Goal: Task Accomplishment & Management: Manage account settings

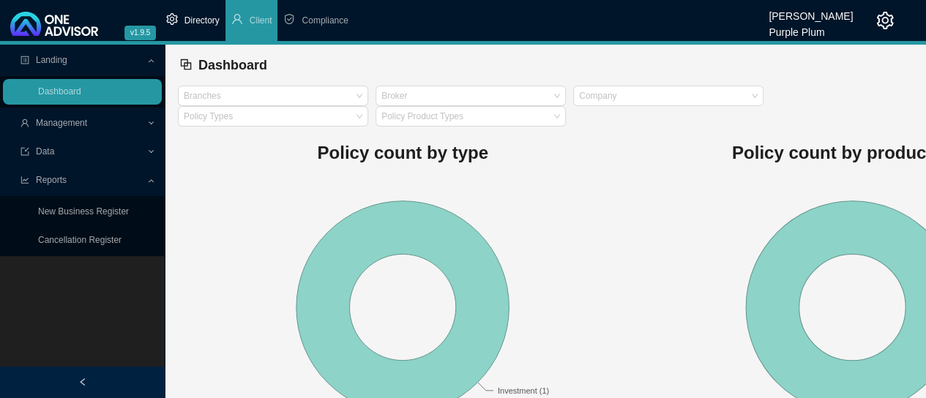
click at [199, 21] on span "Directory" at bounding box center [202, 20] width 35 height 10
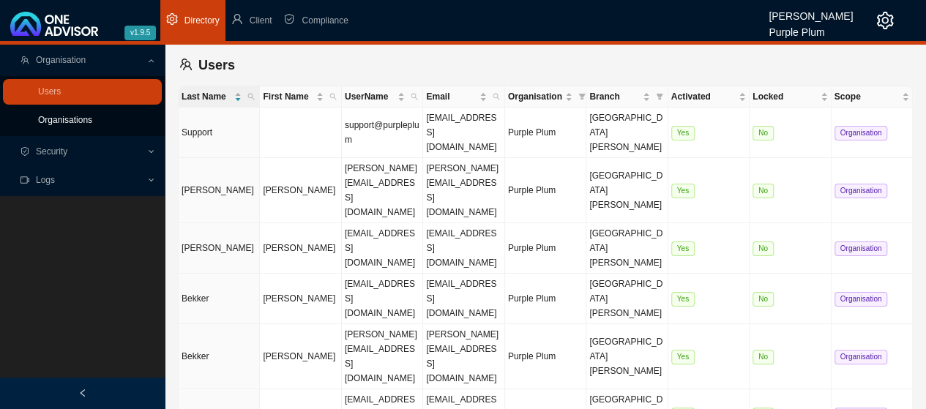
click at [62, 117] on link "Organisations" at bounding box center [65, 120] width 54 height 10
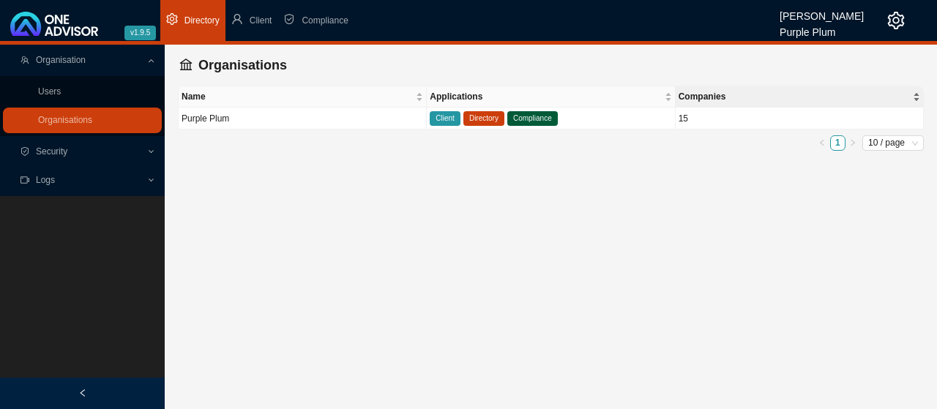
click at [903, 96] on span "Companies" at bounding box center [794, 96] width 231 height 15
click at [915, 95] on div "Companies" at bounding box center [800, 96] width 242 height 15
click at [918, 94] on div "Companies" at bounding box center [800, 96] width 242 height 15
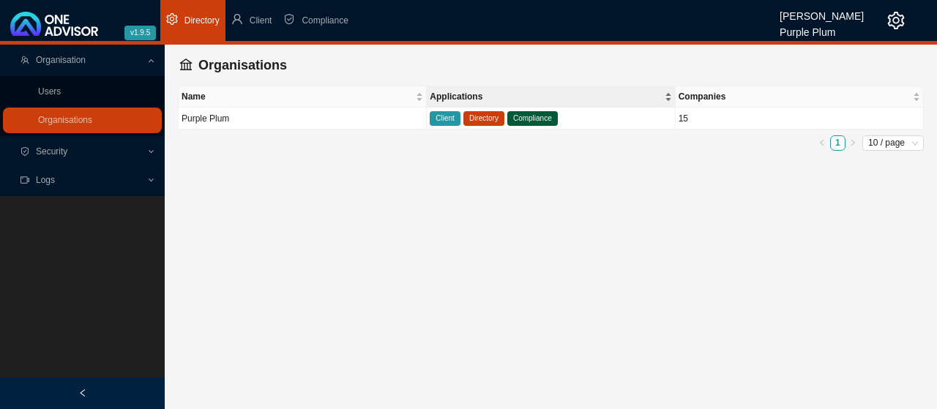
click at [668, 97] on div "Applications" at bounding box center [551, 96] width 242 height 15
click at [916, 98] on div "Companies" at bounding box center [800, 96] width 242 height 15
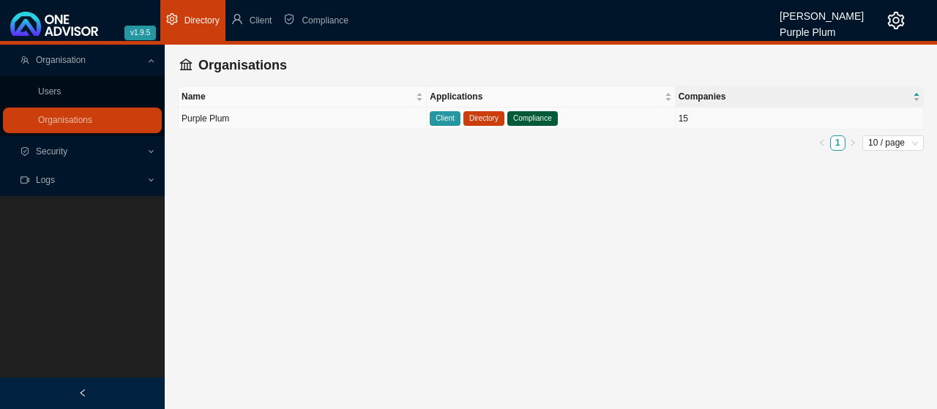
click at [447, 119] on span "Client" at bounding box center [445, 118] width 31 height 15
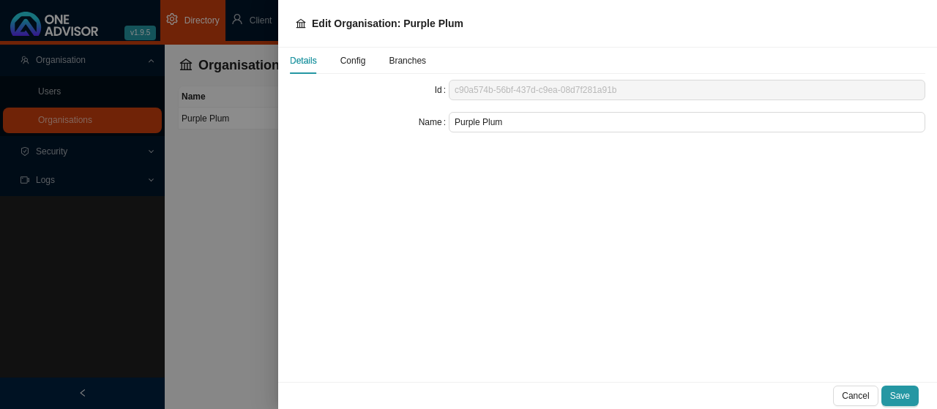
click at [354, 62] on span "Config" at bounding box center [354, 60] width 26 height 9
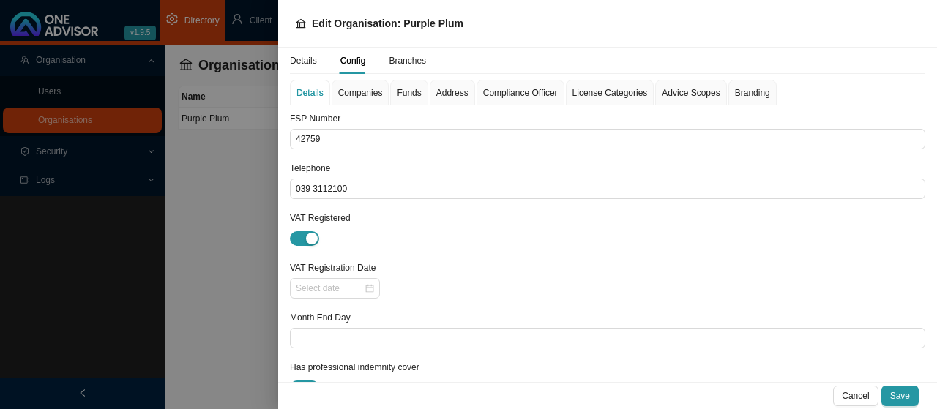
click at [362, 92] on span "Companies" at bounding box center [360, 93] width 45 height 9
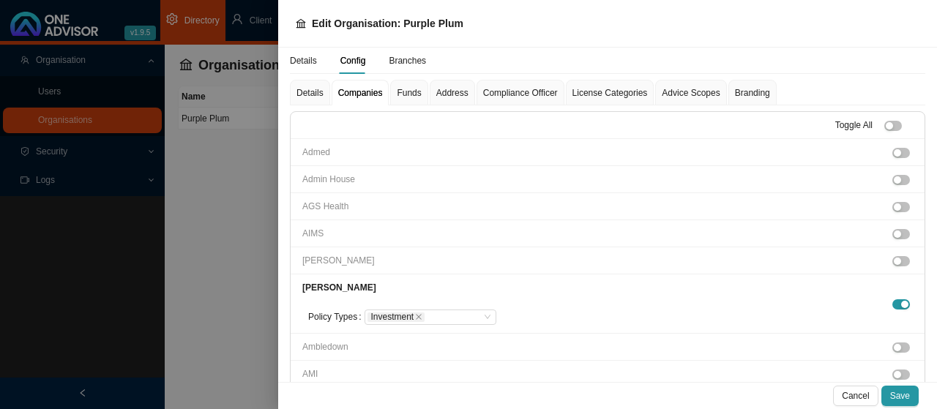
click at [404, 93] on span "Funds" at bounding box center [409, 93] width 24 height 9
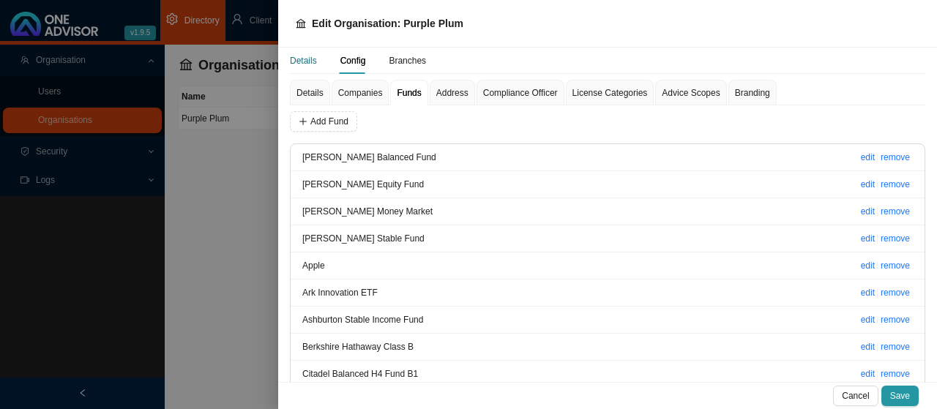
click at [303, 59] on div "Details" at bounding box center [303, 60] width 27 height 15
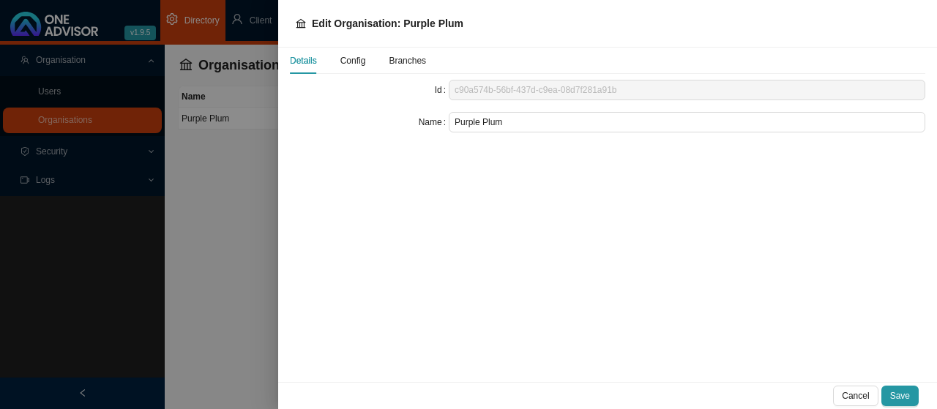
click at [234, 196] on div at bounding box center [468, 204] width 937 height 409
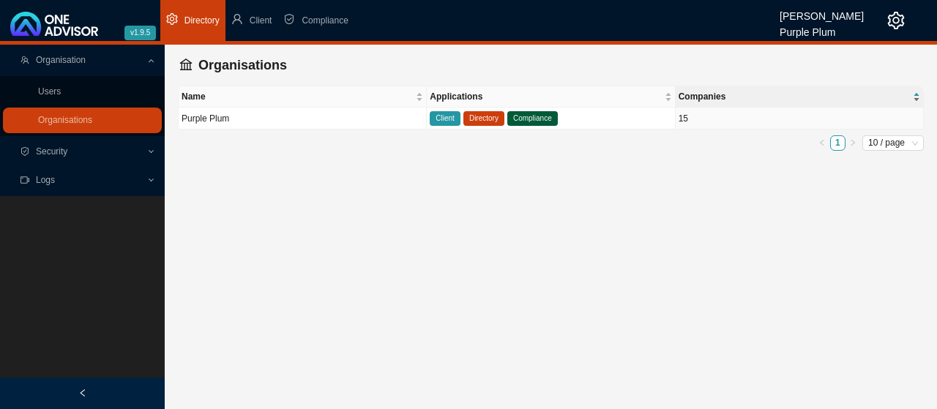
click at [917, 94] on div "Companies" at bounding box center [800, 96] width 242 height 15
click at [917, 98] on div "Companies" at bounding box center [800, 96] width 242 height 15
click at [527, 118] on span "Compliance" at bounding box center [532, 118] width 51 height 15
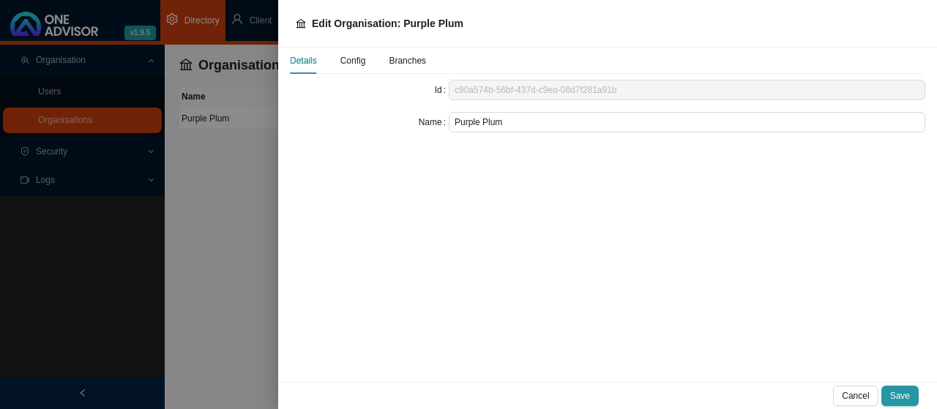
click at [349, 61] on span "Config" at bounding box center [354, 60] width 26 height 9
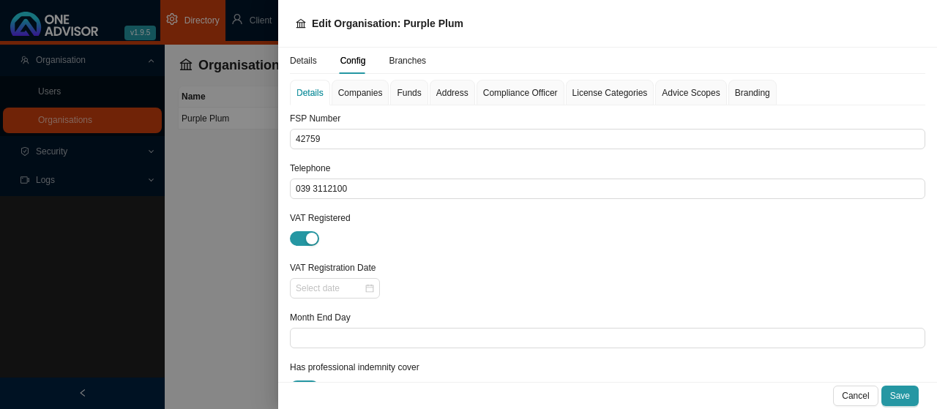
click at [365, 92] on span "Companies" at bounding box center [360, 93] width 45 height 9
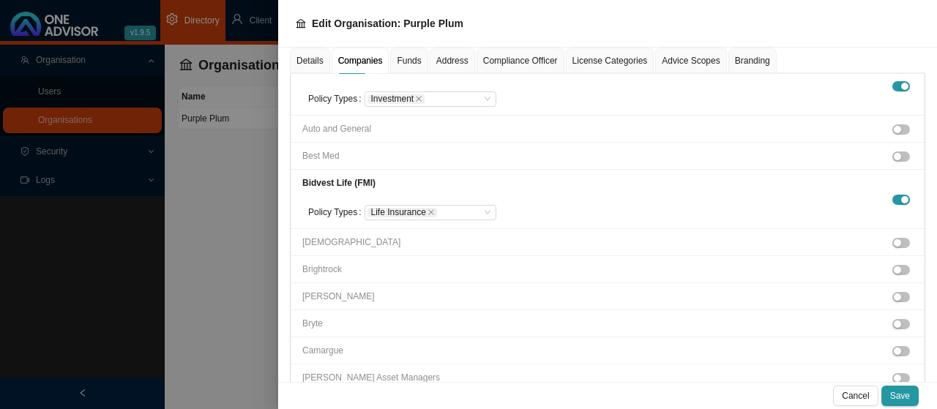
scroll to position [366, 0]
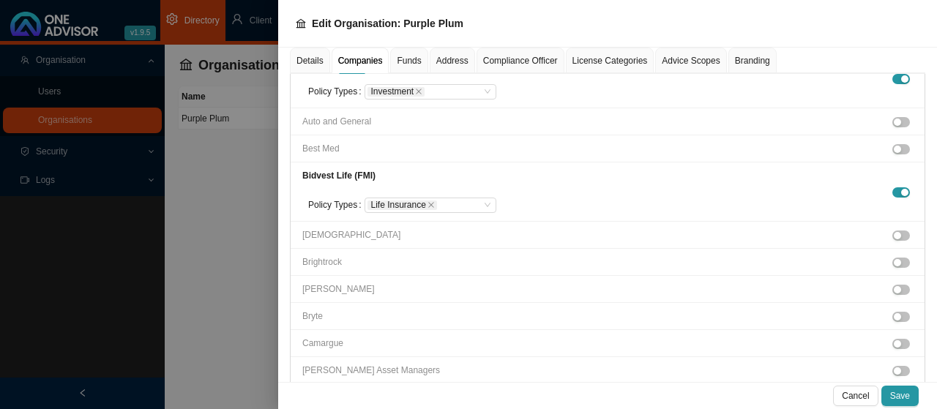
click at [243, 153] on div at bounding box center [468, 204] width 937 height 409
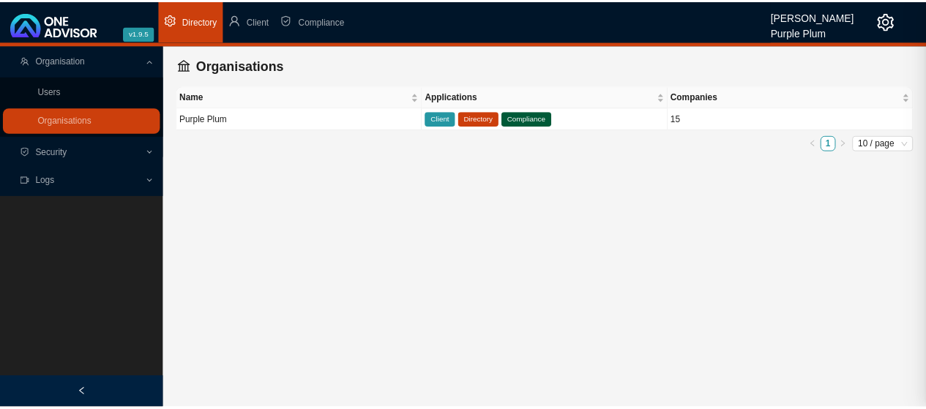
scroll to position [334, 0]
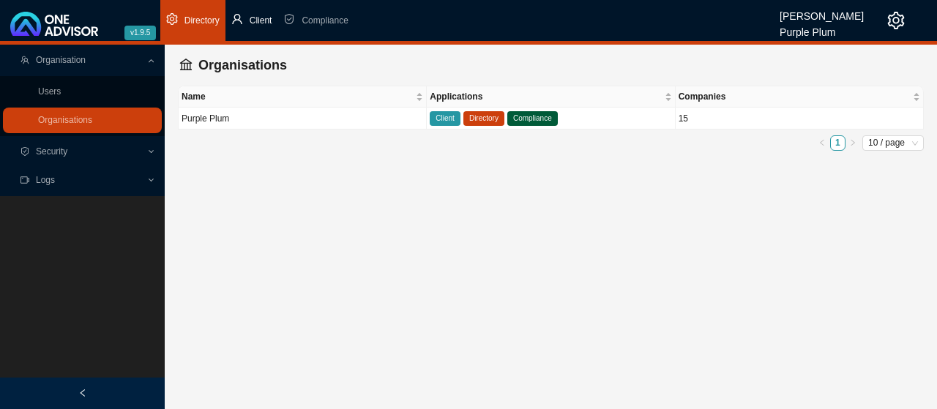
click at [264, 19] on span "Client" at bounding box center [261, 20] width 23 height 10
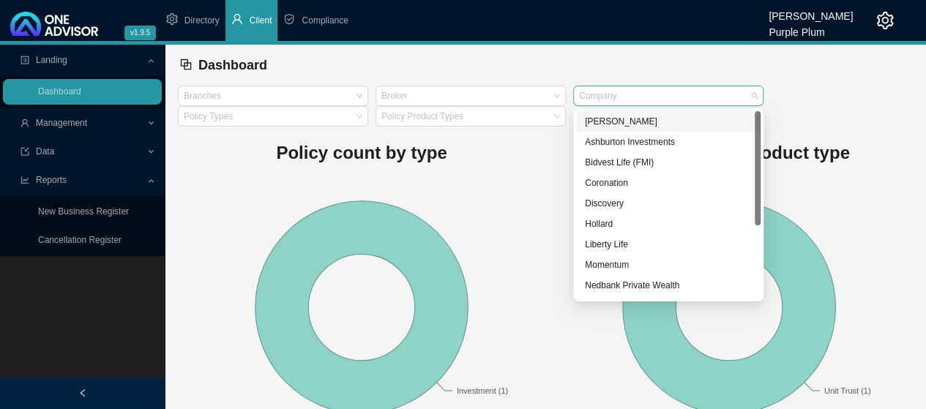
click at [752, 92] on div "Company" at bounding box center [668, 96] width 190 height 21
click at [546, 114] on div at bounding box center [464, 116] width 171 height 11
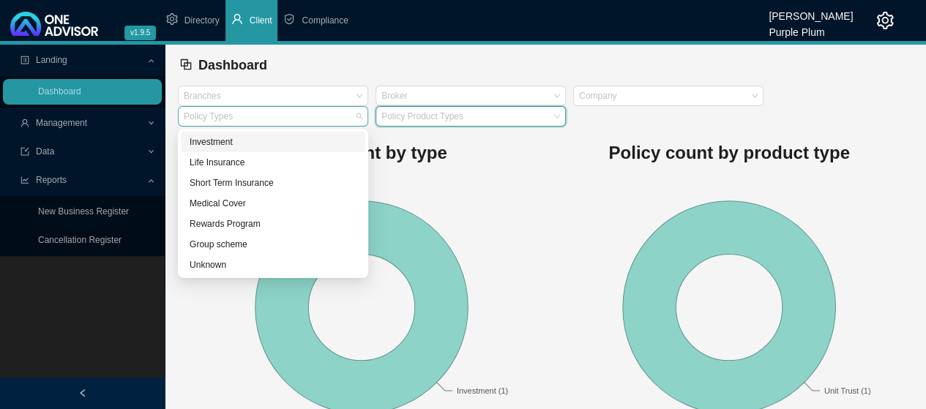
click at [350, 114] on div at bounding box center [266, 116] width 171 height 11
click at [566, 217] on rect at bounding box center [730, 307] width 368 height 256
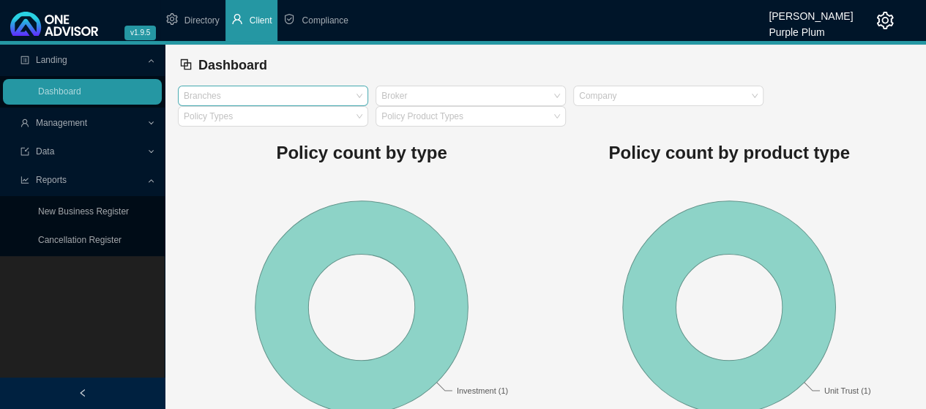
click at [346, 94] on div at bounding box center [266, 96] width 171 height 11
click at [226, 196] on rect at bounding box center [362, 307] width 368 height 256
click at [324, 17] on span "Compliance" at bounding box center [325, 20] width 46 height 10
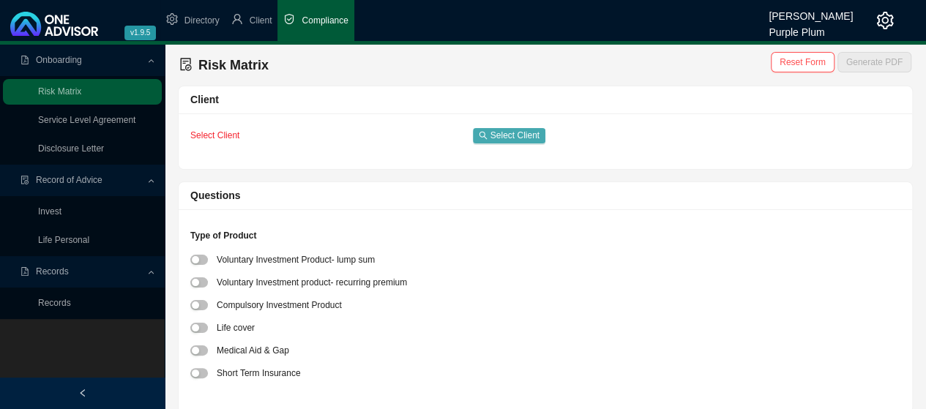
click at [499, 131] on span "Select Client" at bounding box center [515, 135] width 49 height 15
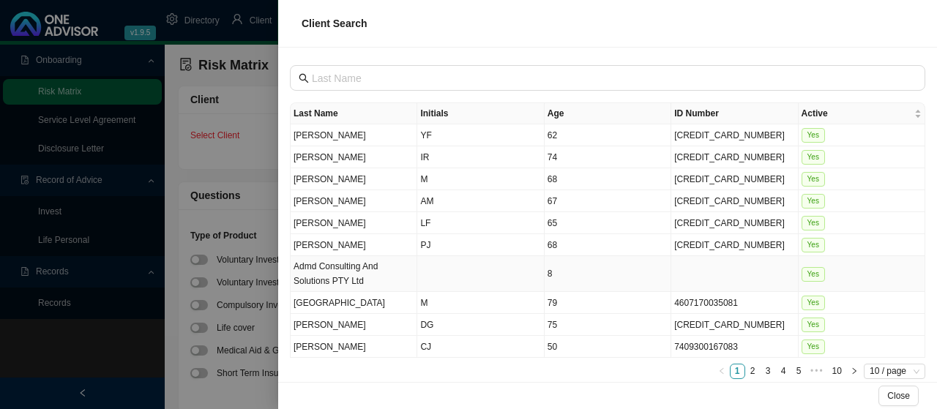
click at [346, 267] on td "Admd Consulting And Solutions PTY Ltd" at bounding box center [354, 274] width 127 height 36
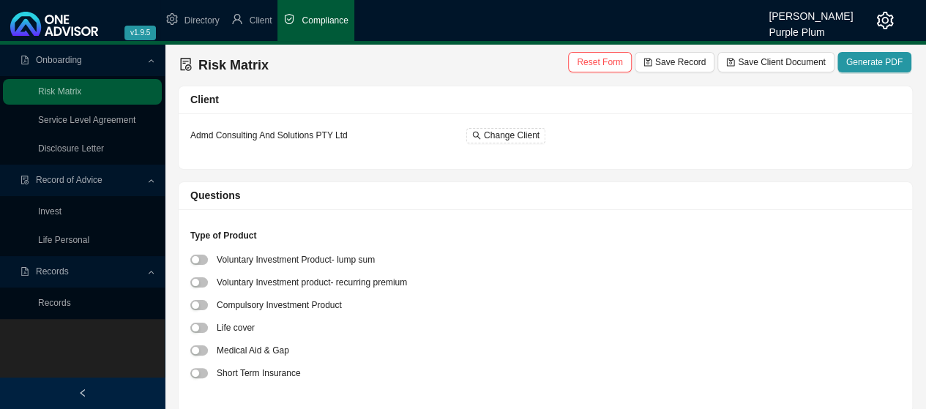
click at [426, 18] on ul "Directory Client Compliance" at bounding box center [464, 20] width 609 height 41
click at [98, 122] on link "Service Level Agreement" at bounding box center [86, 120] width 97 height 10
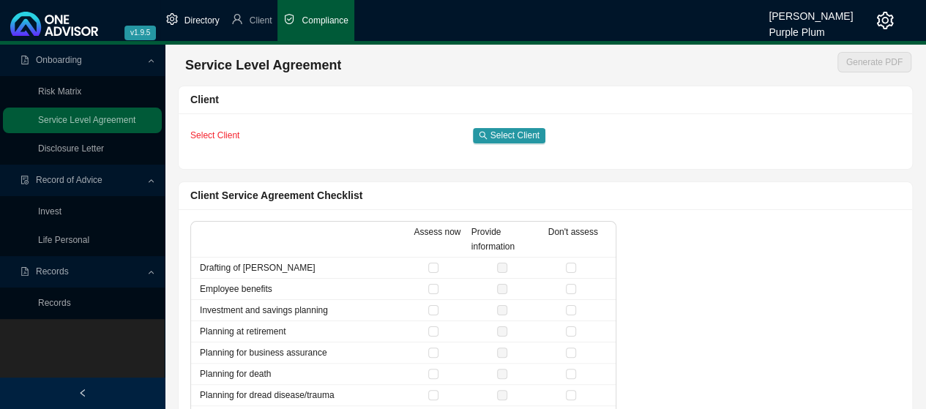
click at [198, 18] on span "Directory" at bounding box center [202, 20] width 35 height 10
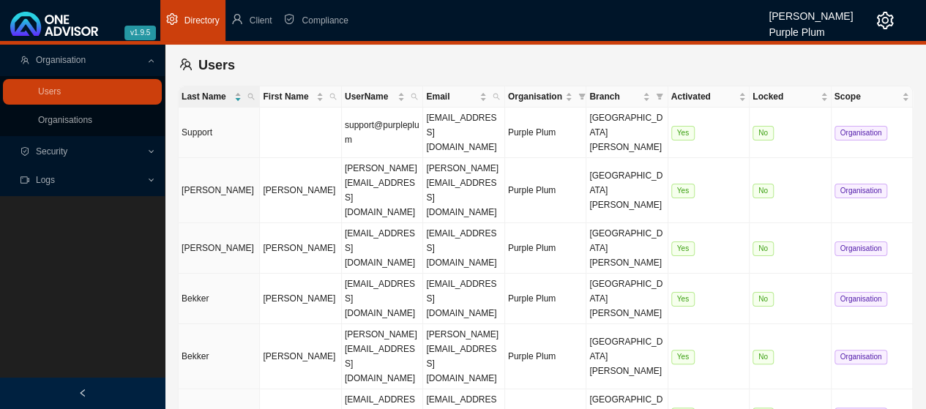
click at [148, 62] on div "Organisation" at bounding box center [82, 61] width 159 height 26
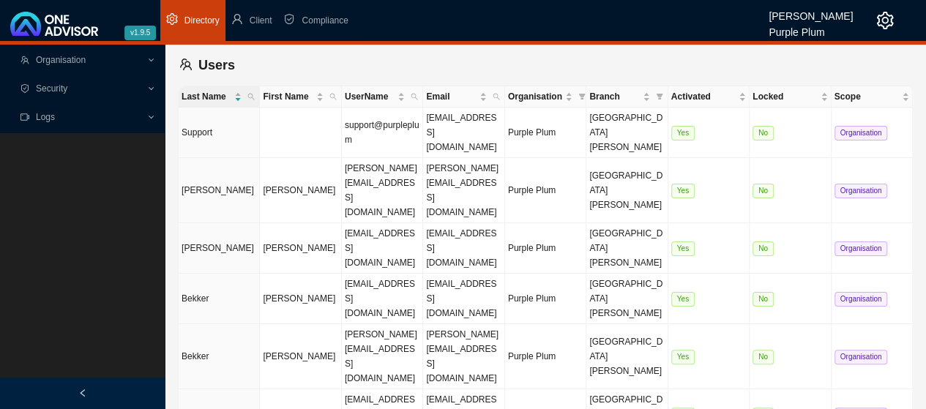
click at [148, 62] on div "Organisation" at bounding box center [82, 61] width 159 height 26
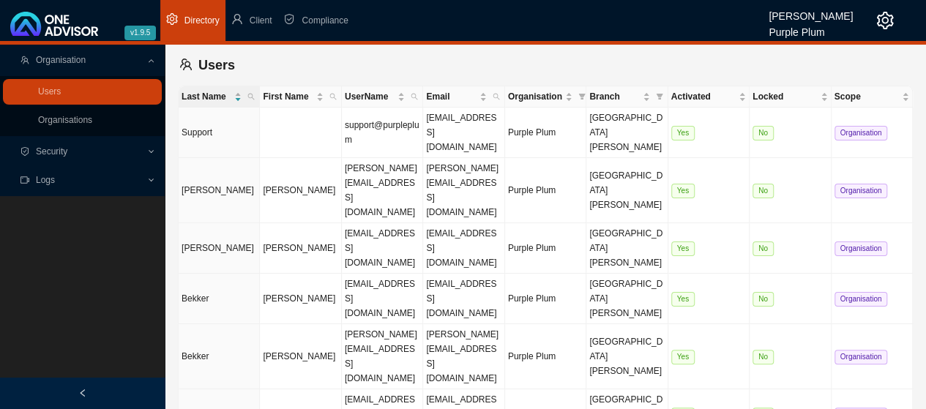
click at [48, 182] on span "Logs" at bounding box center [45, 180] width 19 height 10
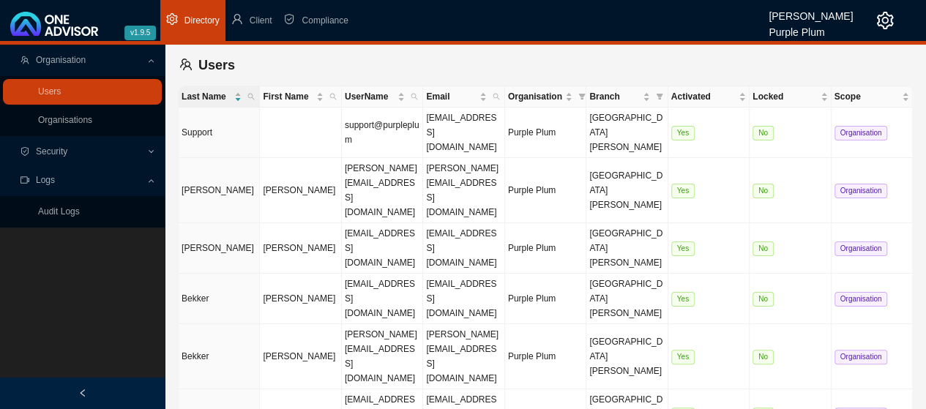
click at [57, 153] on span "Security" at bounding box center [51, 151] width 31 height 10
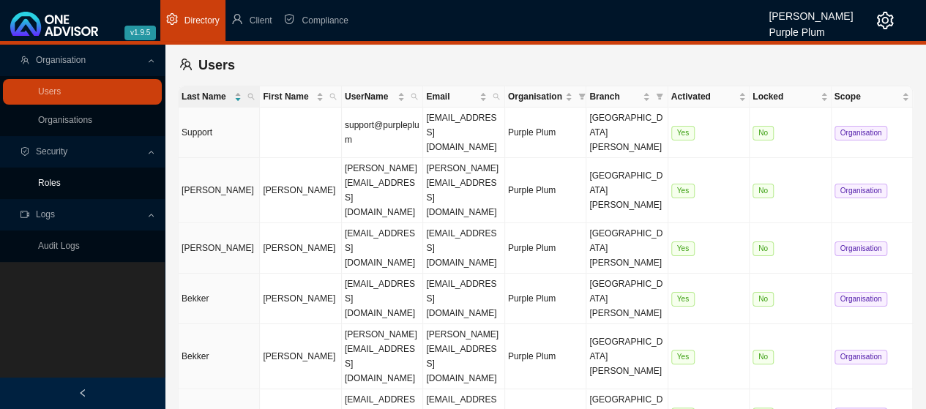
click at [57, 185] on link "Roles" at bounding box center [49, 183] width 23 height 10
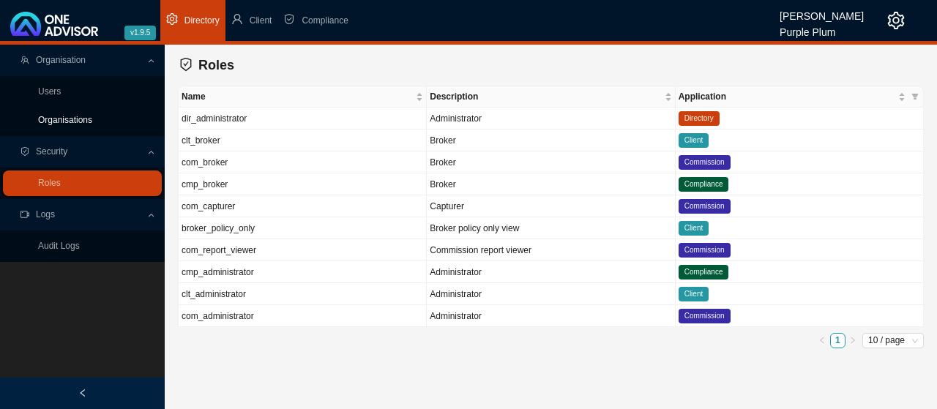
click at [65, 121] on link "Organisations" at bounding box center [65, 120] width 54 height 10
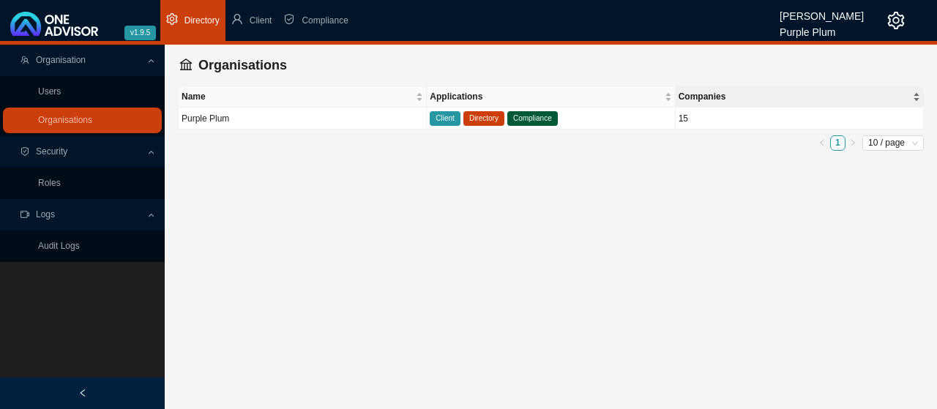
click at [918, 93] on div "Companies" at bounding box center [800, 96] width 242 height 15
click at [917, 98] on div "Companies" at bounding box center [800, 96] width 242 height 15
click at [713, 95] on span "Companies" at bounding box center [794, 96] width 231 height 15
click at [713, 113] on td "15" at bounding box center [800, 119] width 248 height 22
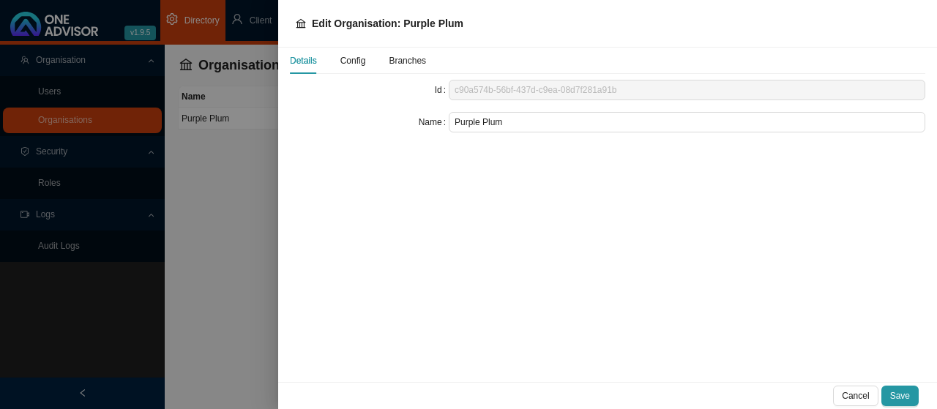
click at [203, 175] on div at bounding box center [468, 204] width 937 height 409
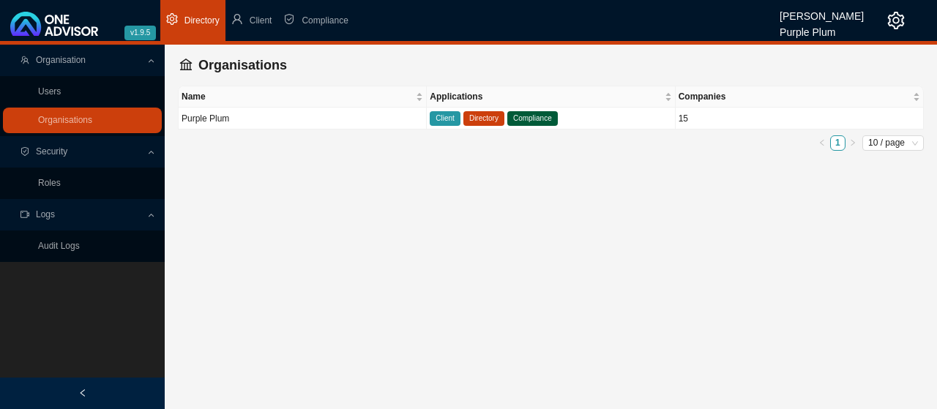
click at [901, 18] on icon "setting" at bounding box center [897, 21] width 18 height 18
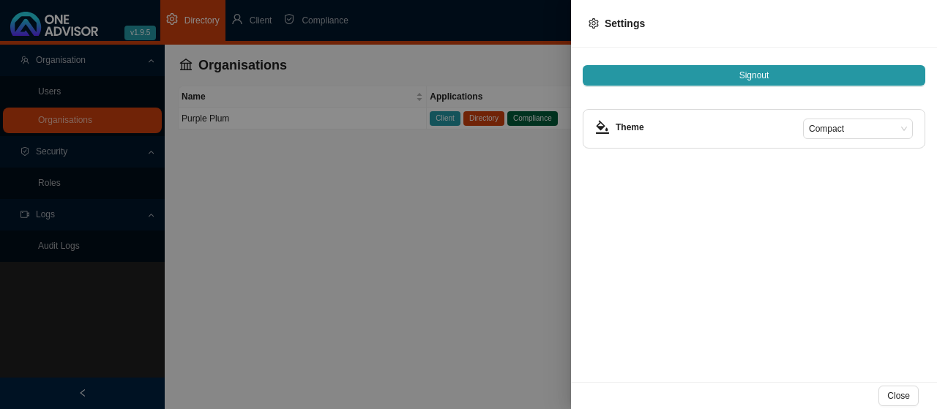
click at [330, 198] on div at bounding box center [468, 204] width 937 height 409
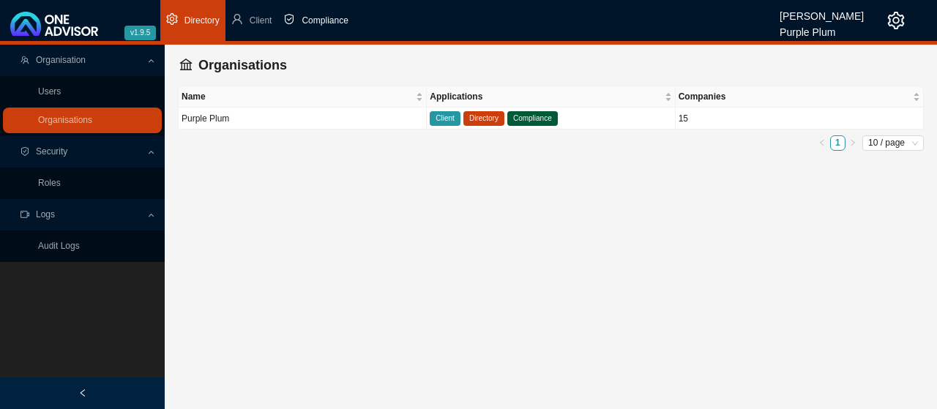
click at [316, 21] on span "Compliance" at bounding box center [325, 20] width 46 height 10
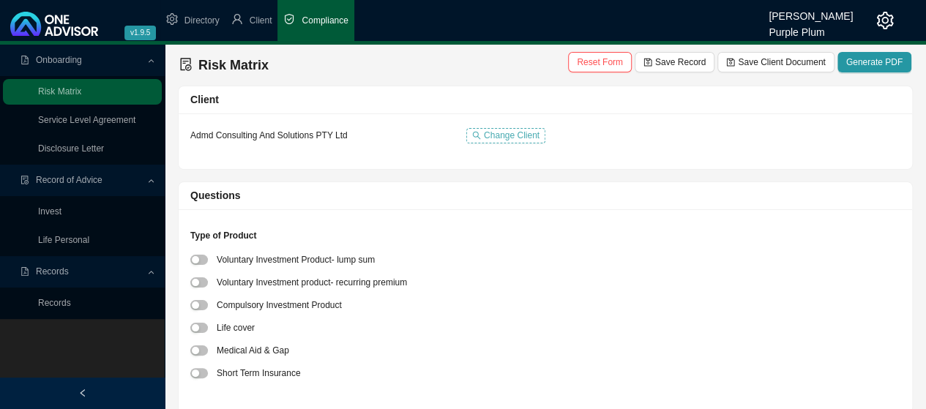
click at [505, 134] on span "Change Client" at bounding box center [512, 135] width 56 height 15
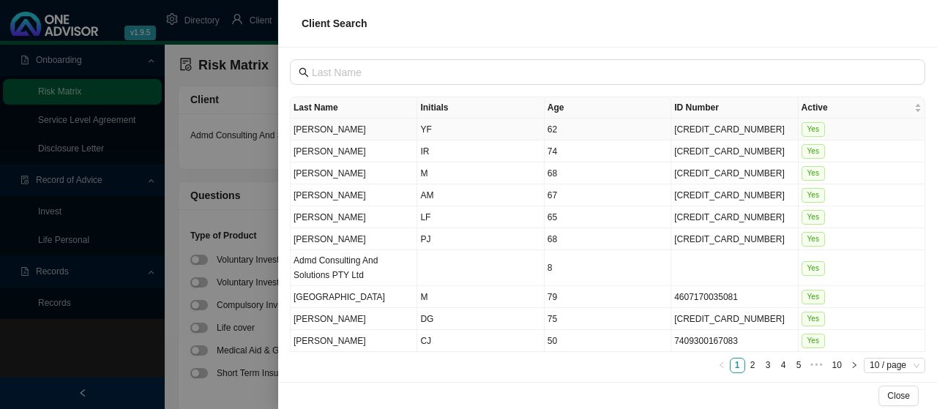
scroll to position [8, 0]
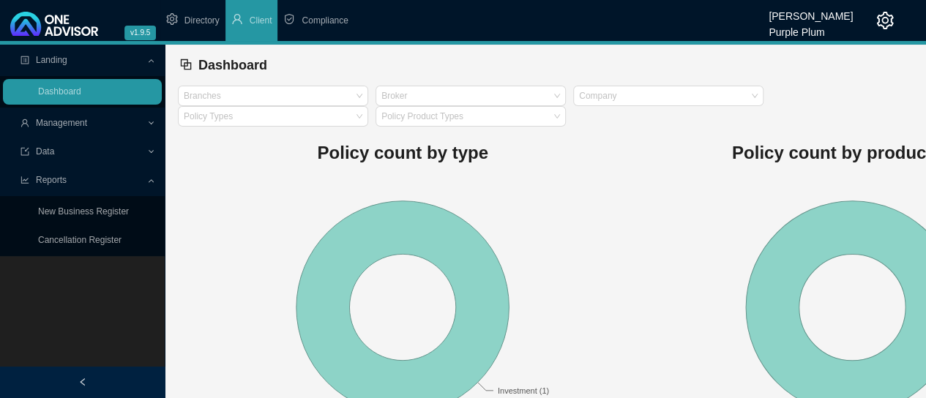
click at [45, 61] on span "Landing" at bounding box center [51, 60] width 31 height 10
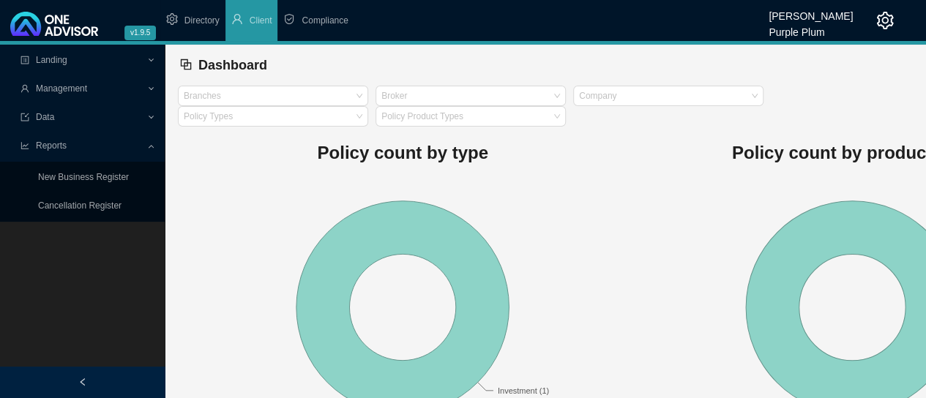
click at [45, 61] on span "Landing" at bounding box center [51, 60] width 31 height 10
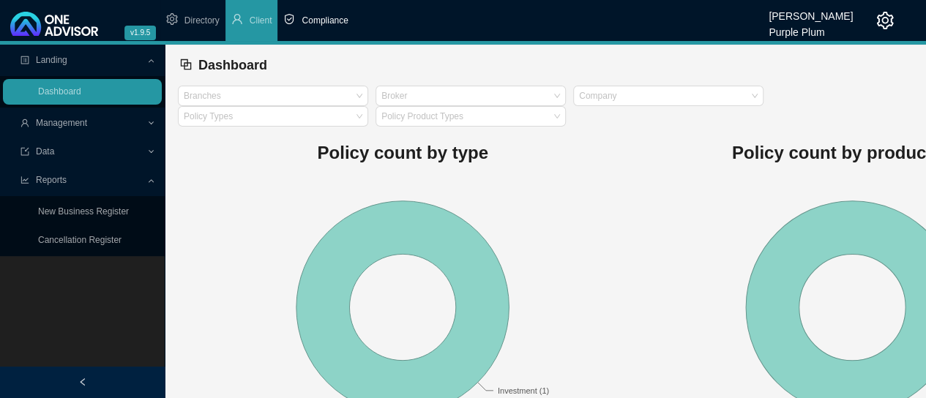
click at [332, 21] on span "Compliance" at bounding box center [325, 20] width 46 height 10
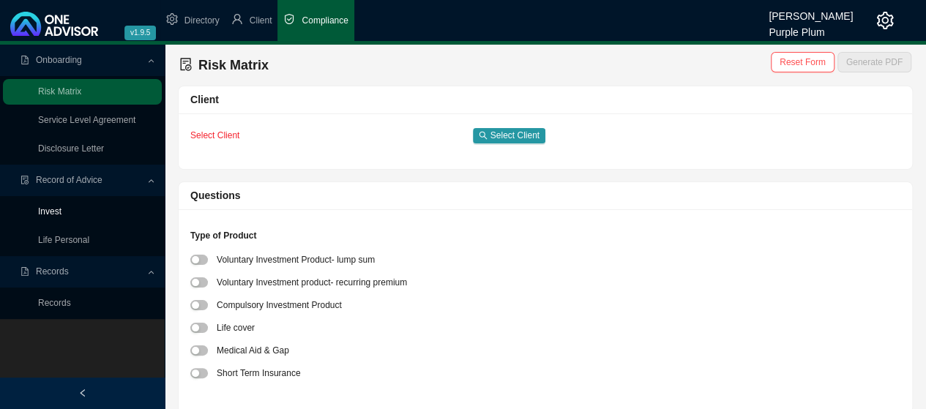
click at [59, 210] on link "Invest" at bounding box center [49, 212] width 23 height 10
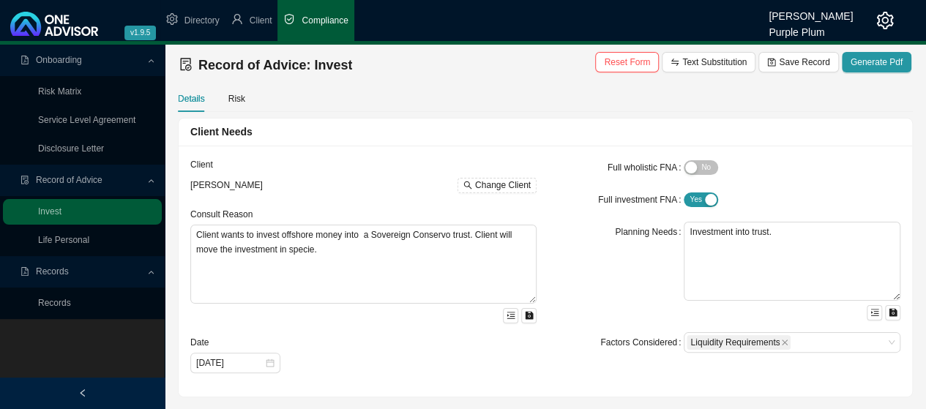
click at [877, 20] on icon "setting" at bounding box center [886, 21] width 18 height 18
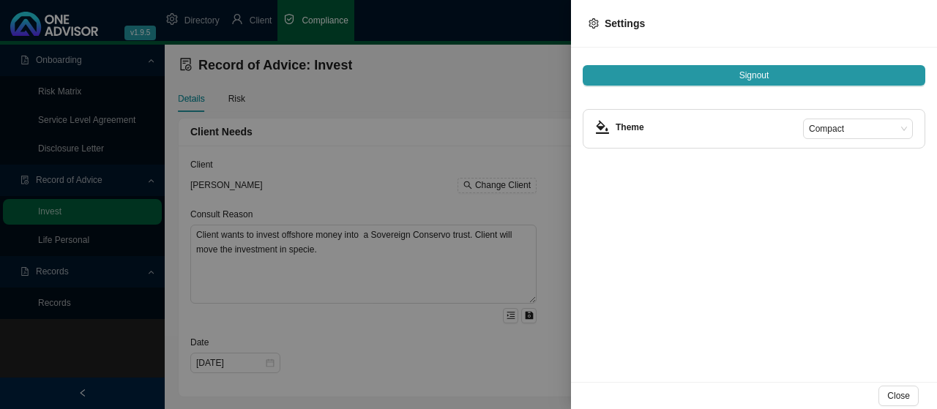
click at [511, 87] on div at bounding box center [468, 204] width 937 height 409
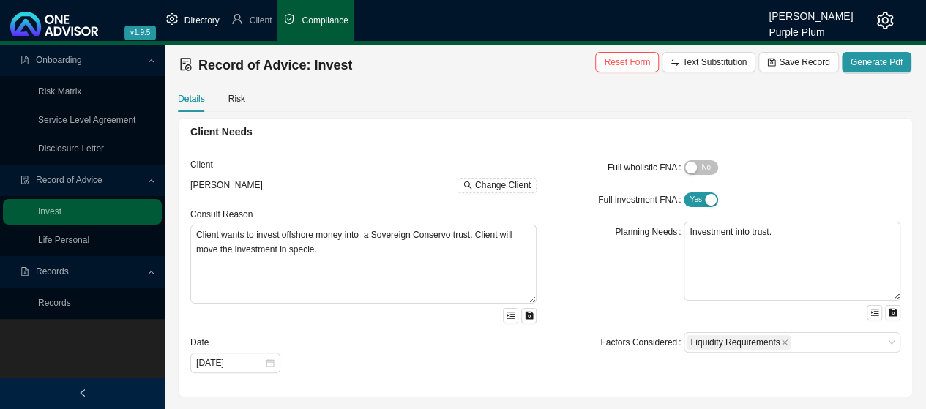
click at [200, 20] on span "Directory" at bounding box center [202, 20] width 35 height 10
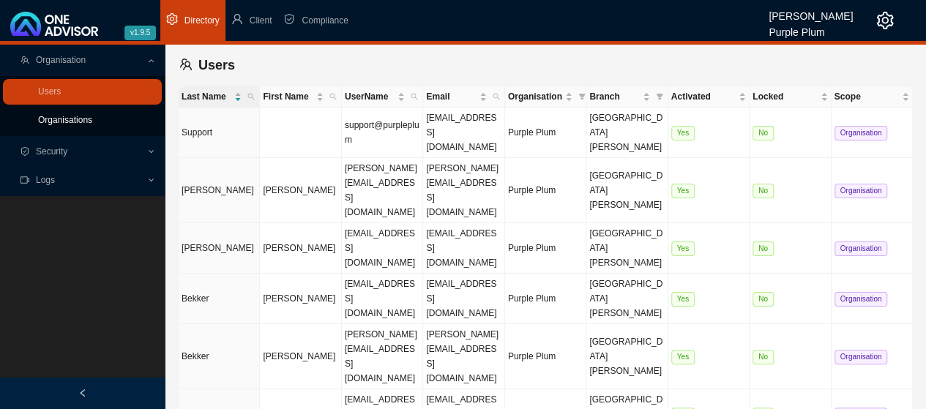
click at [88, 119] on link "Organisations" at bounding box center [65, 120] width 54 height 10
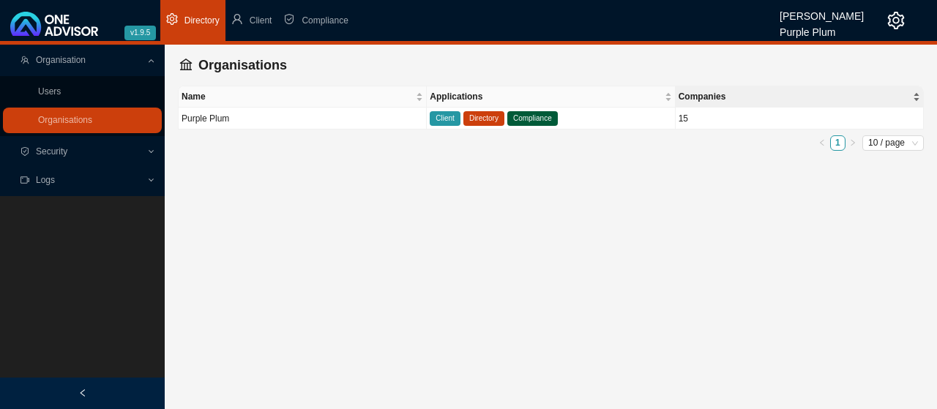
click at [915, 97] on div "Companies" at bounding box center [800, 96] width 242 height 15
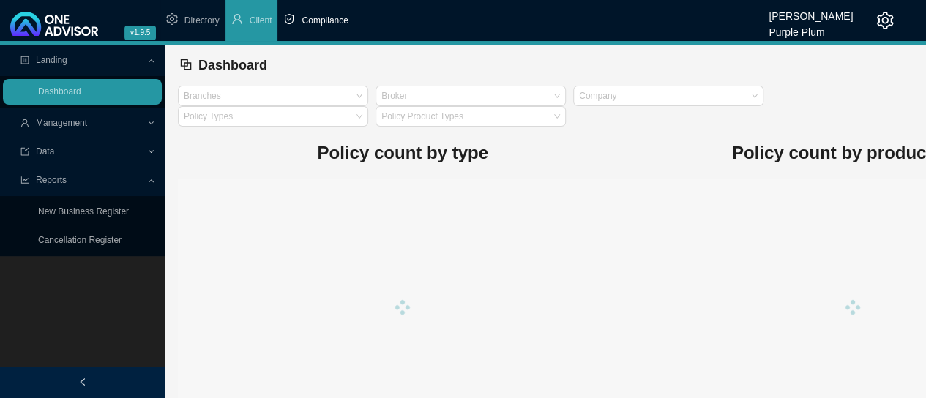
click at [315, 20] on span "Compliance" at bounding box center [325, 20] width 46 height 10
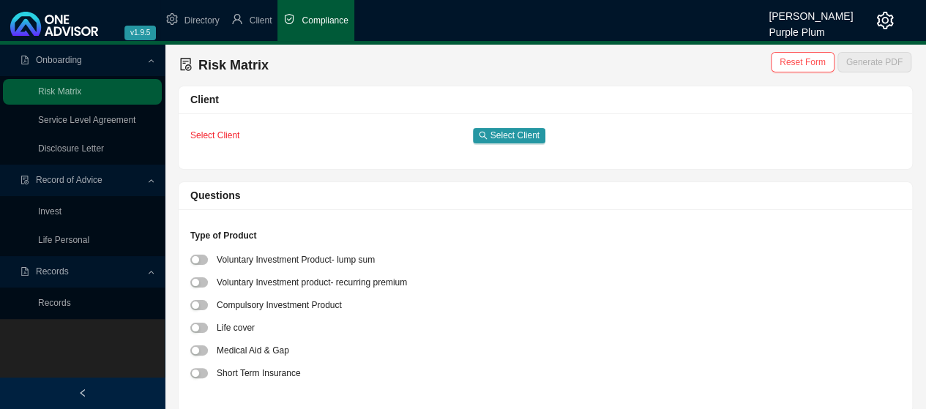
click at [217, 132] on span "Select Client" at bounding box center [214, 135] width 49 height 10
click at [261, 19] on span "Client" at bounding box center [261, 20] width 23 height 10
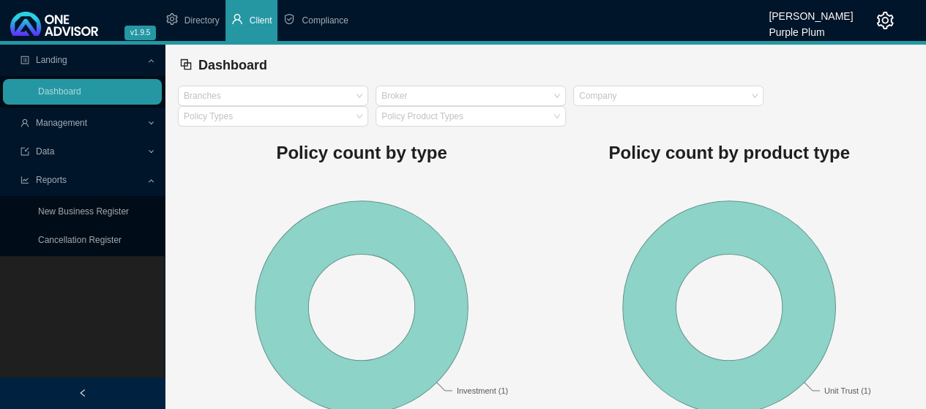
click at [77, 124] on span "Management" at bounding box center [61, 123] width 51 height 10
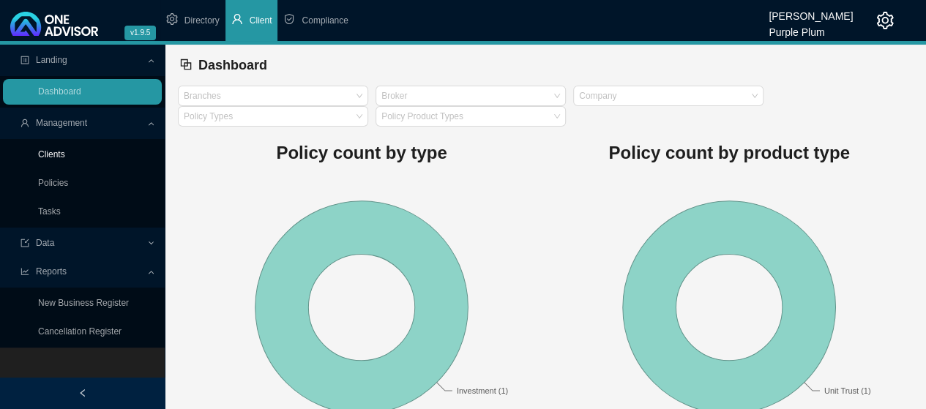
click at [63, 152] on link "Clients" at bounding box center [51, 154] width 27 height 10
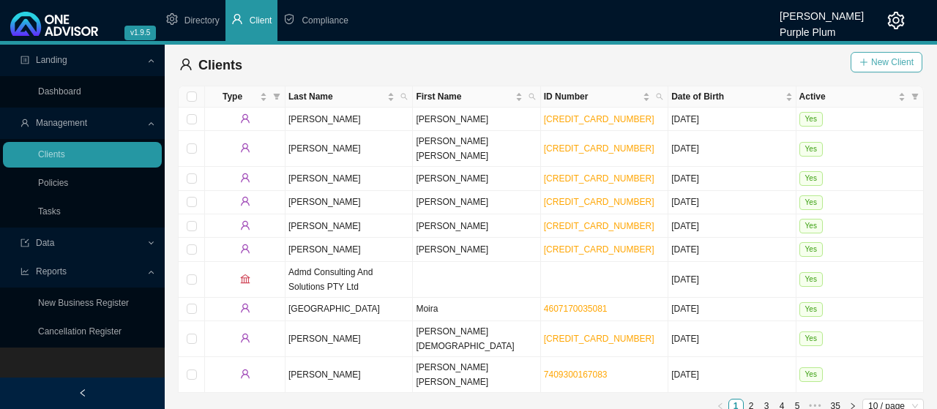
click at [895, 62] on span "New Client" at bounding box center [892, 62] width 42 height 15
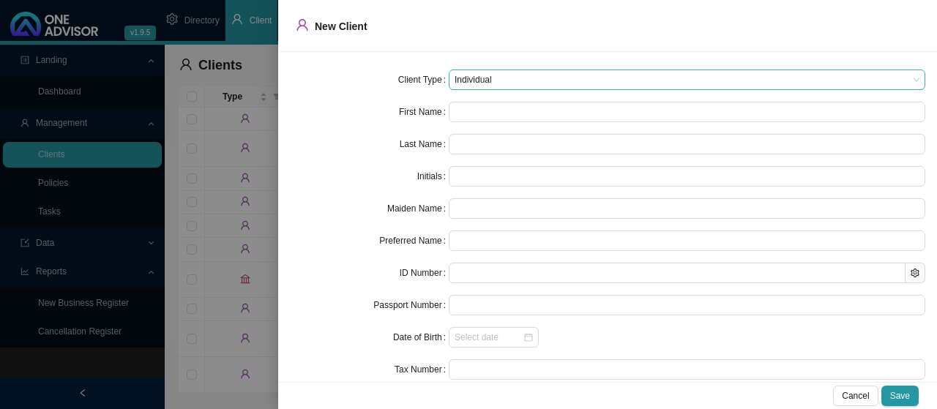
click at [901, 75] on span "Individual" at bounding box center [687, 79] width 465 height 19
click at [343, 92] on form "Client Type Individual First Name Last Name Initials Maiden Name Preferred Name…" at bounding box center [608, 257] width 636 height 375
click at [341, 93] on form "Client Type Individual First Name Last Name Initials Maiden Name Preferred Name…" at bounding box center [608, 257] width 636 height 375
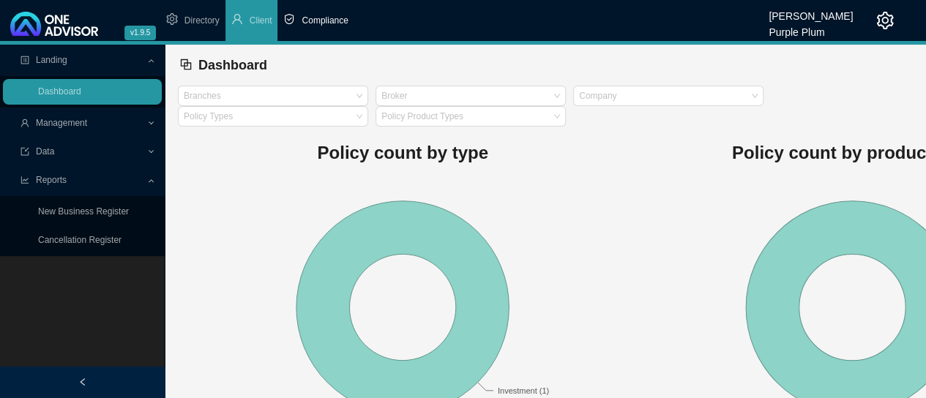
click at [330, 18] on span "Compliance" at bounding box center [325, 20] width 46 height 10
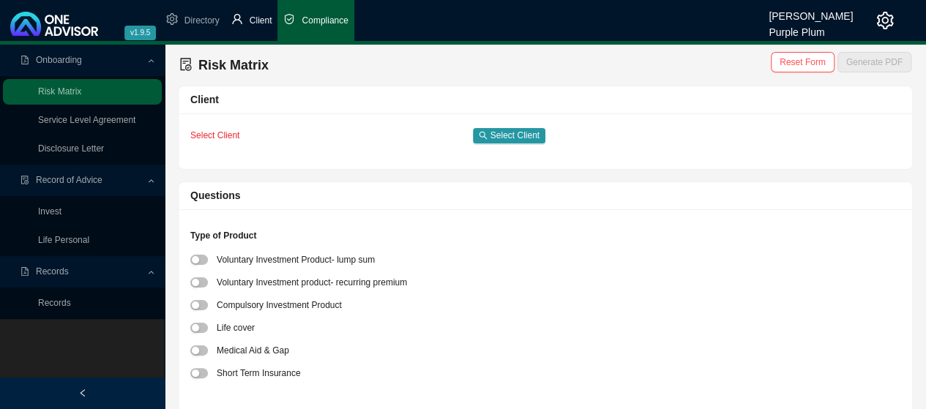
click at [254, 18] on span "Client" at bounding box center [261, 20] width 23 height 10
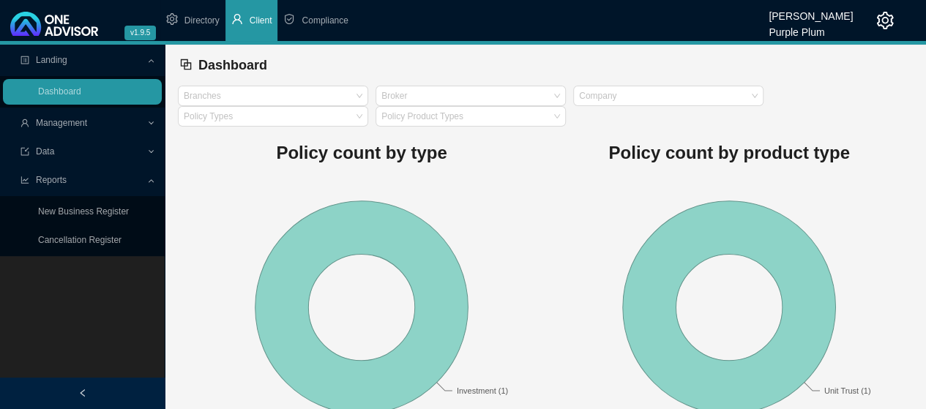
click at [86, 122] on span "Management" at bounding box center [61, 123] width 51 height 10
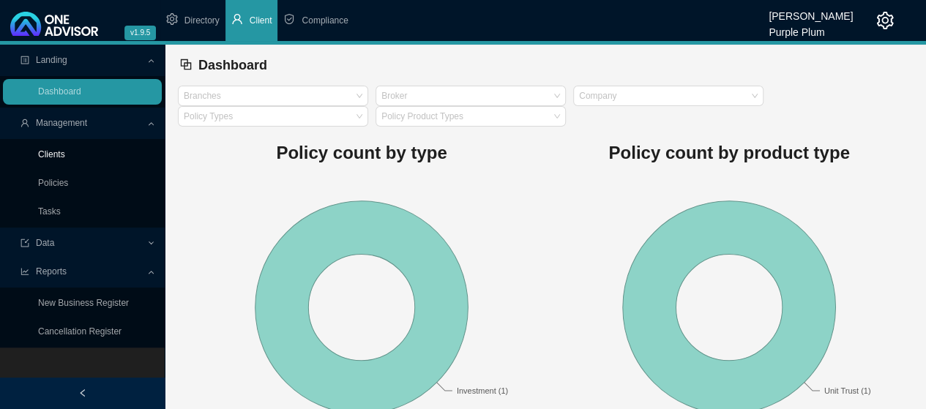
click at [63, 155] on link "Clients" at bounding box center [51, 154] width 27 height 10
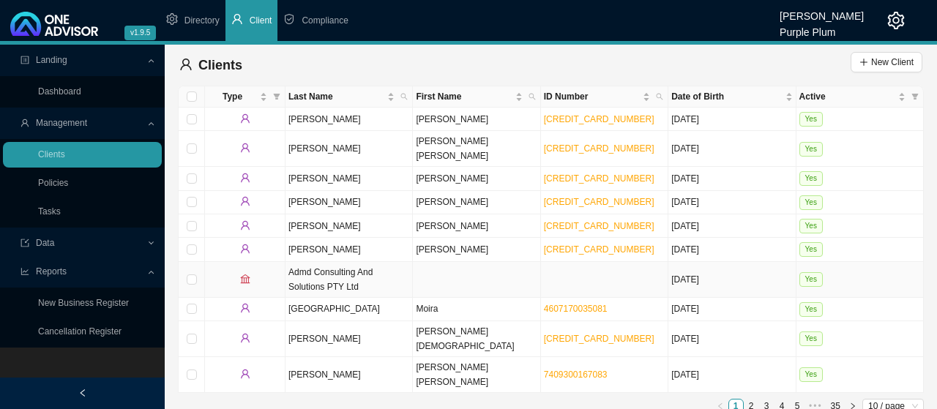
click at [315, 262] on td "Admd Consulting And Solutions PTY Ltd" at bounding box center [349, 280] width 127 height 36
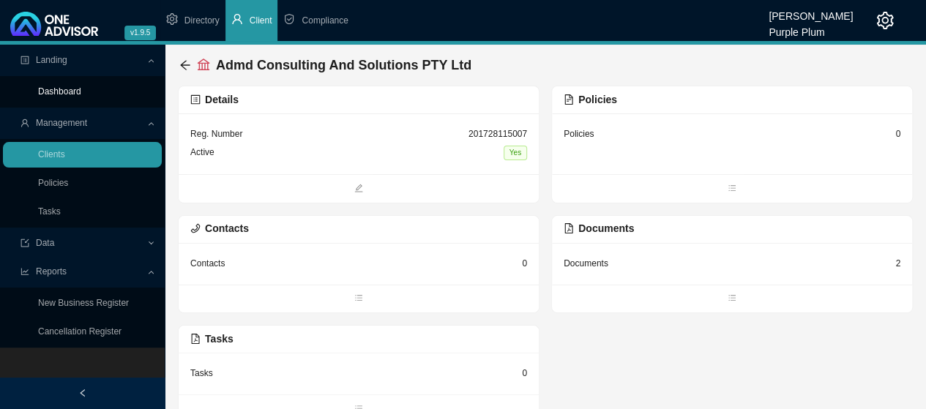
click at [60, 90] on link "Dashboard" at bounding box center [59, 91] width 43 height 10
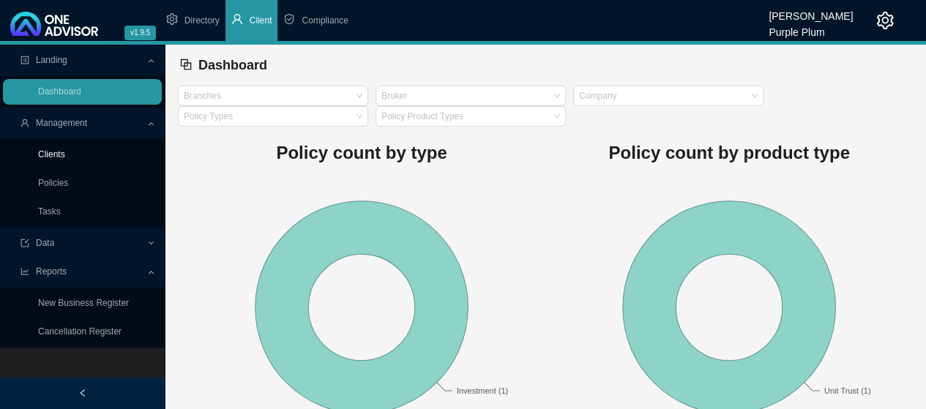
click at [60, 155] on link "Clients" at bounding box center [51, 154] width 27 height 10
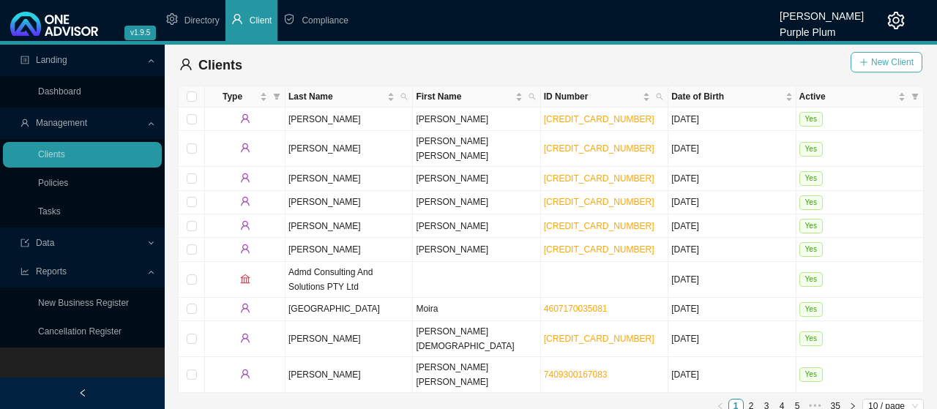
click at [882, 64] on span "New Client" at bounding box center [892, 62] width 42 height 15
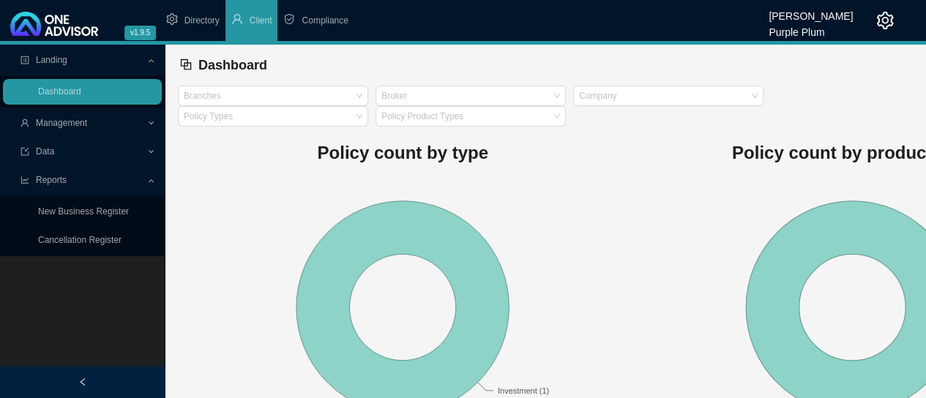
click at [81, 133] on span "Management" at bounding box center [84, 124] width 126 height 26
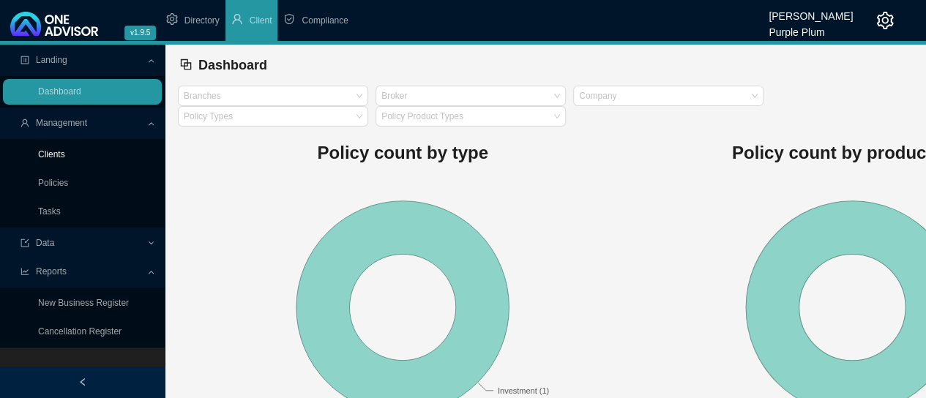
click at [51, 154] on link "Clients" at bounding box center [51, 154] width 27 height 10
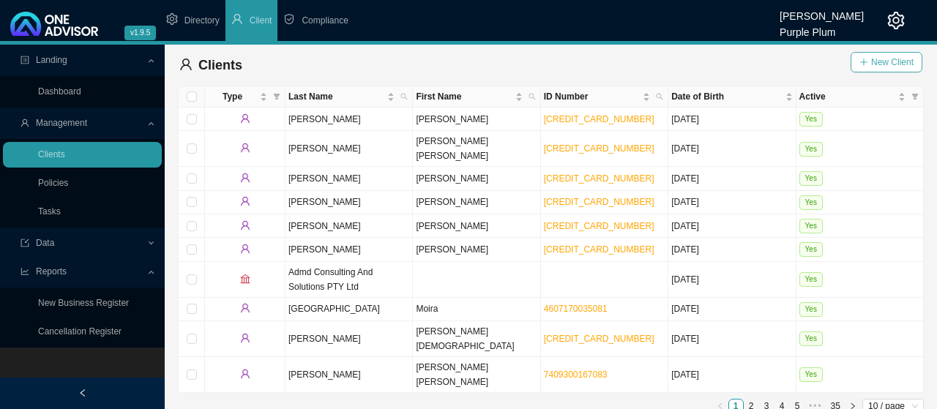
click at [893, 70] on button "New Client" at bounding box center [887, 62] width 72 height 21
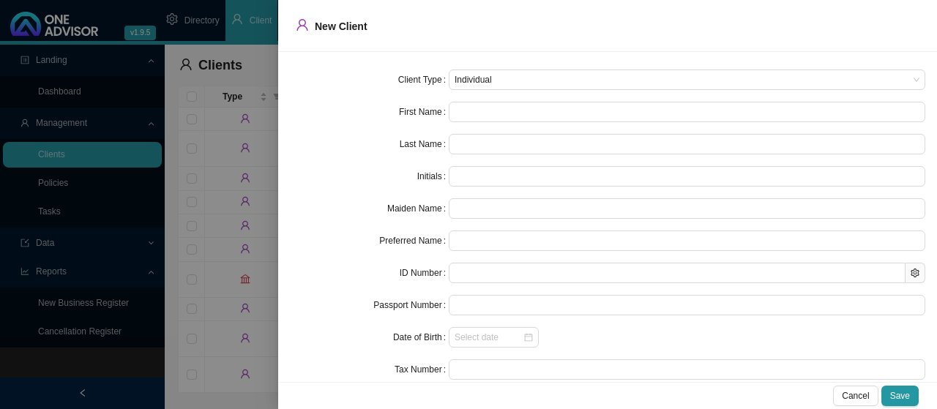
click at [144, 59] on div at bounding box center [468, 204] width 937 height 409
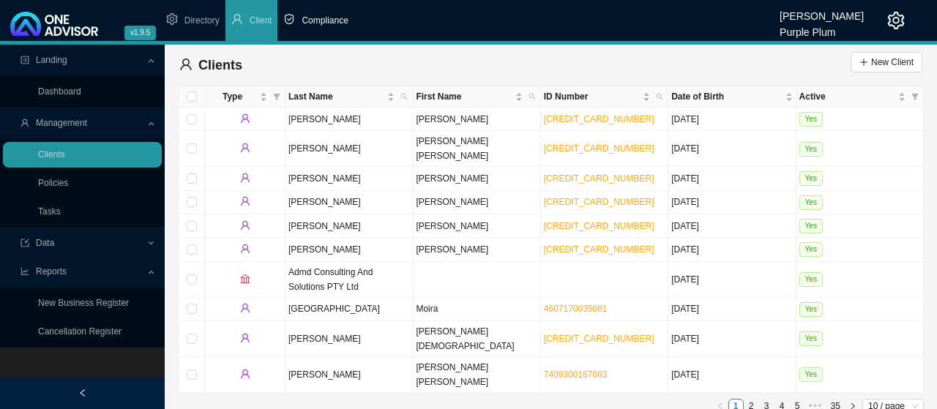
click at [319, 19] on span "Compliance" at bounding box center [325, 20] width 46 height 10
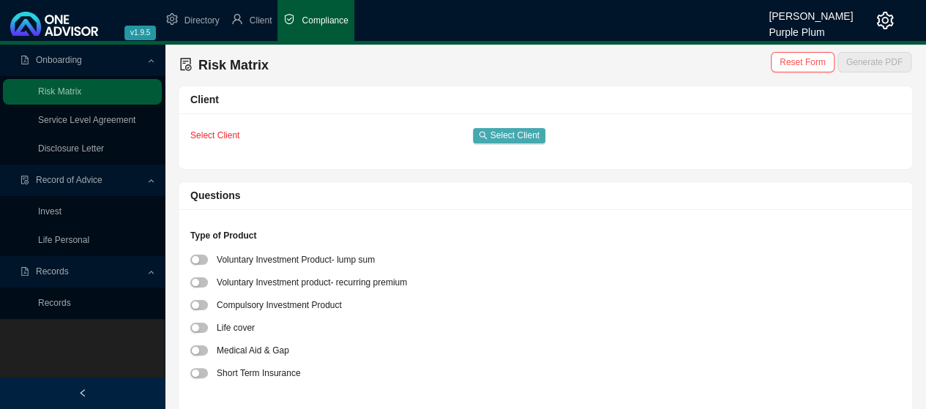
click at [504, 128] on span "Select Client" at bounding box center [515, 135] width 49 height 15
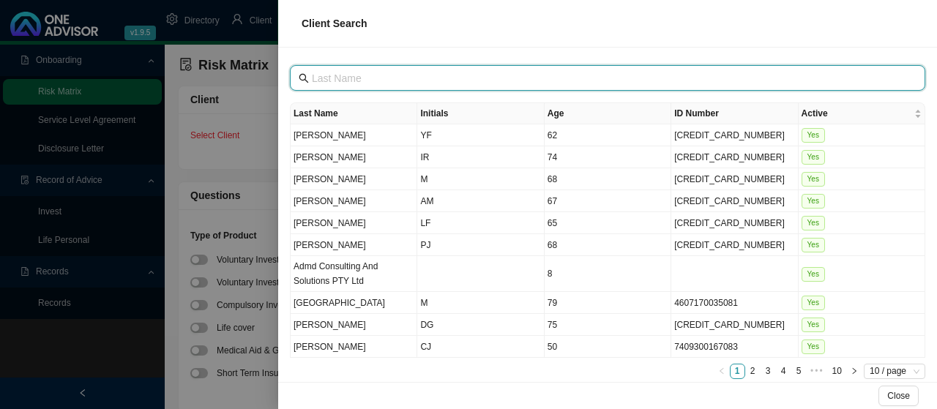
click at [365, 75] on input "text" at bounding box center [609, 78] width 595 height 16
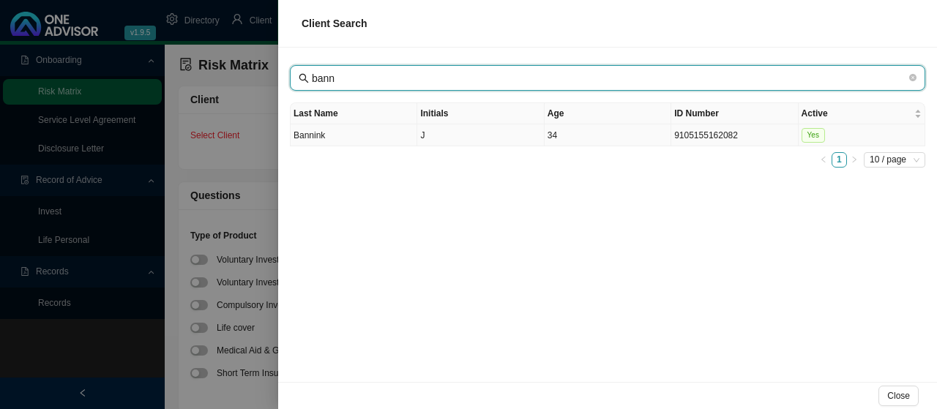
type input "bann"
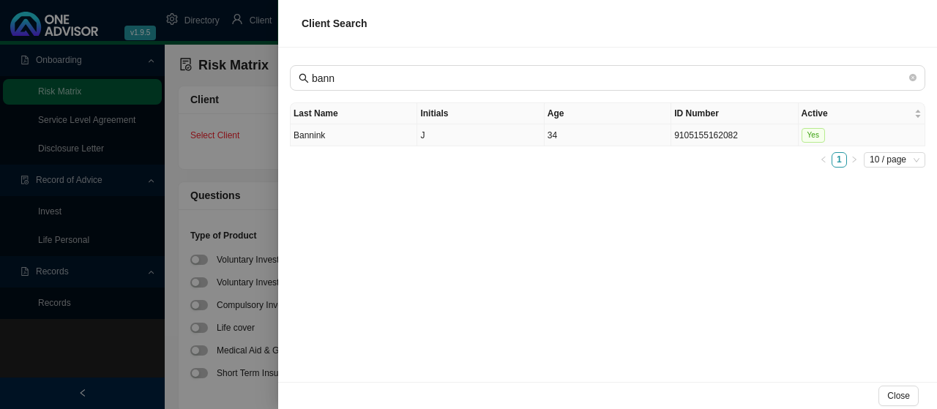
click at [310, 131] on td "Bannink" at bounding box center [354, 135] width 127 height 22
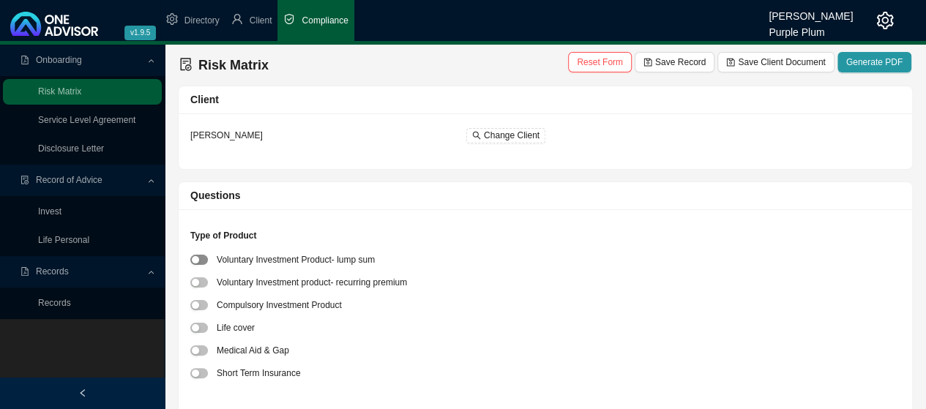
click at [196, 259] on div "button" at bounding box center [195, 259] width 7 height 7
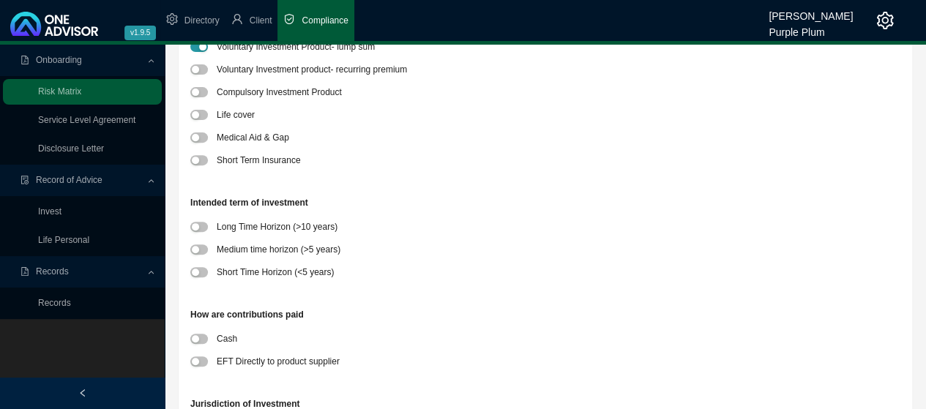
scroll to position [220, 0]
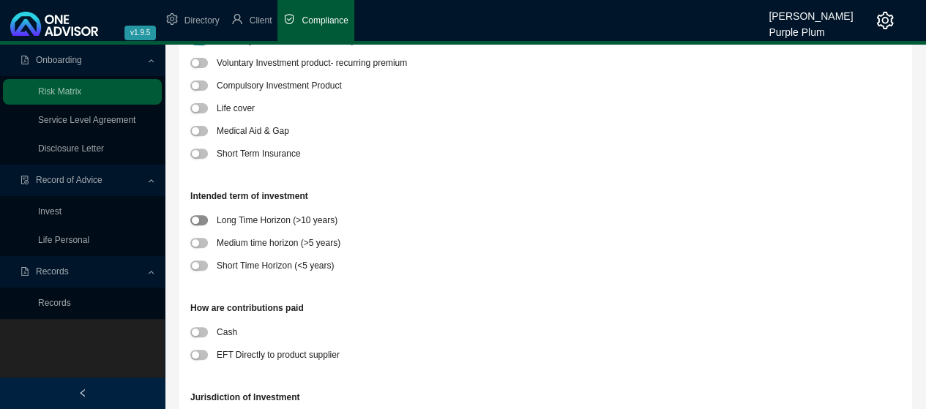
click at [196, 220] on div "button" at bounding box center [195, 220] width 7 height 7
click at [198, 354] on div "button" at bounding box center [195, 354] width 7 height 7
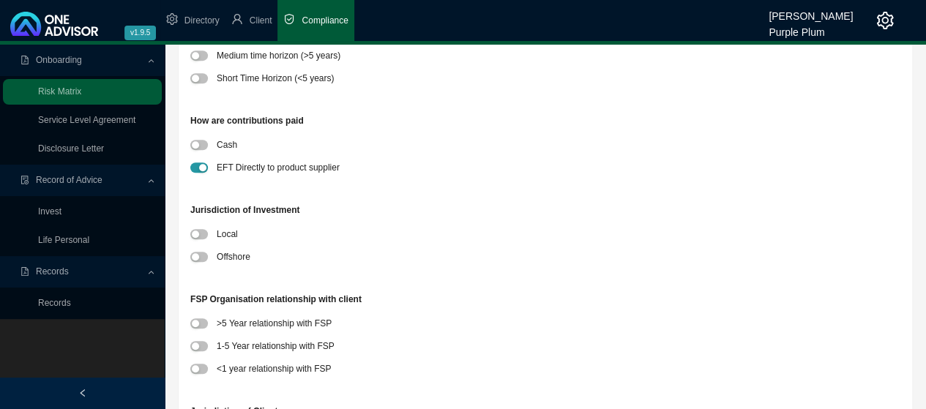
scroll to position [439, 0]
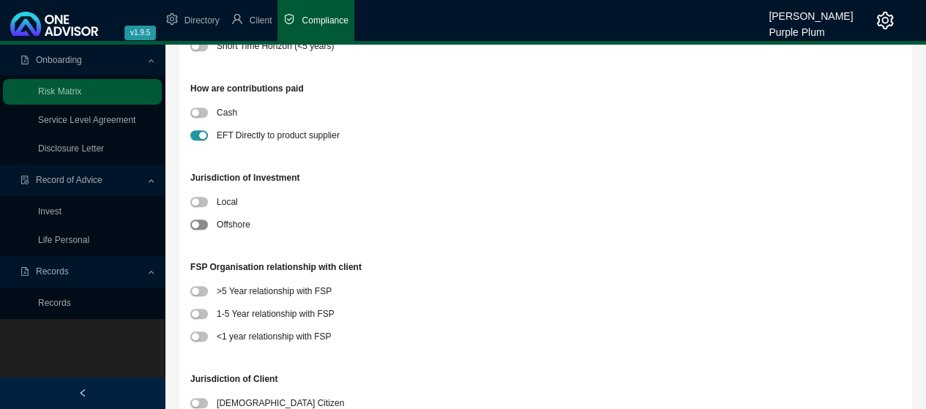
click at [199, 226] on button "button" at bounding box center [199, 225] width 18 height 10
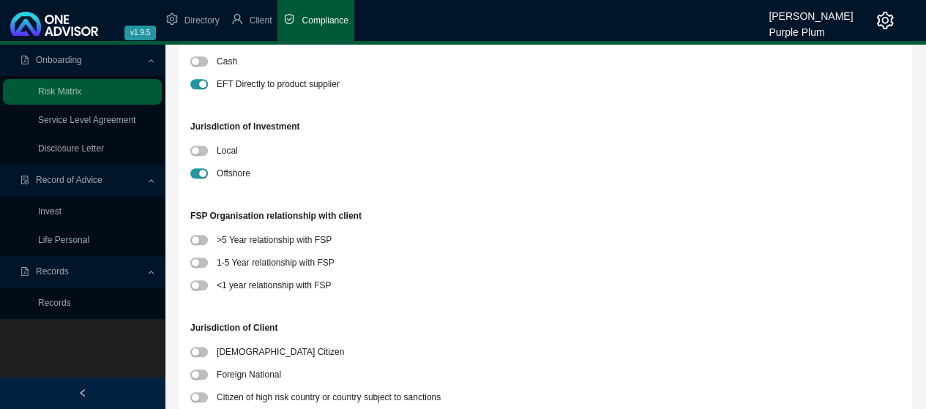
scroll to position [586, 0]
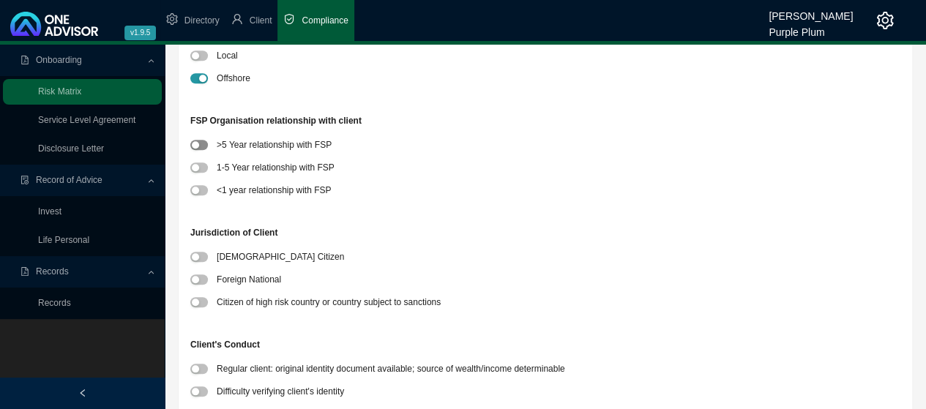
click at [198, 146] on div "button" at bounding box center [195, 144] width 7 height 7
click at [199, 254] on button "button" at bounding box center [199, 257] width 18 height 10
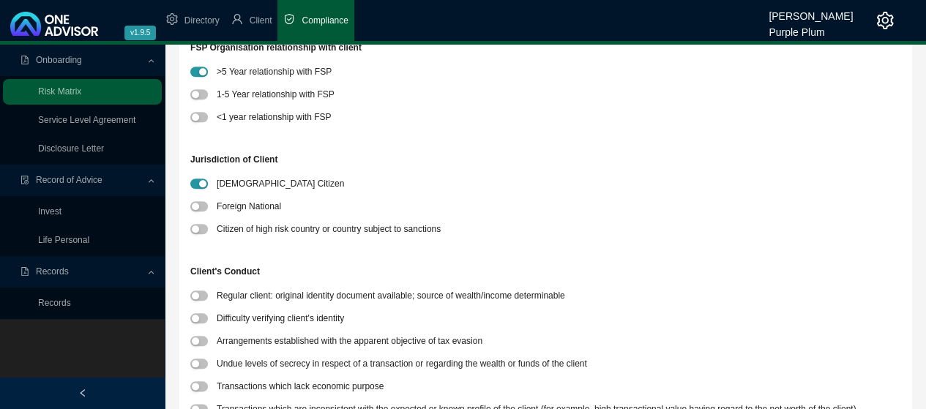
scroll to position [732, 0]
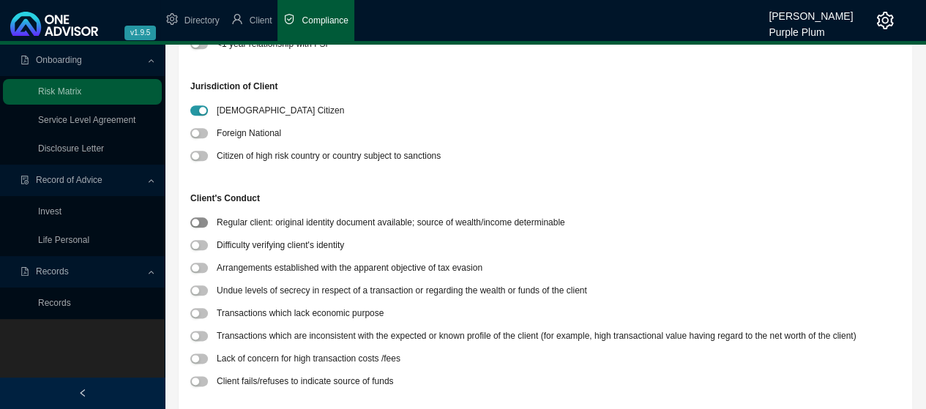
click at [199, 223] on button "button" at bounding box center [199, 222] width 18 height 10
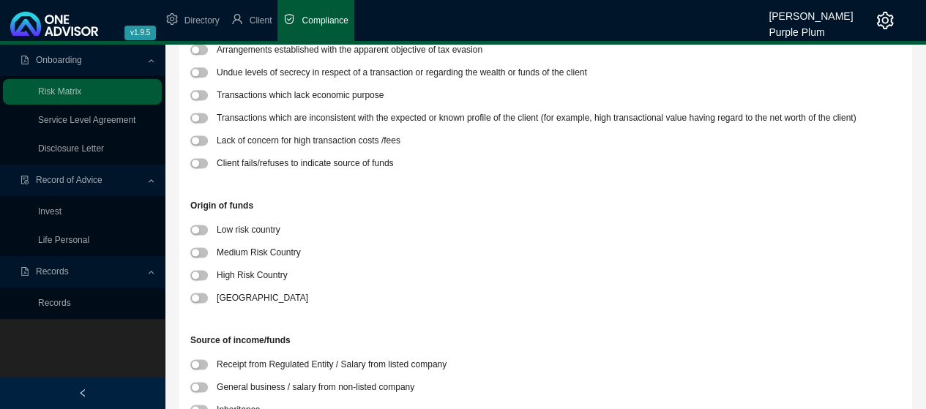
scroll to position [952, 0]
click at [201, 226] on span "button" at bounding box center [199, 228] width 18 height 10
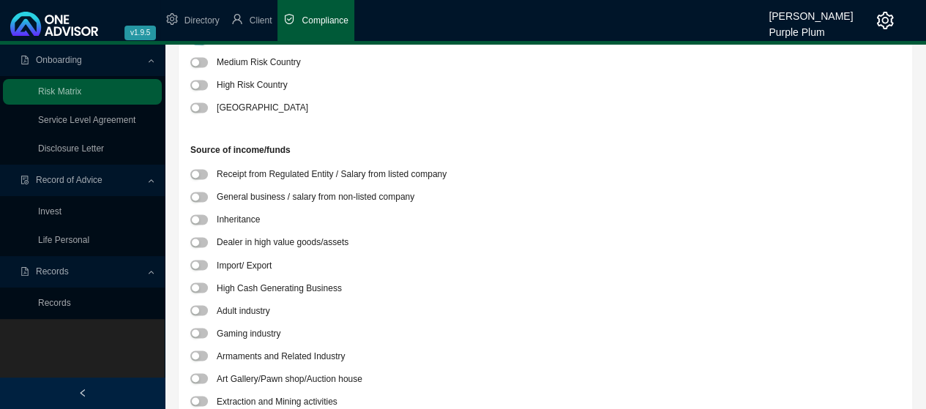
scroll to position [1172, 0]
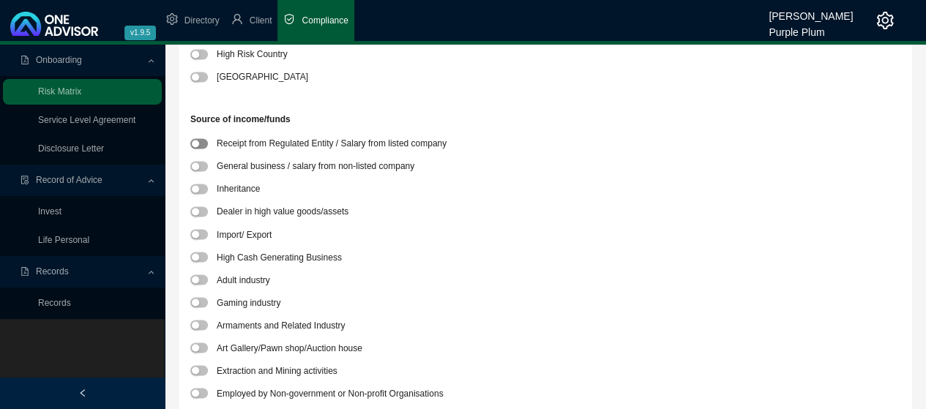
click at [204, 143] on span "button" at bounding box center [199, 143] width 18 height 10
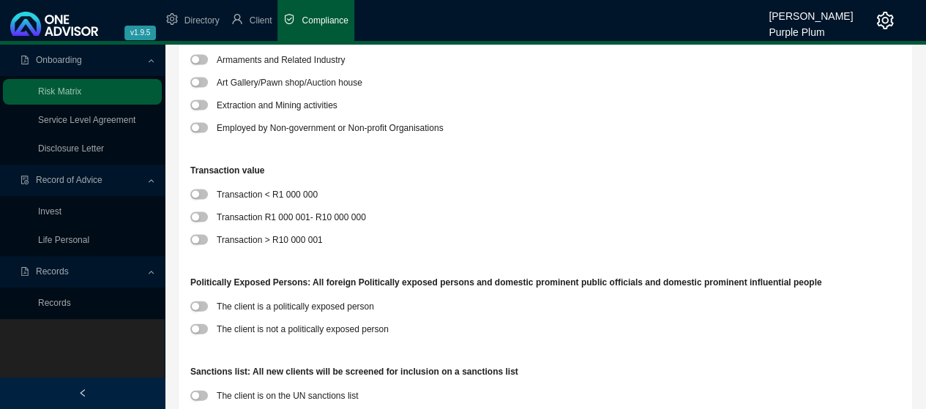
scroll to position [1465, 0]
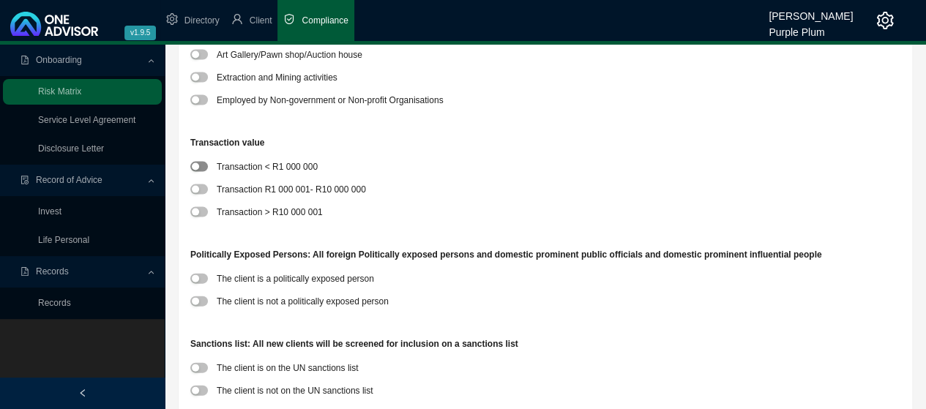
click at [201, 168] on span "button" at bounding box center [199, 167] width 18 height 10
click at [205, 301] on span "button" at bounding box center [199, 302] width 18 height 10
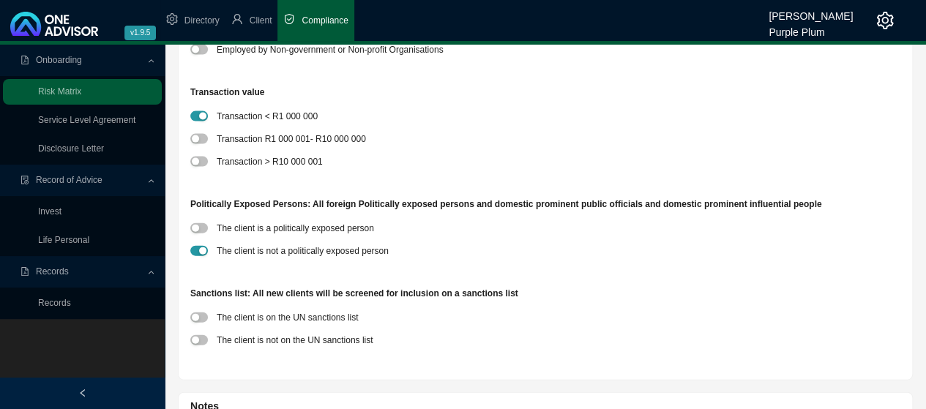
scroll to position [1538, 0]
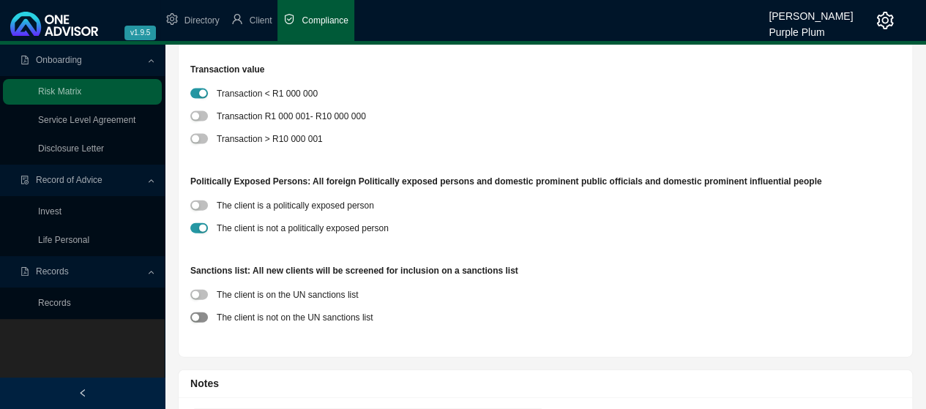
click at [205, 320] on span "button" at bounding box center [199, 318] width 18 height 10
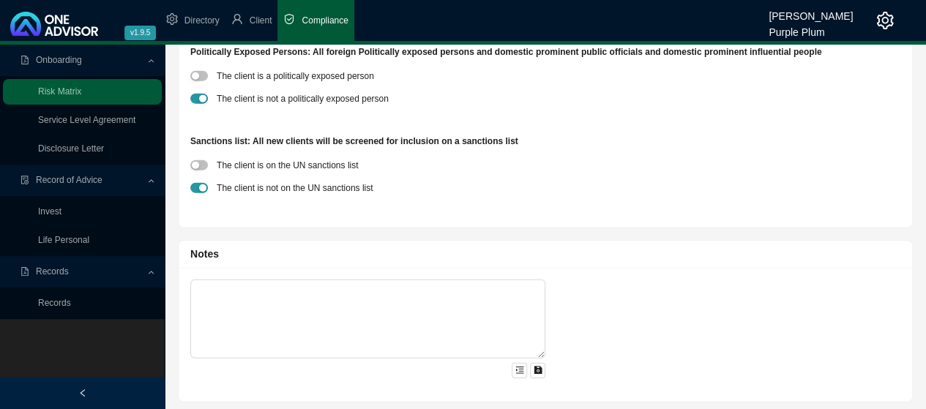
scroll to position [1670, 0]
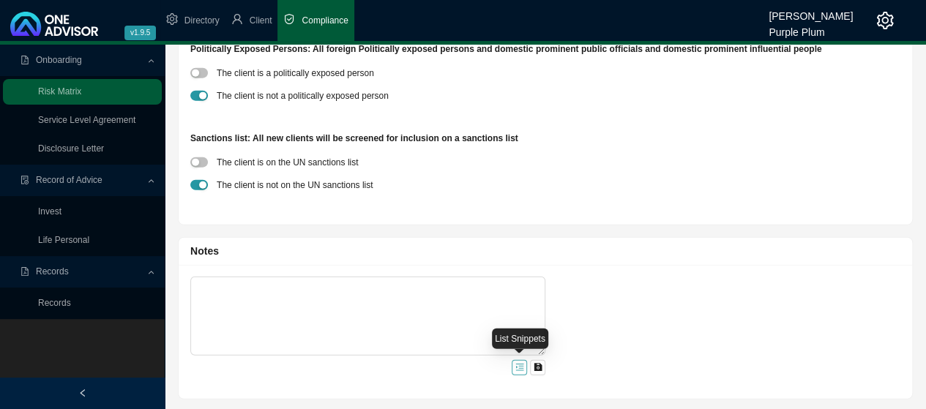
click at [518, 368] on icon "menu-unfold" at bounding box center [520, 367] width 9 height 9
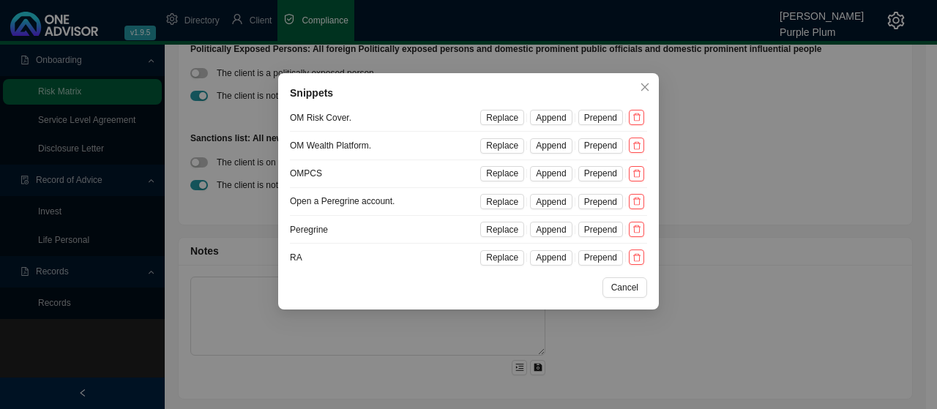
click at [201, 287] on div "Snippets OM Risk Cover. Replace Append Prepend OM Wealth Platform. Replace Appe…" at bounding box center [468, 204] width 937 height 409
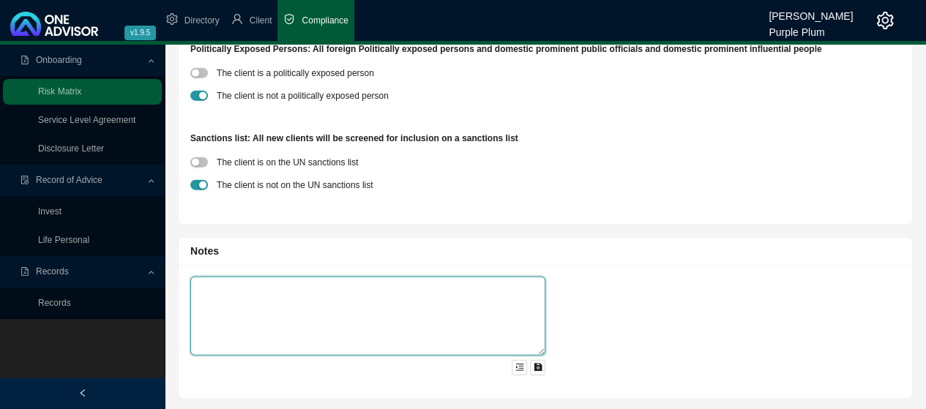
click at [202, 285] on textarea at bounding box center [367, 316] width 355 height 79
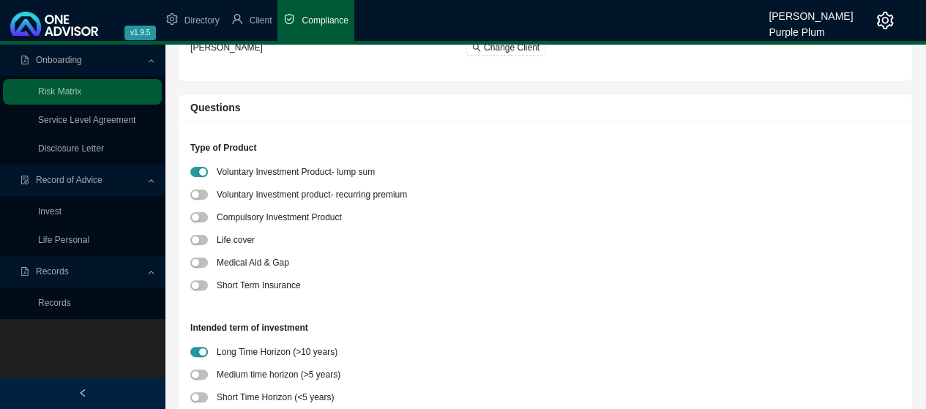
scroll to position [0, 0]
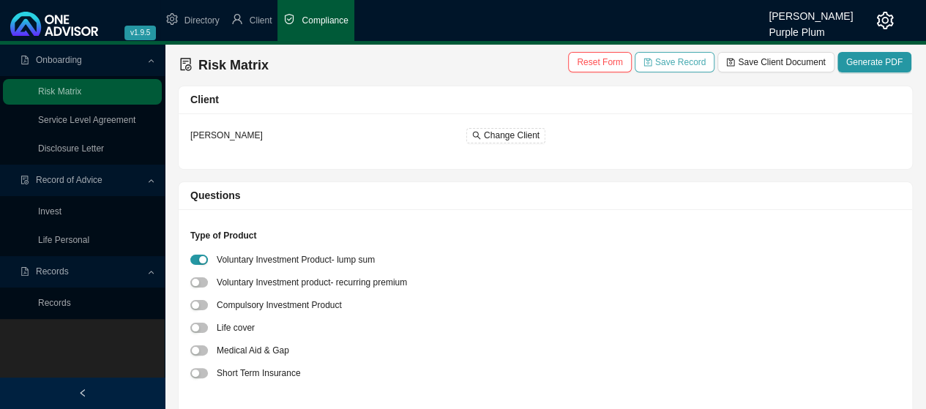
type textarea "Client adding to existing CIG investment."
click at [684, 61] on span "Save Record" at bounding box center [680, 62] width 51 height 15
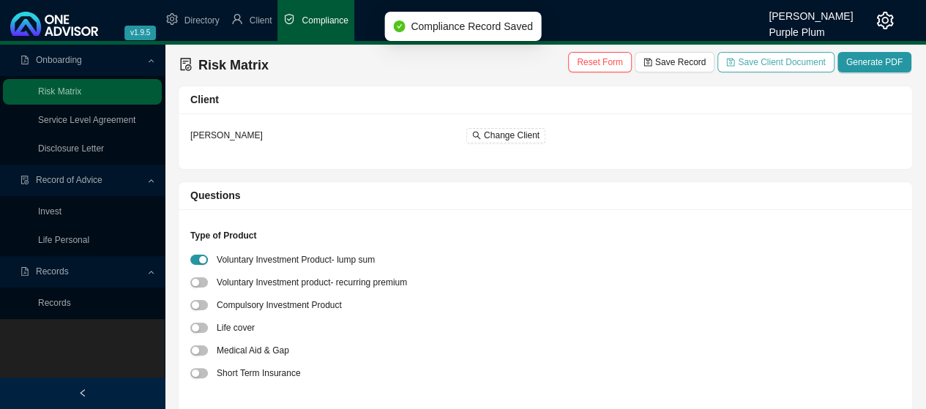
click at [773, 62] on span "Save Client Document" at bounding box center [781, 62] width 87 height 15
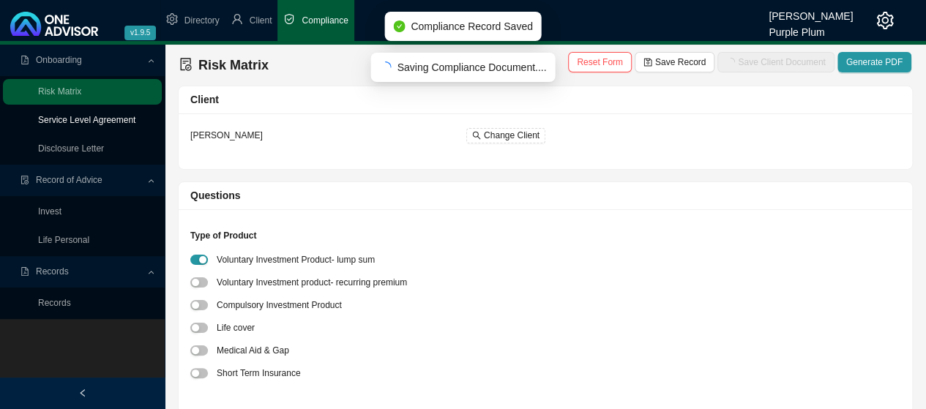
click at [83, 121] on link "Service Level Agreement" at bounding box center [86, 120] width 97 height 10
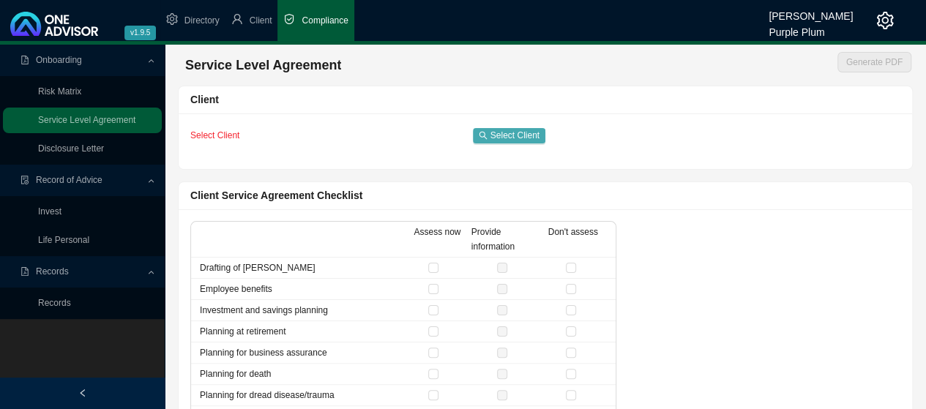
click at [506, 134] on span "Select Client" at bounding box center [515, 135] width 49 height 15
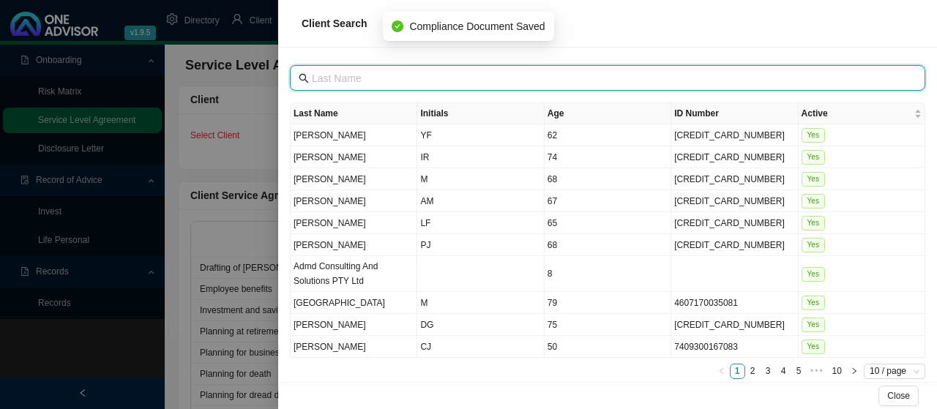
click at [369, 76] on input "text" at bounding box center [609, 78] width 595 height 16
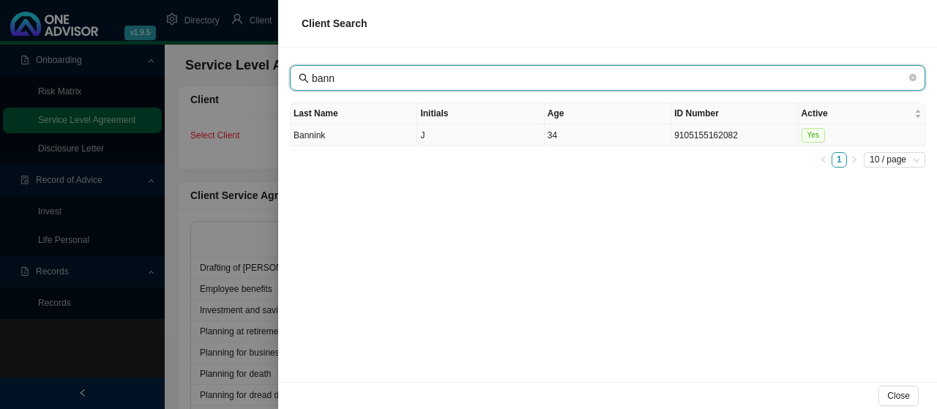
type input "bann"
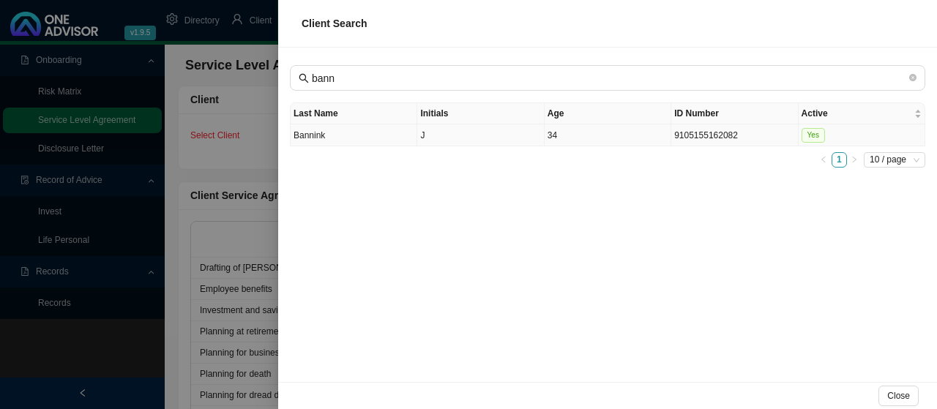
click at [319, 133] on td "Bannink" at bounding box center [354, 135] width 127 height 22
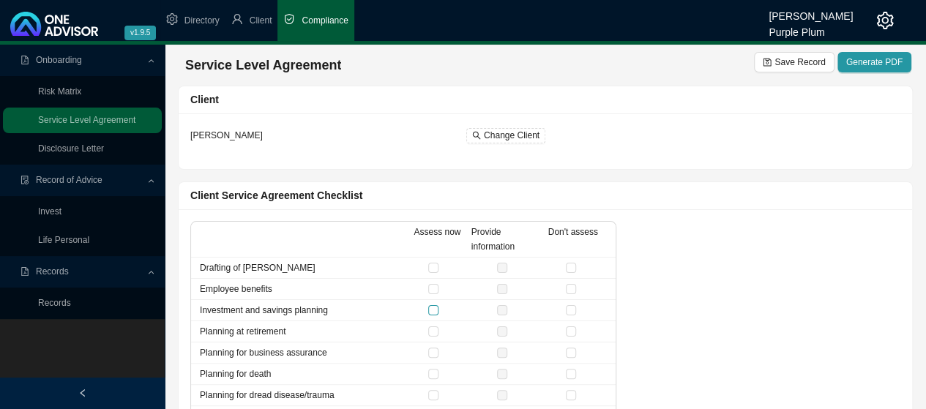
click at [433, 310] on input "checkbox" at bounding box center [433, 310] width 10 height 10
checkbox input "true"
drag, startPoint x: 573, startPoint y: 264, endPoint x: 575, endPoint y: 276, distance: 11.8
click at [573, 264] on input "checkbox" at bounding box center [571, 268] width 10 height 10
checkbox input "true"
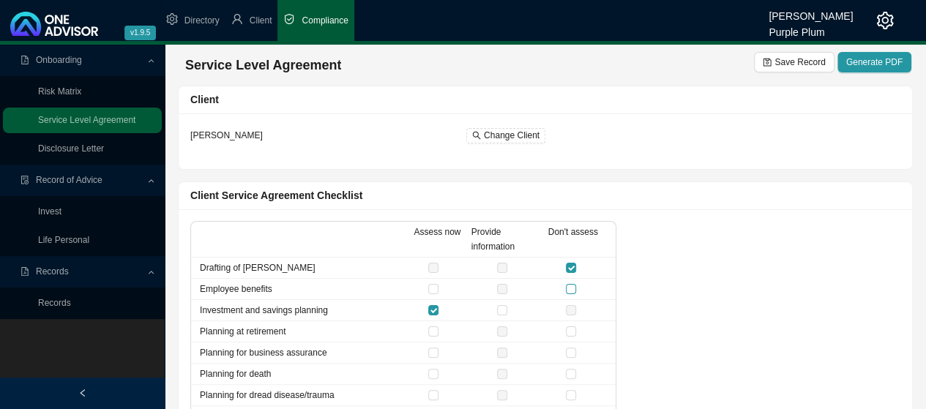
click at [571, 288] on input "checkbox" at bounding box center [571, 289] width 10 height 10
checkbox input "true"
click at [573, 327] on input "checkbox" at bounding box center [571, 332] width 10 height 10
checkbox input "true"
click at [568, 352] on input "checkbox" at bounding box center [571, 353] width 10 height 10
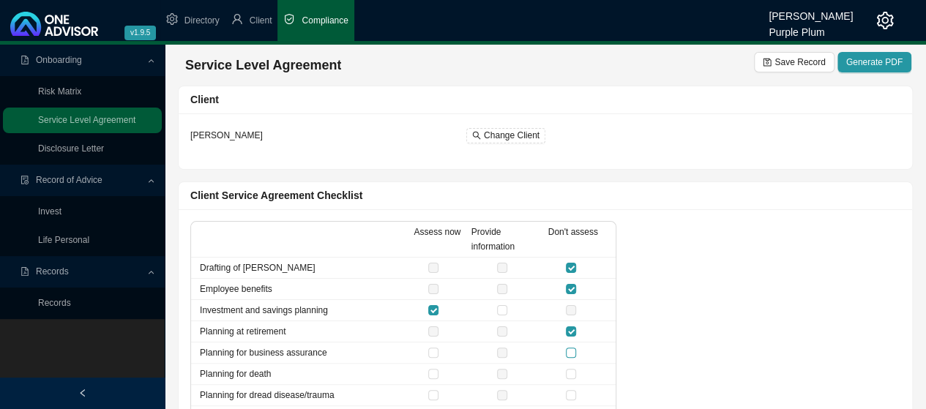
checkbox input "true"
click at [573, 373] on input "checkbox" at bounding box center [571, 374] width 10 height 10
checkbox input "true"
click at [575, 394] on input "checkbox" at bounding box center [571, 395] width 10 height 10
checkbox input "true"
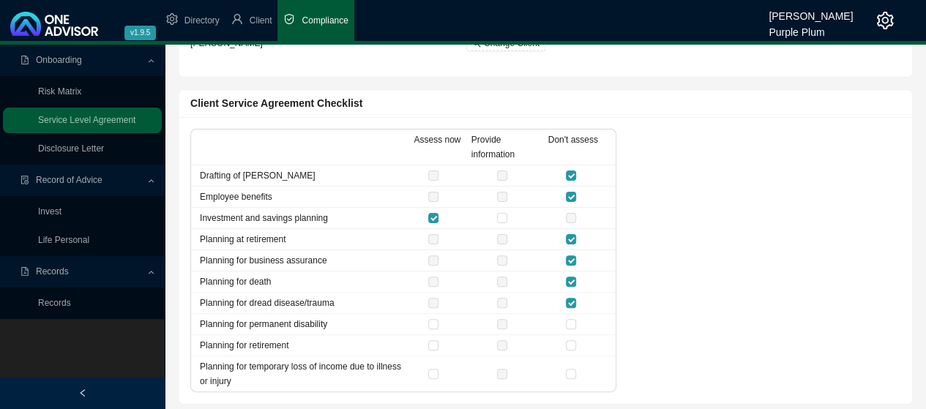
scroll to position [95, 0]
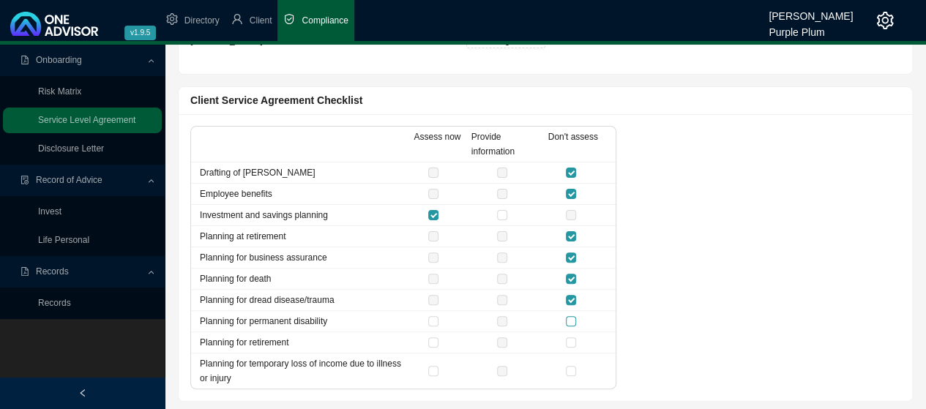
click at [573, 316] on input "checkbox" at bounding box center [571, 321] width 10 height 10
checkbox input "true"
click at [573, 340] on input "checkbox" at bounding box center [571, 343] width 10 height 10
checkbox input "true"
click at [571, 368] on input "checkbox" at bounding box center [571, 371] width 10 height 10
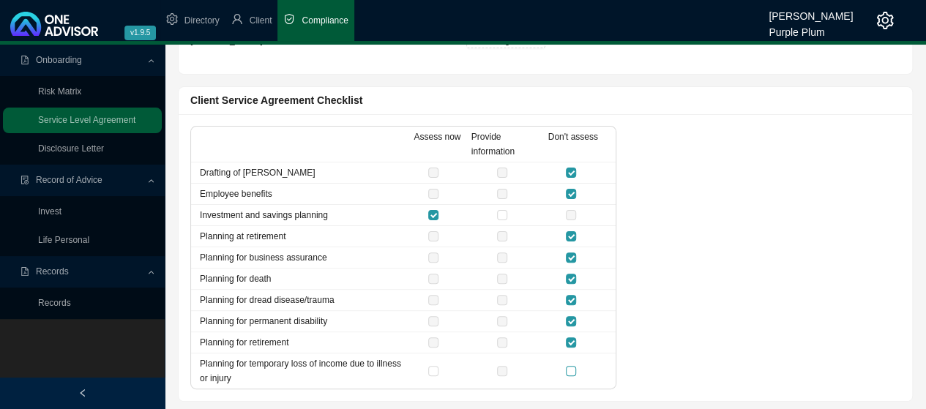
checkbox input "true"
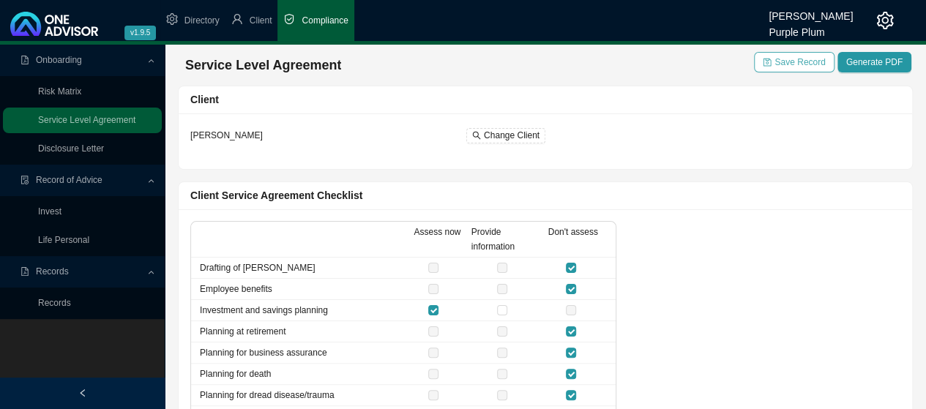
click at [798, 66] on span "Save Record" at bounding box center [800, 62] width 51 height 15
click at [62, 212] on link "Invest" at bounding box center [49, 212] width 23 height 10
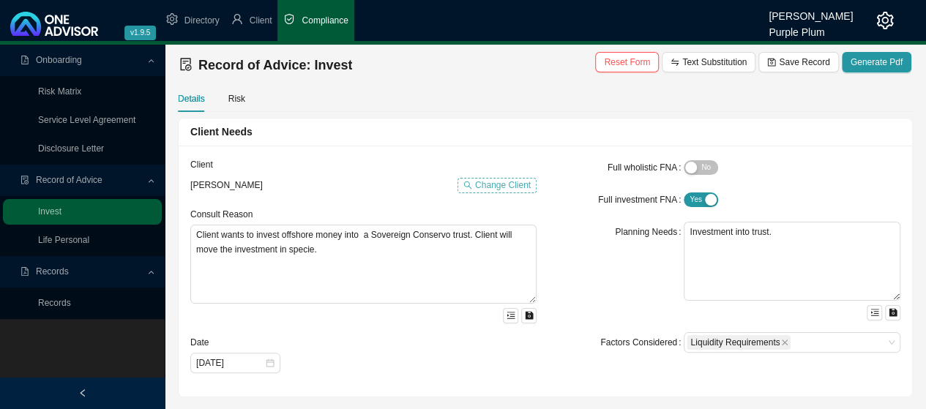
click at [485, 183] on span "Change Client" at bounding box center [503, 185] width 56 height 15
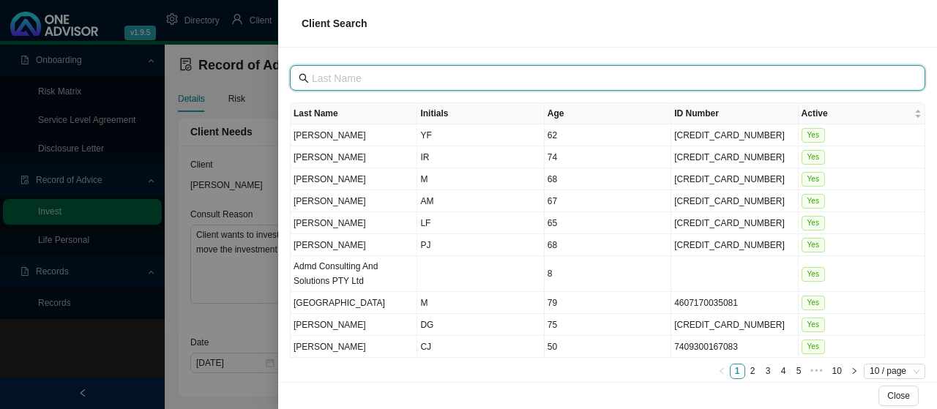
click at [375, 78] on input "text" at bounding box center [609, 78] width 595 height 16
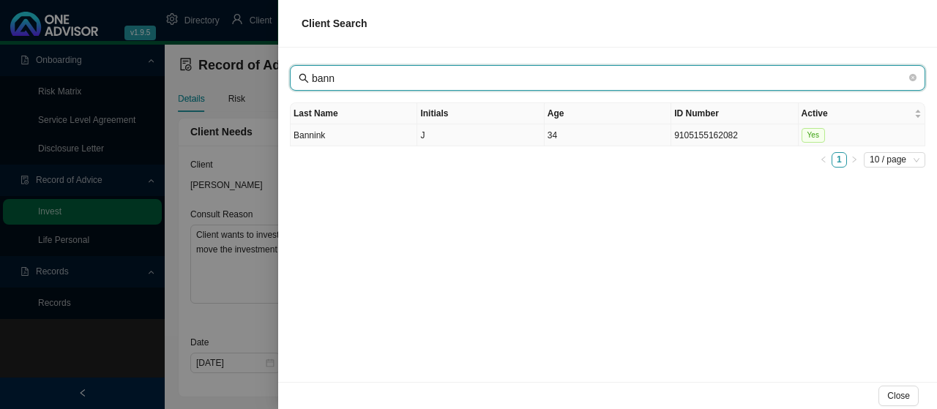
type input "bann"
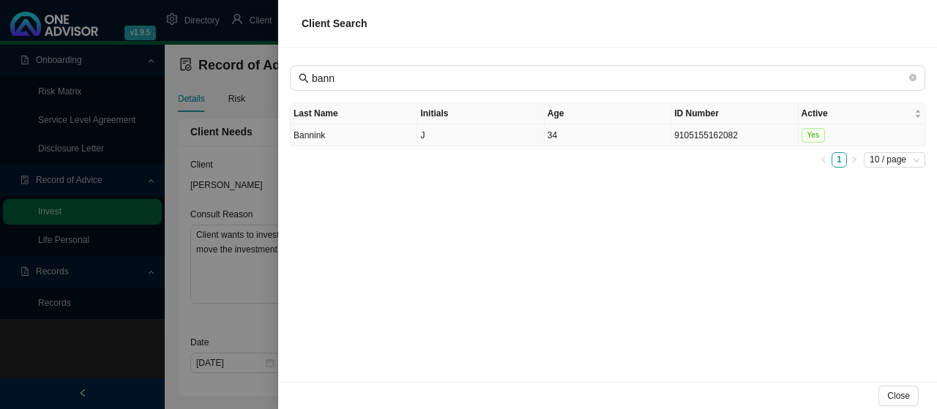
click at [310, 135] on td "Bannink" at bounding box center [354, 135] width 127 height 22
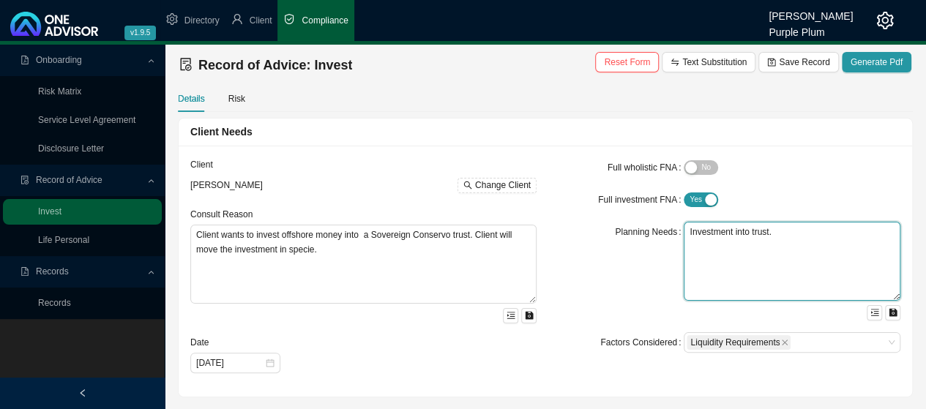
click at [777, 232] on textarea "Investment into trust." at bounding box center [792, 261] width 217 height 79
type textarea "Investment into existing CIG"
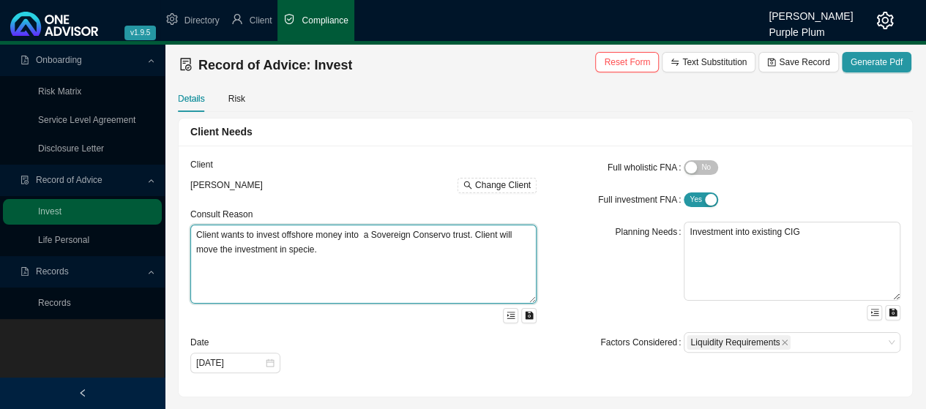
click at [318, 263] on textarea "Client wants to invest offshore money into a Sovereign Conservo trust. Client w…" at bounding box center [363, 264] width 346 height 79
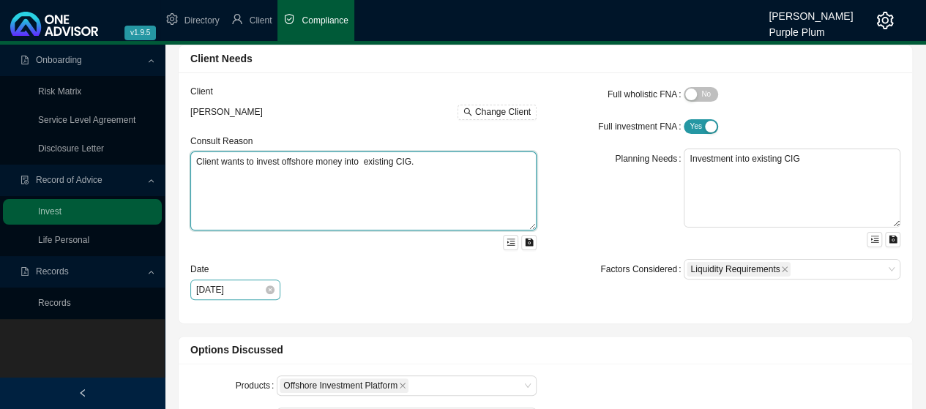
type textarea "Client wants to invest offshore money into existing CIG."
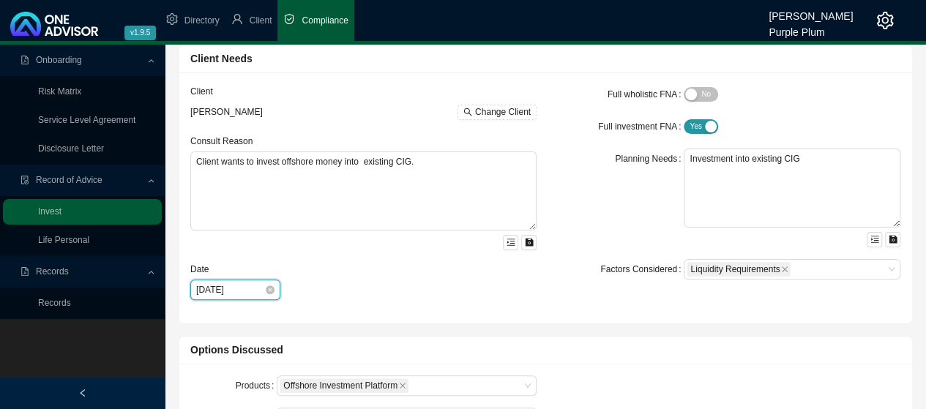
click at [226, 286] on input "[DATE]" at bounding box center [230, 290] width 68 height 15
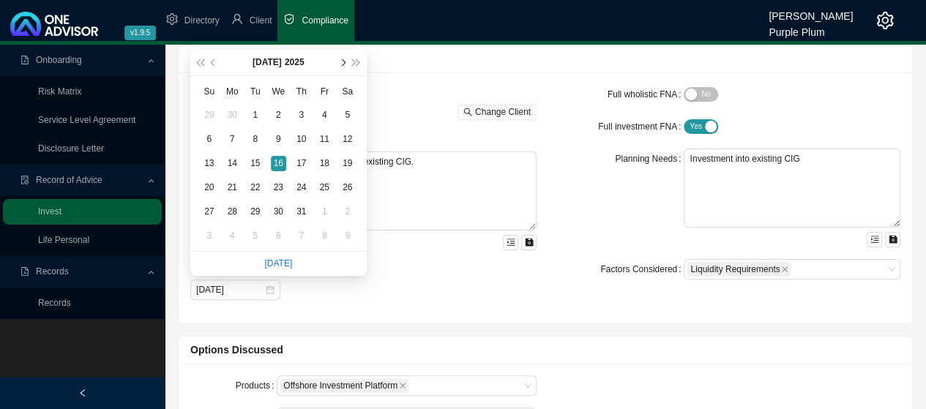
click at [343, 62] on span "next-year" at bounding box center [342, 62] width 7 height 7
type input "[DATE]"
click at [252, 159] on div "12" at bounding box center [255, 163] width 15 height 15
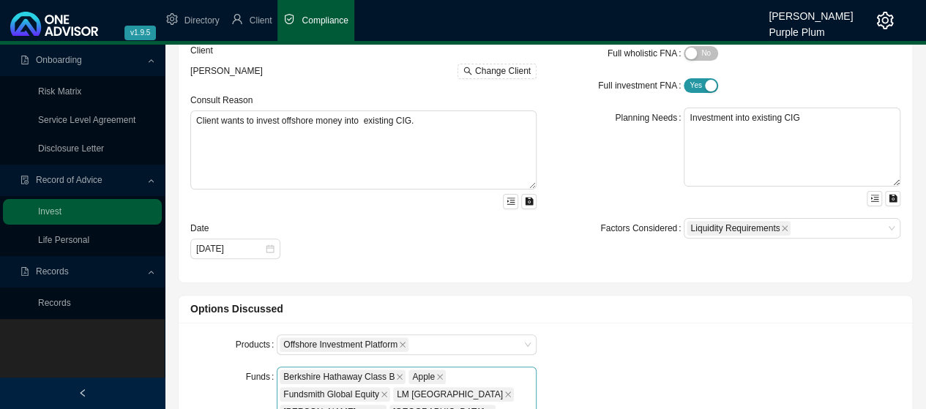
scroll to position [220, 0]
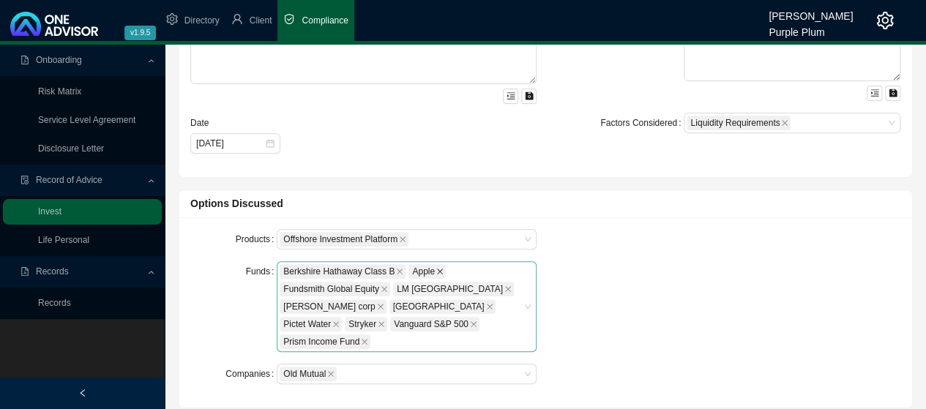
click at [437, 271] on icon "close" at bounding box center [440, 272] width 6 height 6
click at [398, 270] on icon "close" at bounding box center [399, 271] width 7 height 7
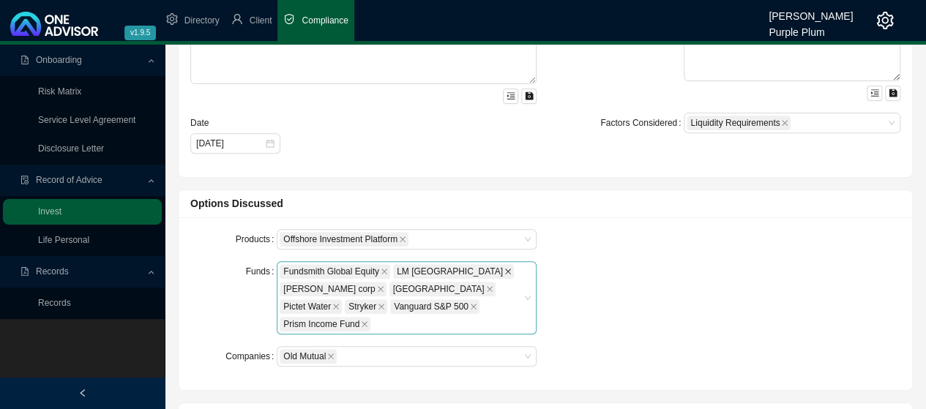
click at [505, 269] on icon "close" at bounding box center [508, 271] width 7 height 7
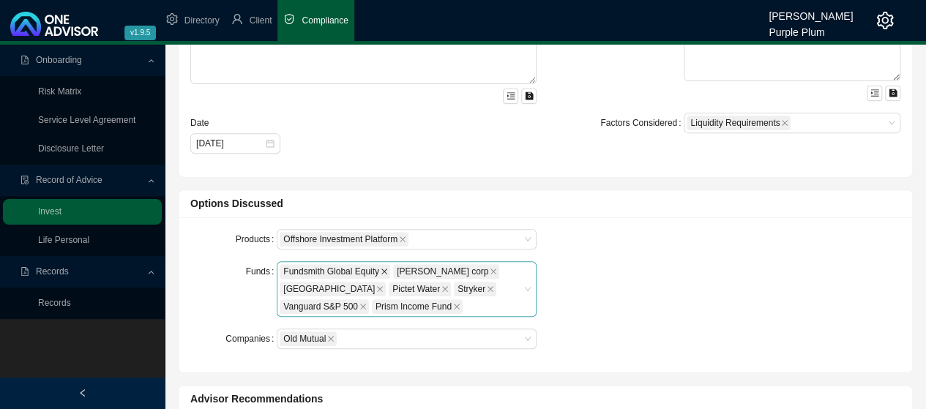
click at [381, 268] on icon "close" at bounding box center [384, 271] width 7 height 7
click at [368, 303] on icon "close" at bounding box center [364, 306] width 7 height 7
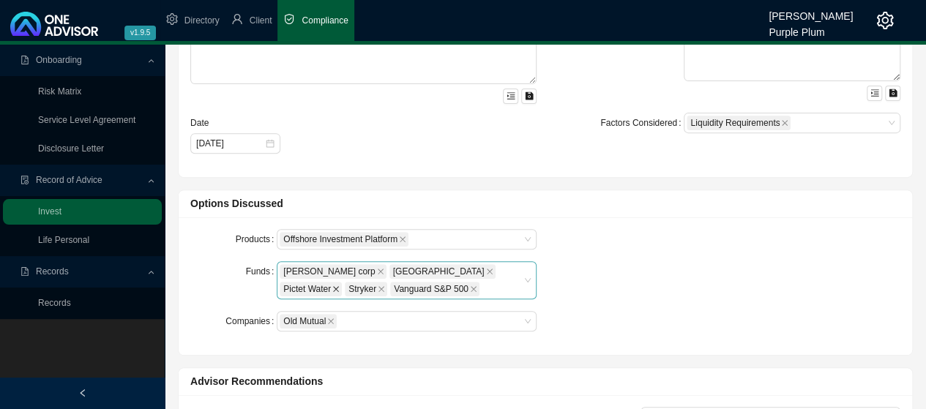
click at [340, 286] on icon "close" at bounding box center [335, 289] width 7 height 7
click at [486, 268] on icon "close" at bounding box center [489, 271] width 7 height 7
click at [377, 270] on icon "close" at bounding box center [380, 271] width 7 height 7
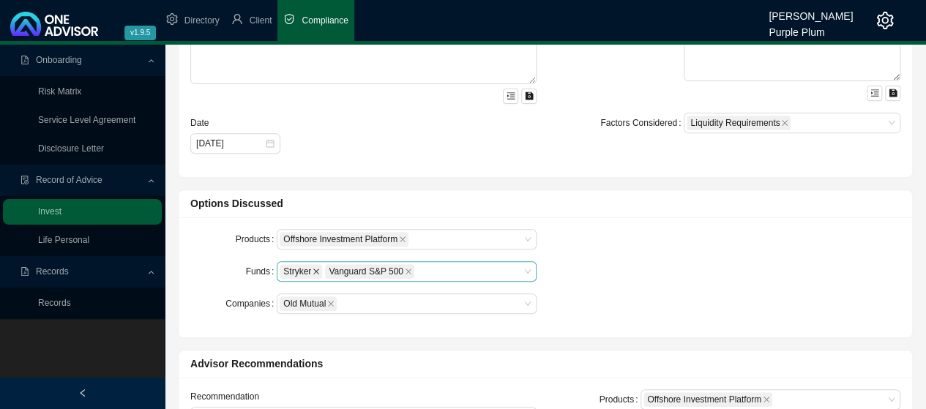
click at [315, 269] on icon "close" at bounding box center [316, 271] width 7 height 7
click at [363, 270] on icon "close" at bounding box center [363, 271] width 7 height 7
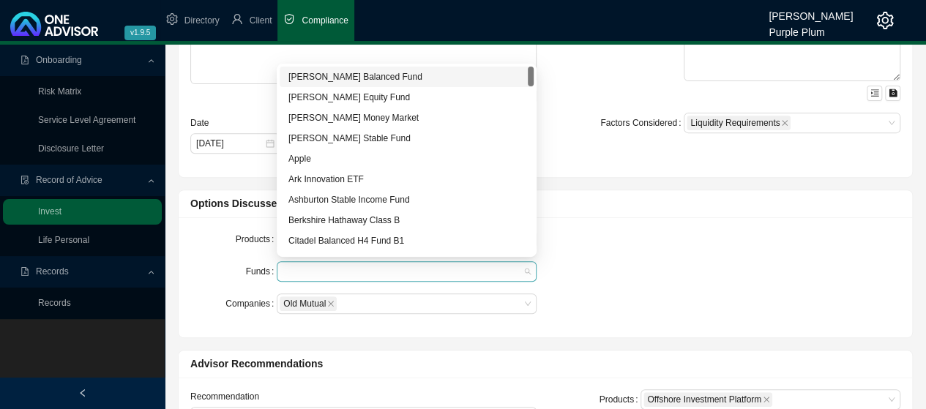
click at [507, 270] on div at bounding box center [400, 272] width 240 height 11
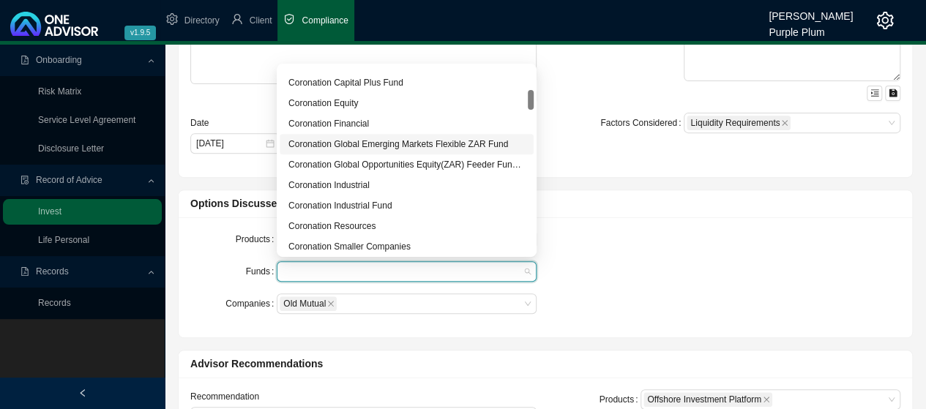
scroll to position [366, 0]
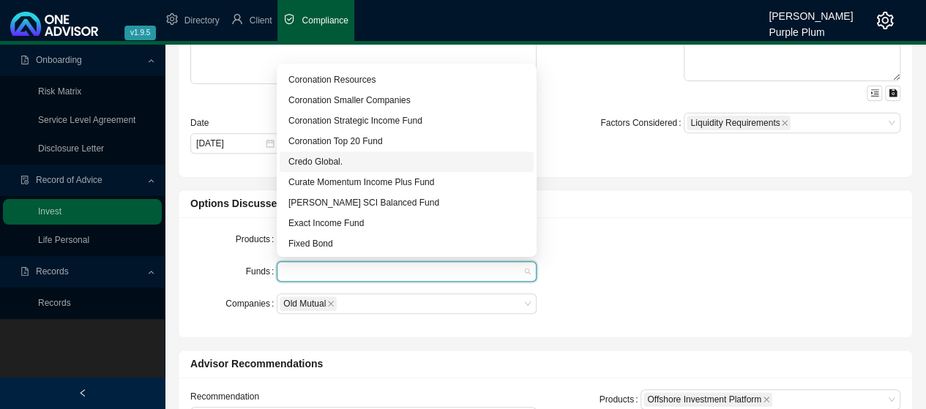
click at [343, 163] on div "Credo Global." at bounding box center [407, 162] width 237 height 15
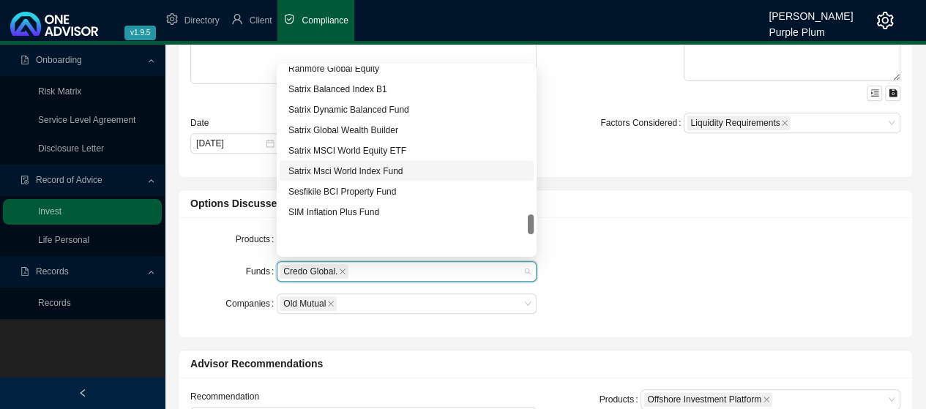
scroll to position [1391, 0]
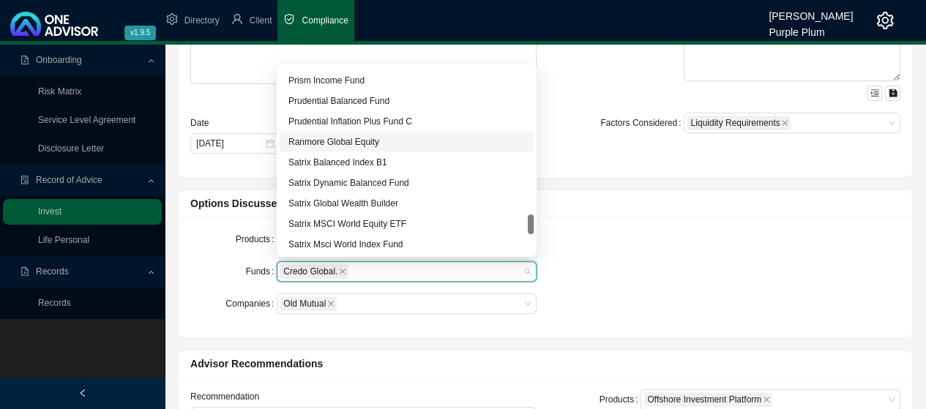
click at [339, 143] on div "Ranmore Global Equity" at bounding box center [407, 141] width 237 height 15
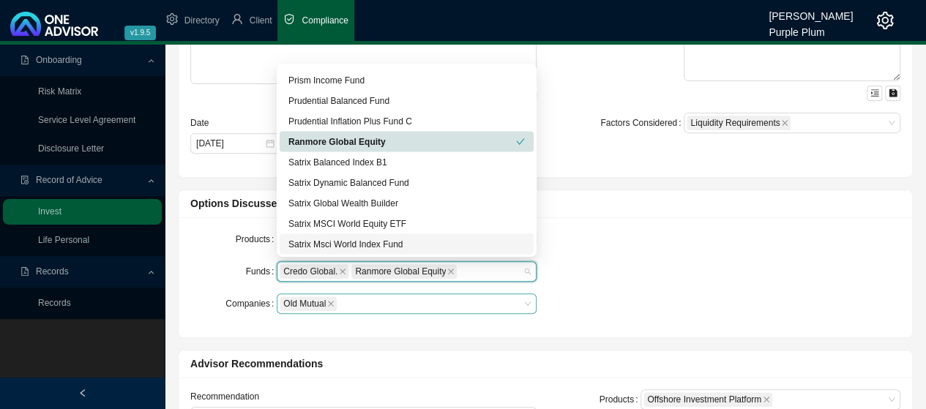
click at [523, 302] on div "Old Mutual" at bounding box center [407, 304] width 260 height 21
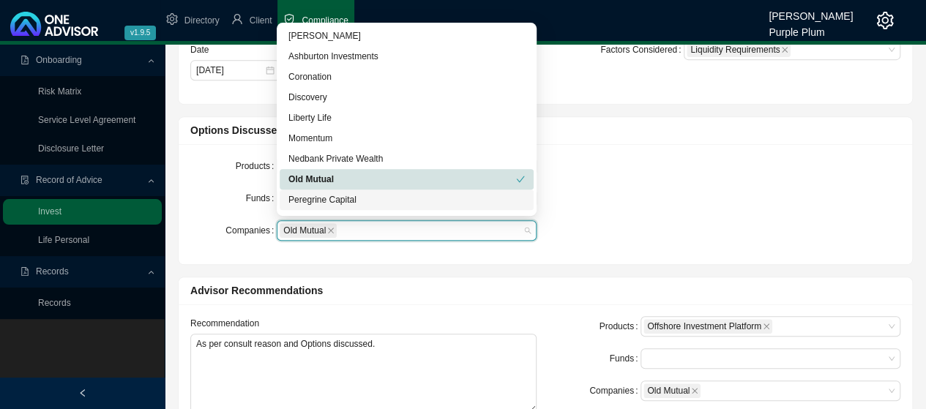
scroll to position [73, 0]
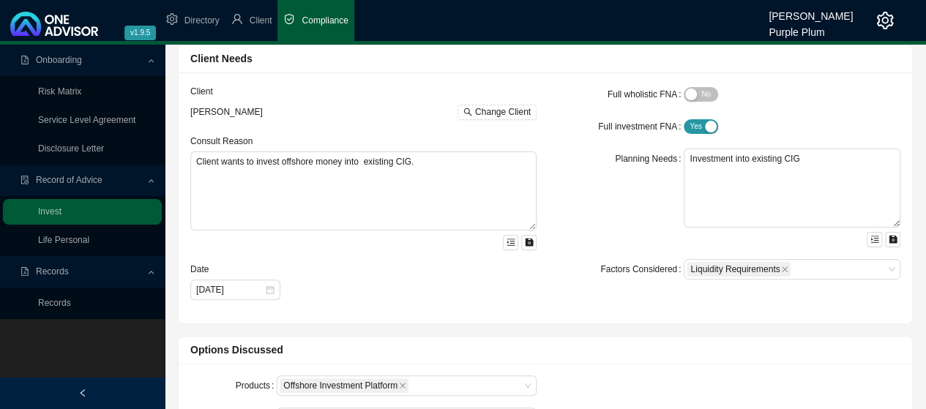
click at [577, 208] on div "Planning Needs" at bounding box center [619, 198] width 130 height 99
click at [198, 20] on span "Directory" at bounding box center [202, 20] width 35 height 10
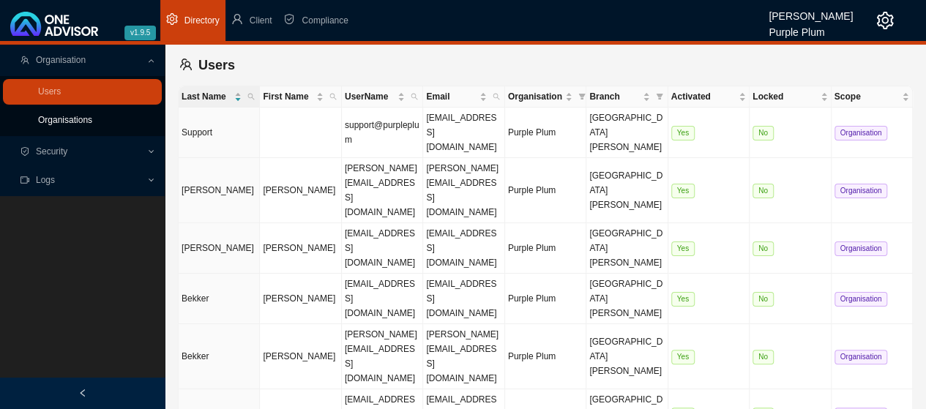
click at [62, 124] on link "Organisations" at bounding box center [65, 120] width 54 height 10
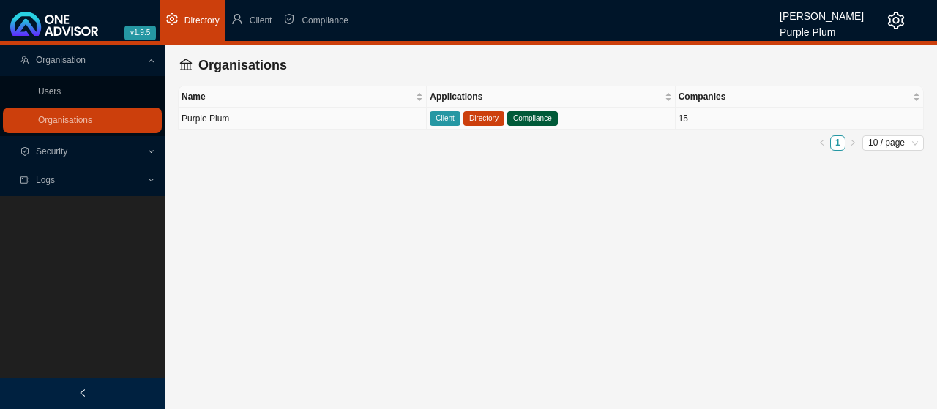
click at [444, 119] on span "Client" at bounding box center [445, 118] width 31 height 15
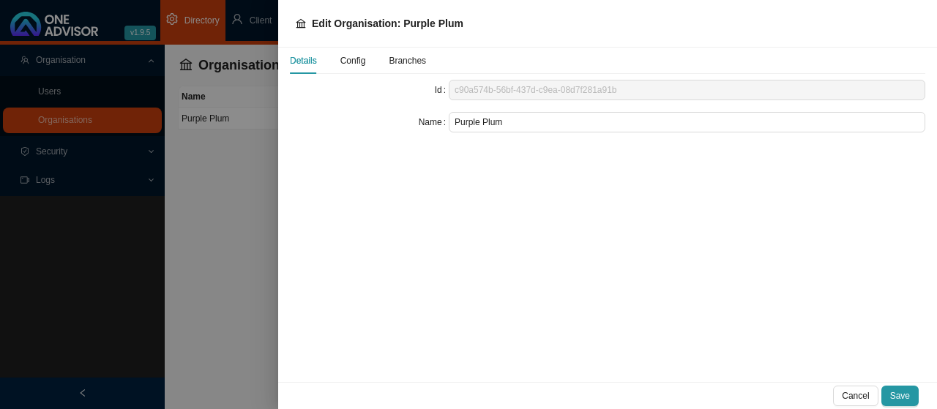
click at [193, 176] on div at bounding box center [468, 204] width 937 height 409
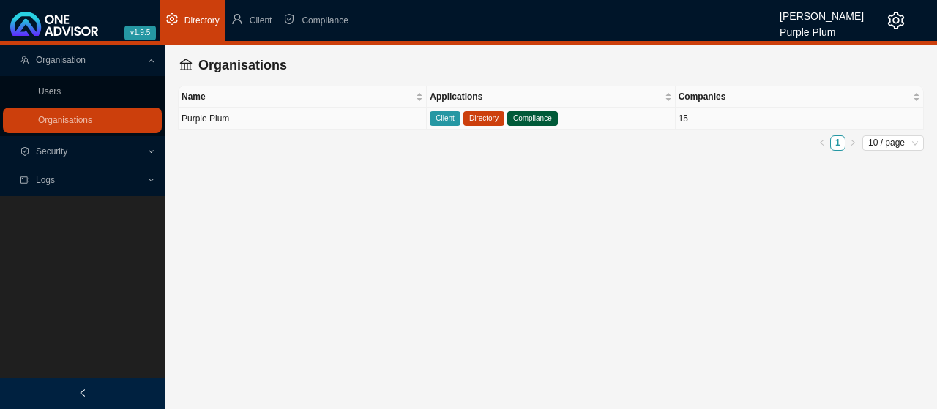
click at [522, 116] on span "Compliance" at bounding box center [532, 118] width 51 height 15
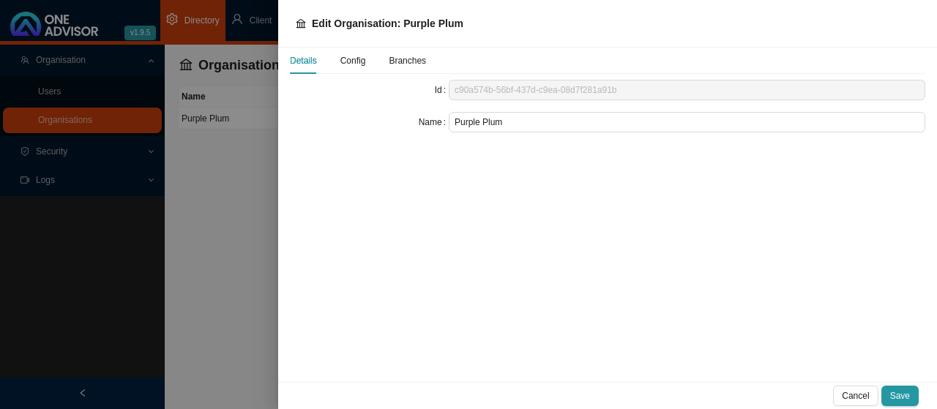
click at [350, 61] on span "Config" at bounding box center [354, 60] width 26 height 9
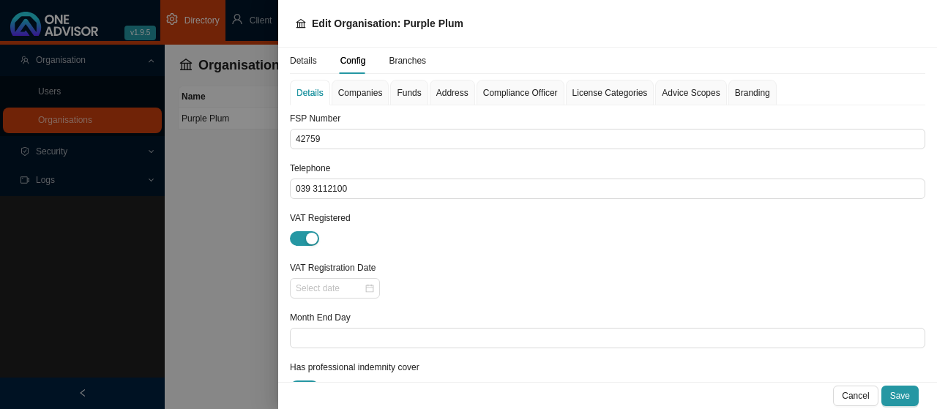
click at [407, 92] on span "Funds" at bounding box center [409, 93] width 24 height 9
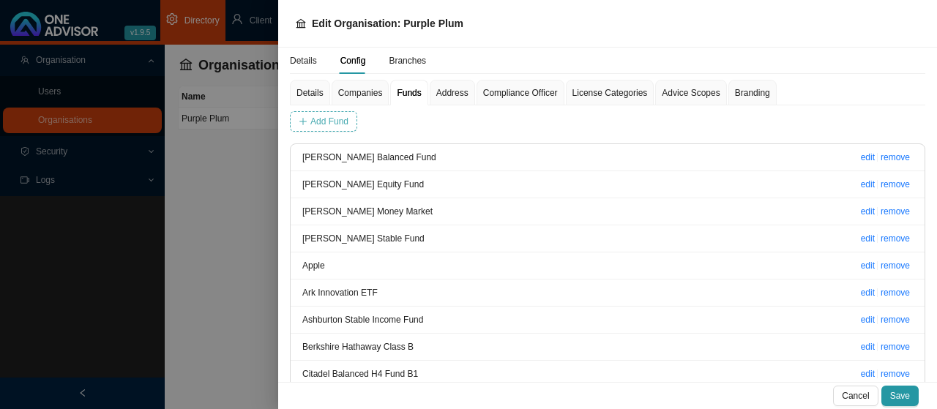
click at [324, 122] on span "Add Fund" at bounding box center [329, 121] width 38 height 15
type input "Ranmore Global"
click at [522, 117] on span "Add Fund" at bounding box center [520, 121] width 38 height 15
click at [901, 394] on span "Save" at bounding box center [900, 396] width 20 height 15
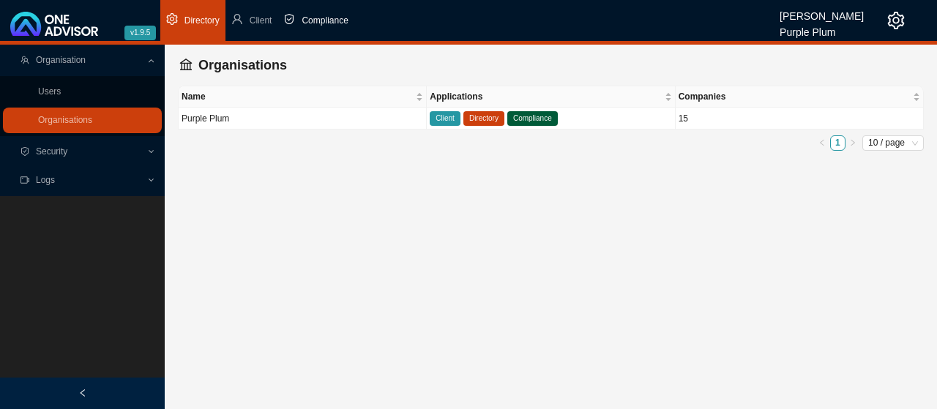
click at [319, 21] on span "Compliance" at bounding box center [325, 20] width 46 height 10
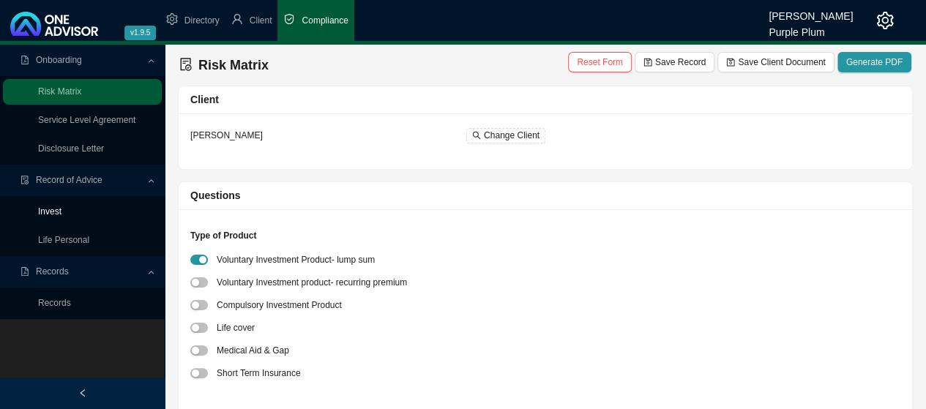
click at [62, 212] on link "Invest" at bounding box center [49, 212] width 23 height 10
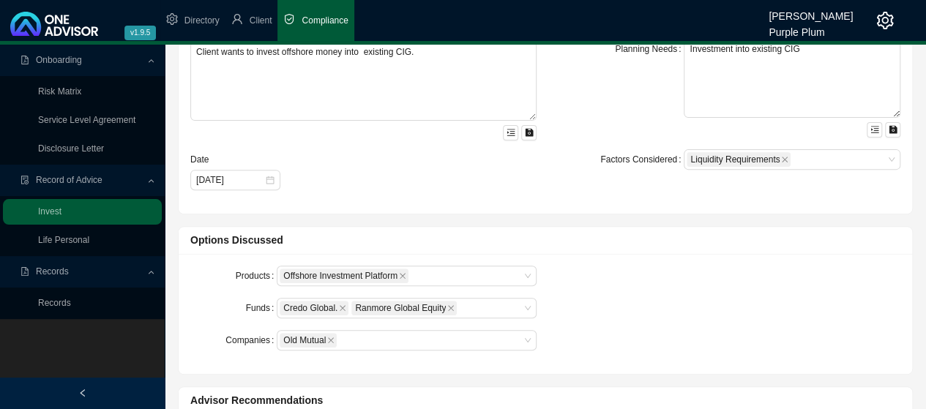
scroll to position [220, 0]
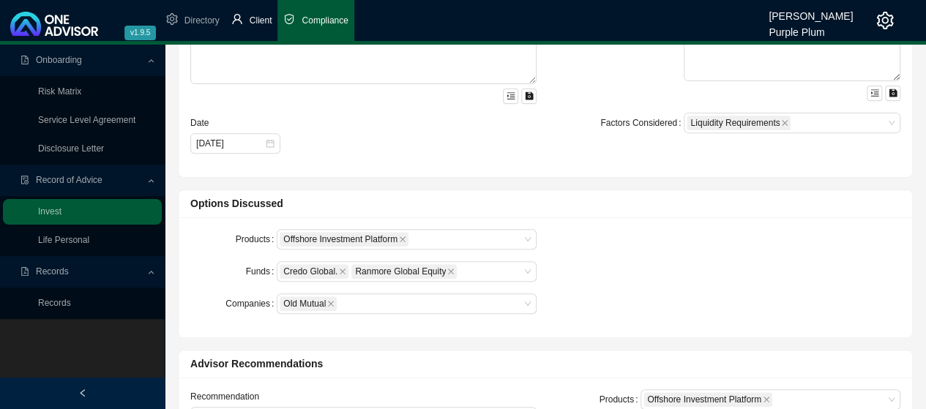
click at [255, 21] on span "Client" at bounding box center [261, 20] width 23 height 10
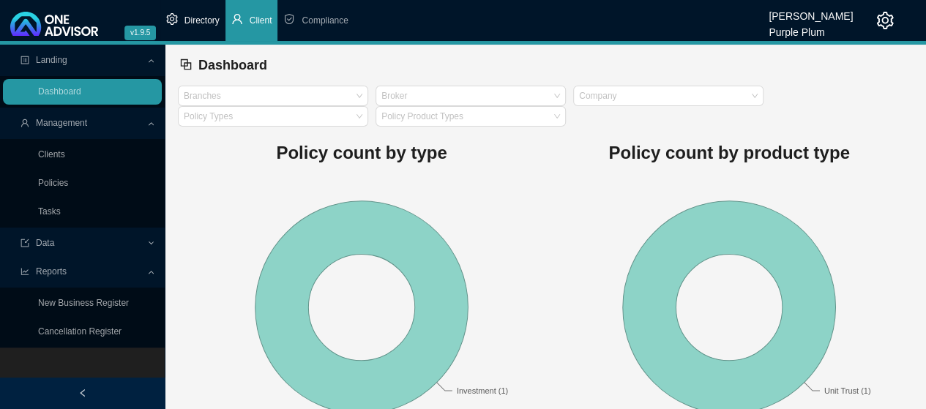
click at [179, 19] on li "Directory" at bounding box center [192, 20] width 65 height 41
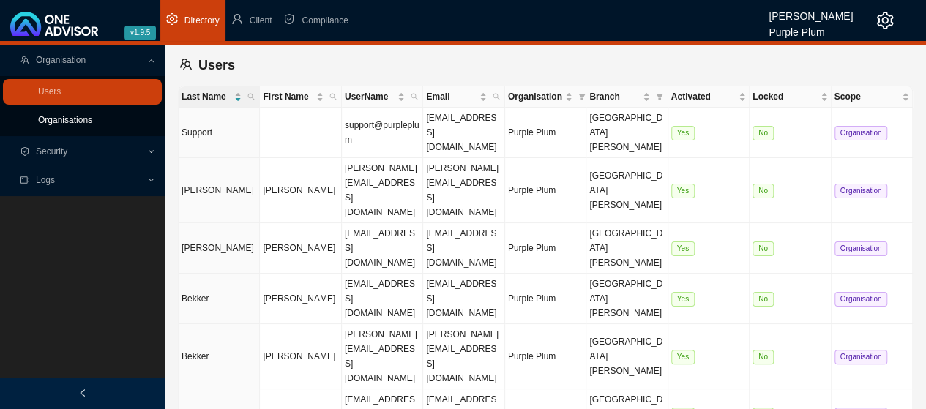
click at [67, 117] on link "Organisations" at bounding box center [65, 120] width 54 height 10
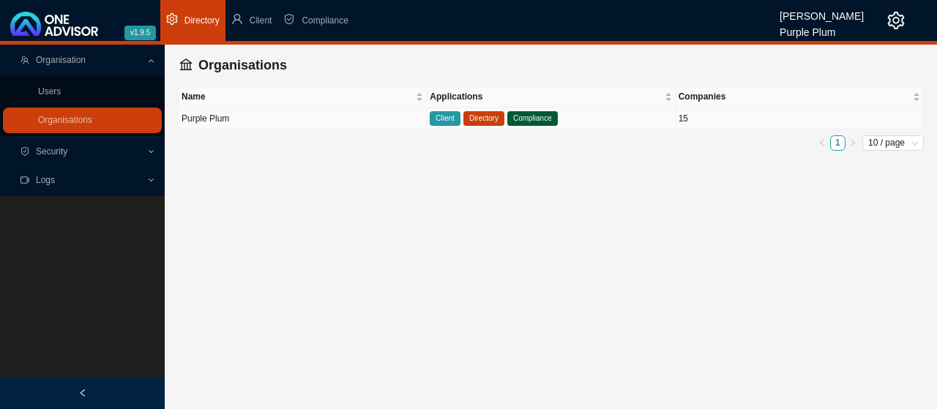
click at [447, 116] on span "Client" at bounding box center [445, 118] width 31 height 15
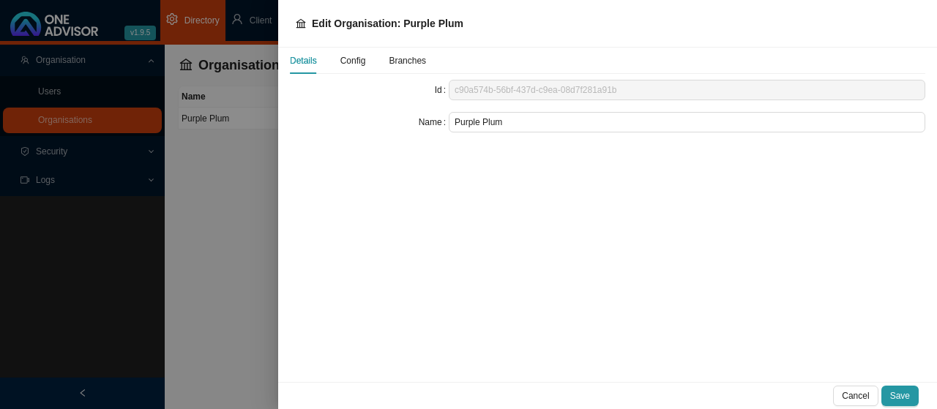
click at [240, 153] on div at bounding box center [468, 204] width 937 height 409
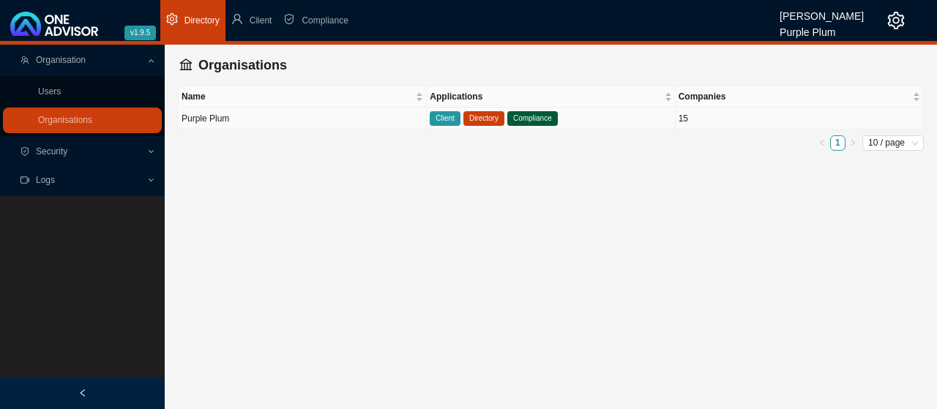
click at [477, 116] on span "Directory" at bounding box center [484, 118] width 41 height 15
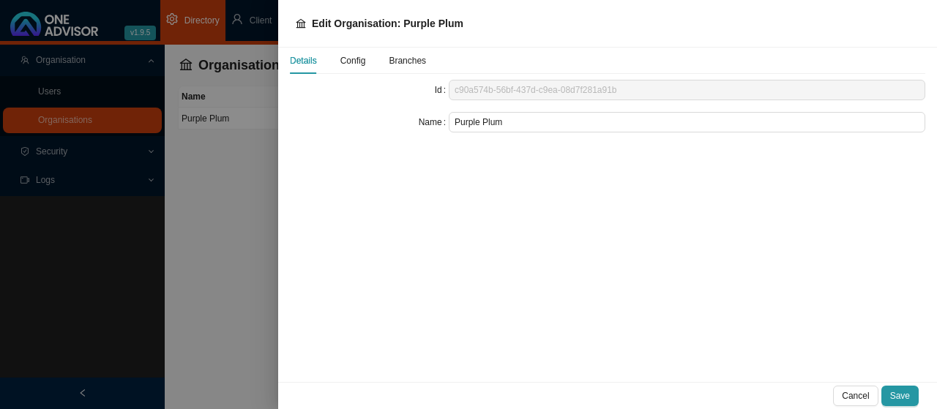
click at [356, 62] on span "Config" at bounding box center [354, 60] width 26 height 9
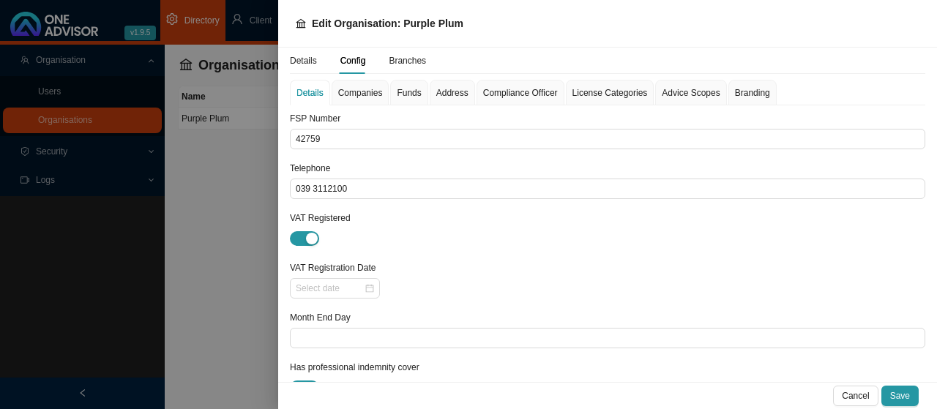
click at [362, 92] on span "Companies" at bounding box center [360, 93] width 45 height 9
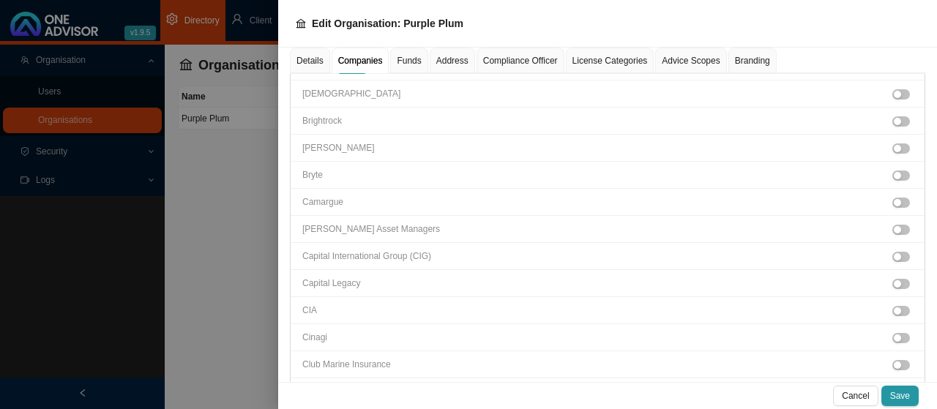
scroll to position [513, 0]
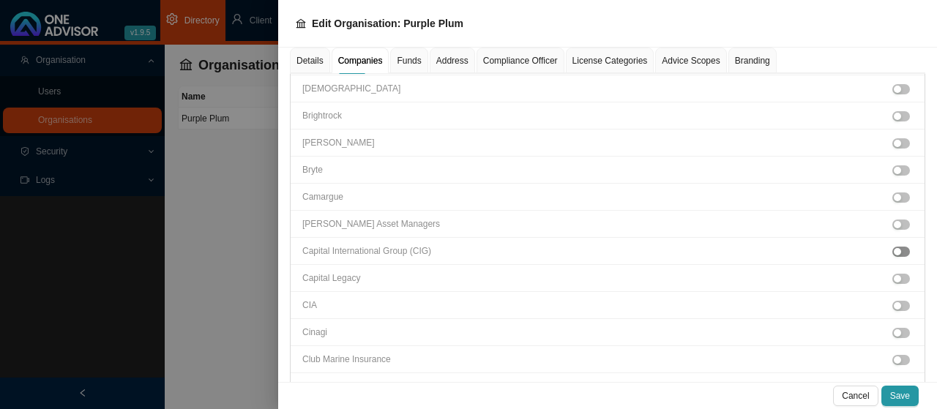
click at [894, 248] on div "button" at bounding box center [897, 251] width 7 height 7
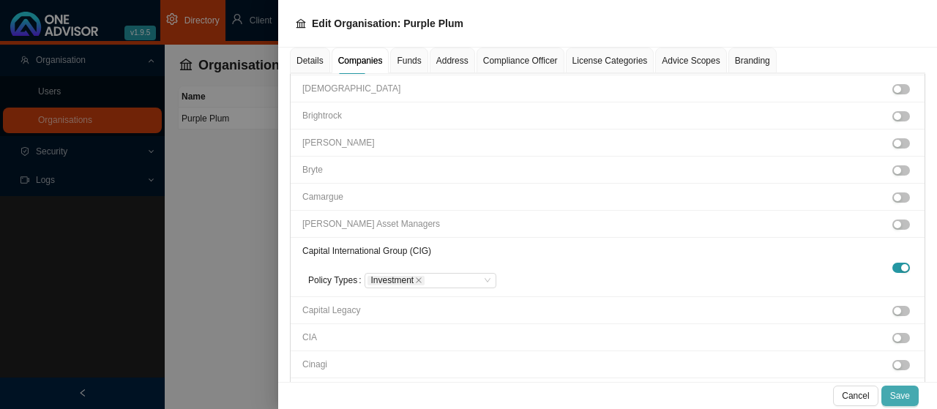
click at [904, 398] on span "Save" at bounding box center [900, 396] width 20 height 15
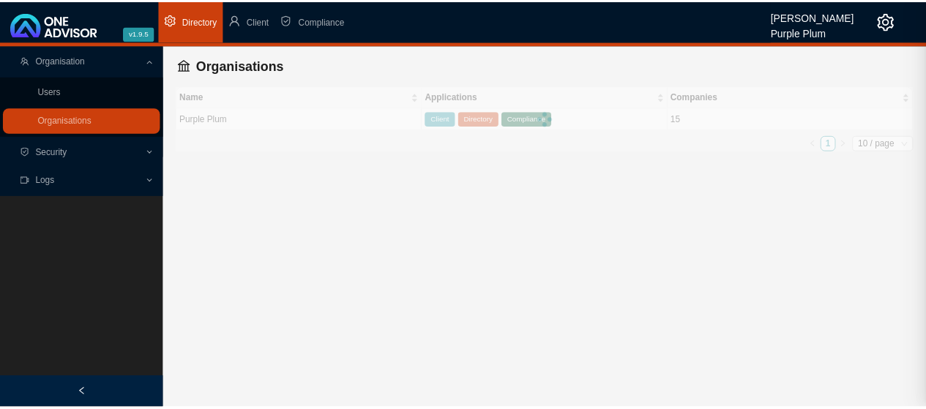
scroll to position [448, 0]
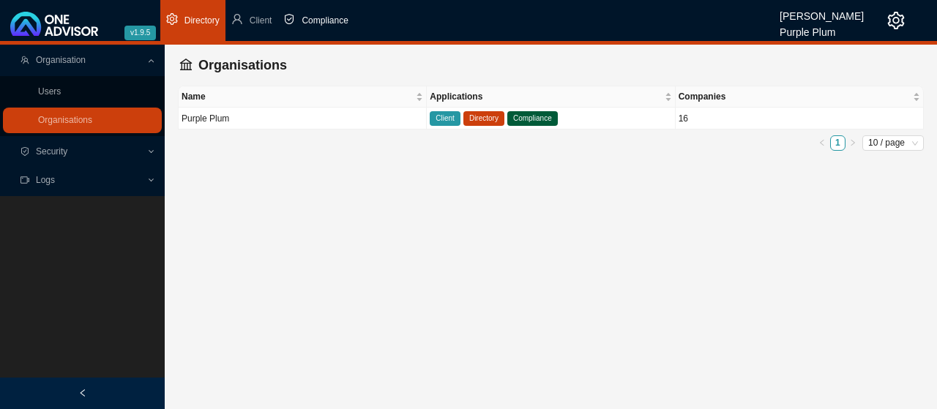
click at [325, 19] on span "Compliance" at bounding box center [325, 20] width 46 height 10
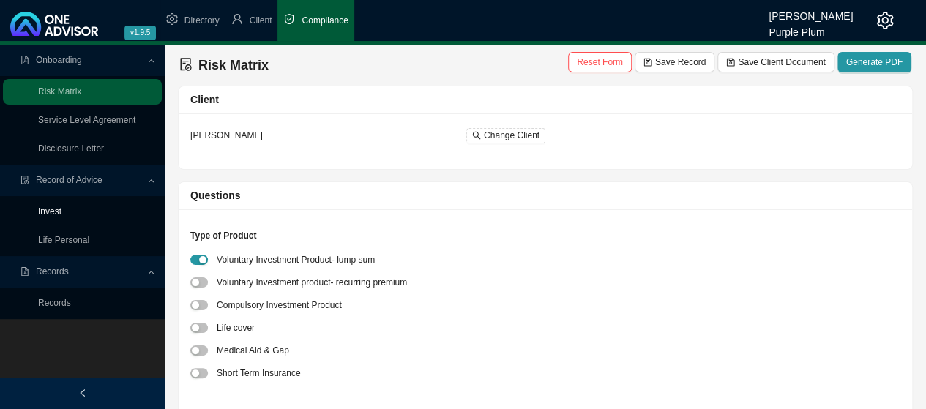
click at [55, 212] on link "Invest" at bounding box center [49, 212] width 23 height 10
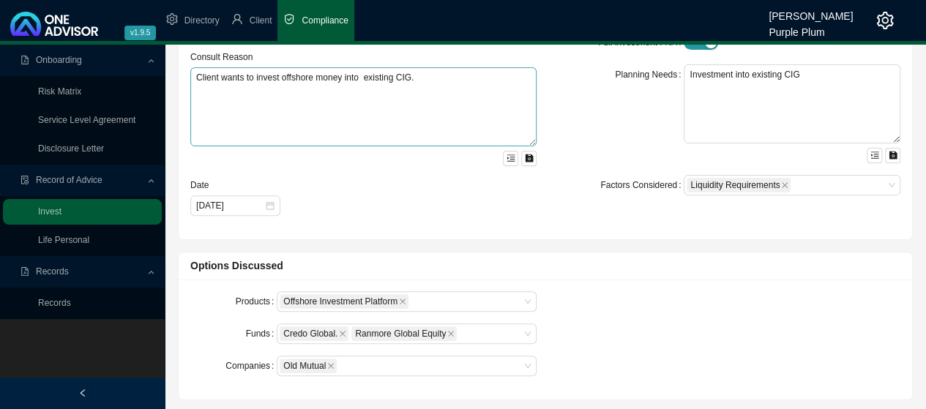
scroll to position [293, 0]
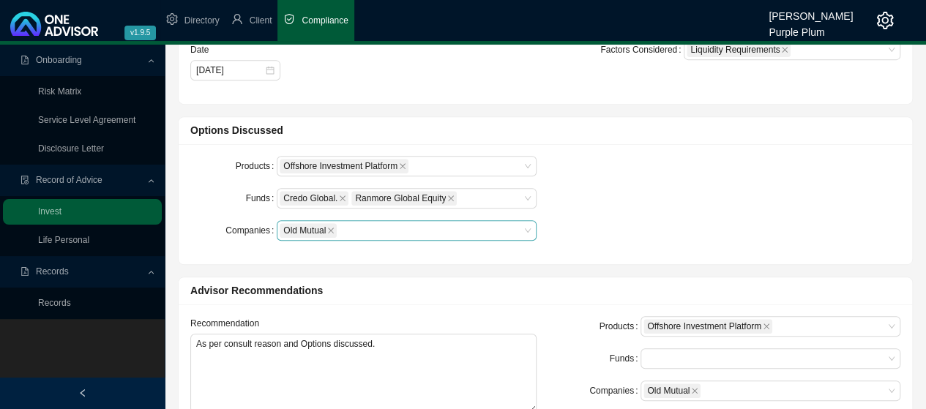
click at [530, 229] on div "Old Mutual" at bounding box center [407, 230] width 260 height 21
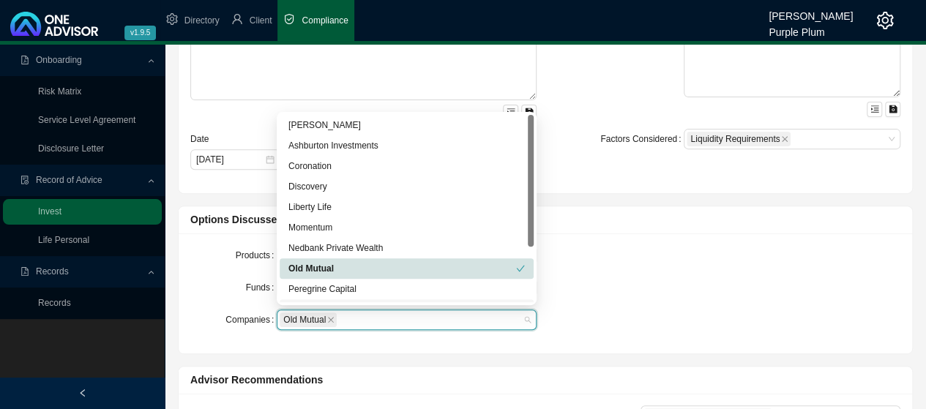
scroll to position [146, 0]
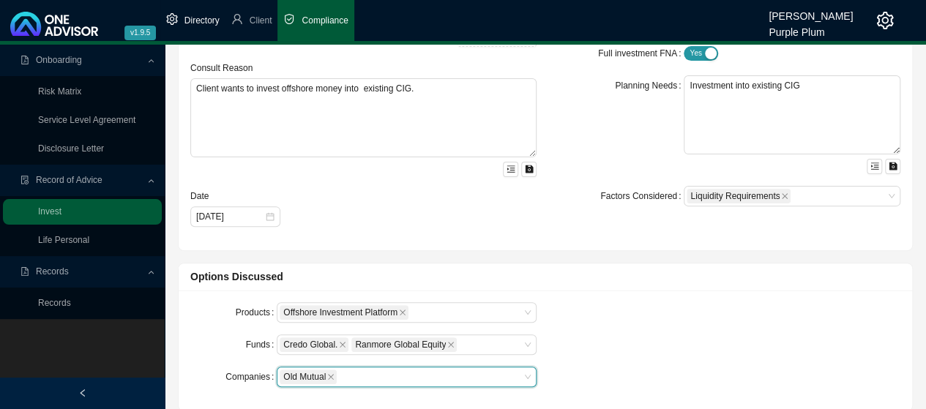
click at [194, 20] on span "Directory" at bounding box center [202, 20] width 35 height 10
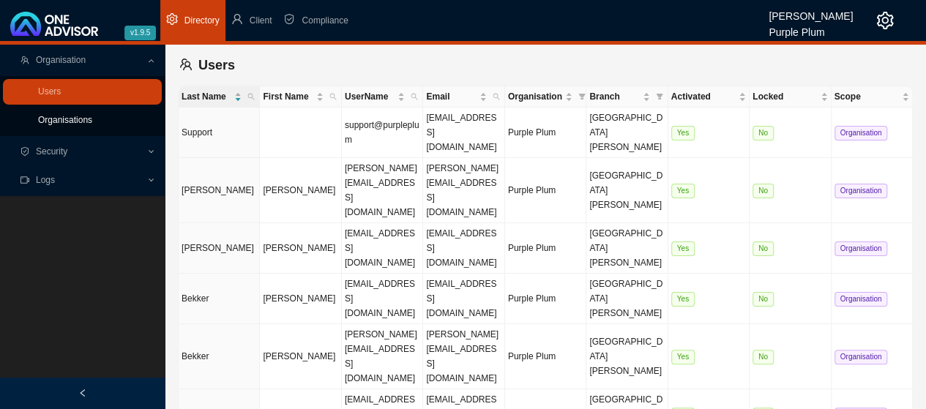
click at [63, 119] on link "Organisations" at bounding box center [65, 120] width 54 height 10
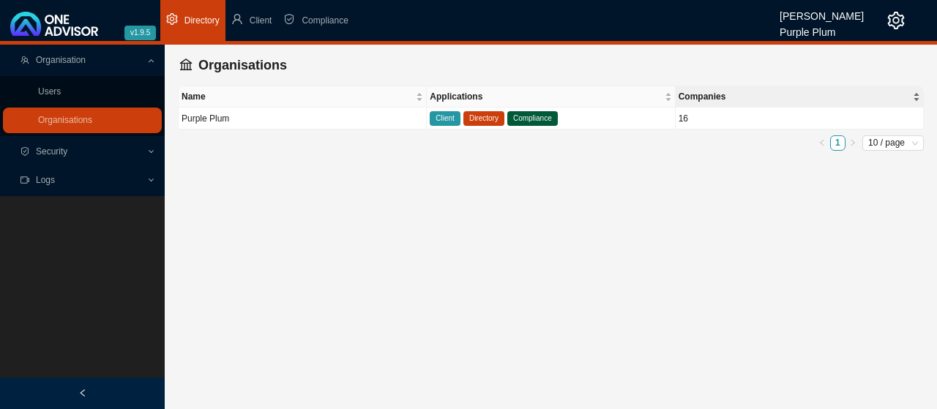
click at [918, 94] on div "Companies" at bounding box center [800, 96] width 242 height 15
click at [523, 118] on span "Compliance" at bounding box center [532, 118] width 51 height 15
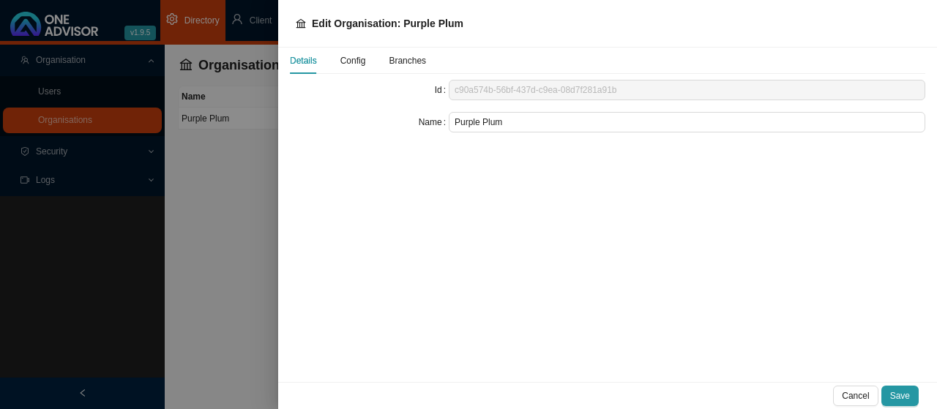
click at [358, 59] on span "Config" at bounding box center [354, 60] width 26 height 9
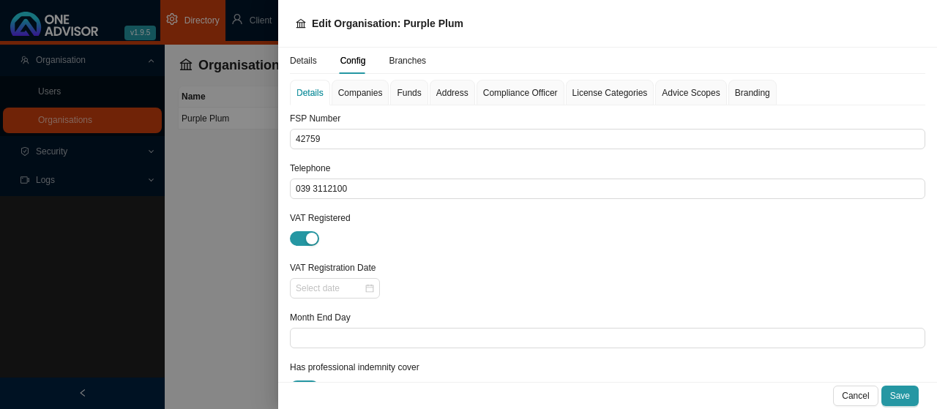
click at [362, 93] on span "Companies" at bounding box center [360, 93] width 45 height 9
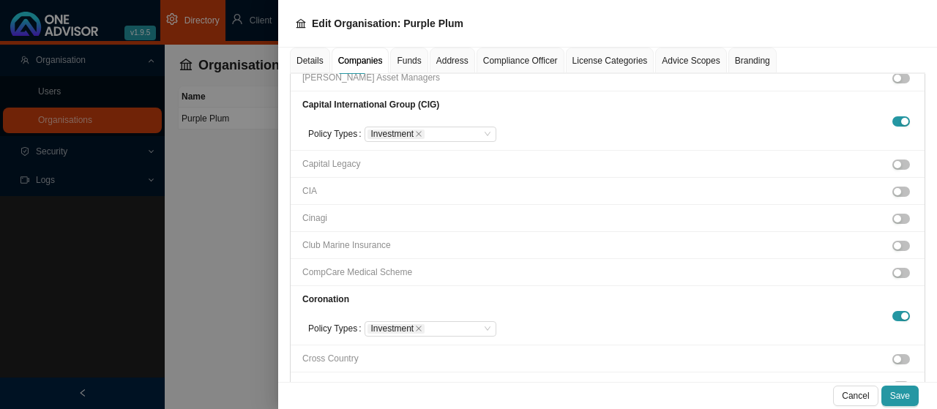
scroll to position [586, 0]
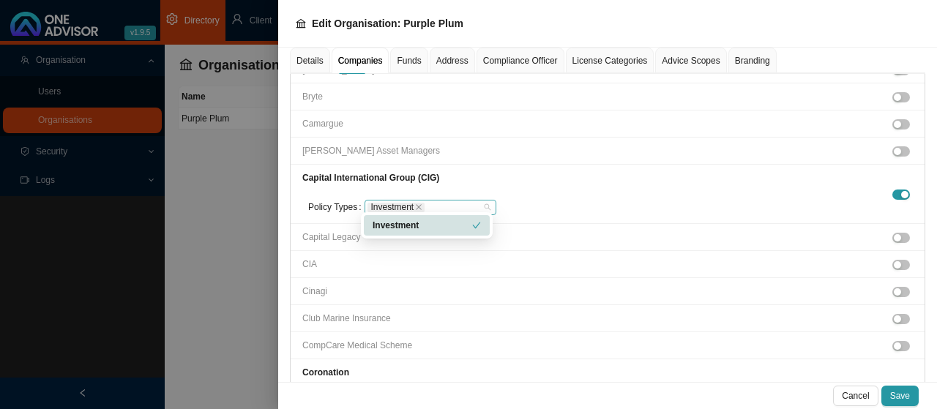
click at [468, 201] on div "Investment" at bounding box center [424, 207] width 112 height 12
click at [401, 225] on div "Investment" at bounding box center [423, 225] width 100 height 15
click at [401, 225] on div "Investment" at bounding box center [427, 225] width 108 height 15
click at [571, 182] on li "Capital International Group (CIG) Policy Types Investment Investment" at bounding box center [608, 194] width 634 height 59
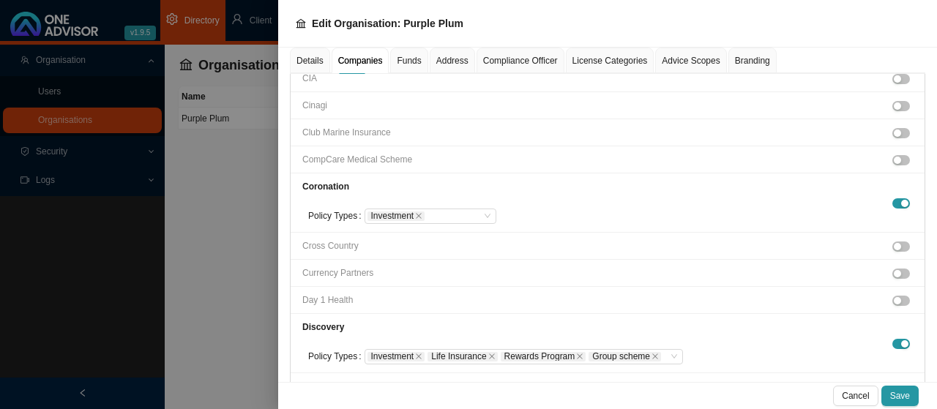
scroll to position [806, 0]
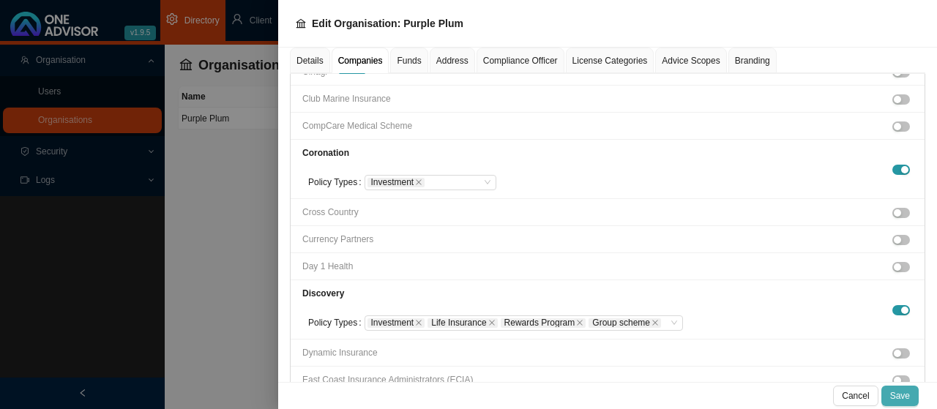
click at [896, 395] on span "Save" at bounding box center [900, 396] width 20 height 15
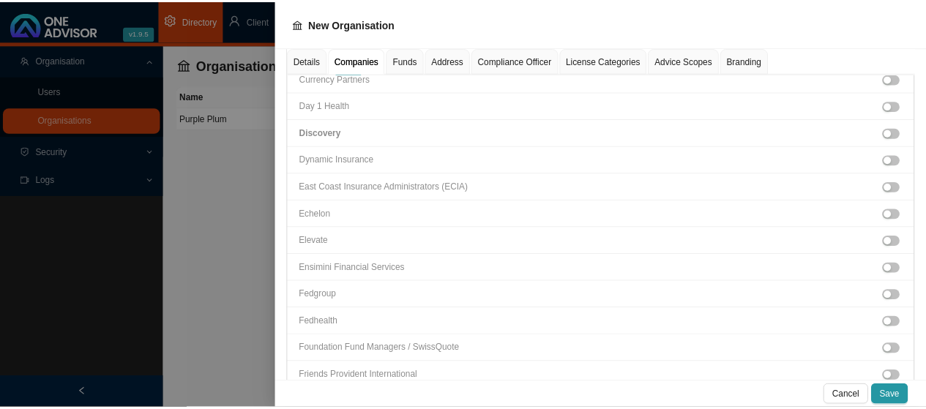
scroll to position [677, 0]
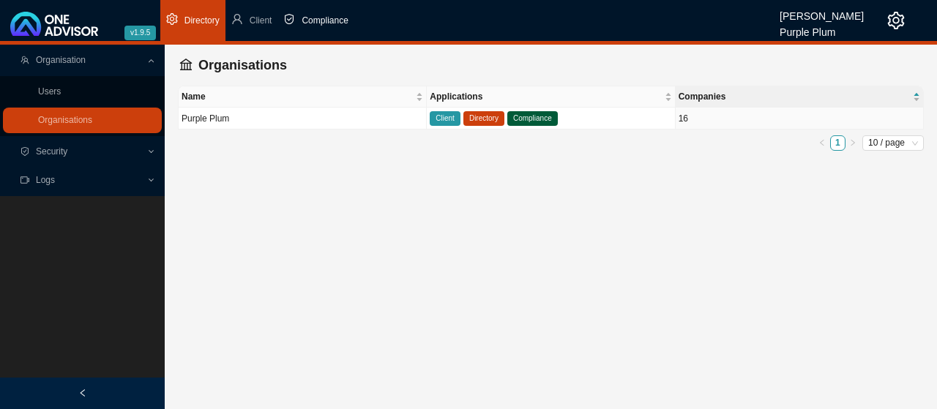
click at [316, 20] on span "Compliance" at bounding box center [325, 20] width 46 height 10
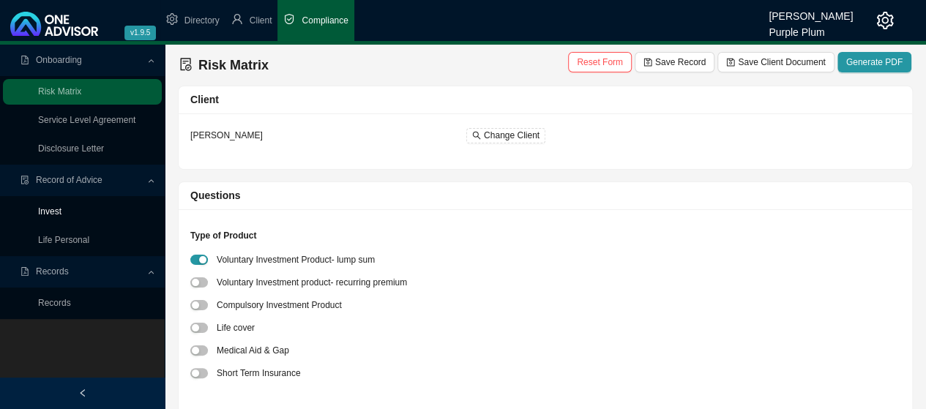
click at [59, 215] on link "Invest" at bounding box center [49, 212] width 23 height 10
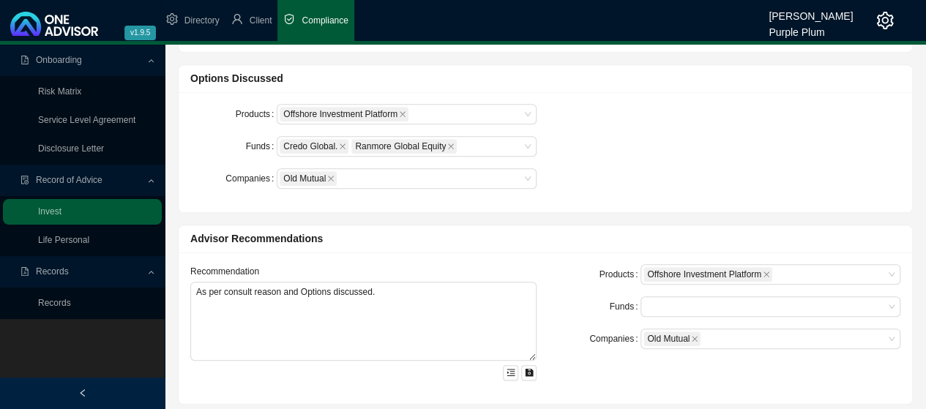
scroll to position [366, 0]
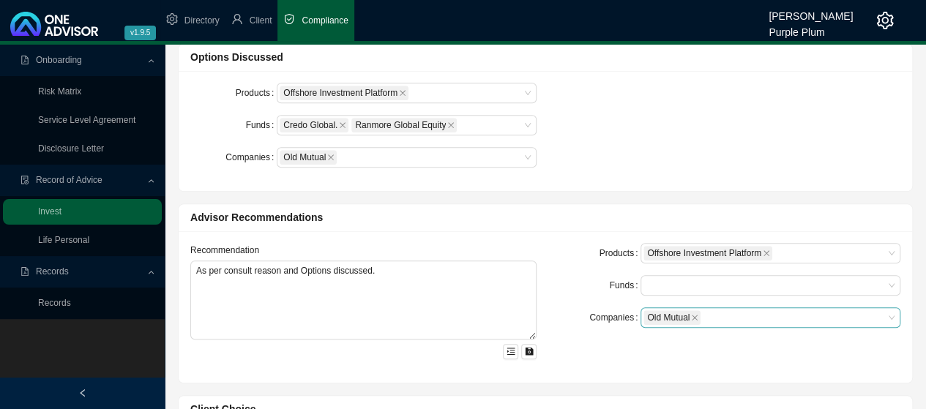
click at [885, 315] on div "Old Mutual" at bounding box center [771, 318] width 260 height 21
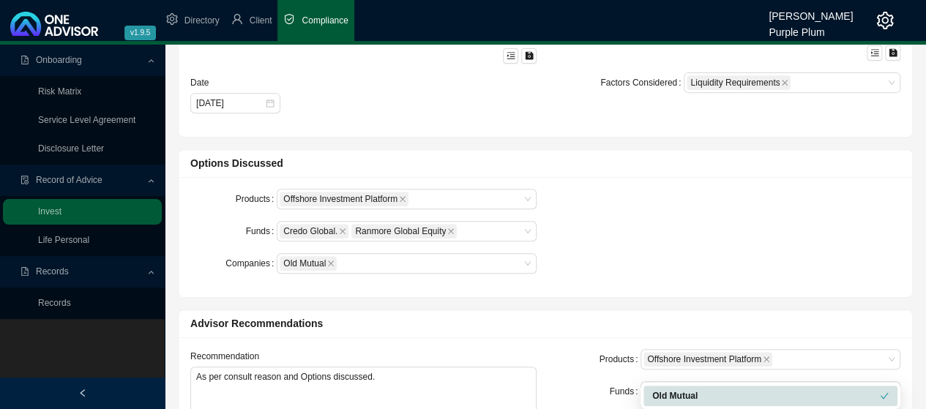
scroll to position [220, 0]
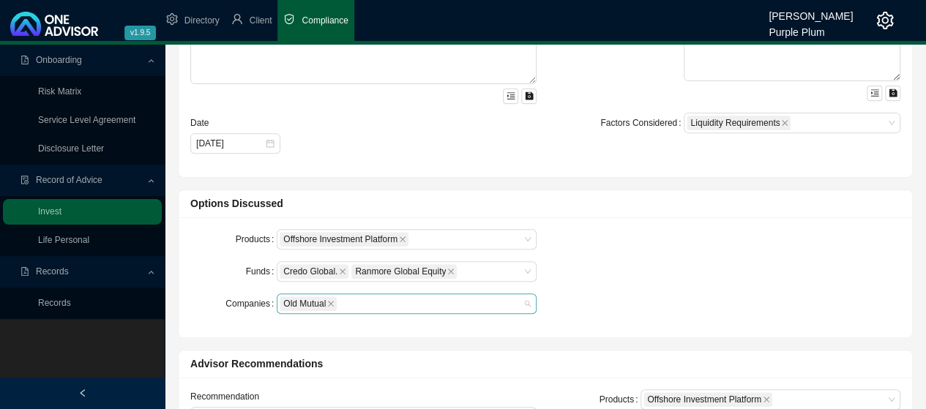
click at [516, 301] on div "Old Mutual" at bounding box center [400, 304] width 240 height 18
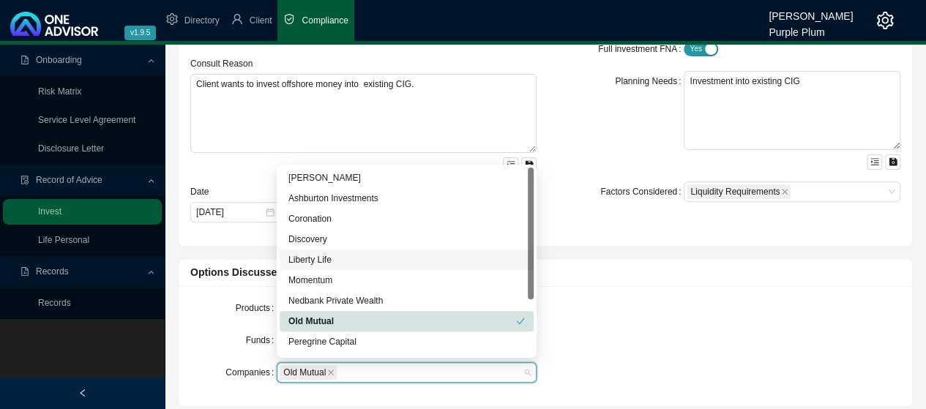
scroll to position [146, 0]
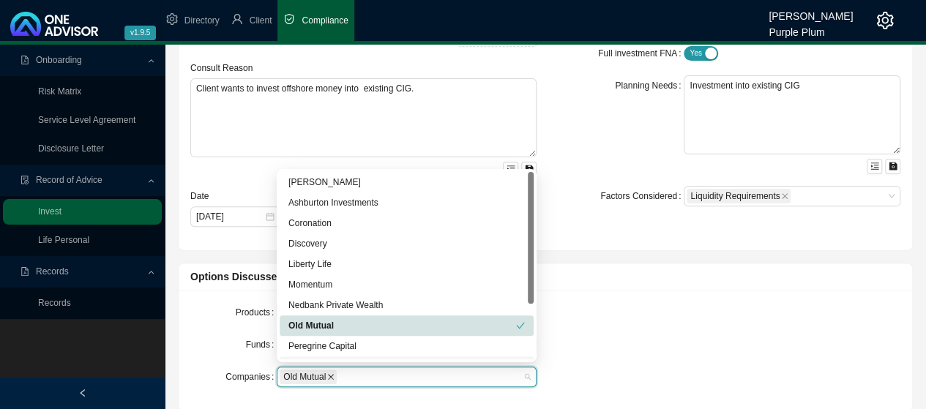
click at [334, 375] on icon "close" at bounding box center [330, 376] width 7 height 7
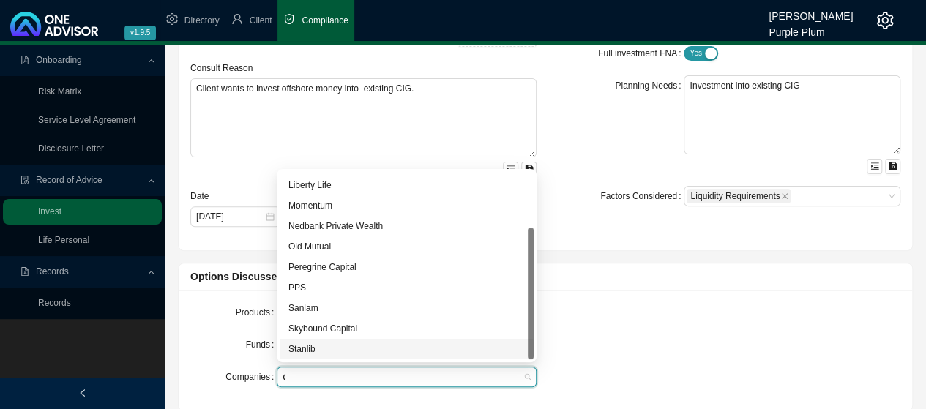
scroll to position [18, 0]
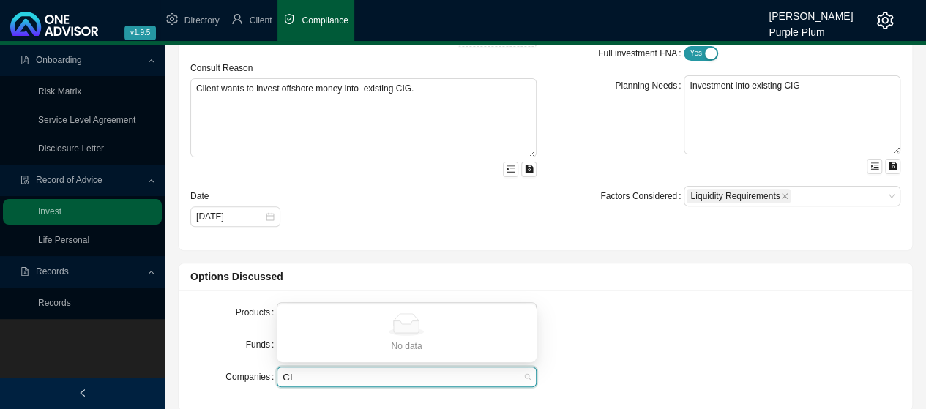
type input "CIG"
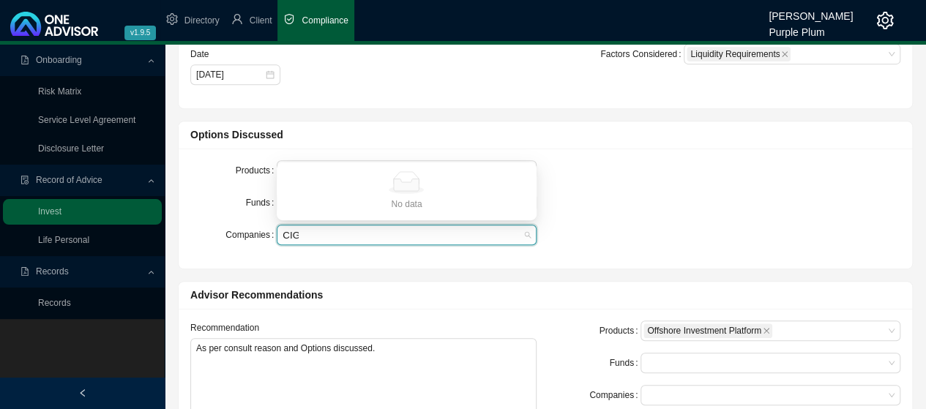
scroll to position [293, 0]
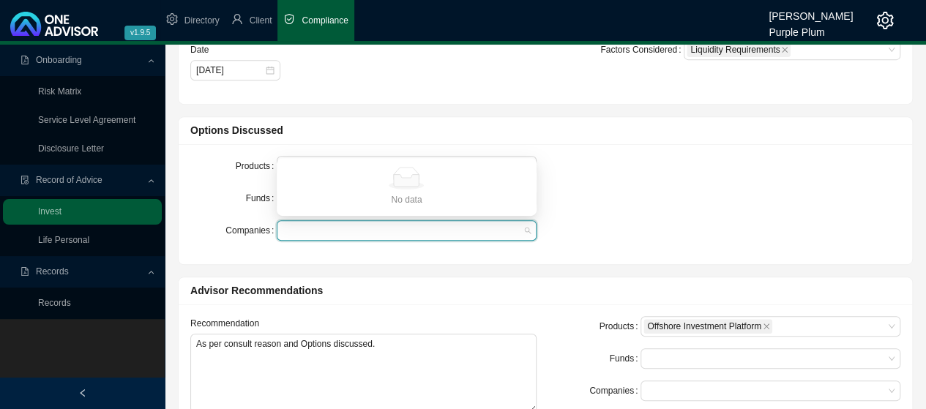
click at [659, 166] on div "Products Offshore Investment Platform Funds Credo Global. Ranmore Global Equity…" at bounding box center [546, 204] width 728 height 97
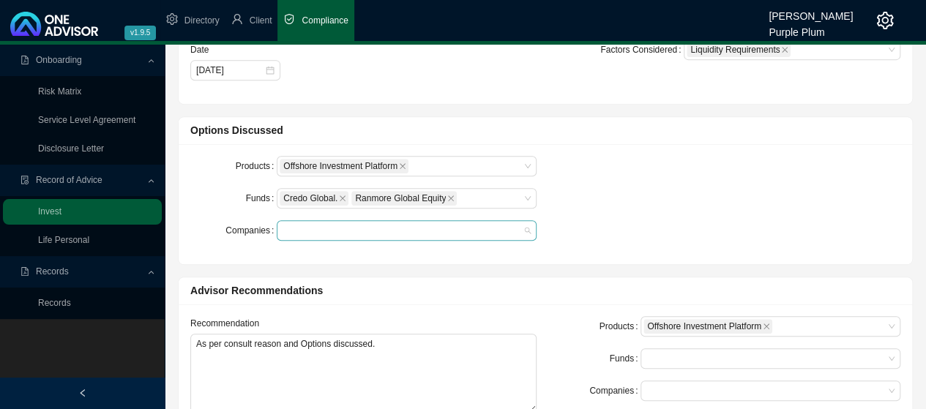
click at [317, 231] on div at bounding box center [400, 231] width 240 height 11
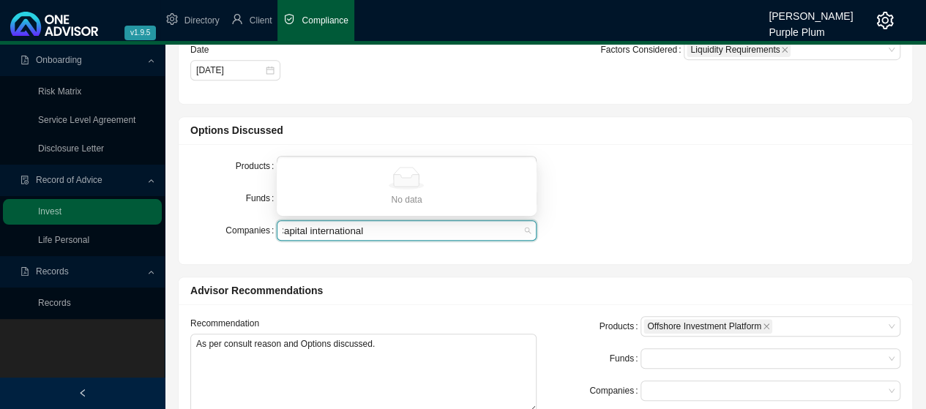
scroll to position [0, 6]
type input "Capital international general"
click at [611, 187] on div "Products Offshore Investment Platform Funds Credo Global. Ranmore Global Equity…" at bounding box center [546, 204] width 728 height 97
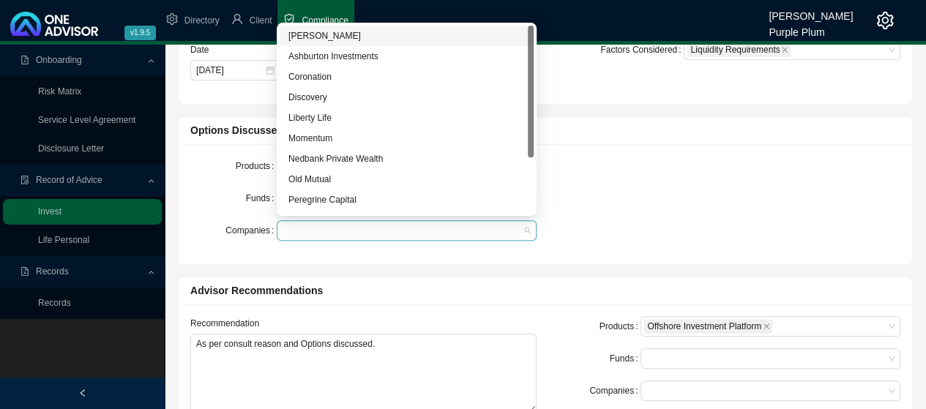
click at [518, 227] on div at bounding box center [400, 231] width 240 height 11
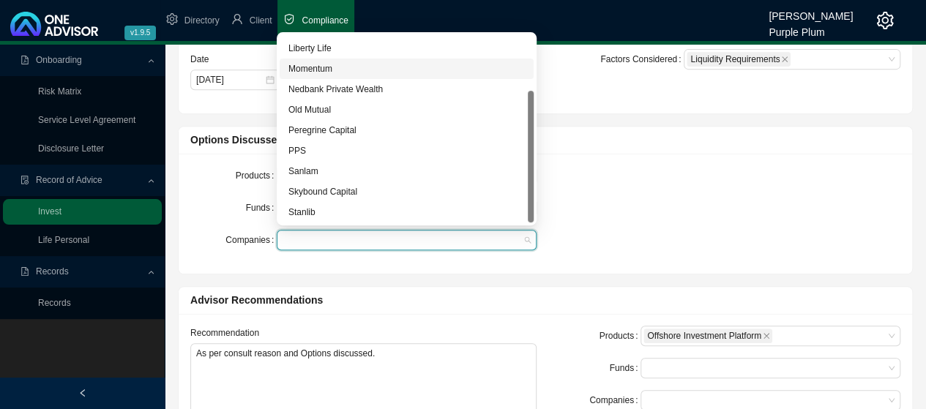
scroll to position [293, 0]
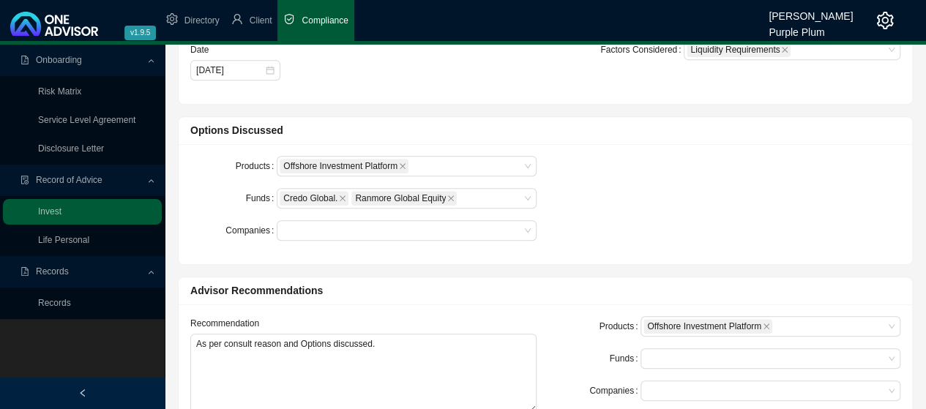
click at [617, 149] on div "Products Offshore Investment Platform Funds Credo Global. Ranmore Global Equity…" at bounding box center [546, 204] width 734 height 120
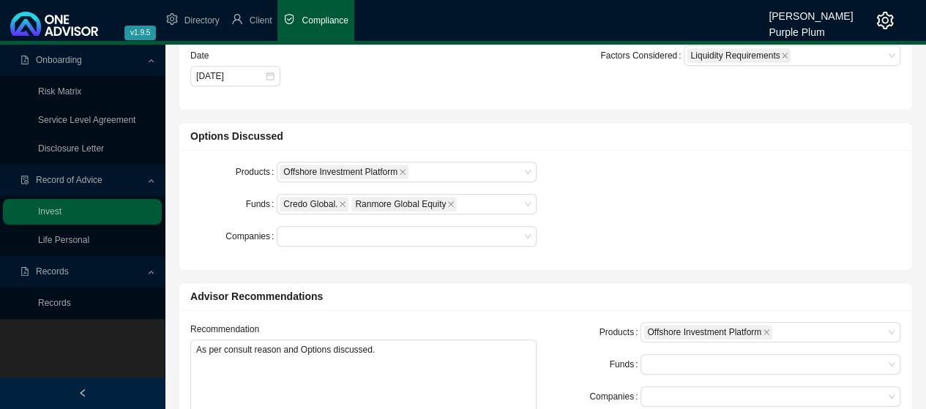
scroll to position [366, 0]
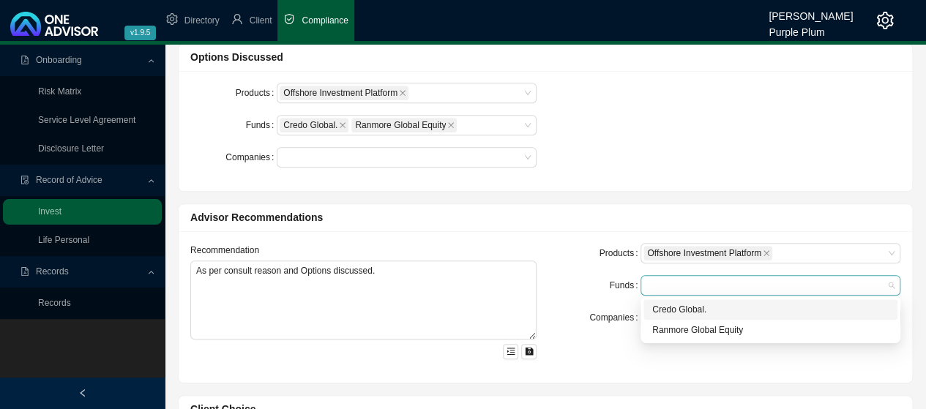
click at [763, 282] on div at bounding box center [764, 285] width 240 height 11
click at [707, 310] on div "Credo Global." at bounding box center [770, 309] width 237 height 15
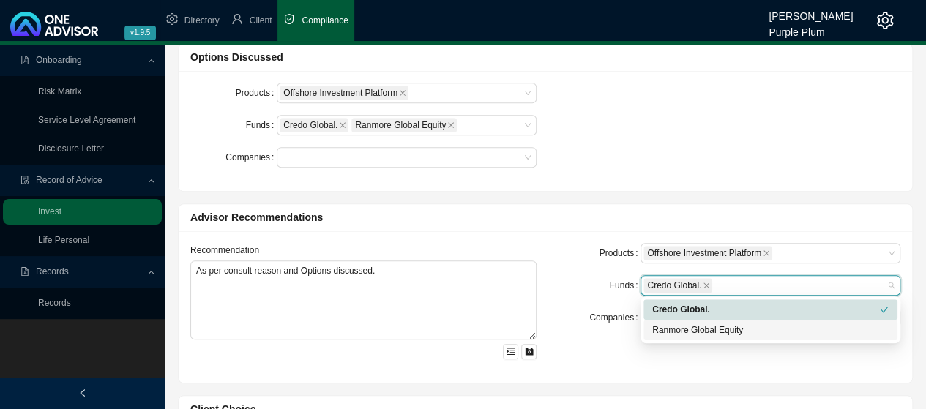
click at [723, 332] on div "Ranmore Global Equity" at bounding box center [770, 330] width 237 height 15
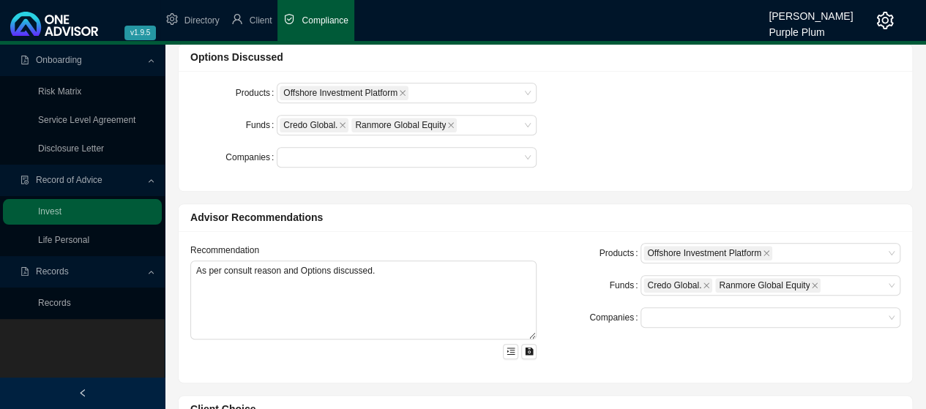
click at [611, 342] on div "Products Offshore Investment Platform Funds Credo Global. Ranmore Global Equity…" at bounding box center [728, 307] width 364 height 128
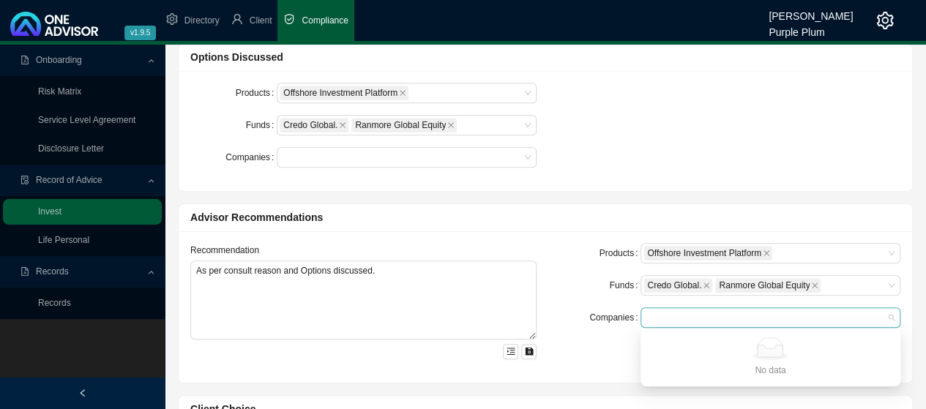
click at [847, 316] on div at bounding box center [764, 318] width 240 height 11
click at [579, 345] on div "Products Offshore Investment Platform Funds Credo Global. Ranmore Global Equity…" at bounding box center [728, 307] width 364 height 128
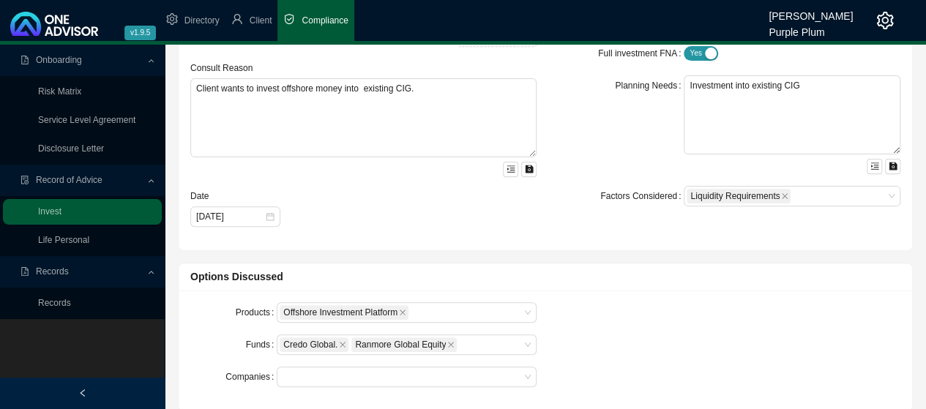
scroll to position [73, 0]
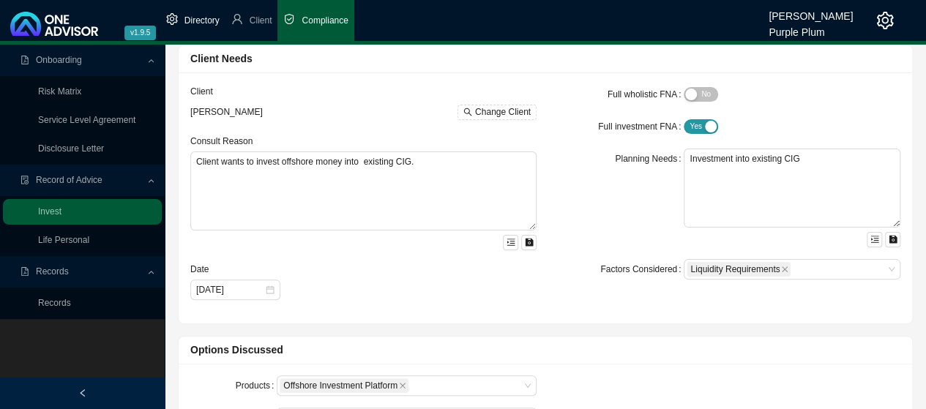
click at [198, 19] on span "Directory" at bounding box center [202, 20] width 35 height 10
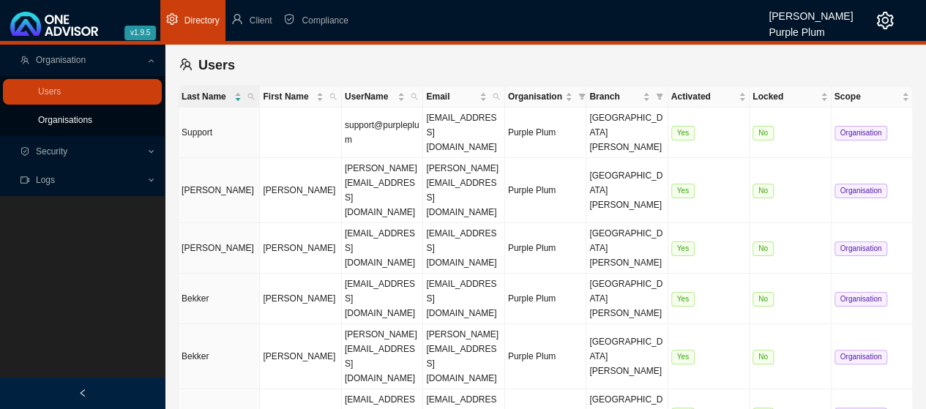
click at [71, 119] on link "Organisations" at bounding box center [65, 120] width 54 height 10
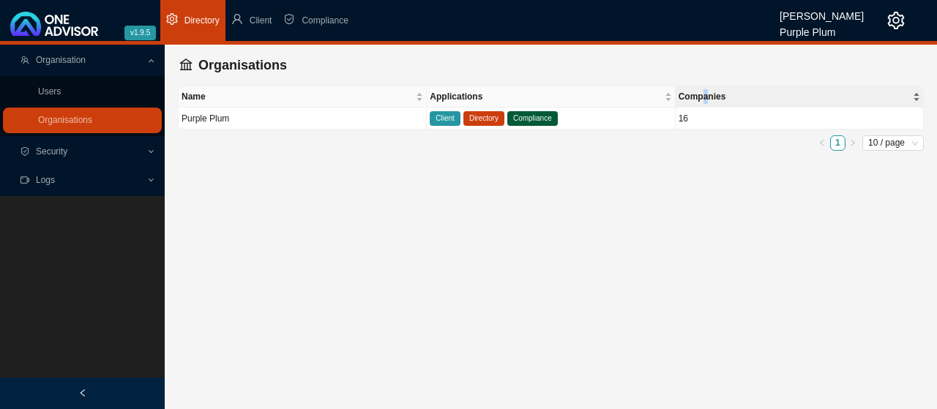
click at [704, 94] on span "Companies" at bounding box center [794, 96] width 231 height 15
click at [915, 93] on div "Companies" at bounding box center [800, 96] width 242 height 15
click at [916, 97] on div "Companies" at bounding box center [800, 96] width 242 height 15
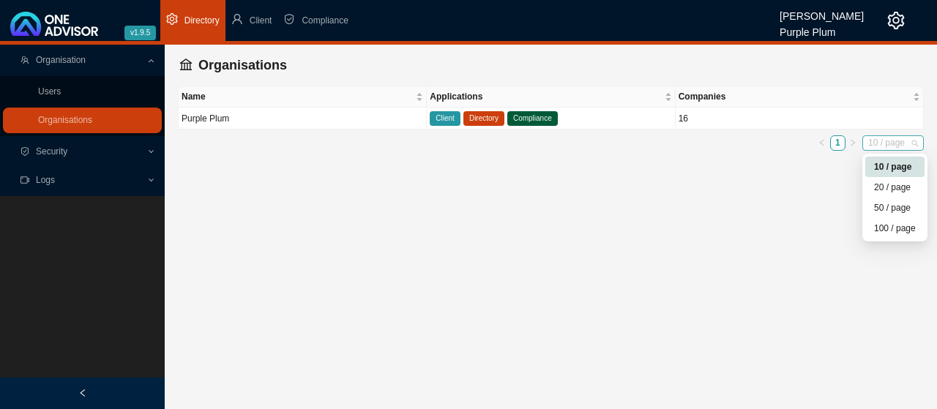
click at [915, 140] on span "10 / page" at bounding box center [893, 143] width 50 height 14
click at [792, 204] on main "Organisation Users Organisations Security Logs Organisations Name Applications …" at bounding box center [468, 227] width 937 height 365
click at [694, 119] on td "16" at bounding box center [800, 119] width 248 height 22
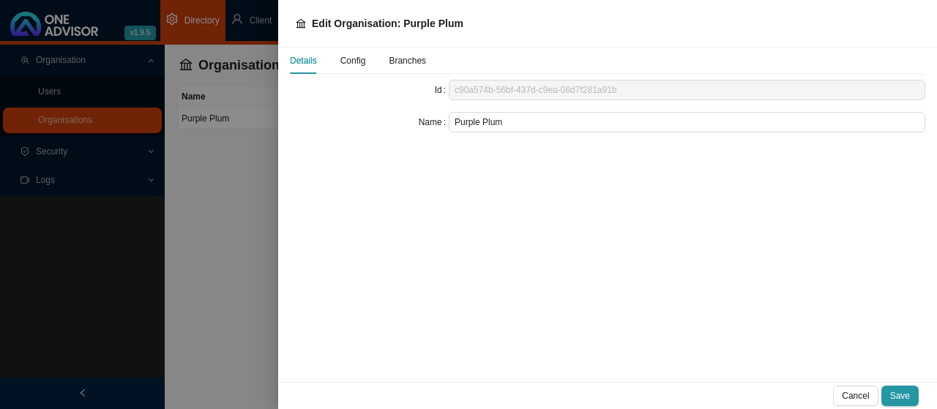
click at [358, 58] on span "Config" at bounding box center [354, 60] width 26 height 9
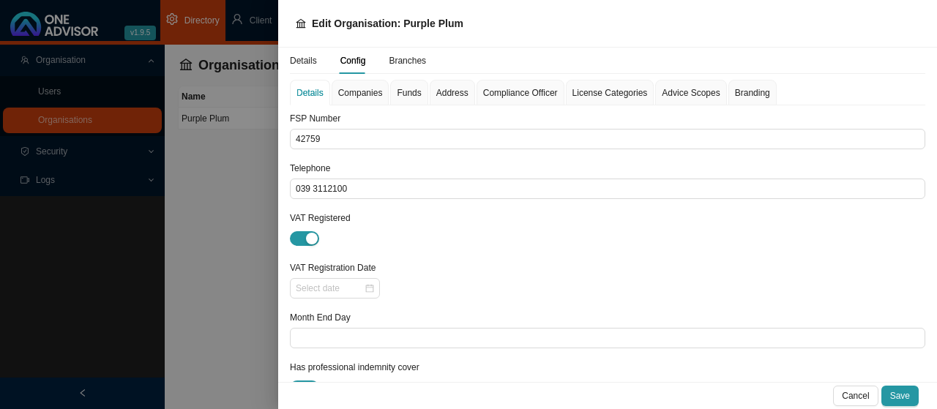
click at [371, 93] on span "Companies" at bounding box center [360, 93] width 45 height 9
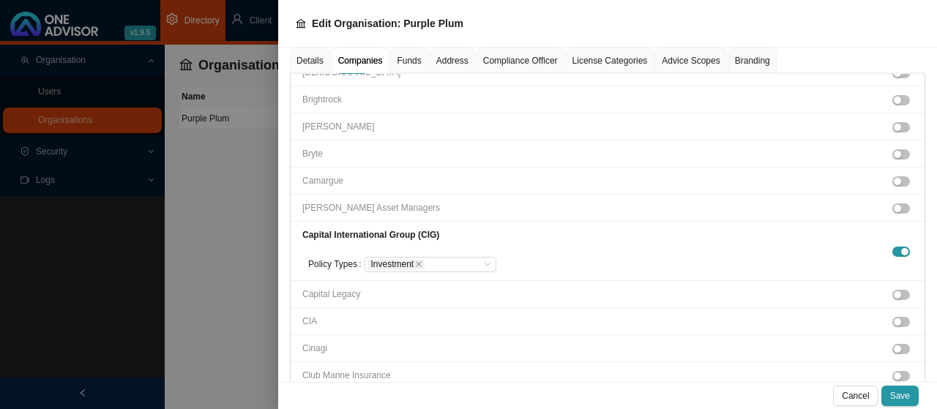
scroll to position [513, 0]
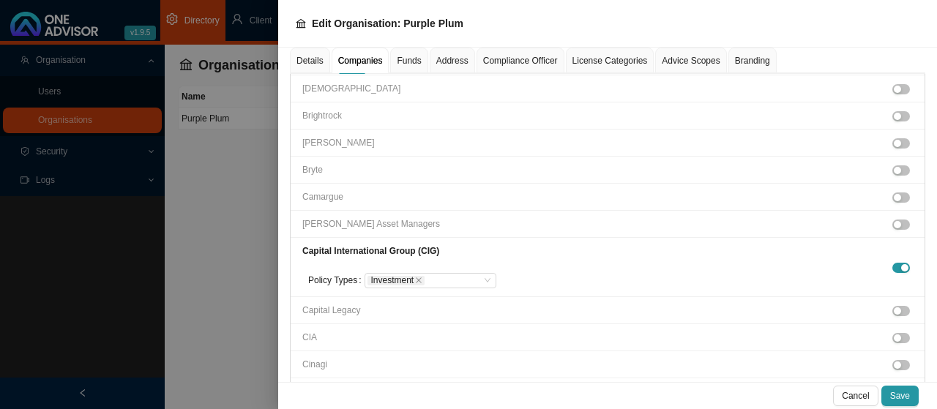
click at [379, 246] on strong "Capital International Group (CIG)" at bounding box center [370, 251] width 137 height 10
click at [893, 263] on span "button" at bounding box center [902, 268] width 18 height 10
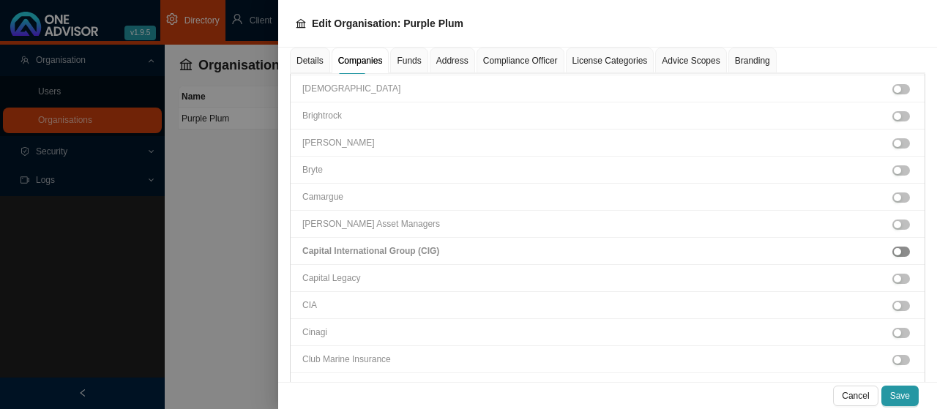
click at [893, 249] on button "button" at bounding box center [902, 252] width 18 height 10
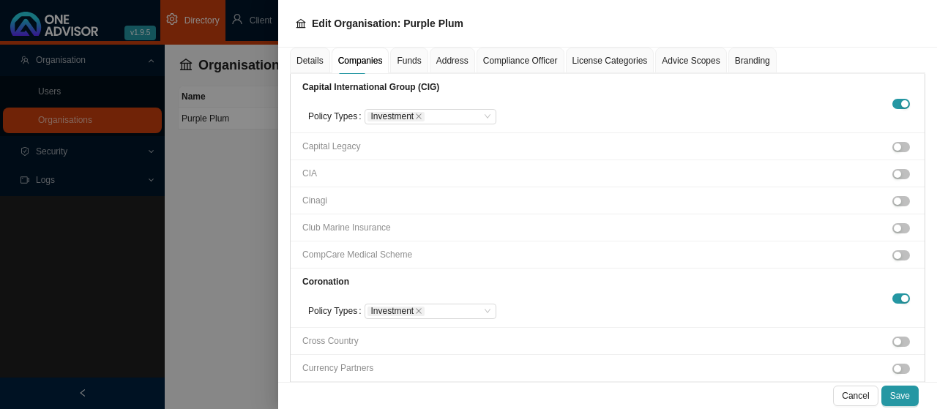
scroll to position [603, 0]
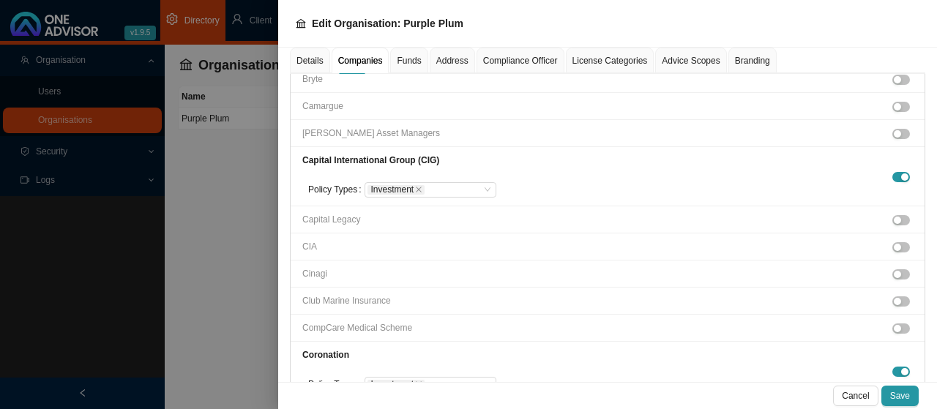
click at [406, 62] on span "Funds" at bounding box center [409, 60] width 24 height 9
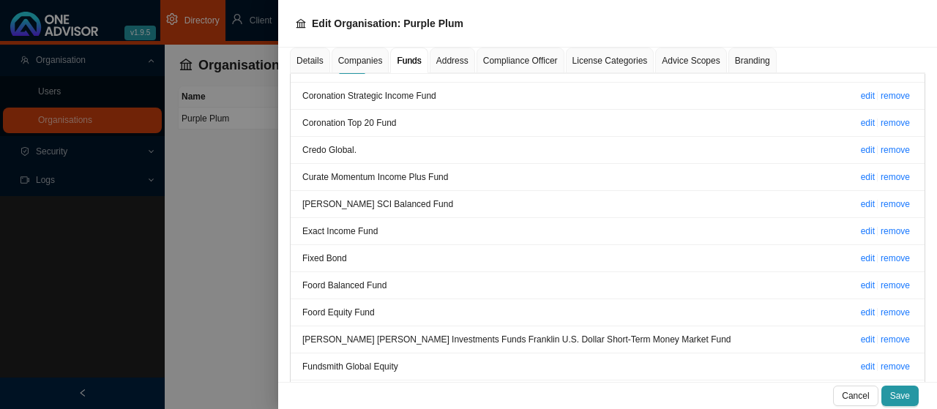
click at [447, 64] on span "Address" at bounding box center [452, 60] width 32 height 9
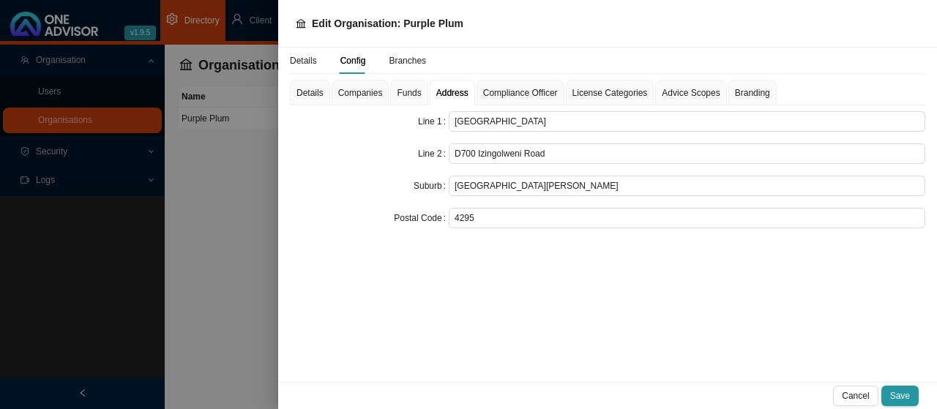
scroll to position [0, 0]
click at [501, 92] on span "Compliance Officer" at bounding box center [520, 93] width 75 height 9
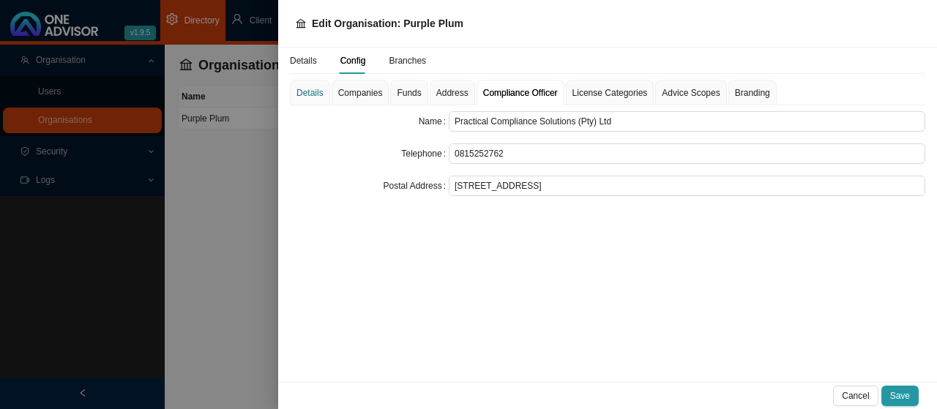
click at [306, 92] on div "Details" at bounding box center [310, 93] width 27 height 15
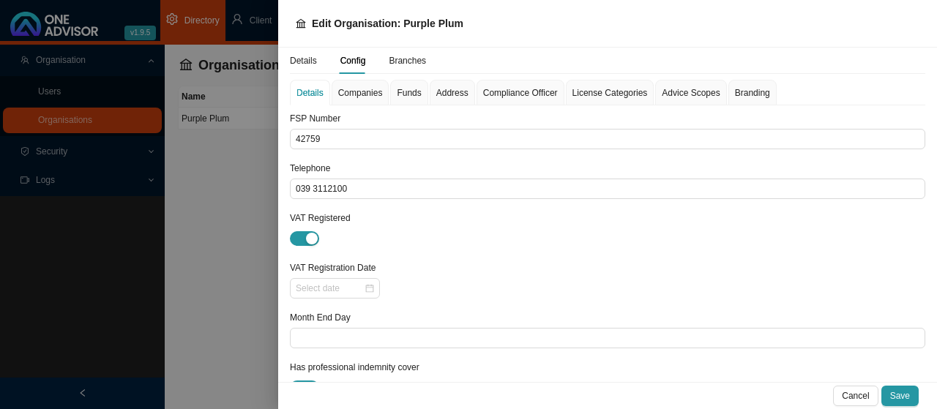
click at [359, 93] on span "Companies" at bounding box center [360, 93] width 45 height 9
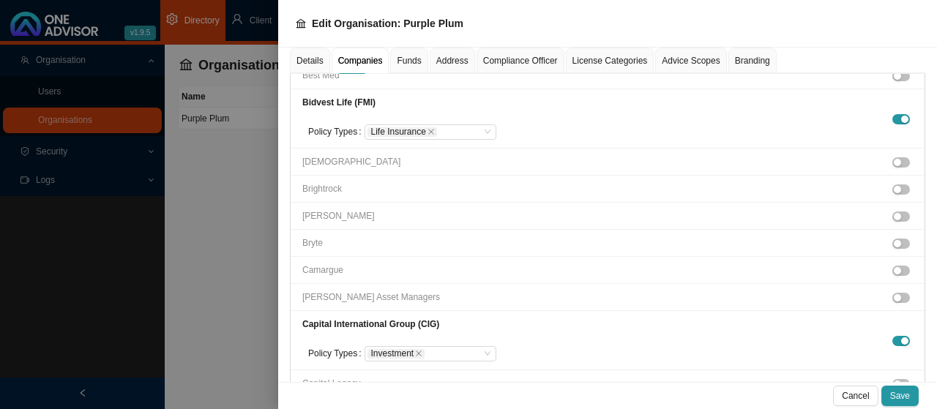
scroll to position [513, 0]
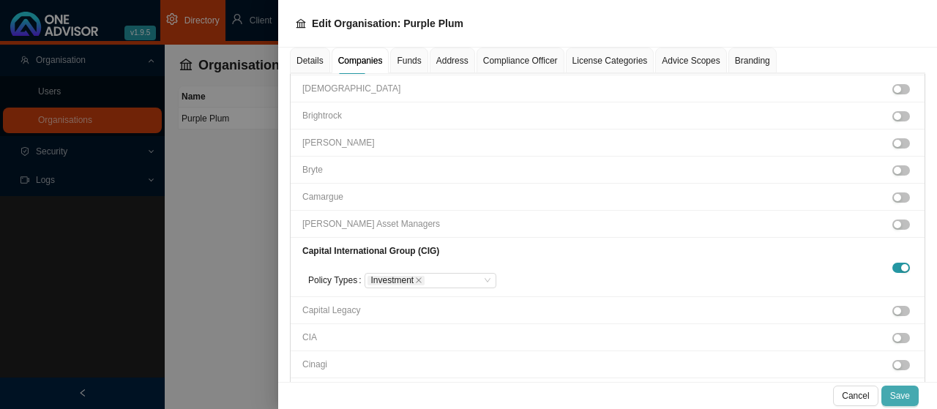
click at [902, 394] on span "Save" at bounding box center [900, 396] width 20 height 15
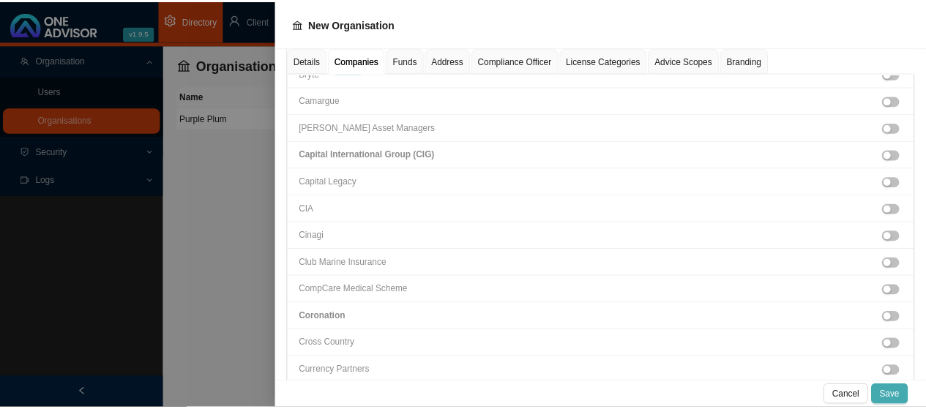
scroll to position [448, 0]
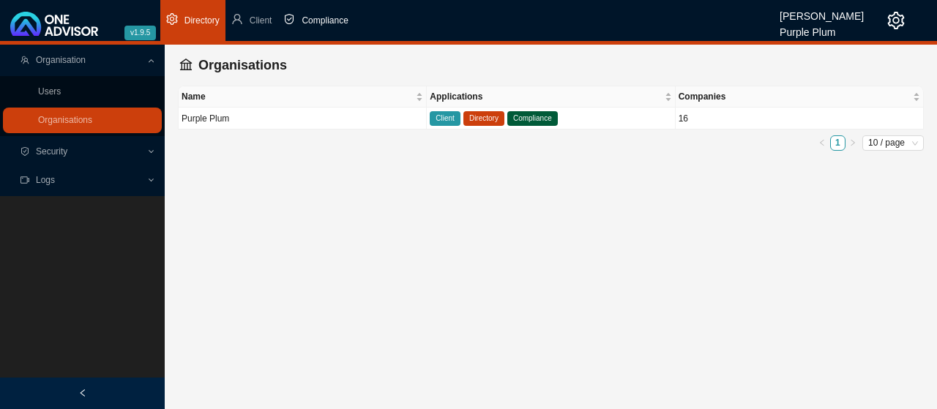
click at [312, 17] on span "Compliance" at bounding box center [325, 20] width 46 height 10
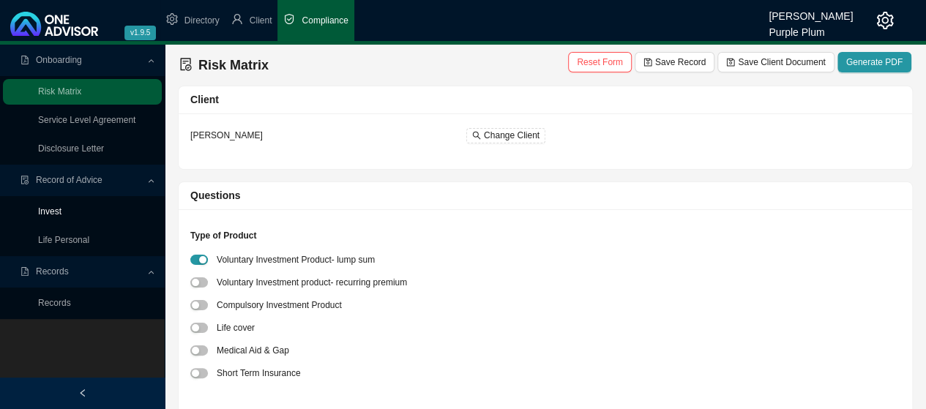
click at [62, 211] on link "Invest" at bounding box center [49, 212] width 23 height 10
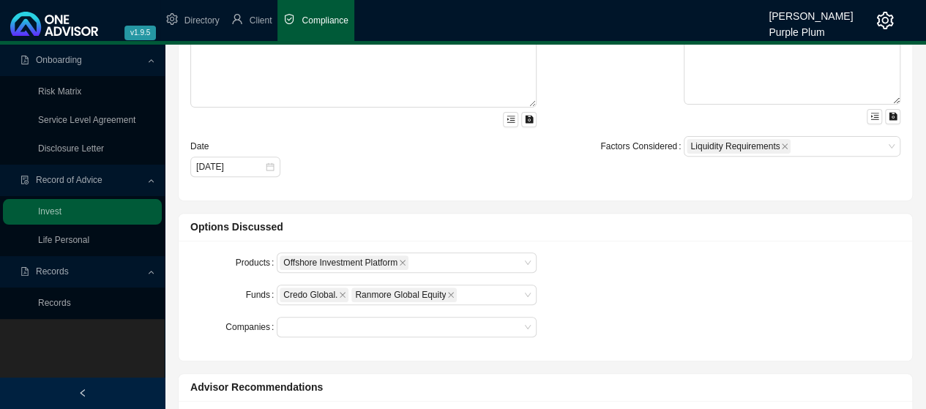
scroll to position [293, 0]
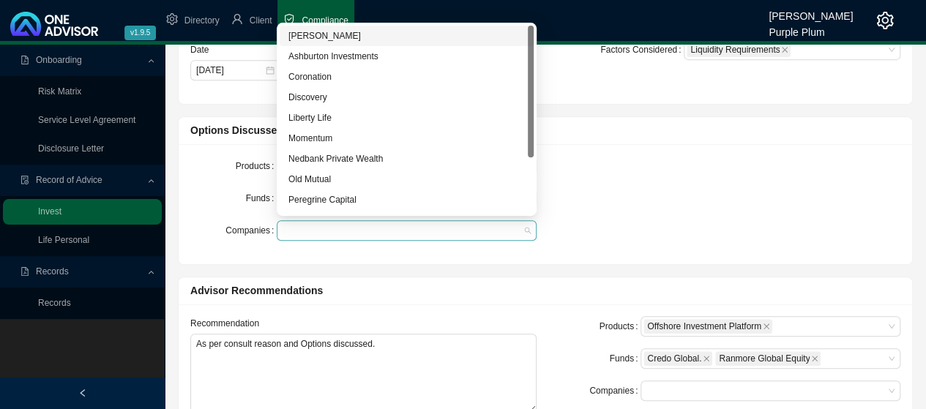
click at [475, 227] on div at bounding box center [400, 231] width 240 height 11
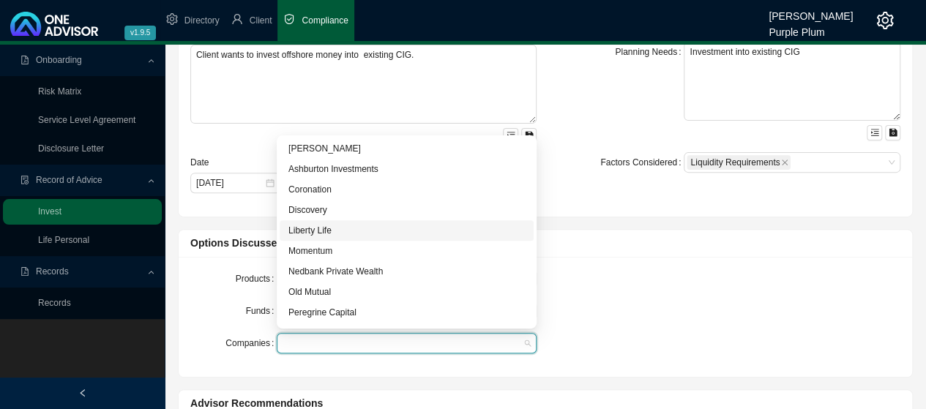
scroll to position [146, 0]
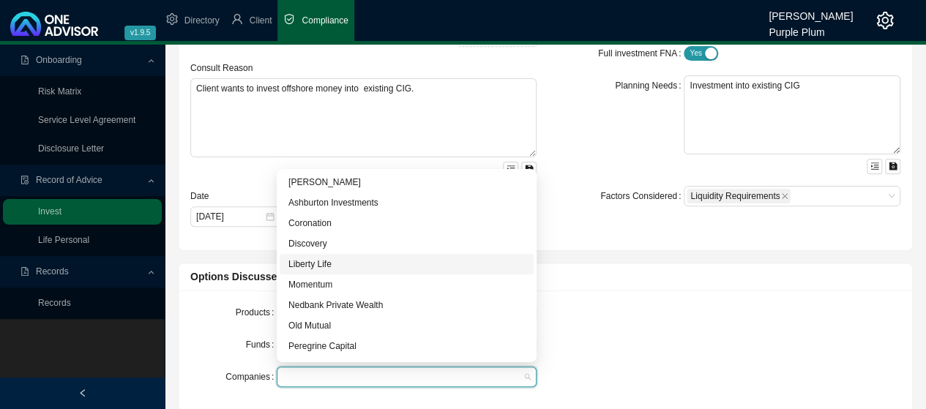
click at [718, 317] on div "Products Offshore Investment Platform Funds Credo Global. Ranmore Global Equity…" at bounding box center [546, 350] width 728 height 97
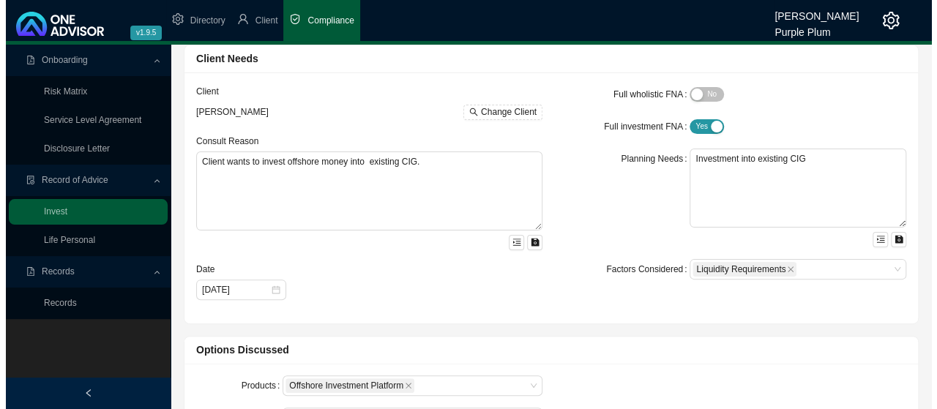
scroll to position [0, 0]
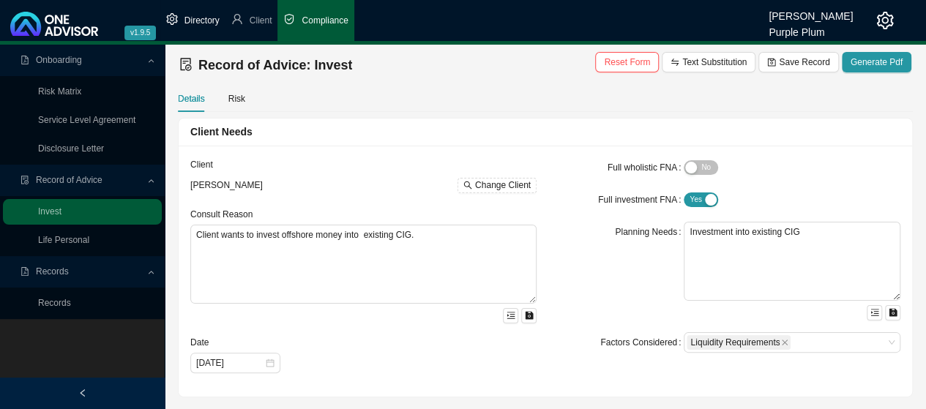
click at [198, 18] on span "Directory" at bounding box center [202, 20] width 35 height 10
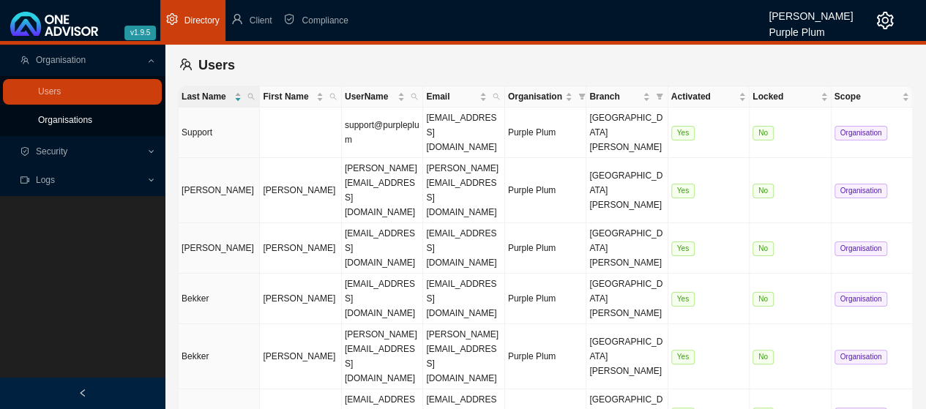
click at [64, 121] on link "Organisations" at bounding box center [65, 120] width 54 height 10
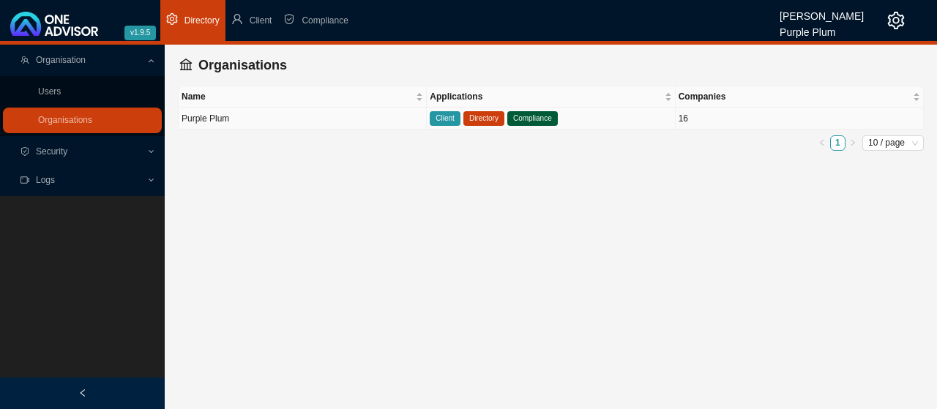
click at [442, 116] on span "Client" at bounding box center [445, 118] width 31 height 15
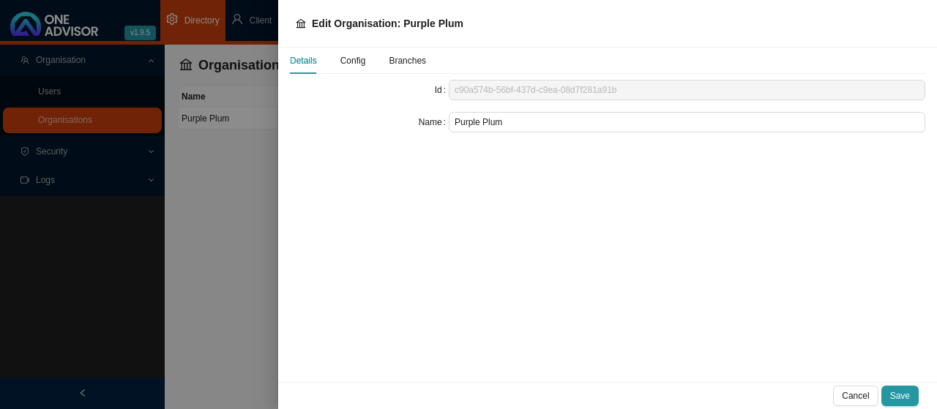
click at [353, 59] on span "Config" at bounding box center [354, 60] width 26 height 9
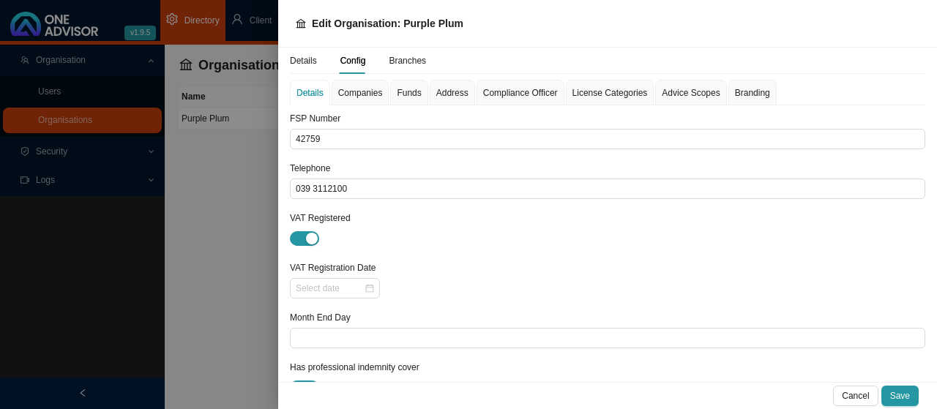
click at [356, 92] on span "Companies" at bounding box center [360, 93] width 45 height 9
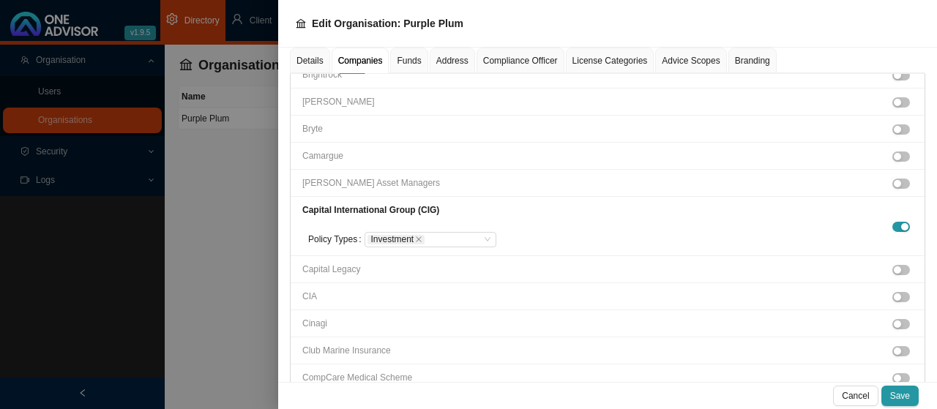
scroll to position [586, 0]
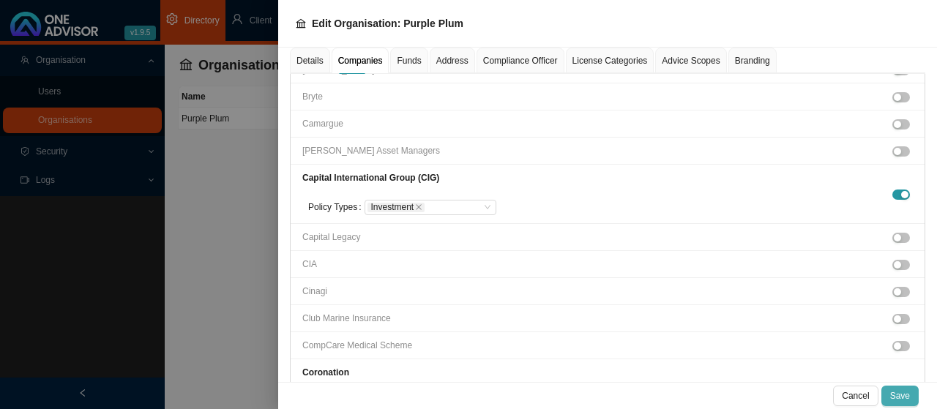
click at [899, 395] on span "Save" at bounding box center [900, 396] width 20 height 15
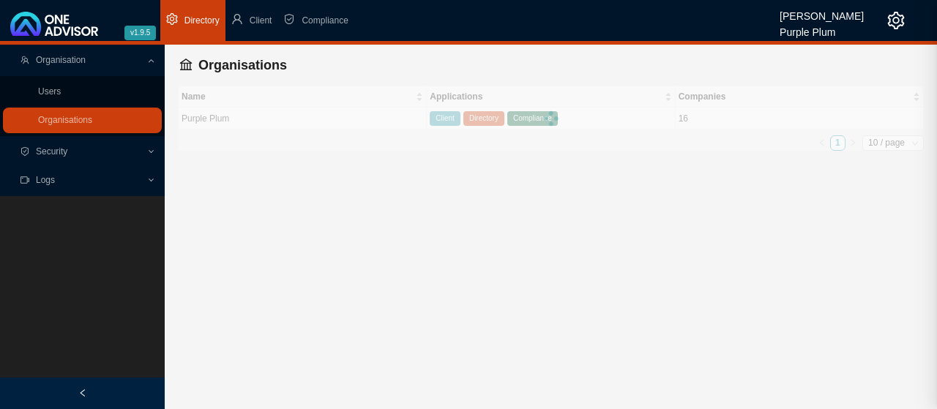
scroll to position [489, 0]
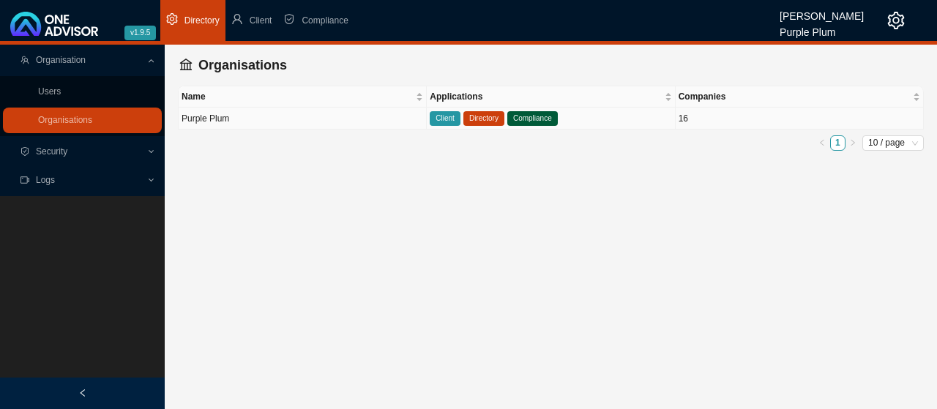
click at [446, 115] on span "Client" at bounding box center [445, 118] width 31 height 15
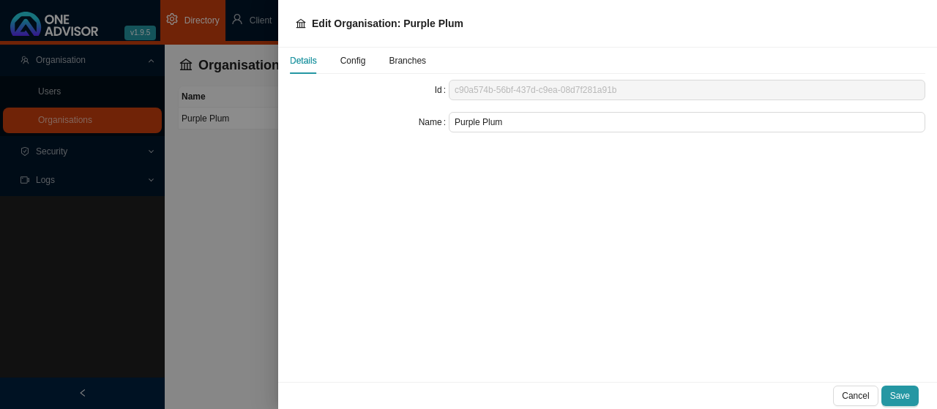
click at [347, 58] on span "Config" at bounding box center [354, 60] width 26 height 9
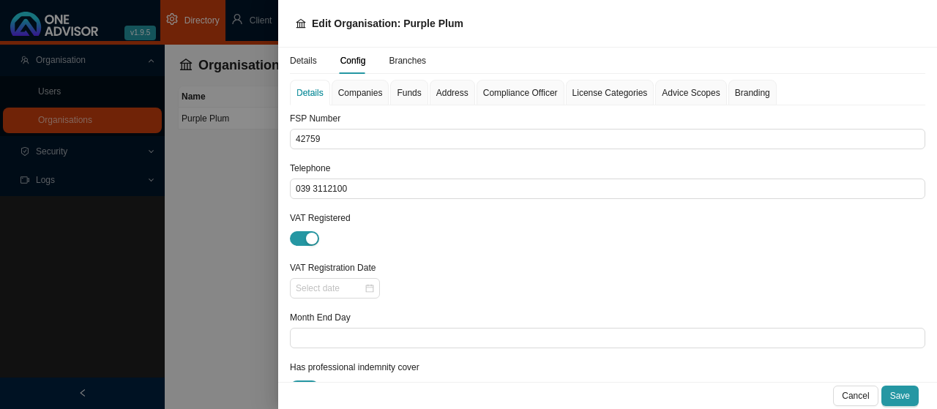
click at [361, 93] on span "Companies" at bounding box center [360, 93] width 45 height 9
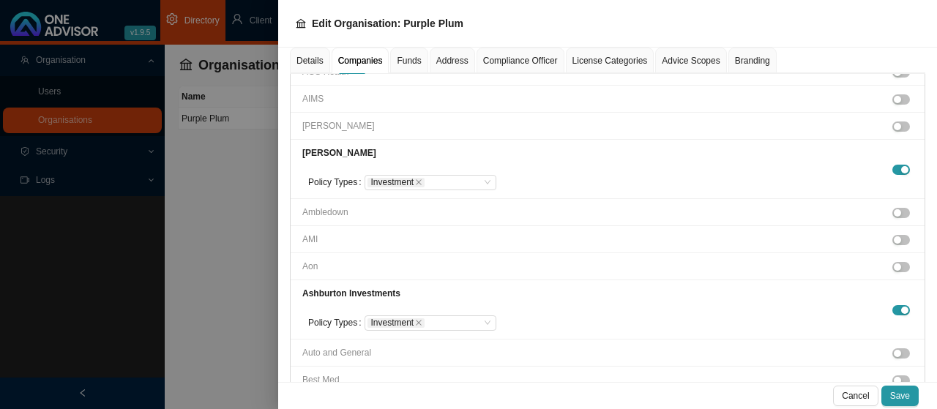
scroll to position [293, 0]
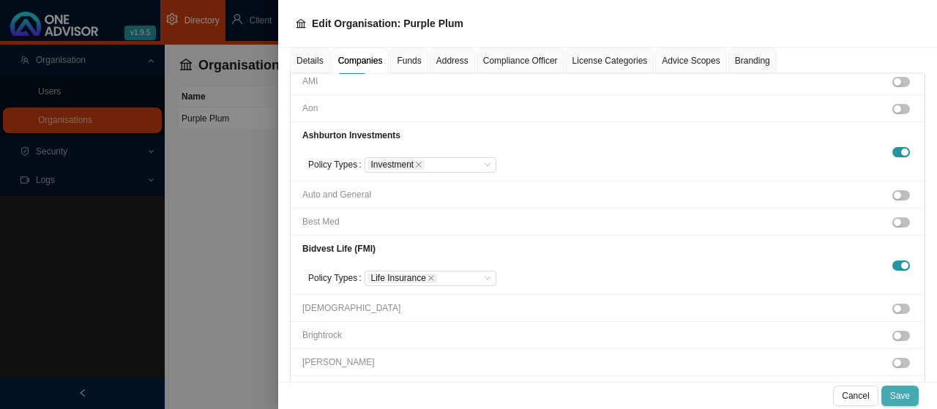
click at [893, 395] on span "Save" at bounding box center [900, 396] width 20 height 15
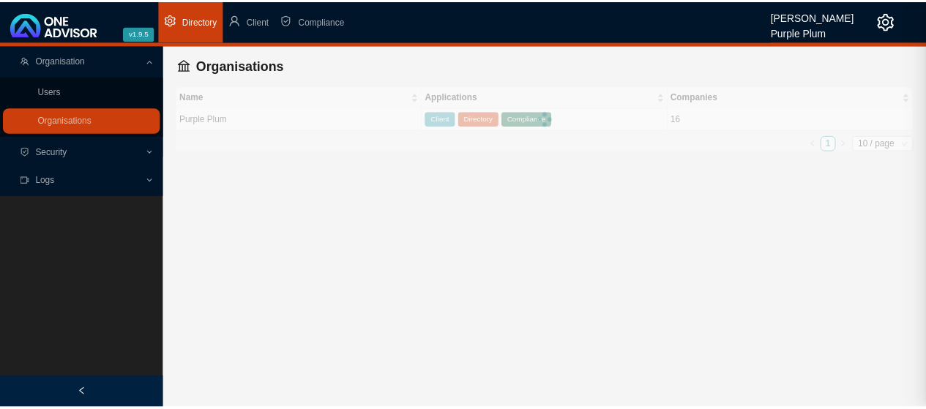
scroll to position [261, 0]
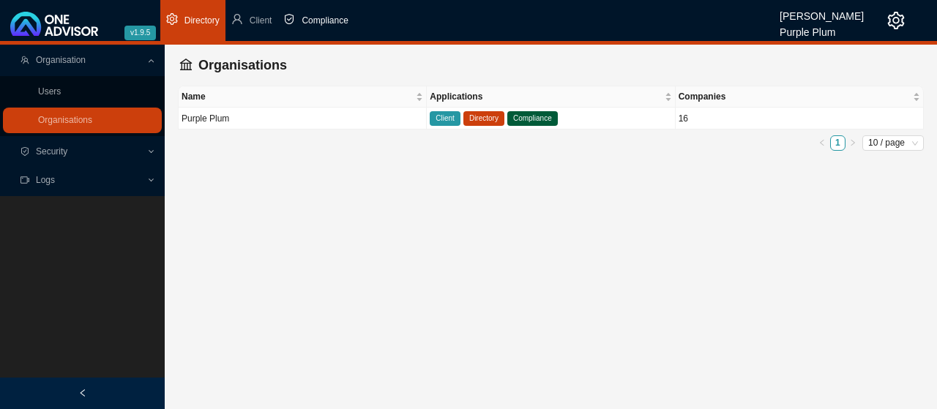
click at [316, 20] on span "Compliance" at bounding box center [325, 20] width 46 height 10
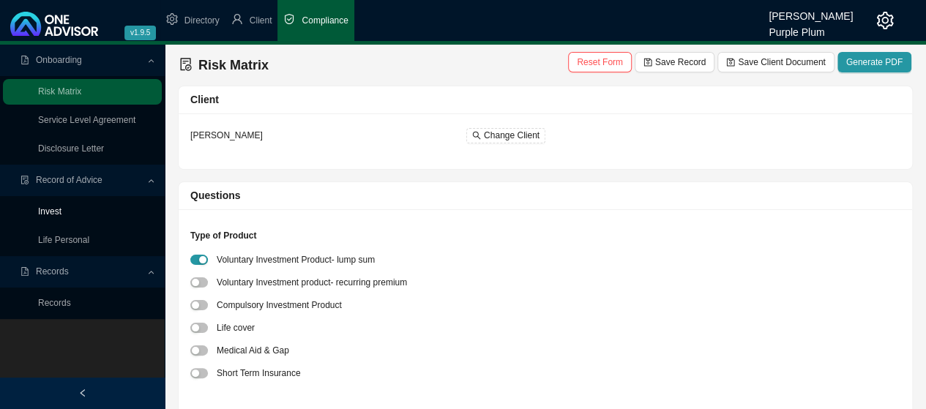
click at [53, 211] on link "Invest" at bounding box center [49, 212] width 23 height 10
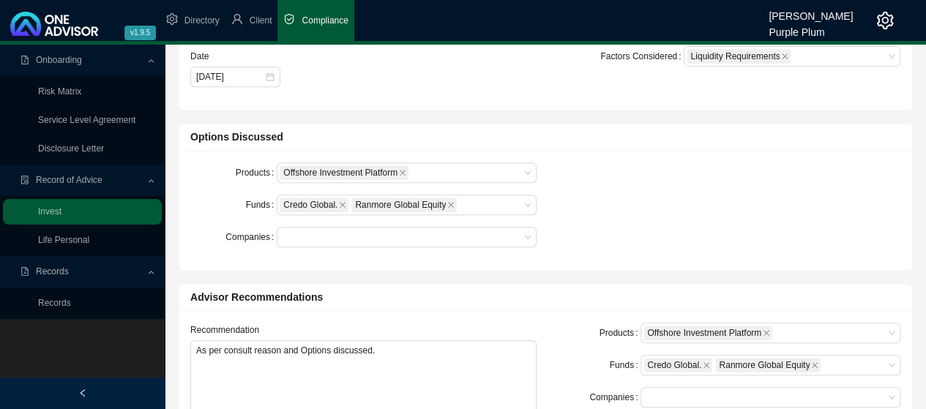
scroll to position [293, 0]
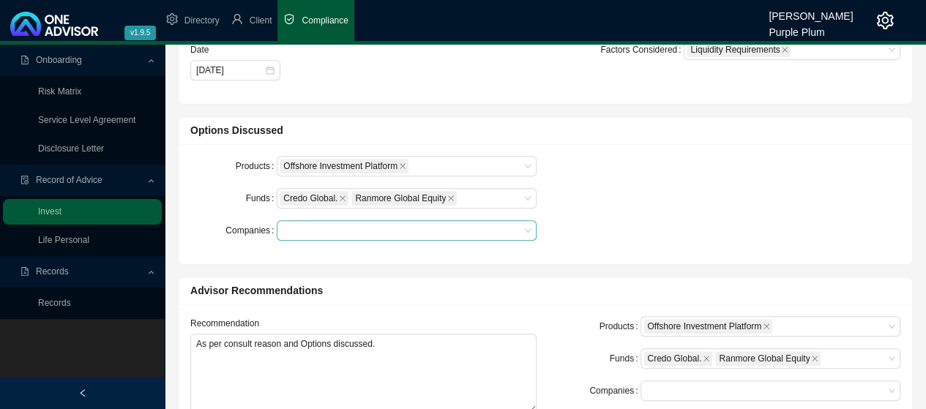
click at [513, 228] on div at bounding box center [400, 231] width 240 height 11
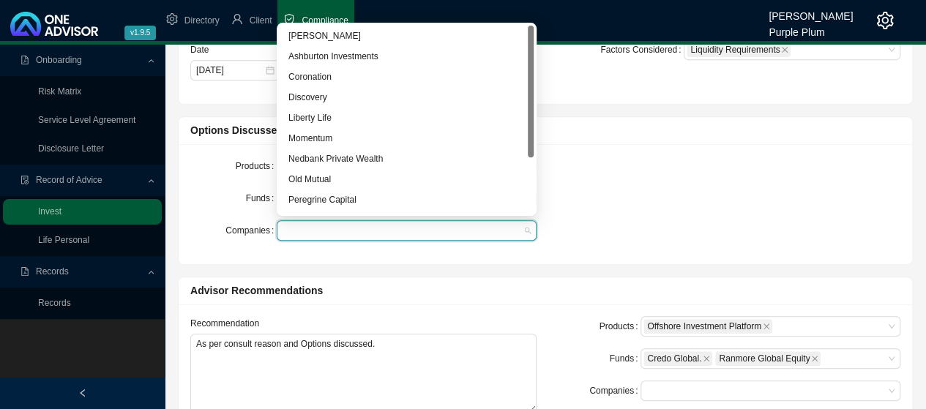
scroll to position [146, 0]
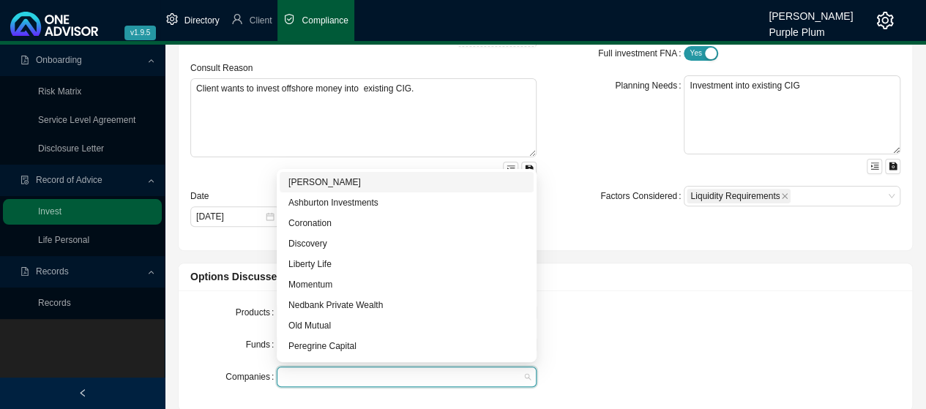
click at [201, 21] on span "Directory" at bounding box center [202, 20] width 35 height 10
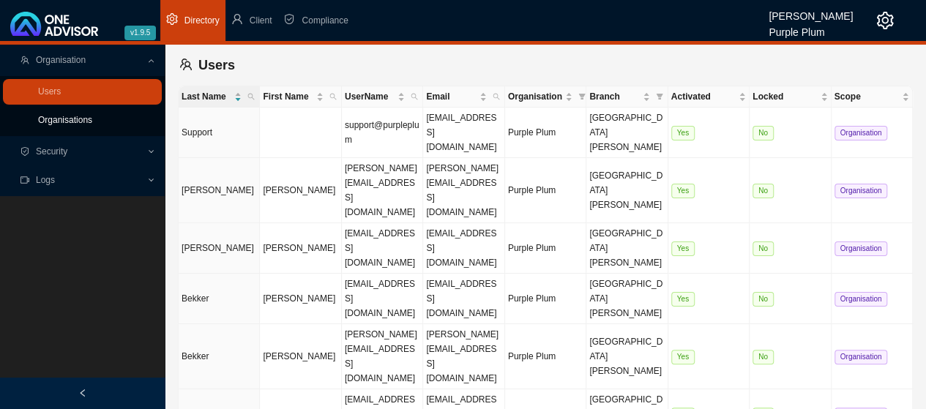
click at [69, 122] on link "Organisations" at bounding box center [65, 120] width 54 height 10
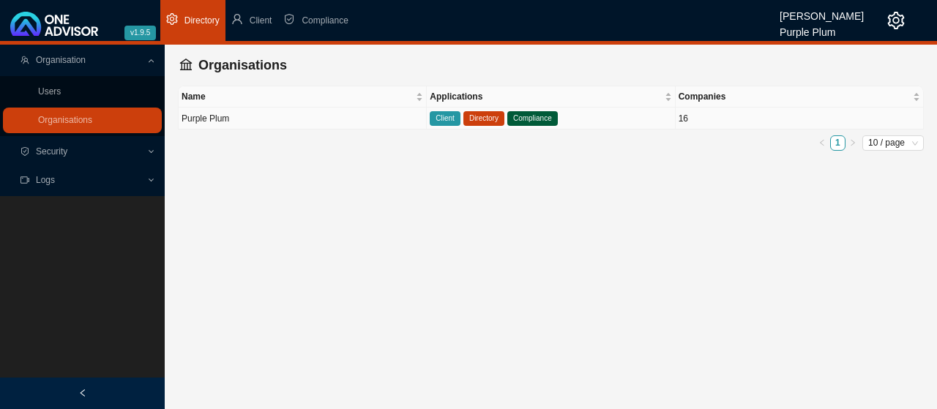
click at [441, 119] on span "Client" at bounding box center [445, 118] width 31 height 15
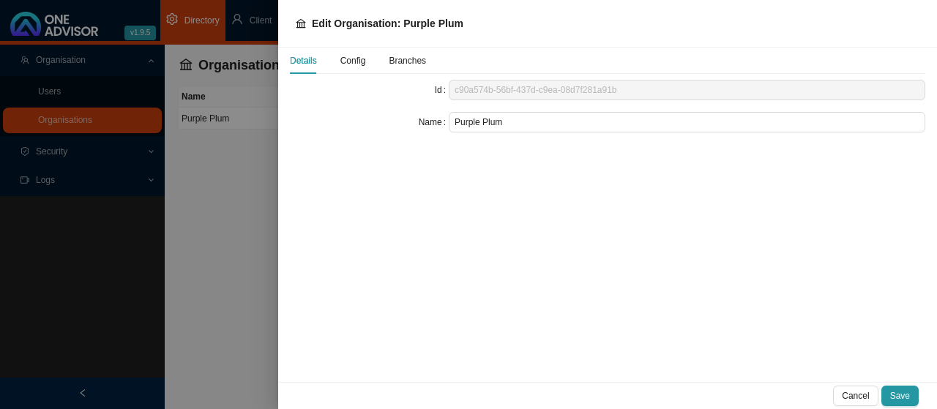
click at [354, 61] on span "Config" at bounding box center [354, 60] width 26 height 9
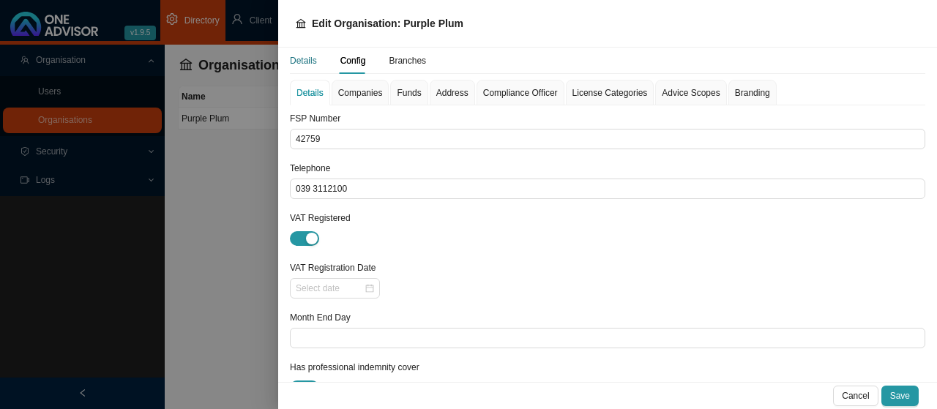
click at [308, 62] on div "Details" at bounding box center [303, 60] width 27 height 15
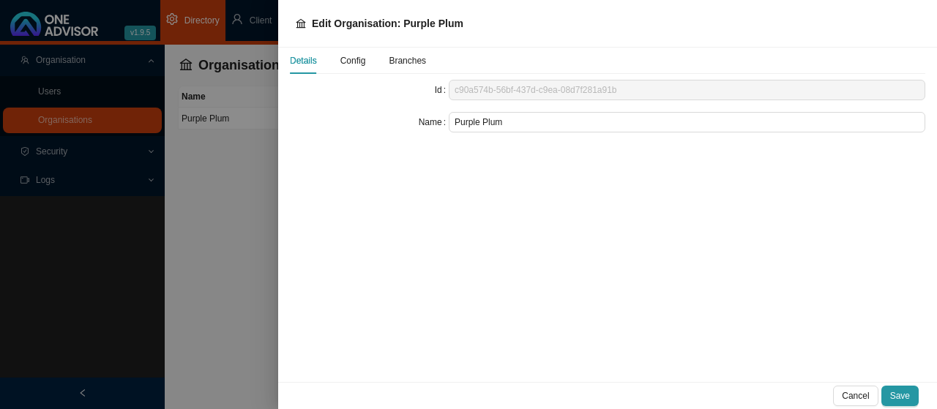
click at [359, 64] on span "Config" at bounding box center [354, 60] width 26 height 9
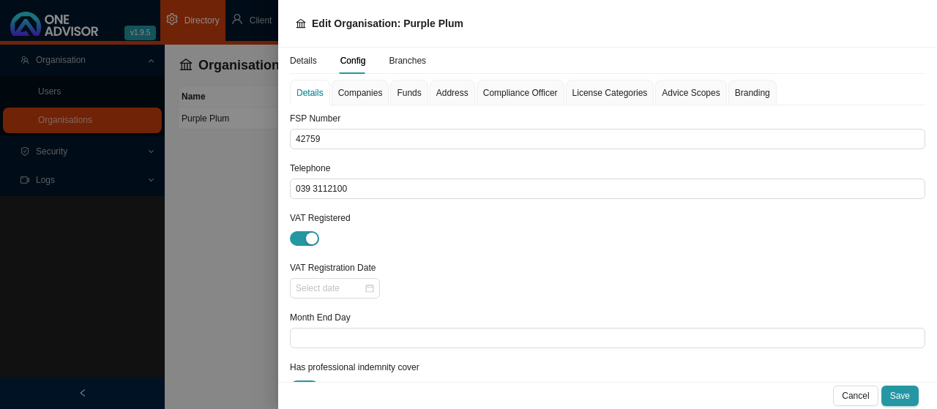
click at [409, 91] on span "Funds" at bounding box center [409, 93] width 24 height 9
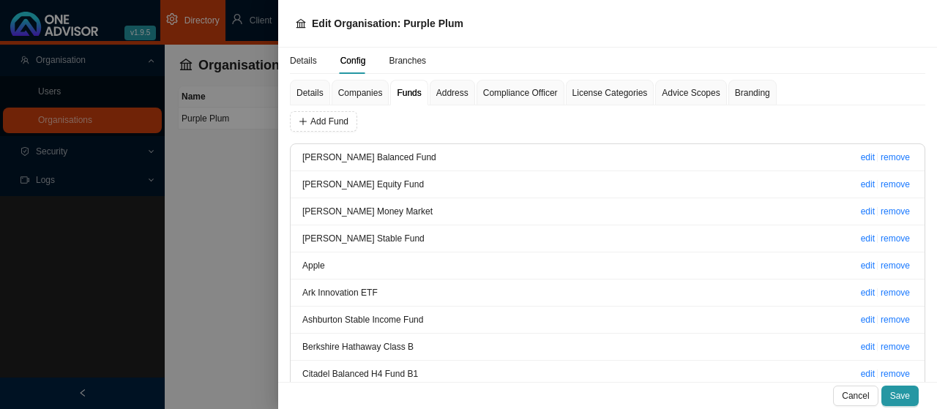
click at [351, 94] on span "Companies" at bounding box center [360, 93] width 45 height 9
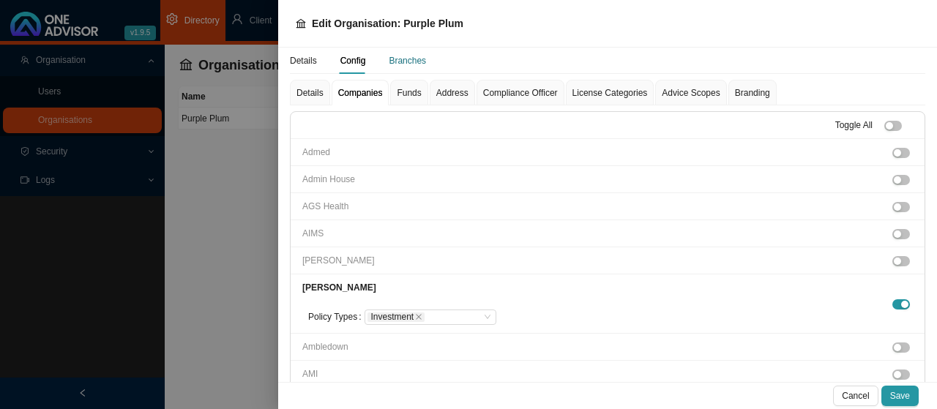
click at [408, 61] on div "Branches" at bounding box center [407, 60] width 37 height 15
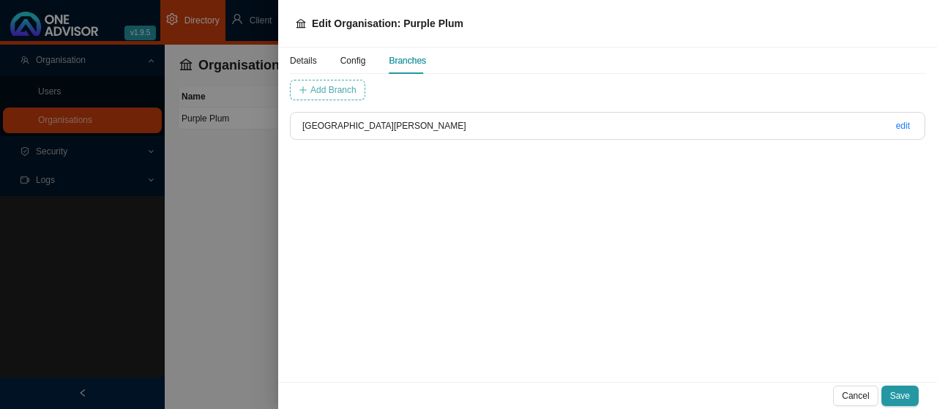
click at [334, 87] on span "Add Branch" at bounding box center [333, 90] width 46 height 15
click at [362, 178] on div "Details Config Branches Name Cancel Add Branch Port [PERSON_NAME] edit" at bounding box center [607, 215] width 659 height 335
click at [351, 62] on span "Config" at bounding box center [354, 60] width 26 height 9
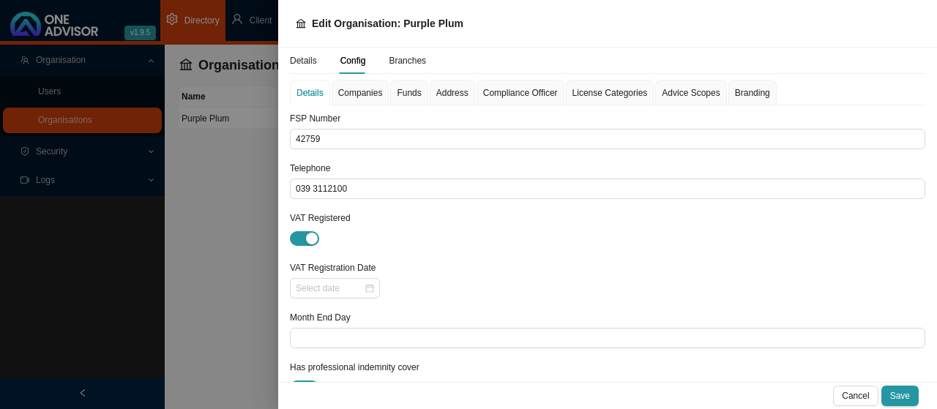
click at [360, 92] on span "Companies" at bounding box center [360, 93] width 45 height 9
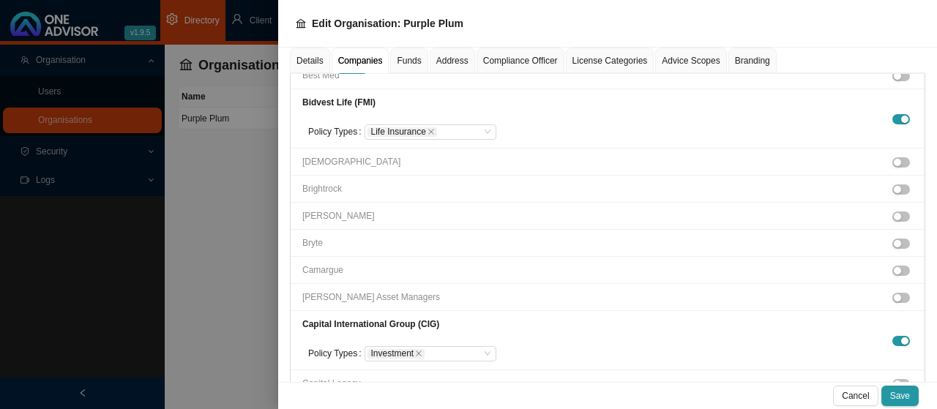
scroll to position [586, 0]
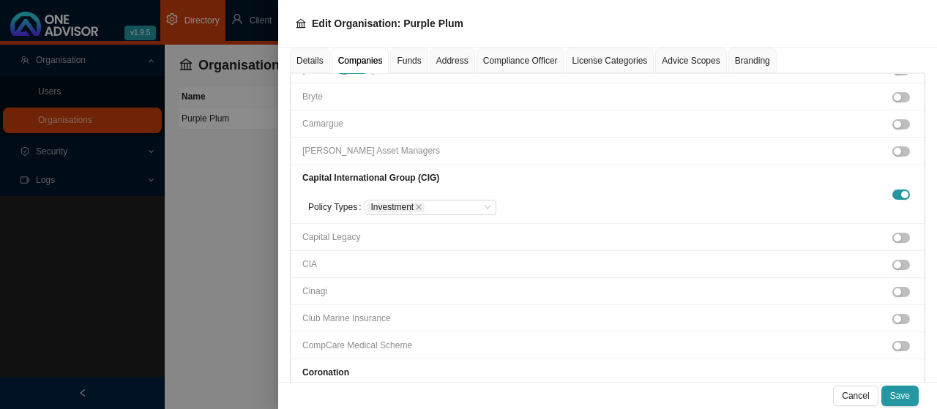
drag, startPoint x: 220, startPoint y: 141, endPoint x: 226, endPoint y: 96, distance: 45.8
click at [217, 142] on div at bounding box center [468, 204] width 937 height 409
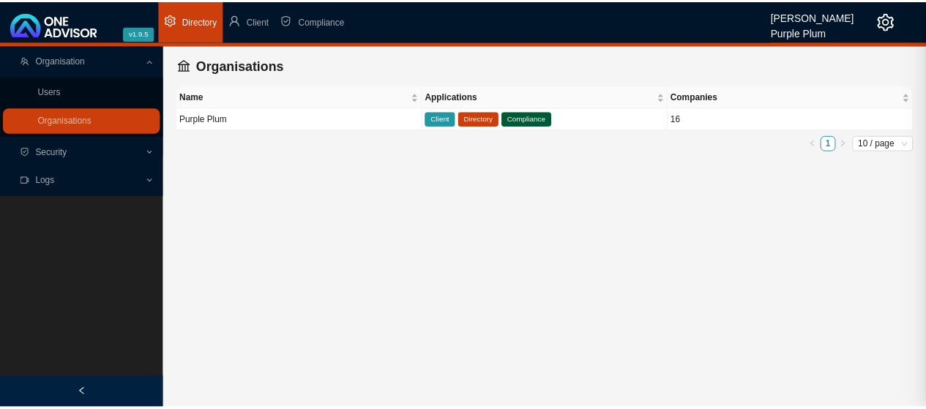
scroll to position [489, 0]
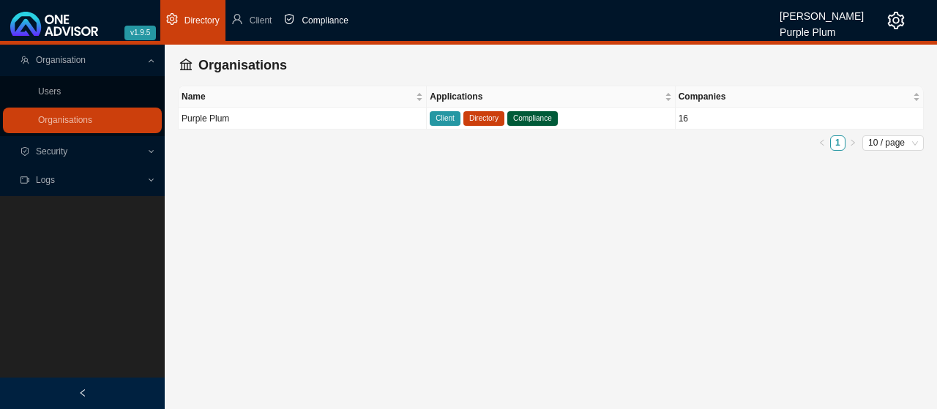
click at [318, 18] on span "Compliance" at bounding box center [325, 20] width 46 height 10
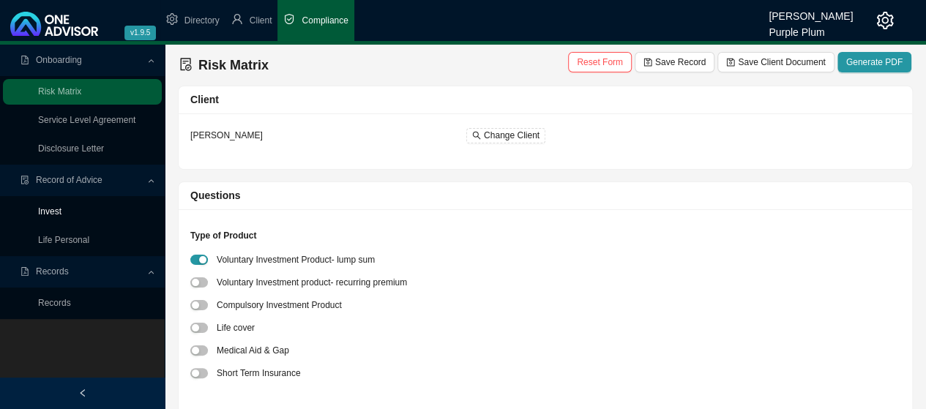
click at [47, 213] on link "Invest" at bounding box center [49, 212] width 23 height 10
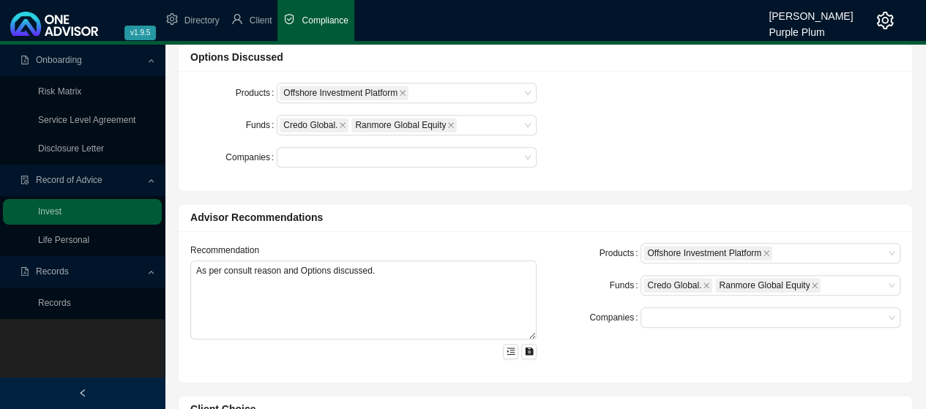
scroll to position [439, 0]
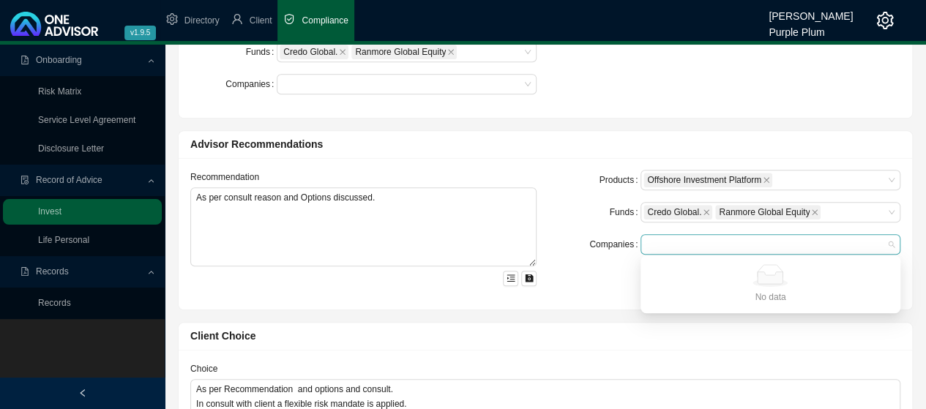
click at [871, 243] on div at bounding box center [764, 244] width 240 height 11
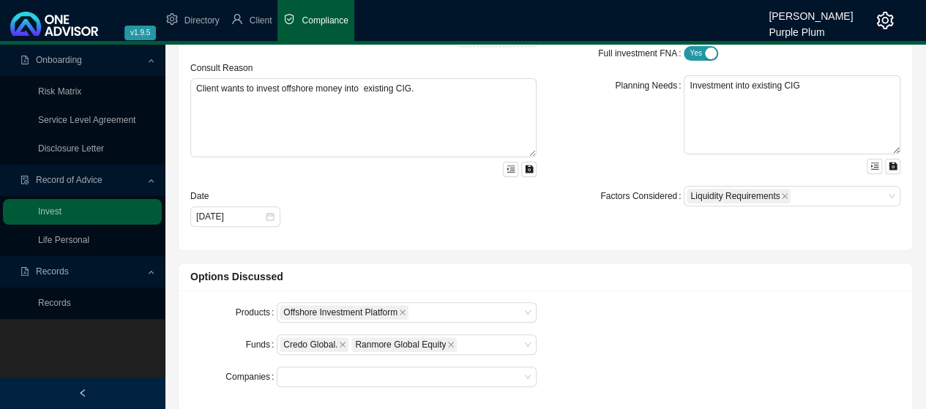
scroll to position [220, 0]
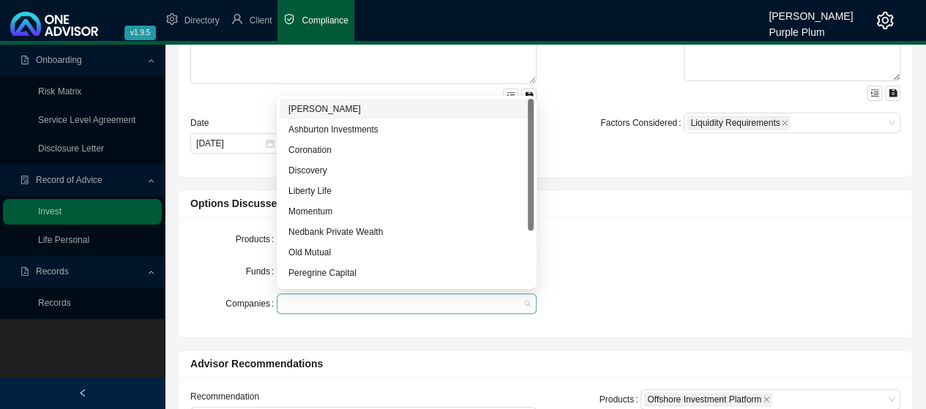
click at [485, 302] on div at bounding box center [400, 304] width 240 height 11
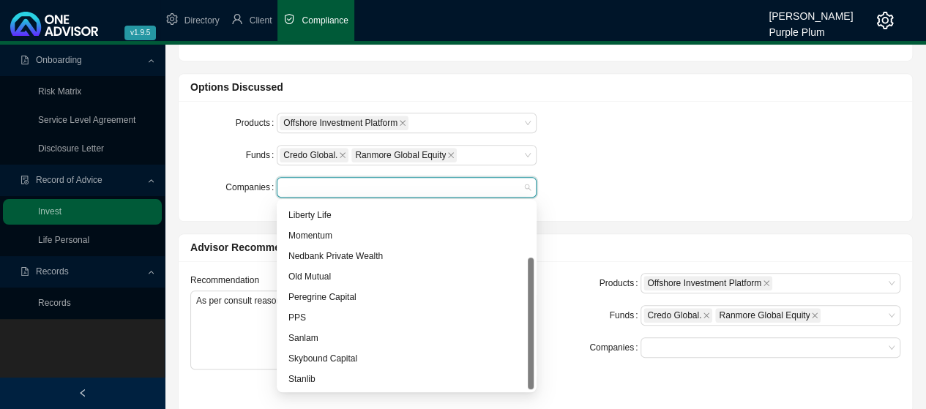
scroll to position [366, 0]
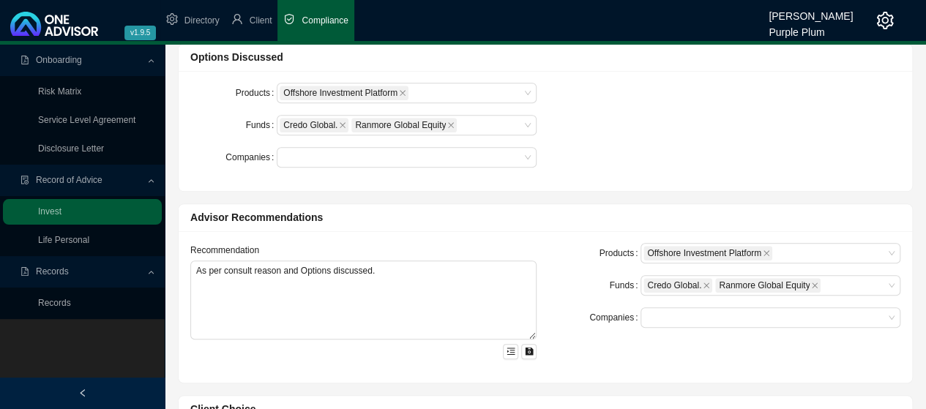
click at [625, 130] on div "Products Offshore Investment Platform Funds Credo Global. Ranmore Global Equity…" at bounding box center [546, 131] width 728 height 97
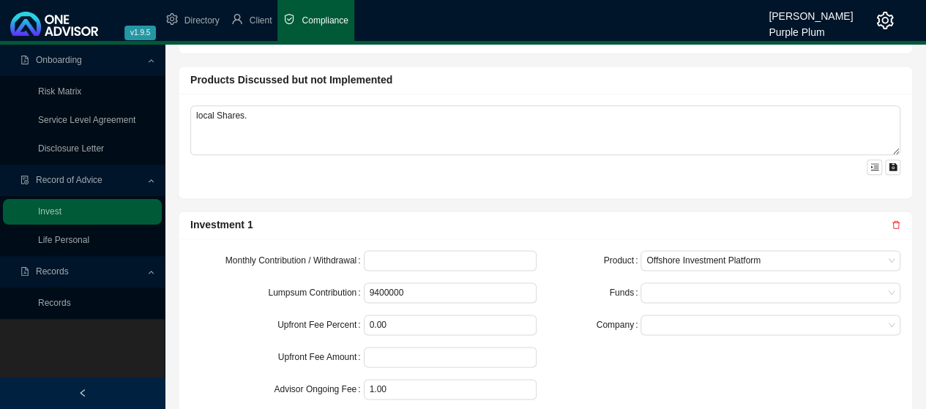
scroll to position [879, 0]
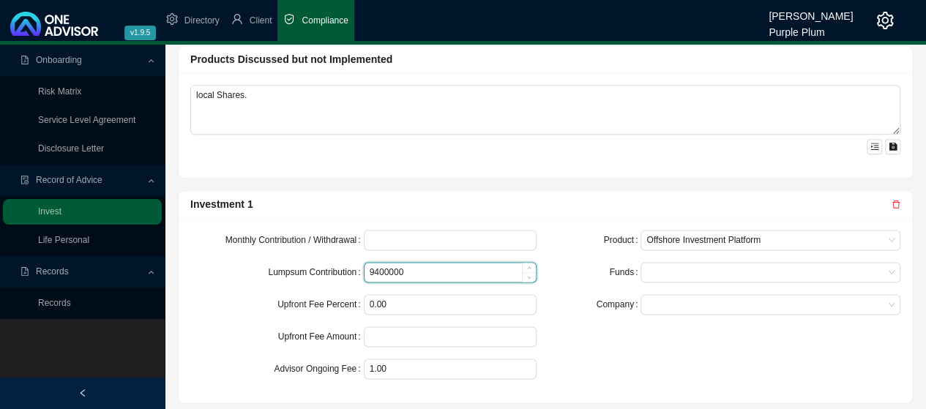
click at [416, 266] on input "9400000" at bounding box center [451, 272] width 172 height 19
type input "9"
type input "21000"
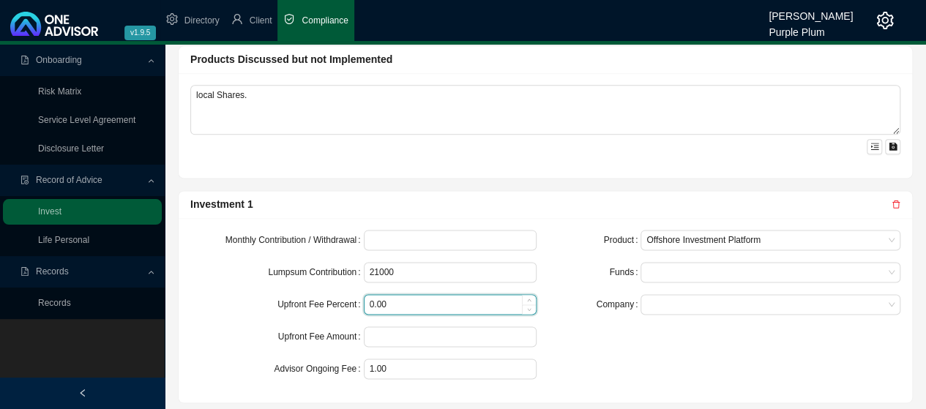
click at [412, 297] on input "0.00" at bounding box center [451, 304] width 172 height 19
type input "0"
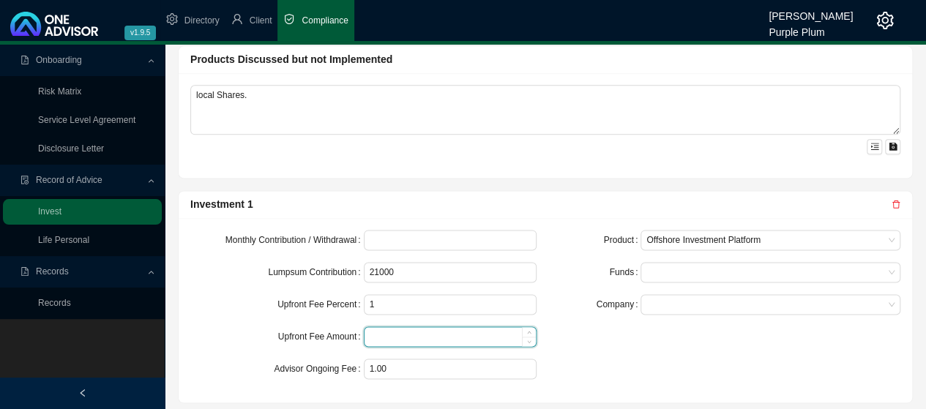
type input "1.00"
click at [412, 332] on input at bounding box center [451, 336] width 172 height 19
click at [860, 272] on div at bounding box center [764, 272] width 240 height 11
type input "2100"
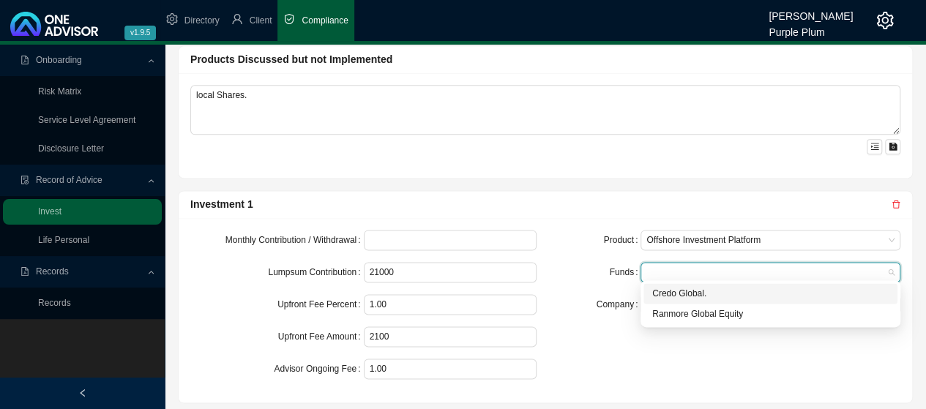
click at [736, 297] on div "Credo Global." at bounding box center [770, 293] width 237 height 15
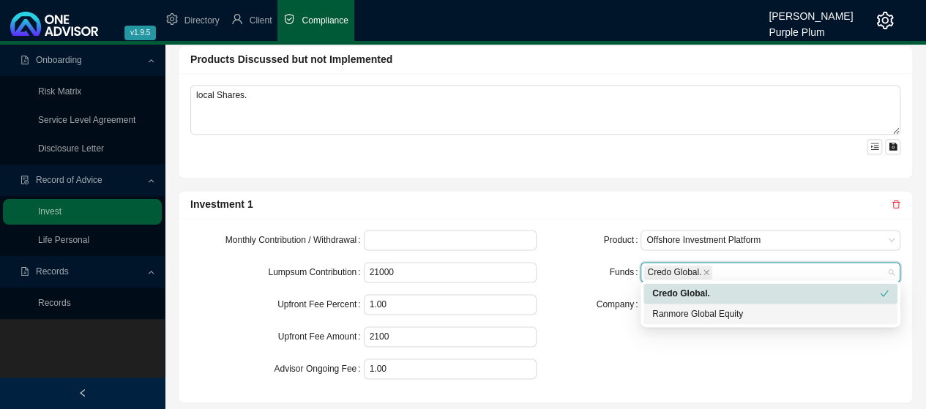
click at [745, 316] on div "Ranmore Global Equity" at bounding box center [770, 314] width 237 height 15
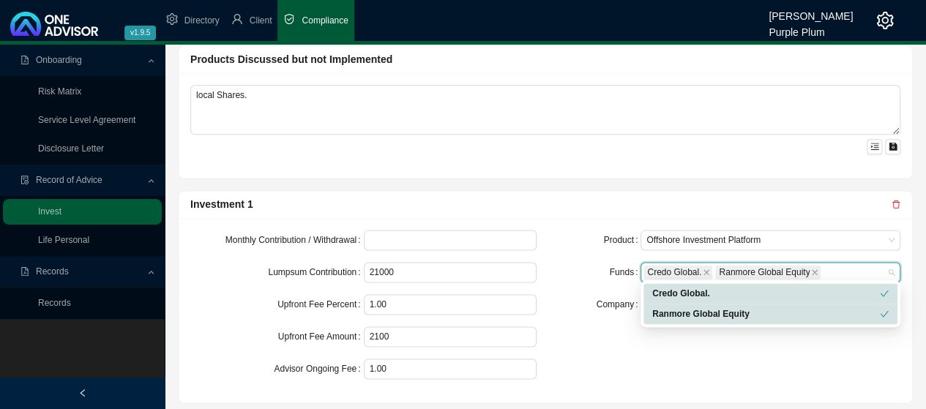
click at [644, 352] on div "Product Offshore Investment Platform Funds Credo Global. Ranmore Global Equity …" at bounding box center [728, 310] width 364 height 161
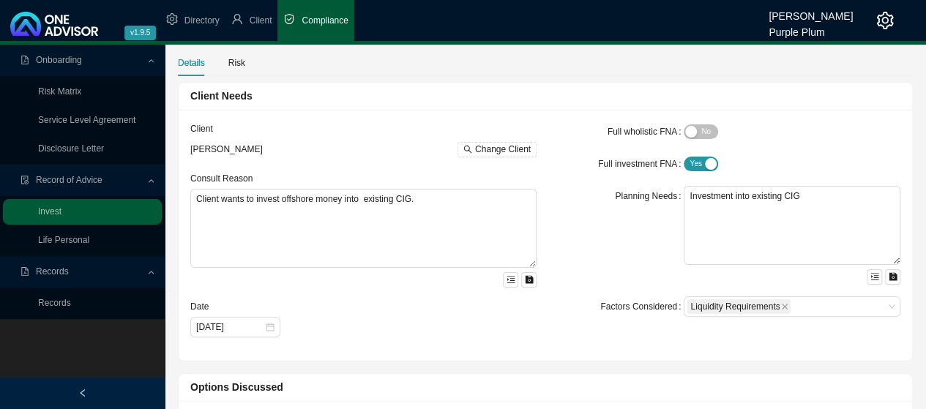
scroll to position [0, 0]
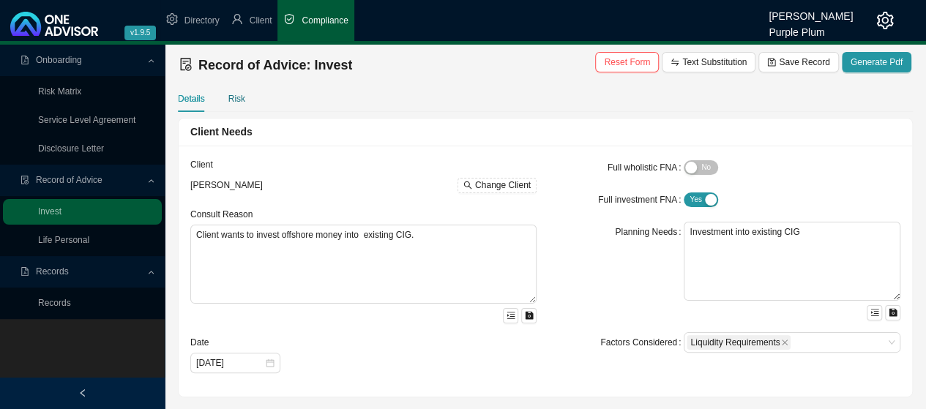
click at [234, 103] on div "Risk" at bounding box center [236, 99] width 17 height 15
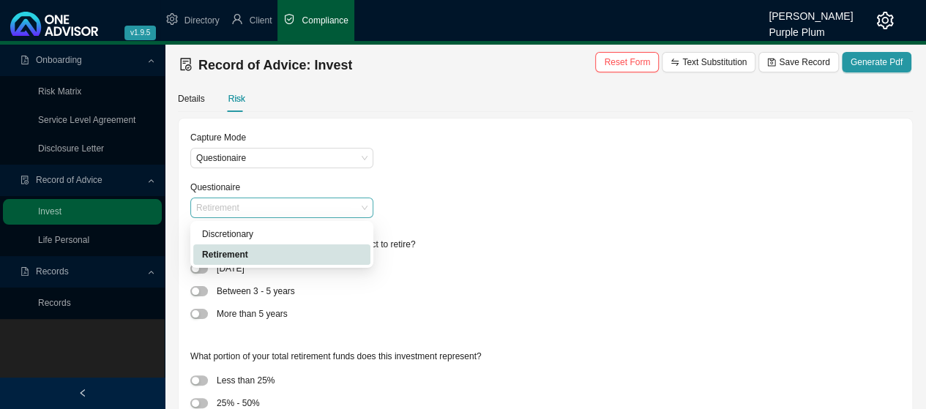
click at [360, 209] on span "Retirement" at bounding box center [281, 207] width 171 height 19
click at [248, 234] on div "Discretionary" at bounding box center [282, 234] width 160 height 15
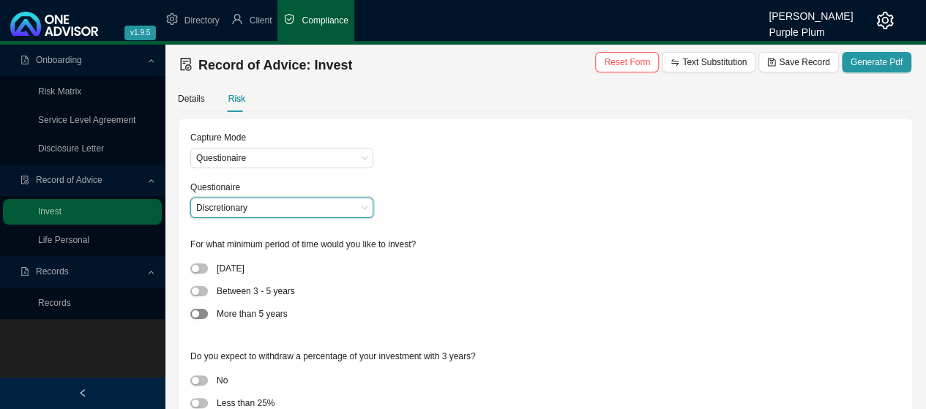
click at [204, 314] on span "button" at bounding box center [199, 314] width 18 height 10
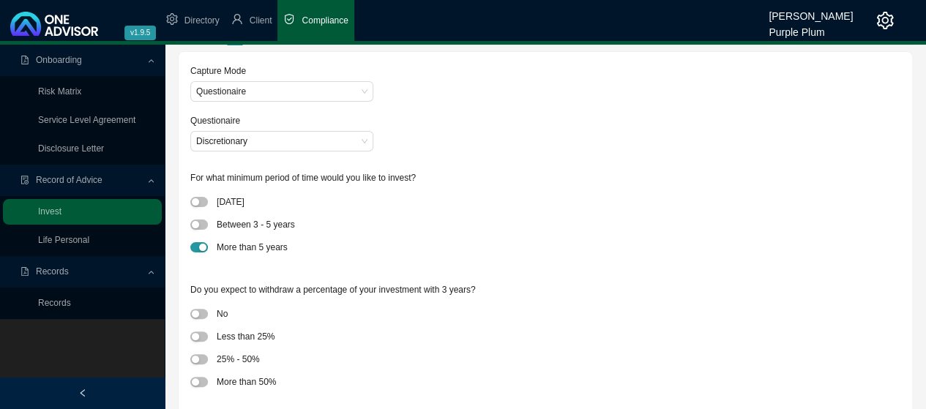
scroll to position [146, 0]
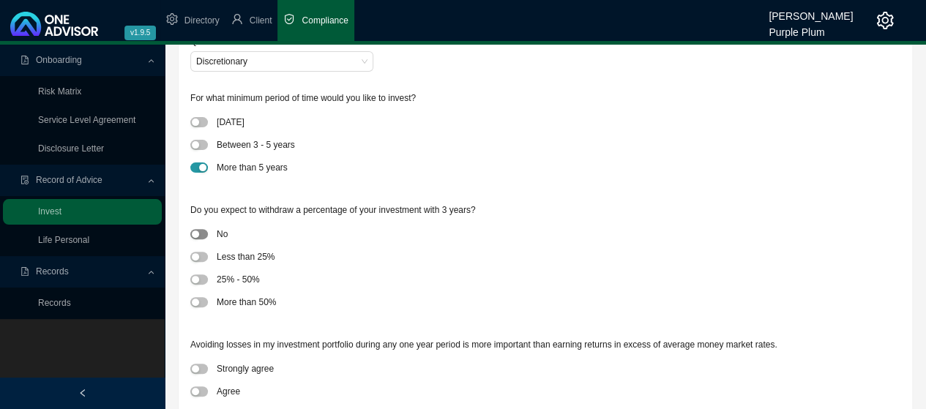
click at [204, 235] on span "button" at bounding box center [199, 234] width 18 height 10
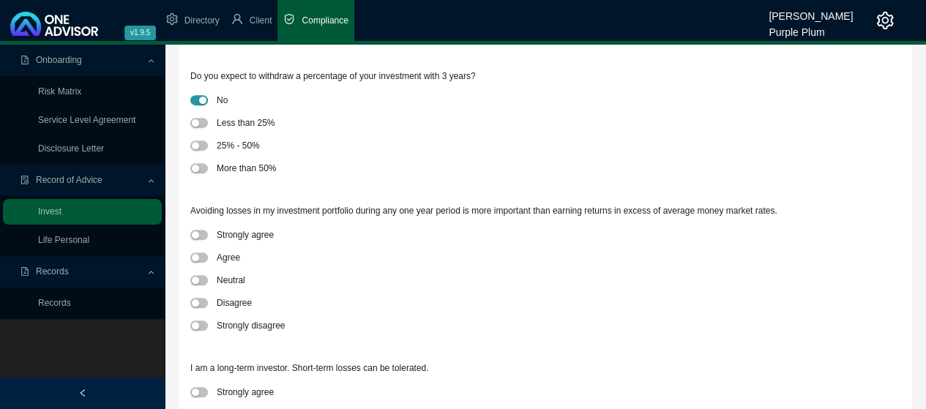
scroll to position [293, 0]
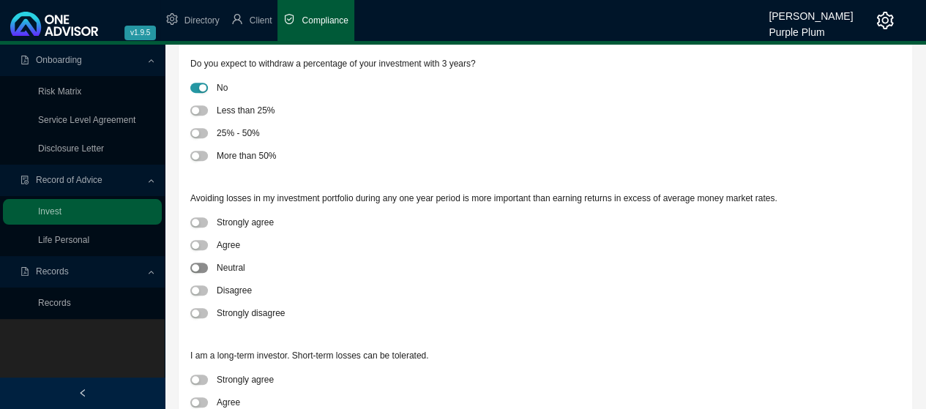
click at [202, 266] on span "button" at bounding box center [199, 268] width 18 height 10
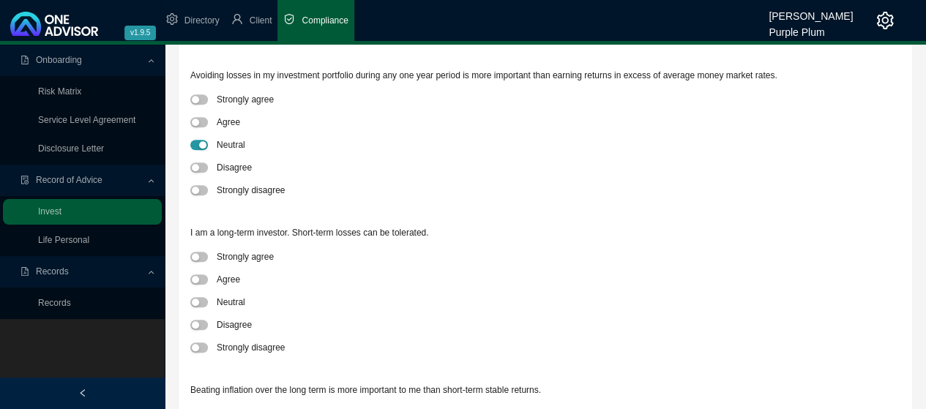
scroll to position [439, 0]
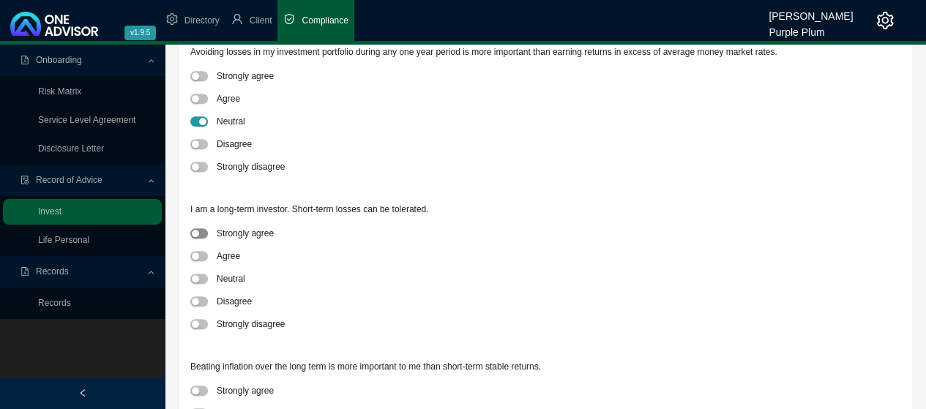
click at [203, 231] on span "button" at bounding box center [199, 233] width 18 height 10
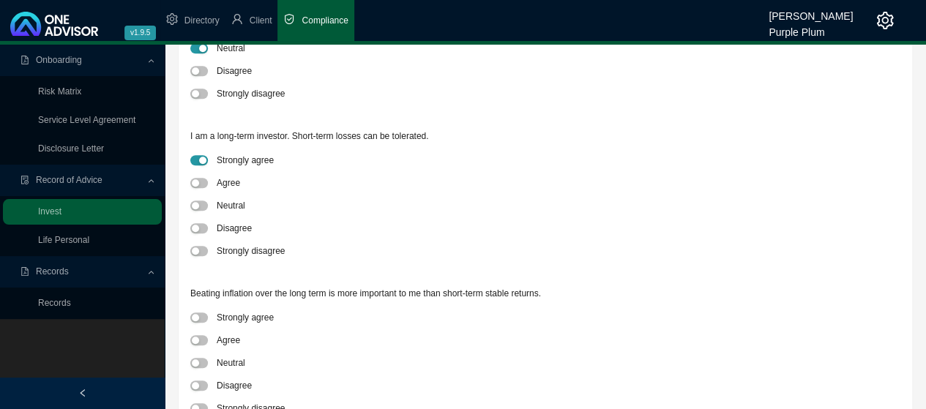
scroll to position [586, 0]
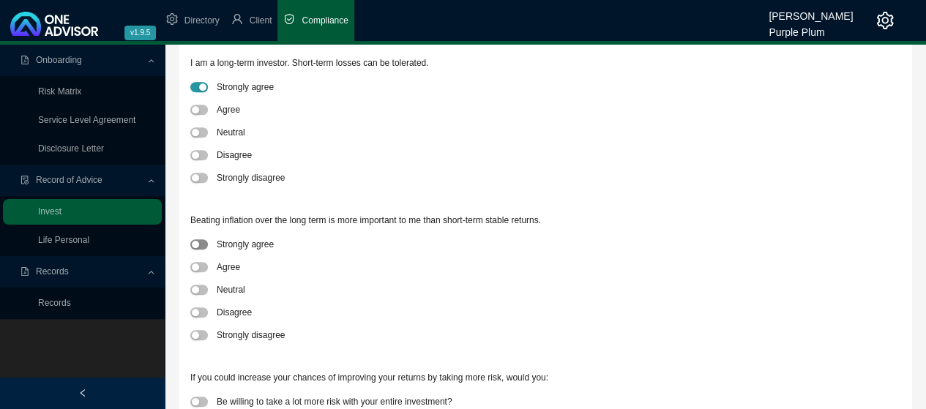
click at [200, 245] on button "button" at bounding box center [199, 244] width 18 height 10
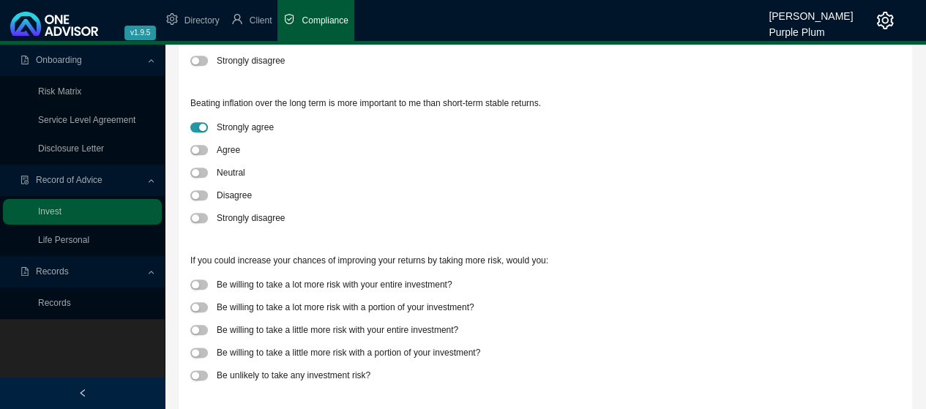
scroll to position [709, 0]
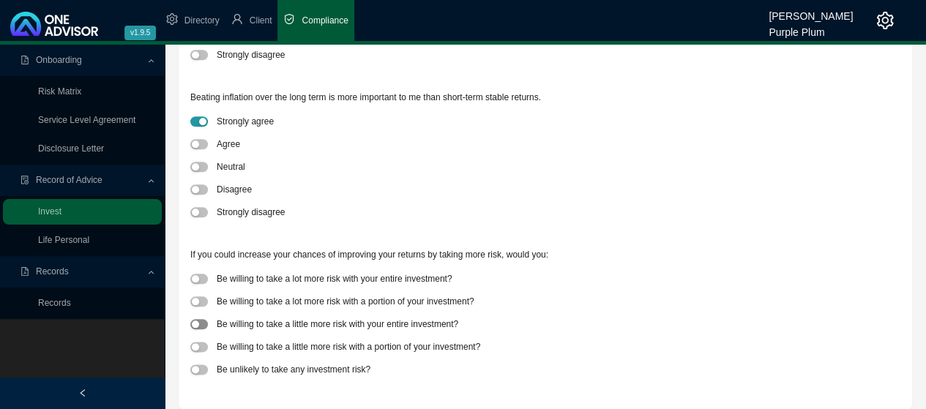
click at [203, 321] on span "button" at bounding box center [199, 324] width 18 height 10
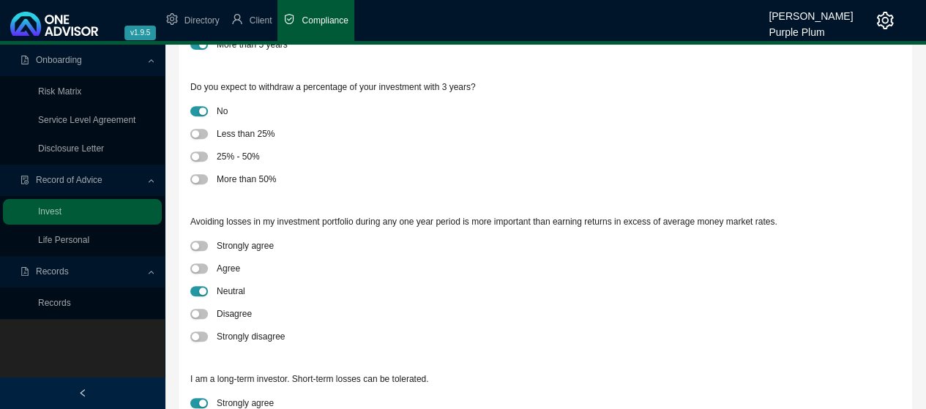
scroll to position [0, 0]
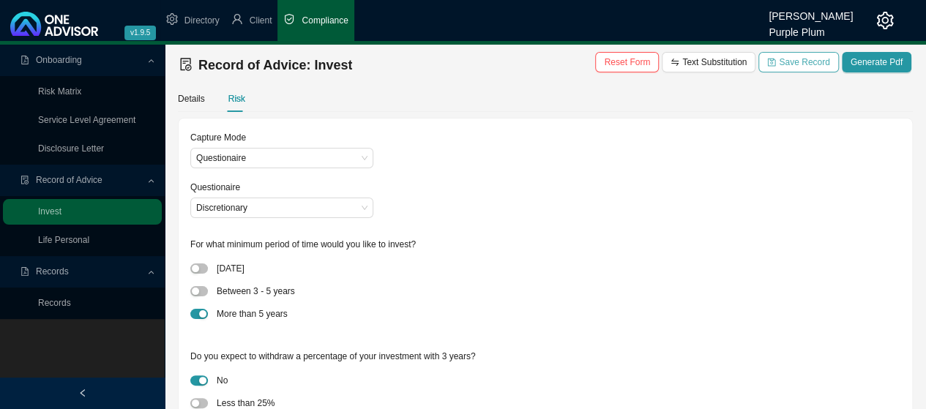
click at [813, 64] on span "Save Record" at bounding box center [804, 62] width 51 height 15
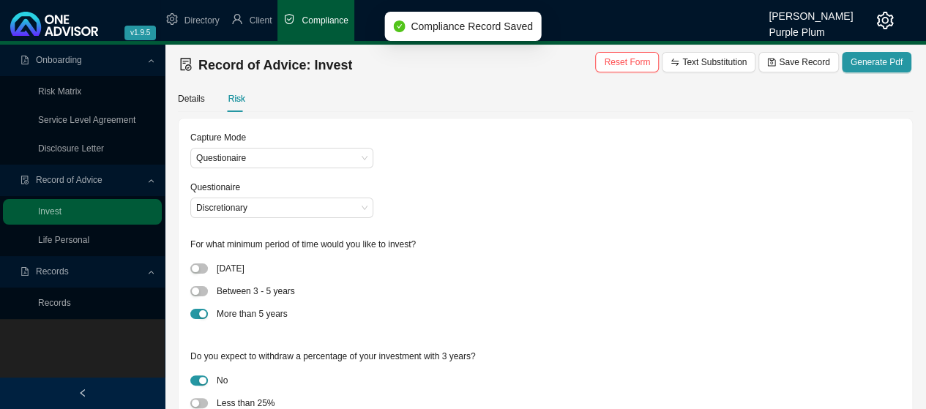
click at [69, 272] on span "Records" at bounding box center [84, 272] width 126 height 26
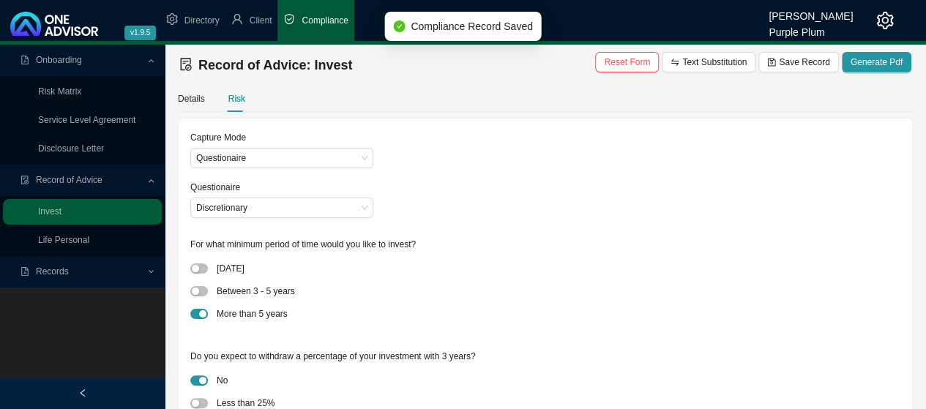
click at [69, 272] on span "Records" at bounding box center [84, 272] width 126 height 26
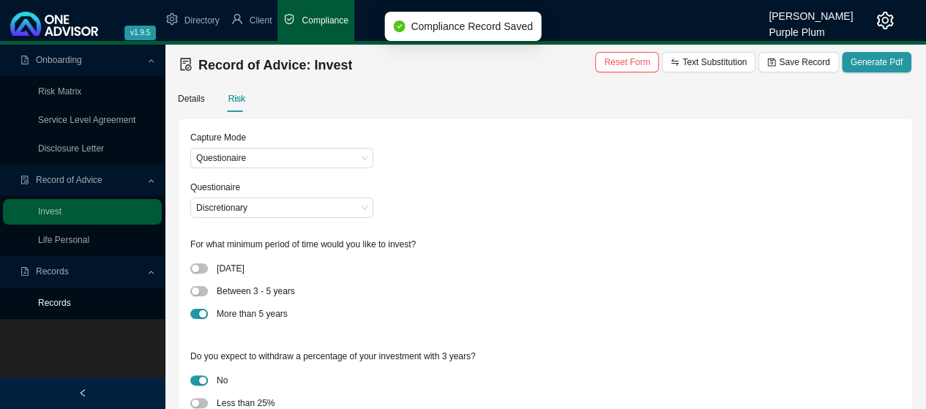
click at [59, 305] on link "Records" at bounding box center [54, 303] width 33 height 10
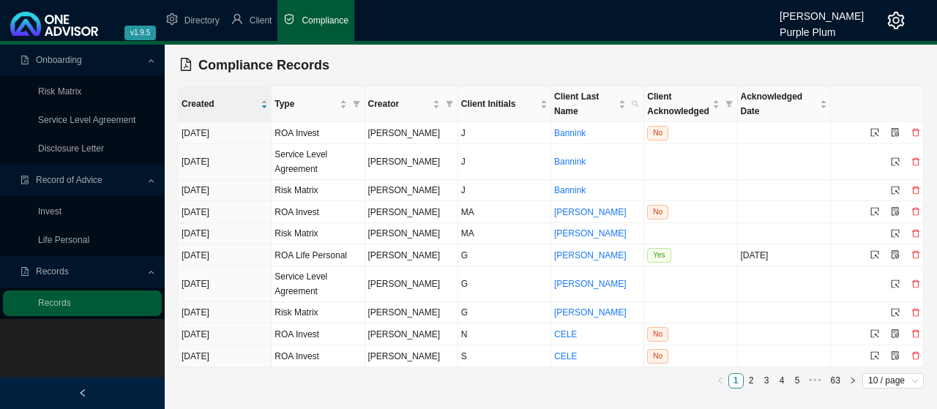
click at [327, 24] on span "Compliance" at bounding box center [325, 20] width 46 height 10
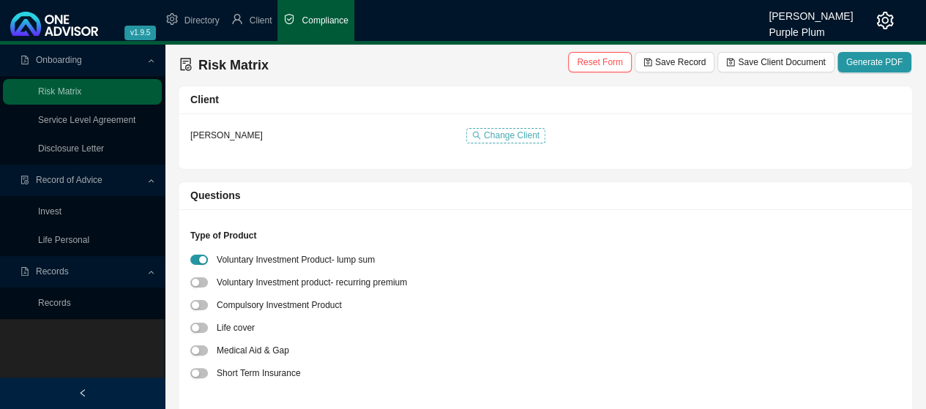
click at [514, 130] on span "Change Client" at bounding box center [512, 135] width 56 height 15
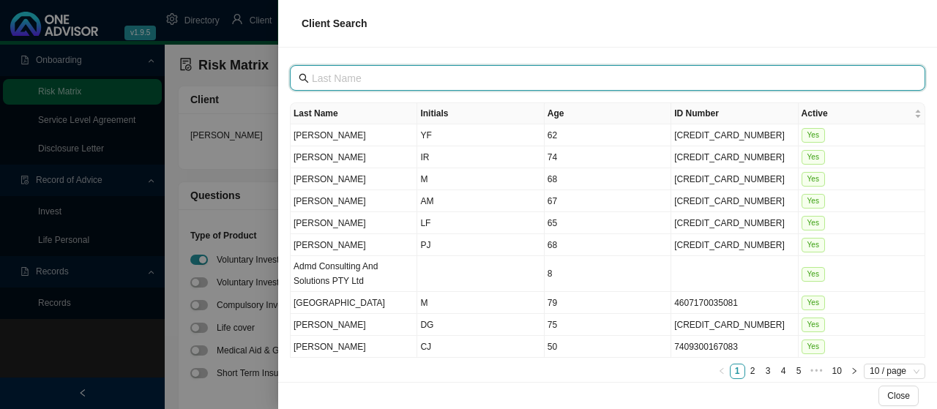
click at [369, 77] on input "text" at bounding box center [609, 78] width 595 height 16
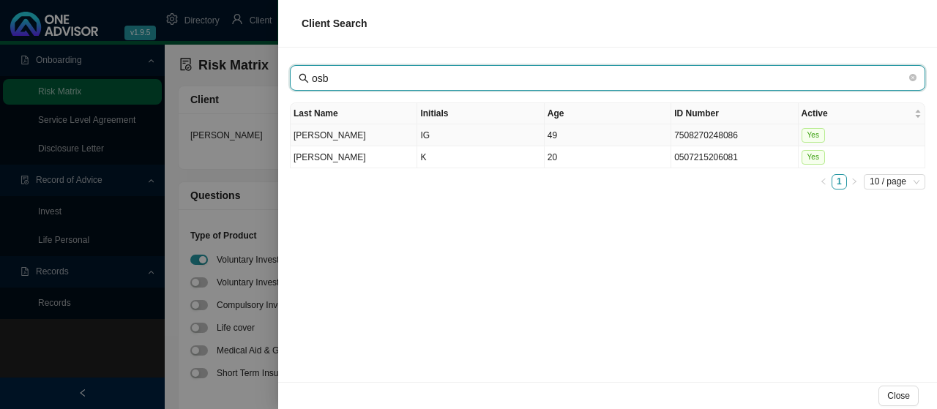
type input "osb"
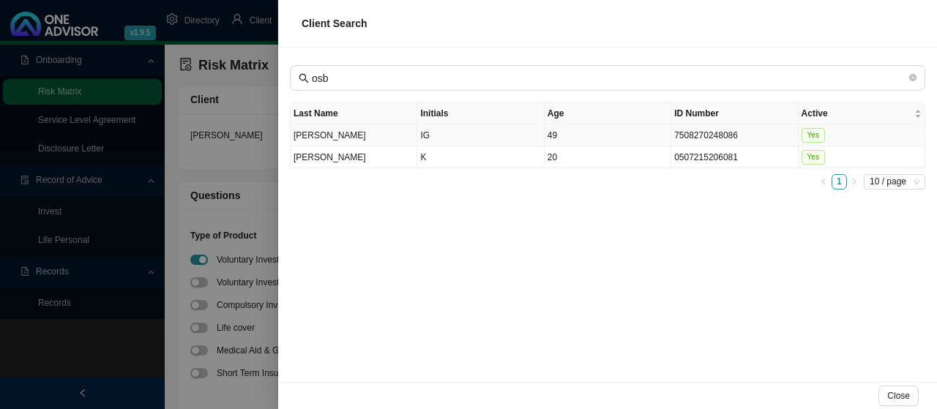
click at [313, 131] on td "[PERSON_NAME]" at bounding box center [354, 135] width 127 height 22
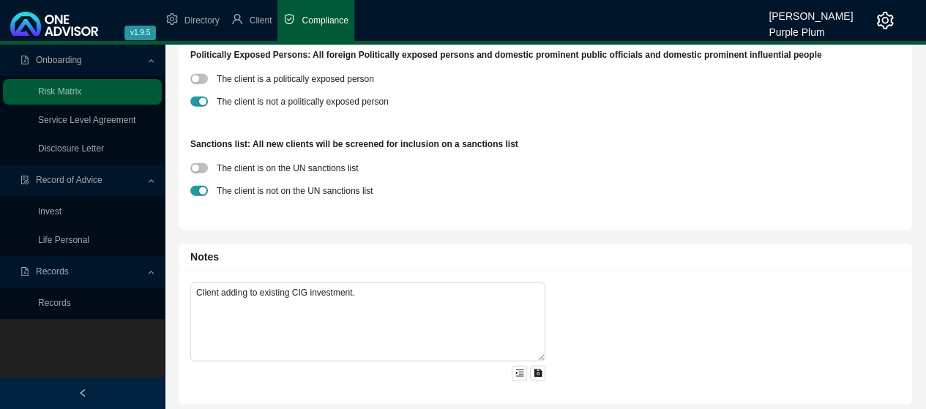
scroll to position [1670, 0]
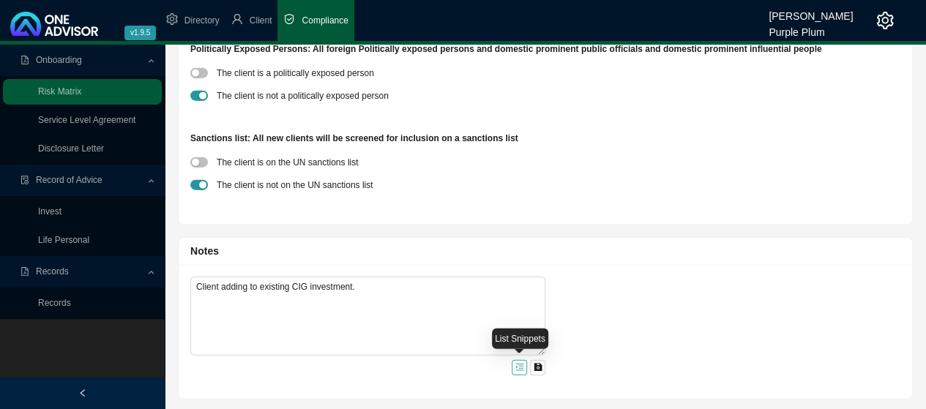
click at [516, 371] on button "button" at bounding box center [519, 367] width 15 height 15
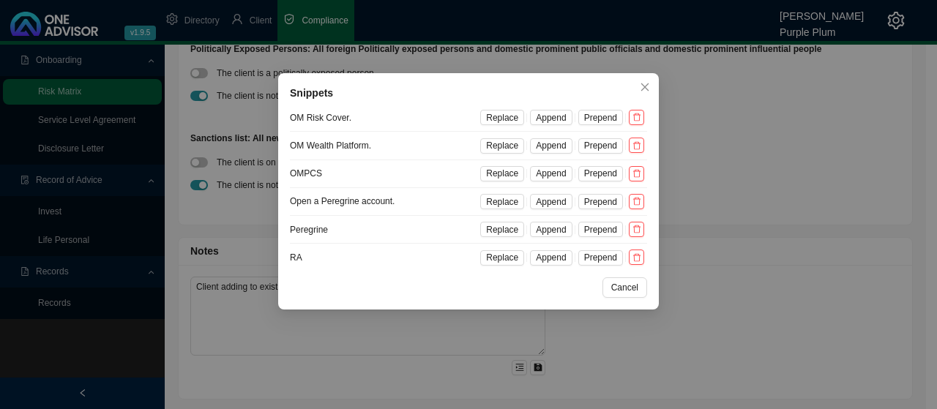
click at [539, 365] on div "Snippets OM Risk Cover. Replace Append Prepend OM Wealth Platform. Replace Appe…" at bounding box center [468, 204] width 937 height 409
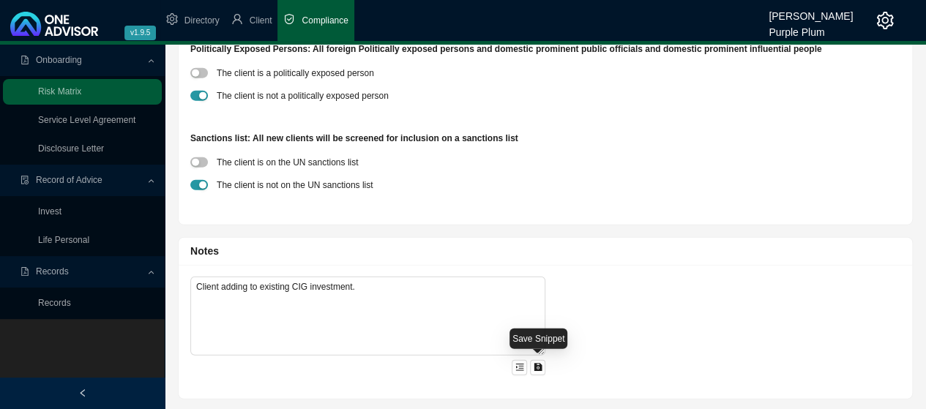
click at [539, 365] on icon "save" at bounding box center [538, 368] width 8 height 8
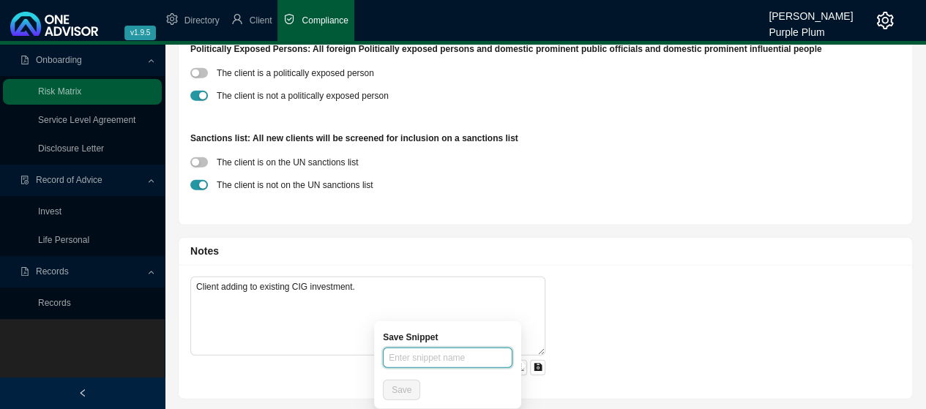
click at [475, 357] on input "text" at bounding box center [448, 358] width 130 height 21
type input "a"
type input "Add to NPW offshore Investment"
click at [409, 389] on span "Save" at bounding box center [402, 390] width 20 height 15
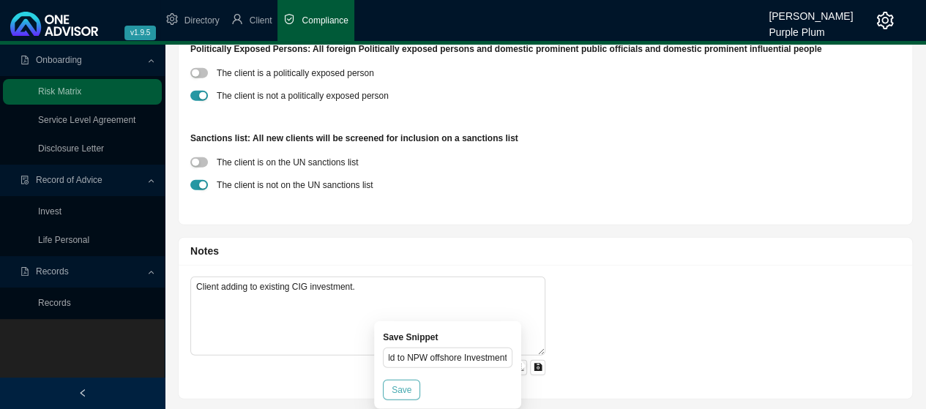
scroll to position [0, 0]
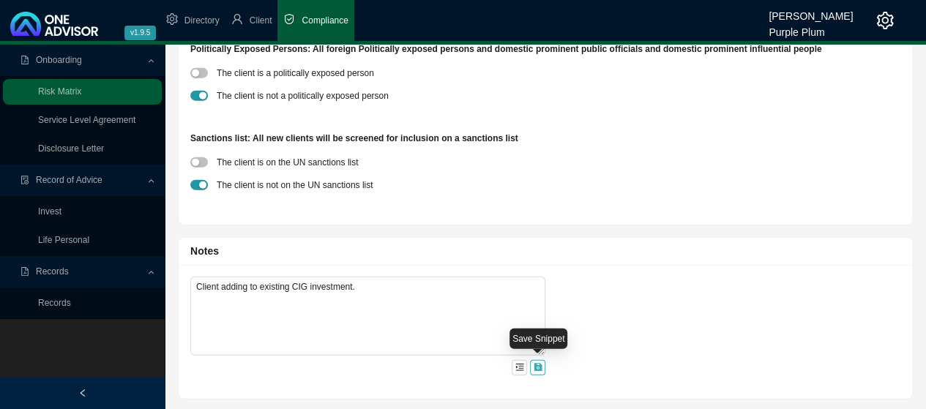
click at [539, 368] on icon "save" at bounding box center [538, 368] width 8 height 8
click at [598, 349] on div "Client adding to existing CIG investment." at bounding box center [546, 332] width 734 height 134
click at [519, 370] on icon "menu-unfold" at bounding box center [520, 367] width 9 height 9
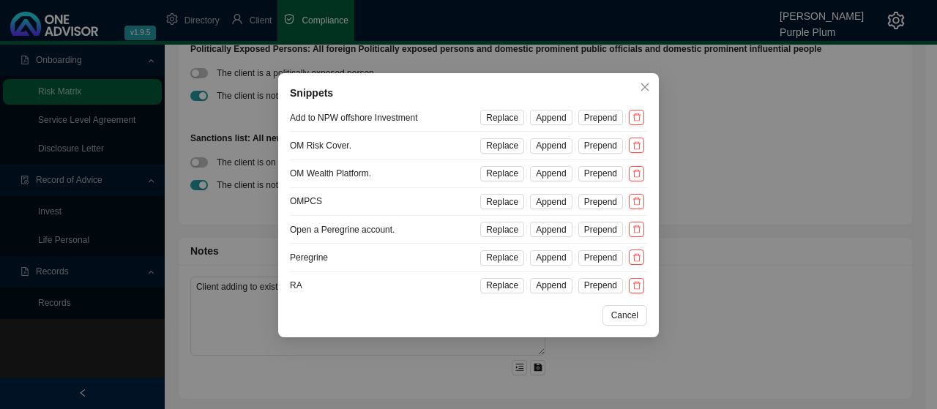
click at [507, 119] on span "Replace" at bounding box center [502, 118] width 32 height 15
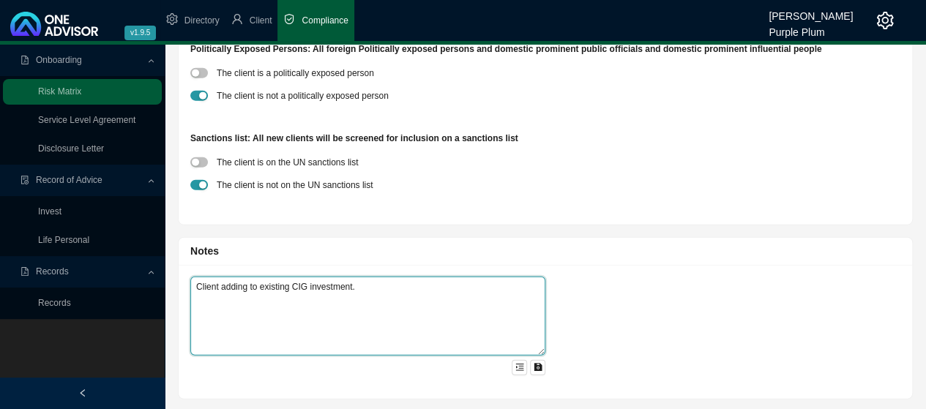
click at [363, 285] on textarea "Client adding to existing CIG investment." at bounding box center [367, 316] width 355 height 79
type textarea "C"
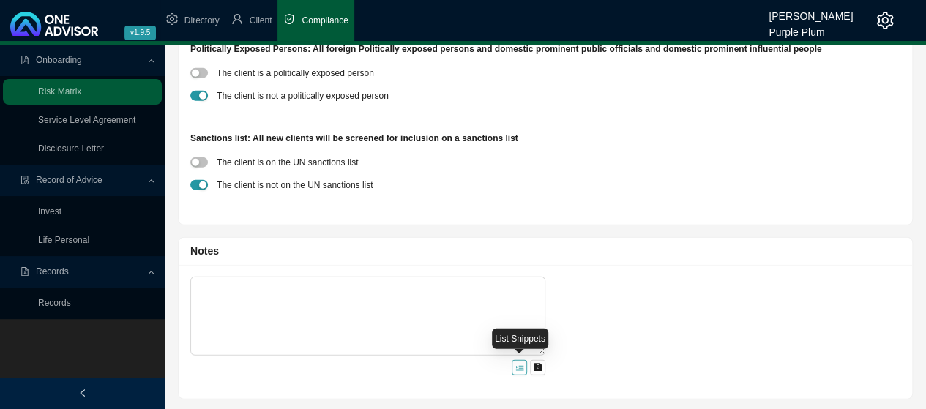
click at [516, 368] on icon "menu-unfold" at bounding box center [520, 367] width 9 height 9
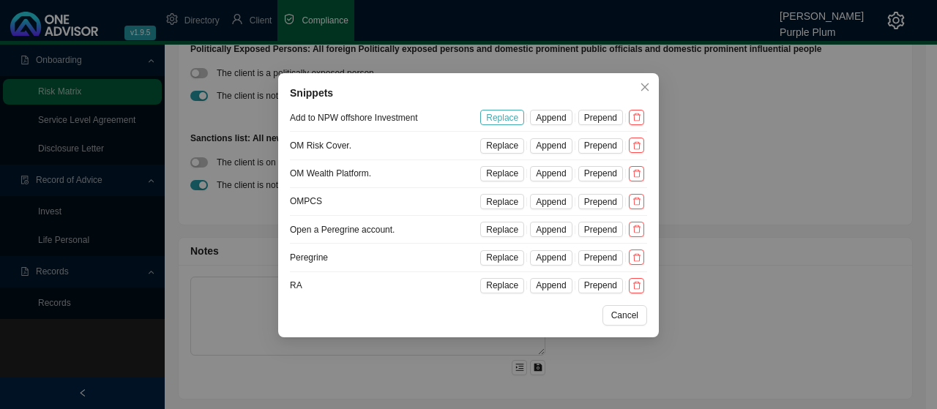
click at [495, 118] on span "Replace" at bounding box center [502, 118] width 32 height 15
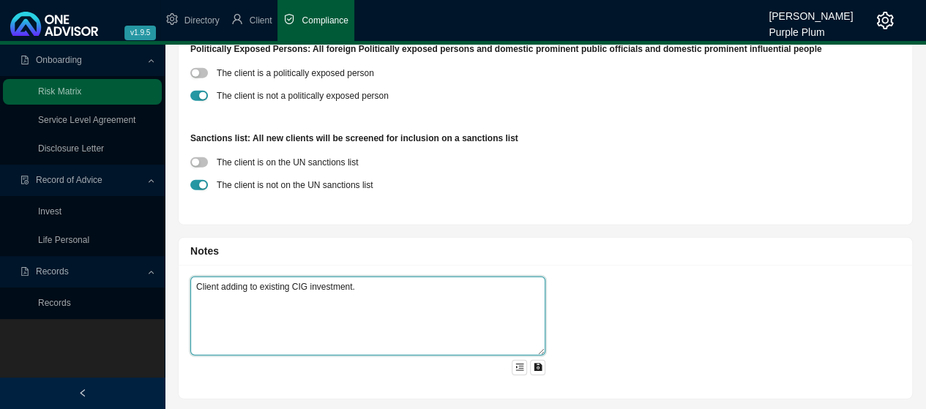
click at [369, 286] on textarea "Client adding to existing CIG investment." at bounding box center [367, 316] width 355 height 79
type textarea "C"
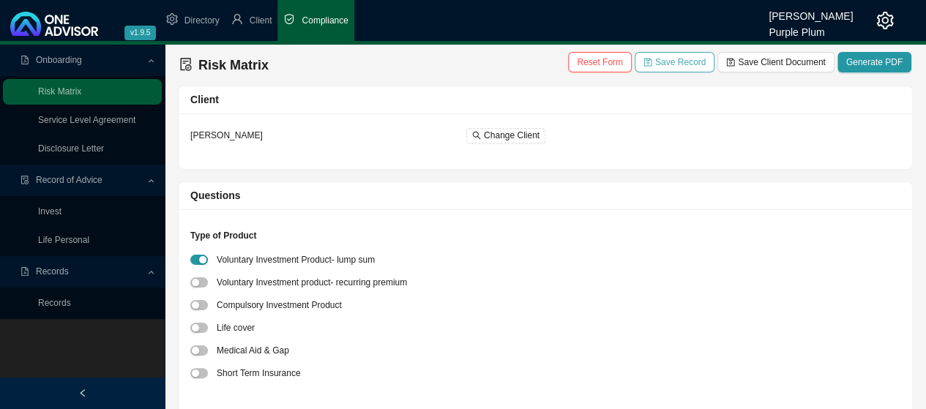
type textarea "adding to NPW existing investment."
click at [696, 62] on span "Save Record" at bounding box center [680, 62] width 51 height 15
click at [780, 60] on span "Save Client Document" at bounding box center [781, 62] width 87 height 15
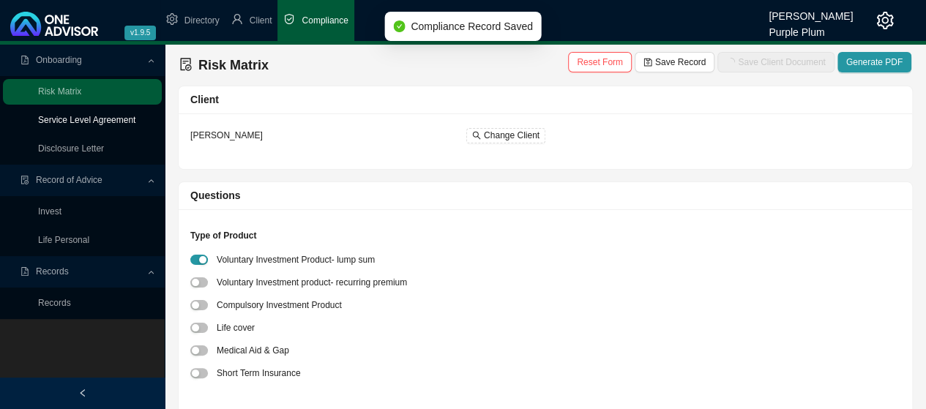
click at [76, 120] on link "Service Level Agreement" at bounding box center [86, 120] width 97 height 10
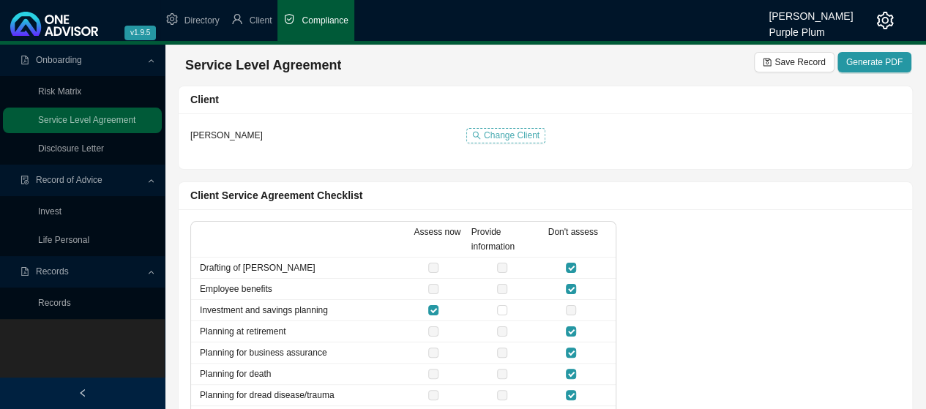
click at [508, 132] on span "Change Client" at bounding box center [512, 135] width 56 height 15
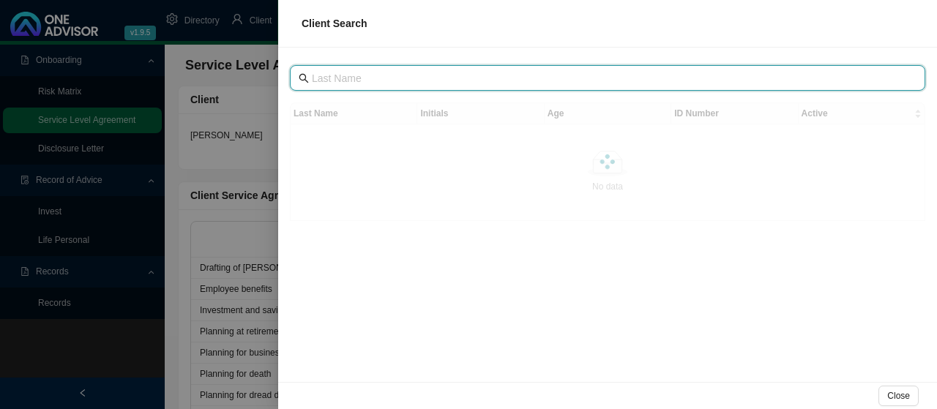
click at [376, 74] on input "text" at bounding box center [609, 78] width 595 height 16
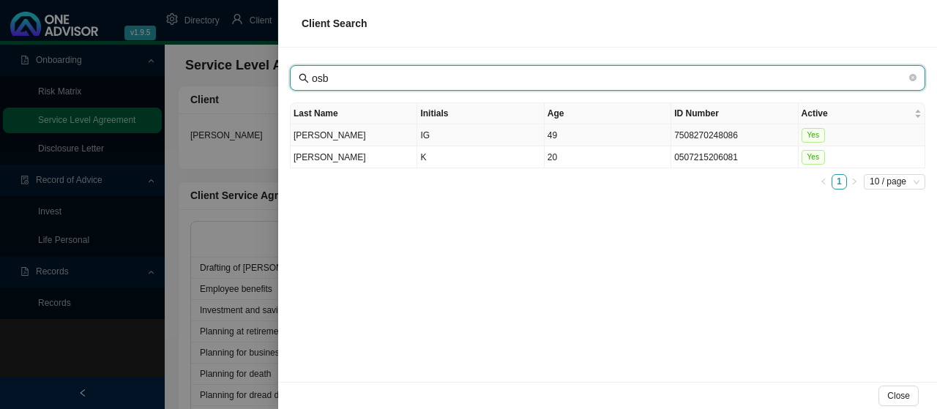
type input "osb"
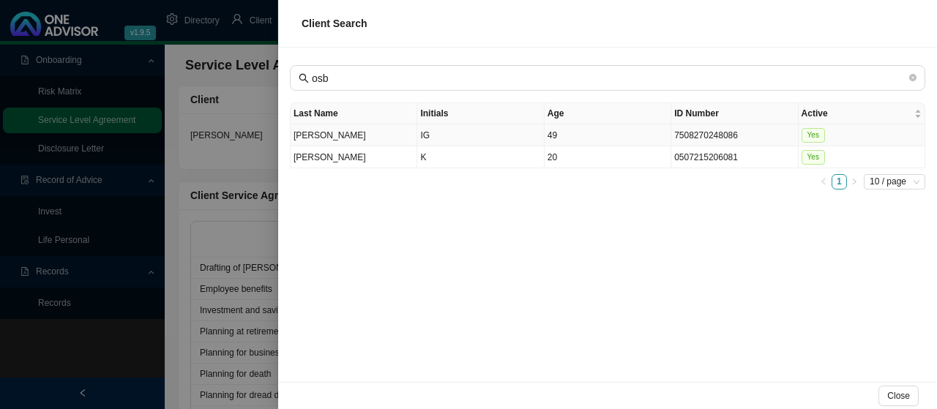
click at [316, 130] on td "[PERSON_NAME]" at bounding box center [354, 135] width 127 height 22
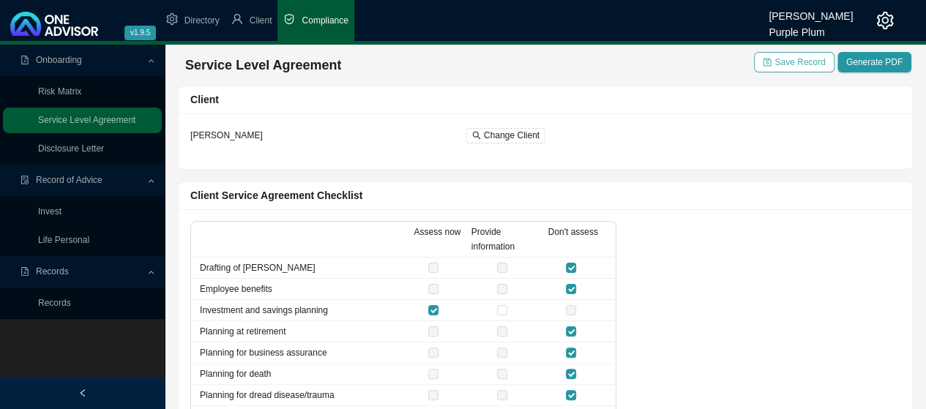
click at [808, 62] on span "Save Record" at bounding box center [800, 62] width 51 height 15
click at [60, 212] on link "Invest" at bounding box center [49, 212] width 23 height 10
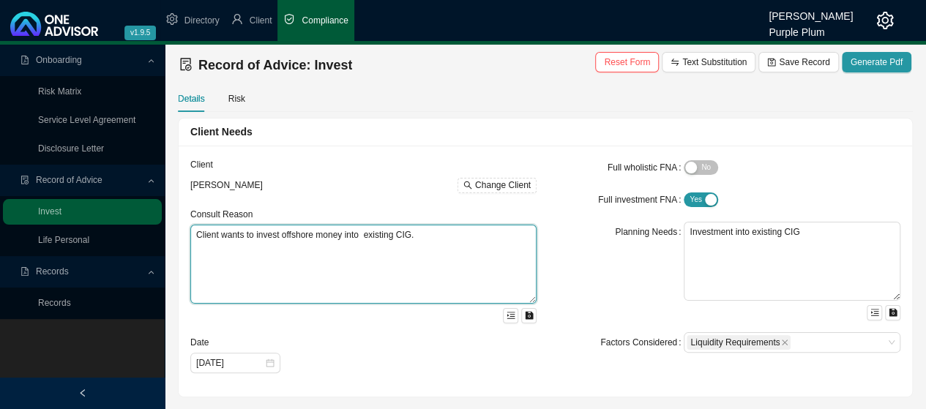
click at [419, 248] on textarea "Client wants to invest offshore money into existing CIG." at bounding box center [363, 264] width 346 height 79
type textarea "Client wants to invest offshore money into NPW existing."
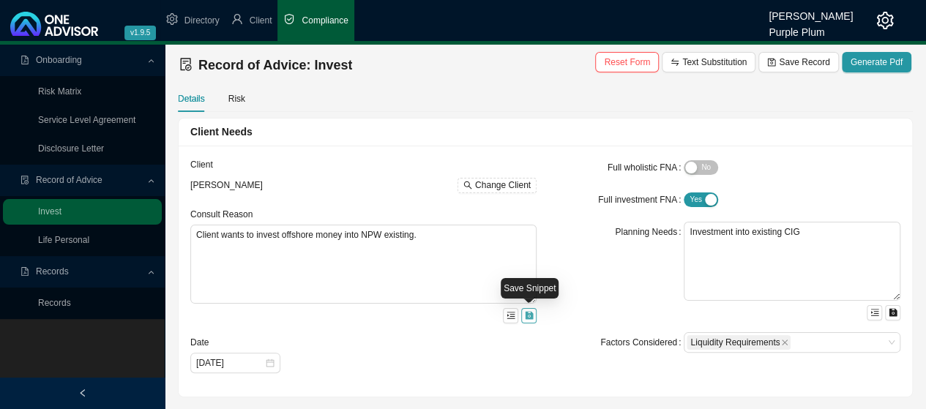
click at [527, 316] on icon "save" at bounding box center [529, 316] width 8 height 8
click at [562, 336] on div "Factors Considered" at bounding box center [619, 342] width 130 height 21
click at [510, 315] on icon "menu-unfold" at bounding box center [511, 315] width 9 height 9
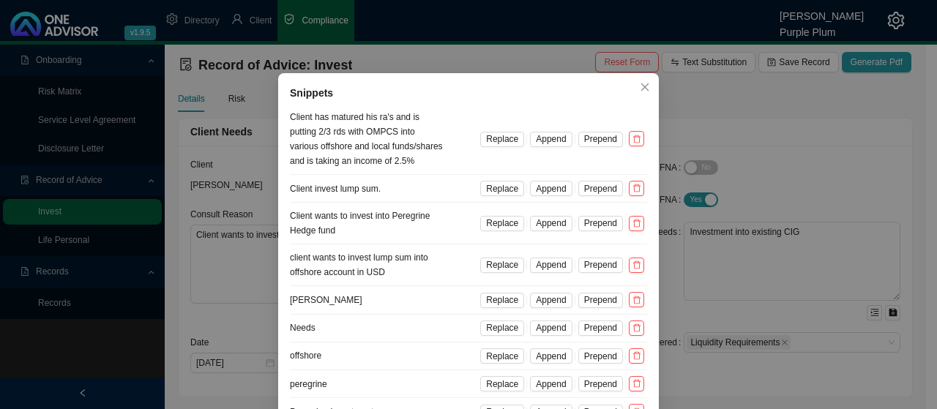
click at [764, 133] on div "Snippets Client has matured his ra's and is putting 2/3 rds with OMPCS into var…" at bounding box center [468, 204] width 937 height 409
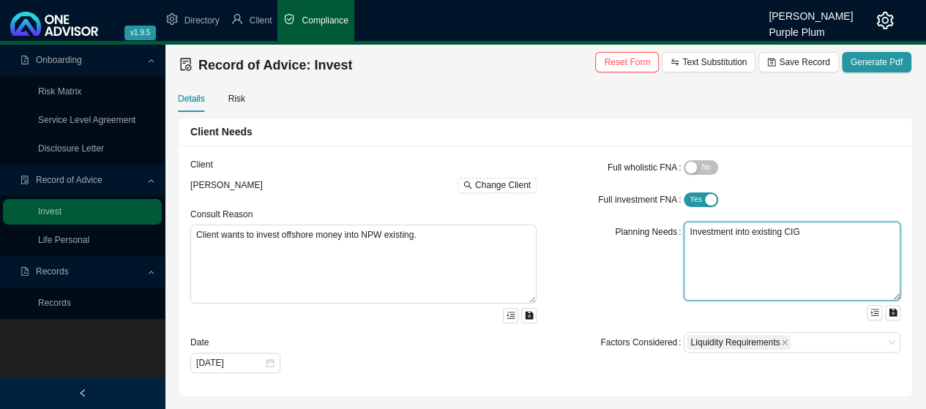
click at [806, 231] on textarea "Investment into existing CIG" at bounding box center [792, 261] width 217 height 79
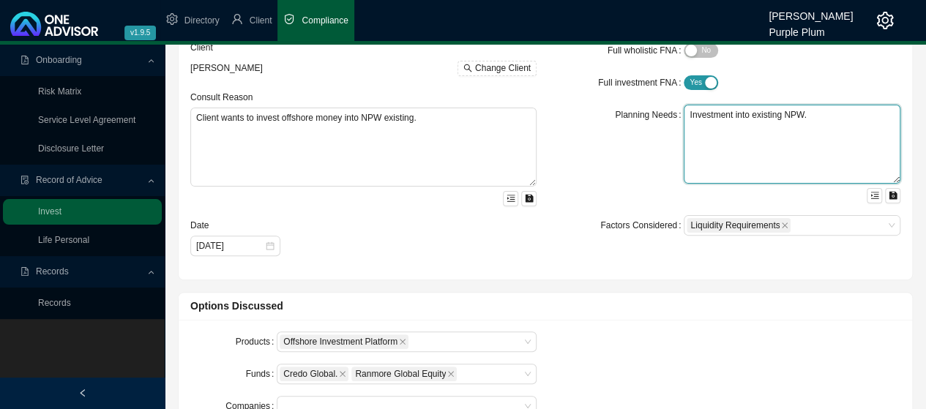
scroll to position [146, 0]
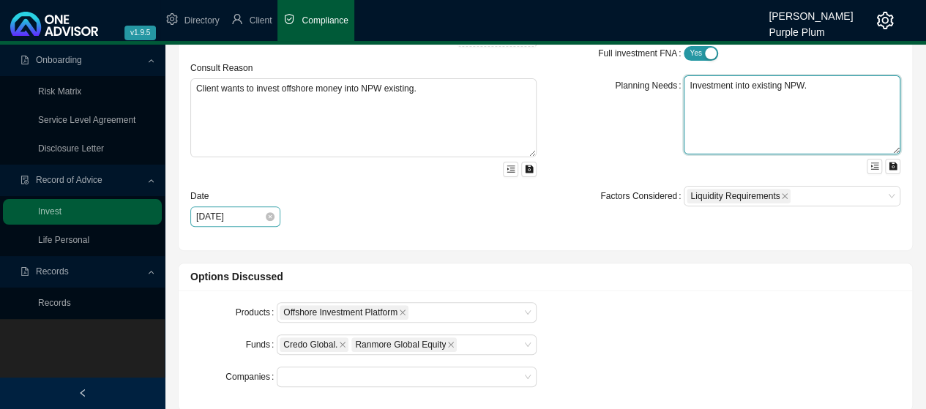
type textarea "Investment into existing NPW."
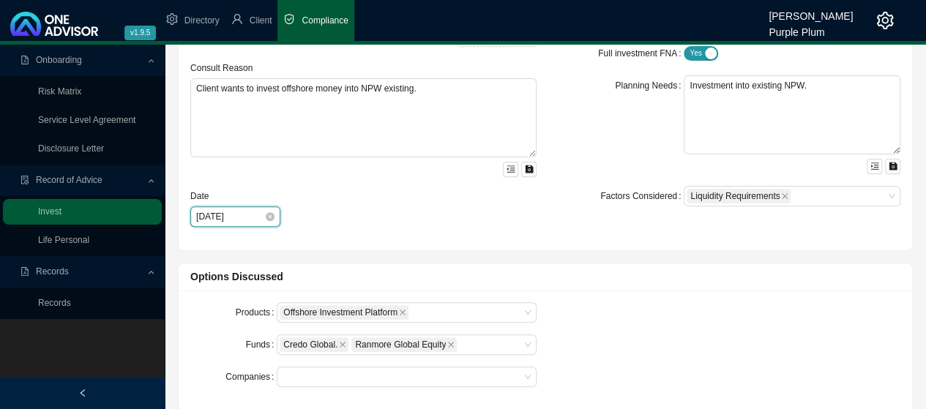
click at [237, 217] on input "[DATE]" at bounding box center [230, 216] width 68 height 15
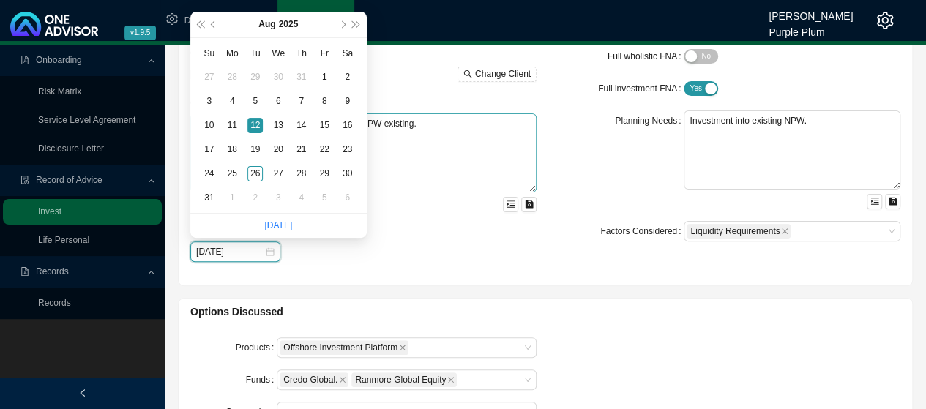
scroll to position [0, 0]
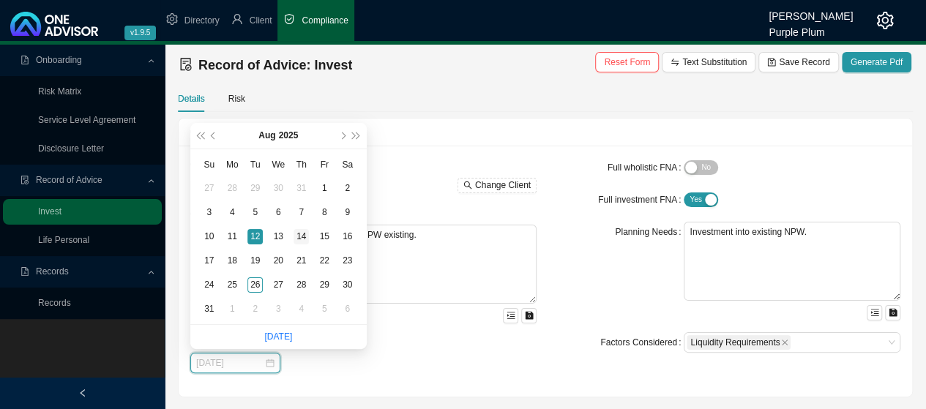
type input "[DATE]"
click at [302, 234] on div "14" at bounding box center [301, 236] width 15 height 15
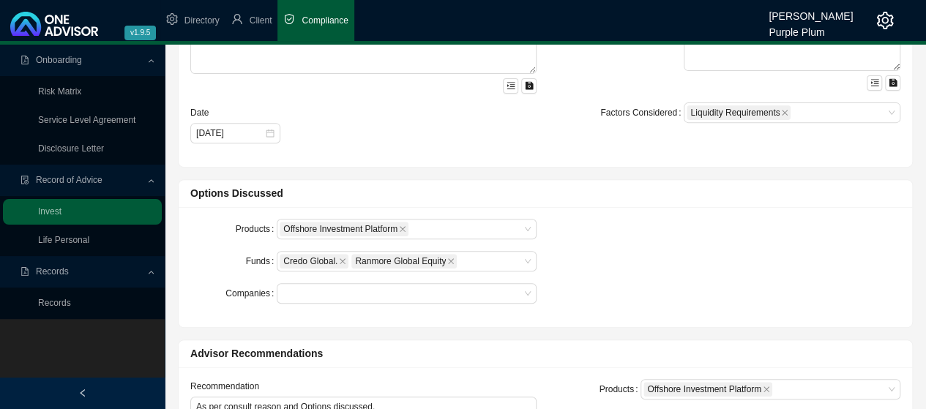
scroll to position [293, 0]
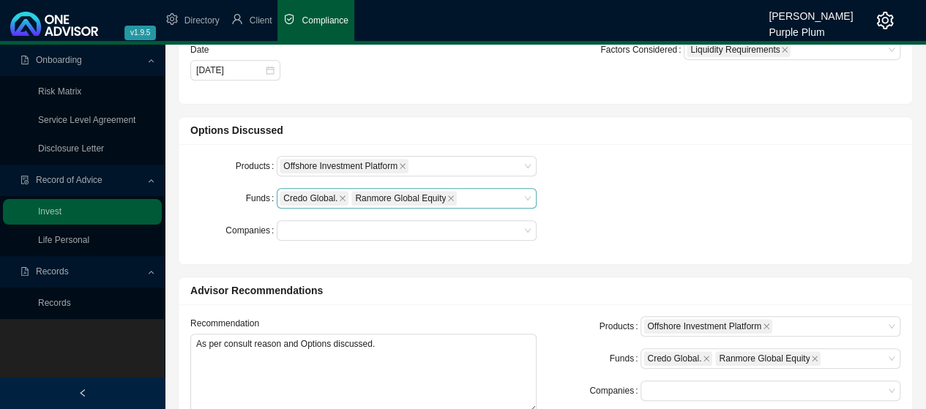
click at [521, 197] on div "Credo Global. Ranmore Global Equity" at bounding box center [407, 198] width 260 height 21
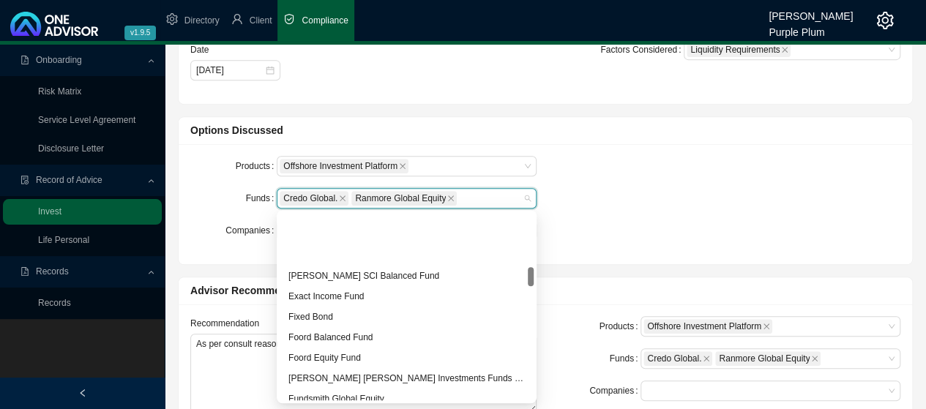
scroll to position [513, 0]
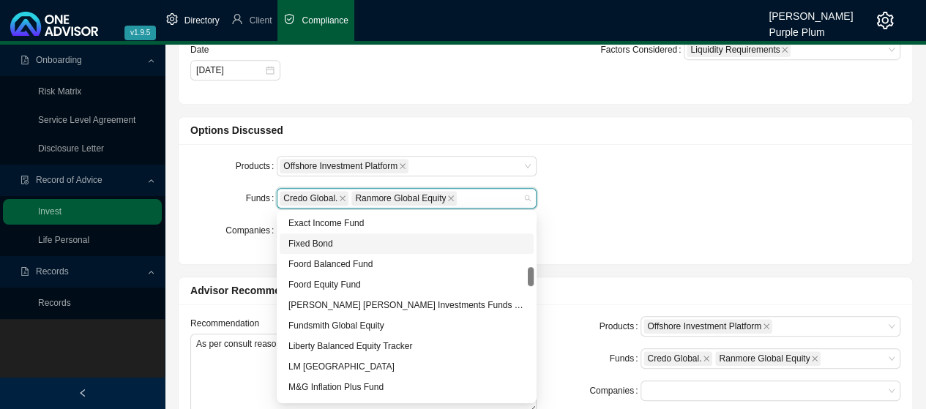
click at [196, 21] on span "Directory" at bounding box center [202, 20] width 35 height 10
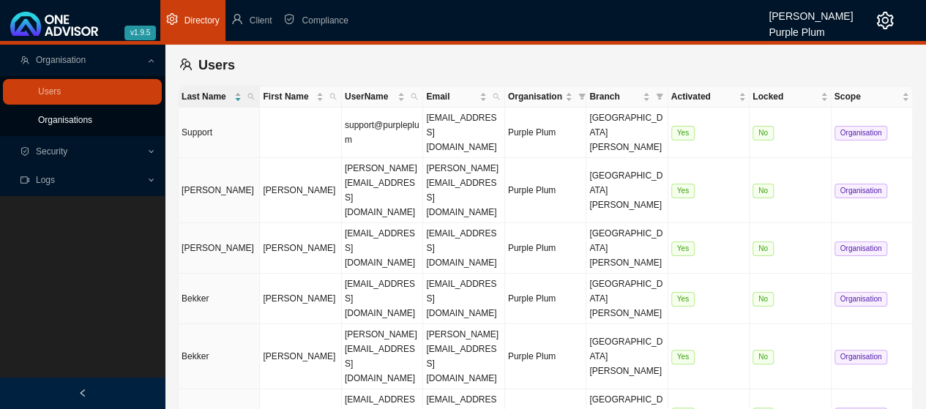
click at [83, 122] on link "Organisations" at bounding box center [65, 120] width 54 height 10
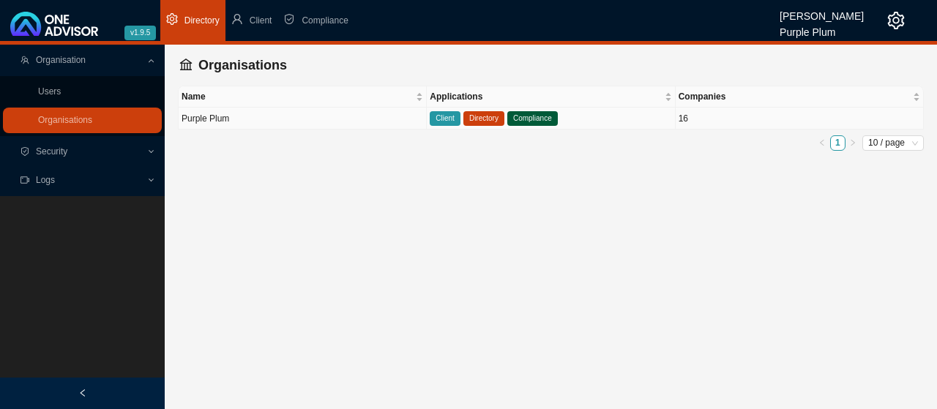
click at [441, 116] on span "Client" at bounding box center [445, 118] width 31 height 15
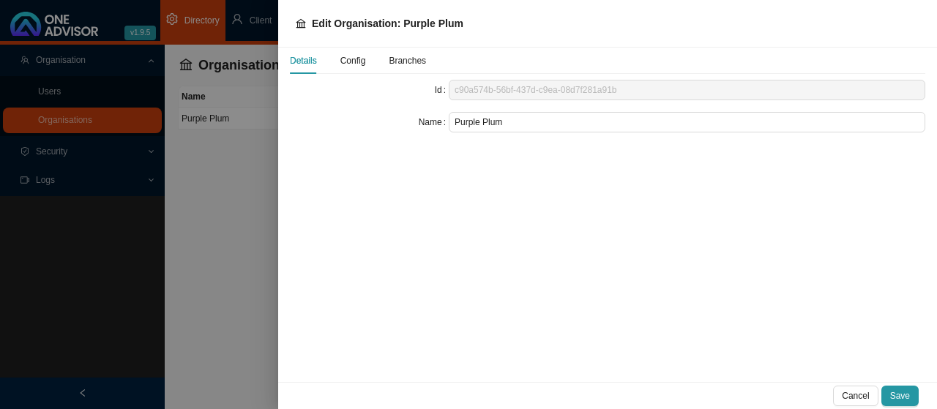
click at [351, 62] on span "Config" at bounding box center [354, 60] width 26 height 9
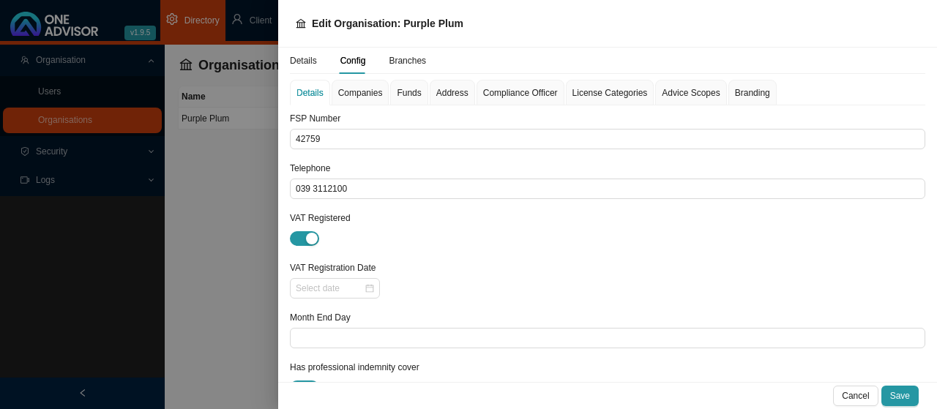
click at [397, 90] on span "Funds" at bounding box center [409, 93] width 24 height 9
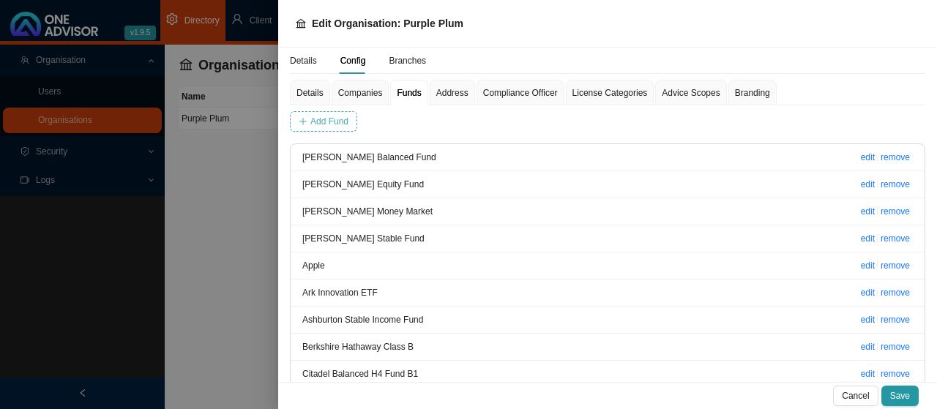
click at [322, 122] on span "Add Fund" at bounding box center [329, 121] width 38 height 15
type input "Jupiter Merian World Equity"
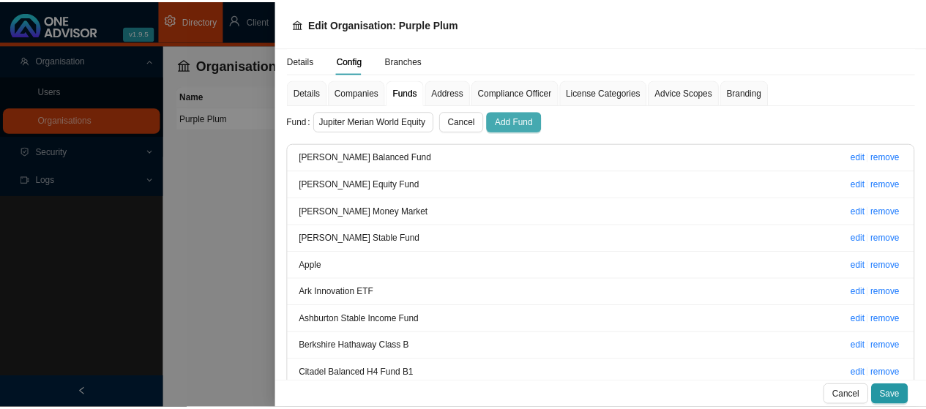
scroll to position [0, 0]
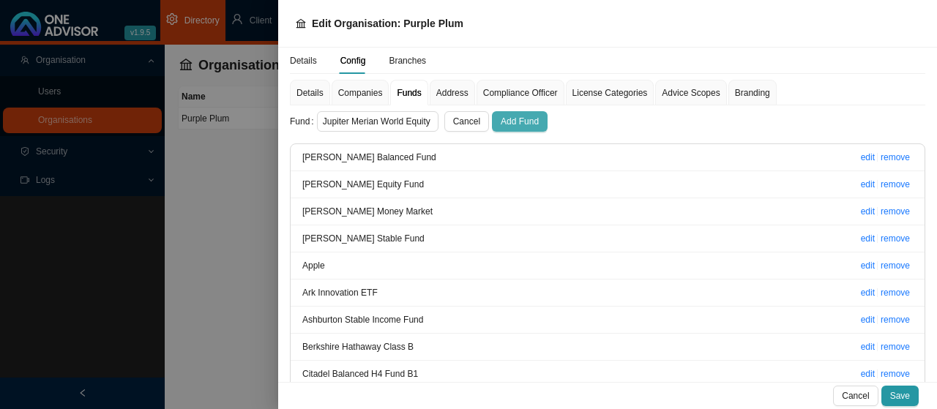
click at [501, 118] on span "Add Fund" at bounding box center [520, 121] width 38 height 15
click at [904, 395] on span "Save" at bounding box center [900, 396] width 20 height 15
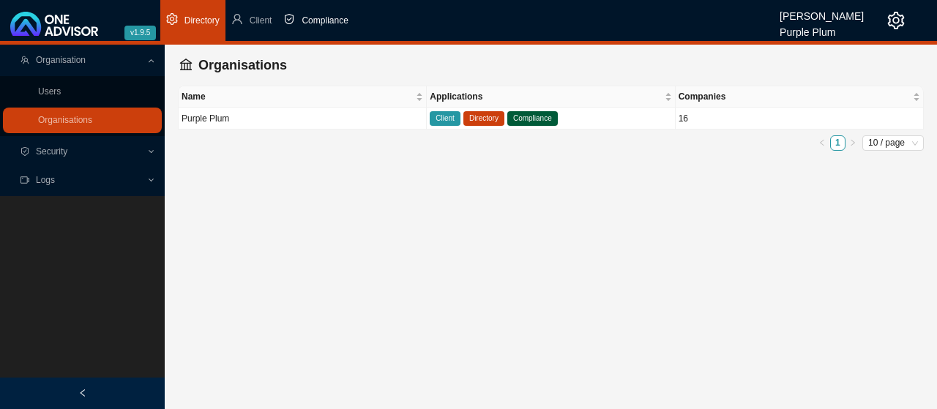
click at [314, 18] on span "Compliance" at bounding box center [325, 20] width 46 height 10
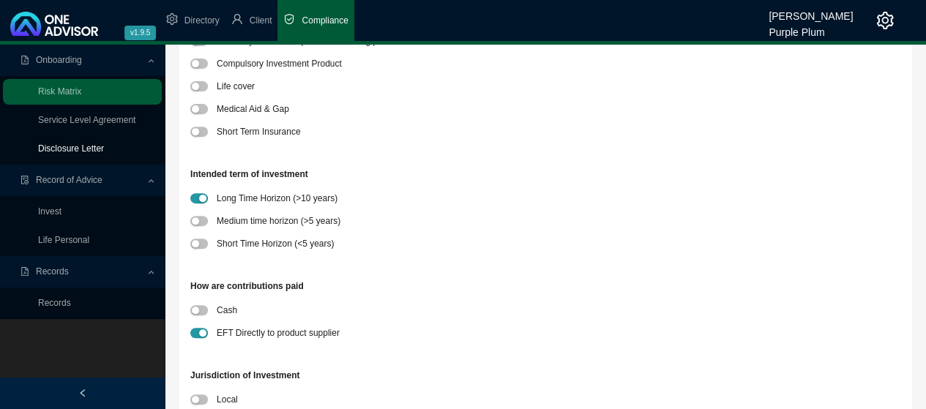
scroll to position [220, 0]
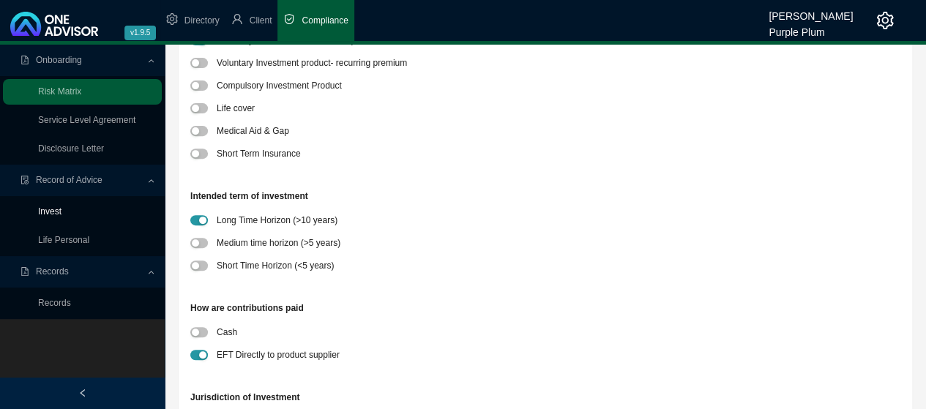
click at [59, 213] on link "Invest" at bounding box center [49, 212] width 23 height 10
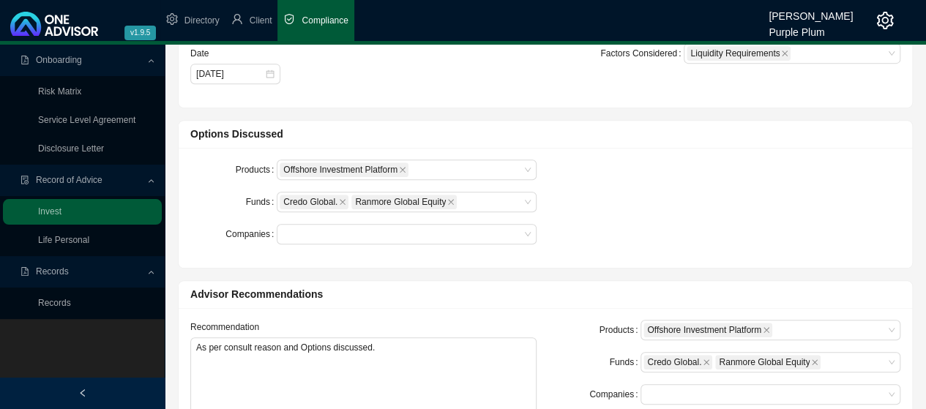
scroll to position [293, 0]
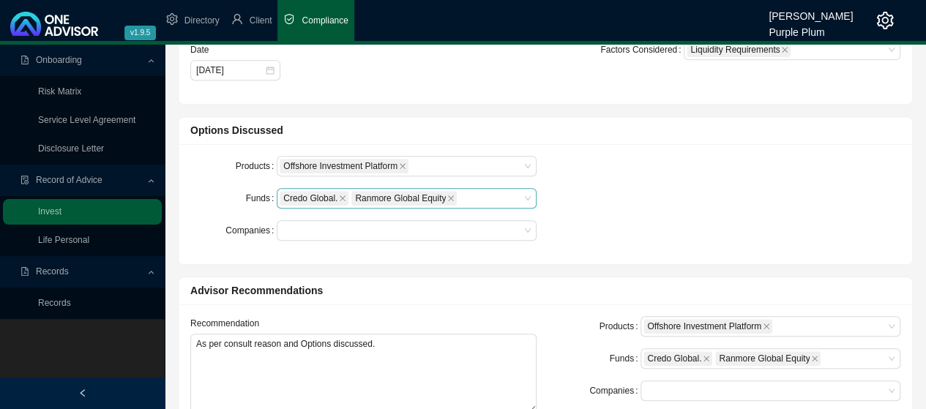
click at [529, 197] on div "Credo Global. Ranmore Global Equity" at bounding box center [407, 198] width 260 height 21
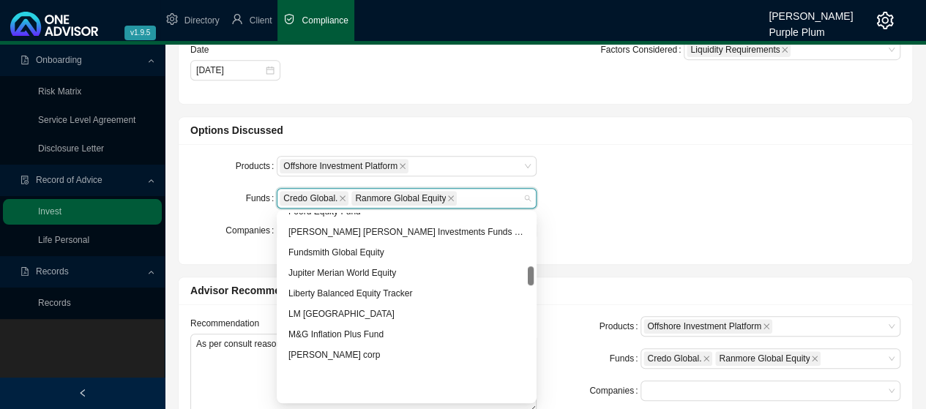
scroll to position [513, 0]
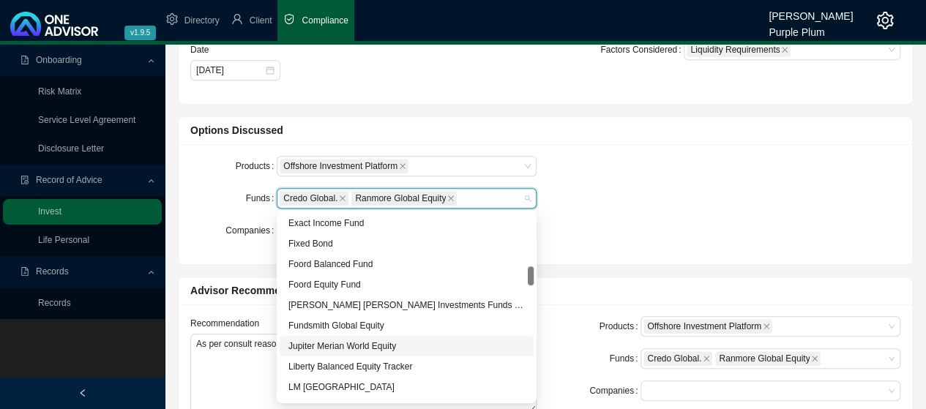
click at [344, 347] on div "Jupiter Merian World Equity" at bounding box center [407, 346] width 237 height 15
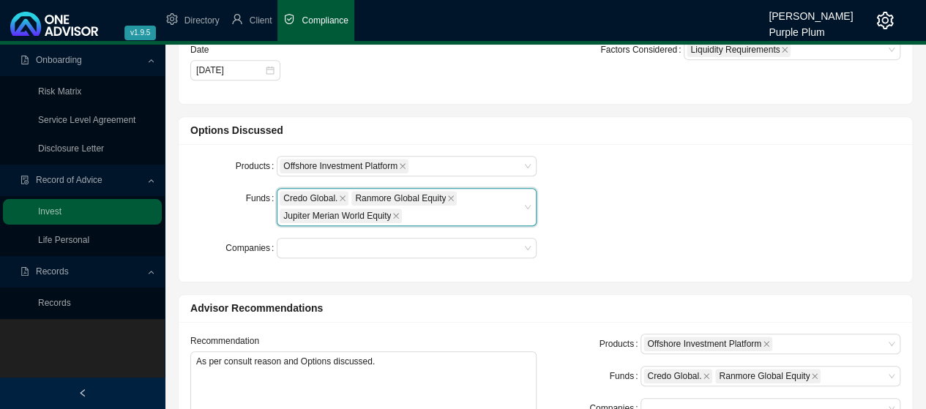
drag, startPoint x: 697, startPoint y: 150, endPoint x: 648, endPoint y: 187, distance: 61.2
click at [696, 153] on div "Products Offshore Investment Platform Funds Credo Global., Ranmore Global Equit…" at bounding box center [546, 213] width 734 height 138
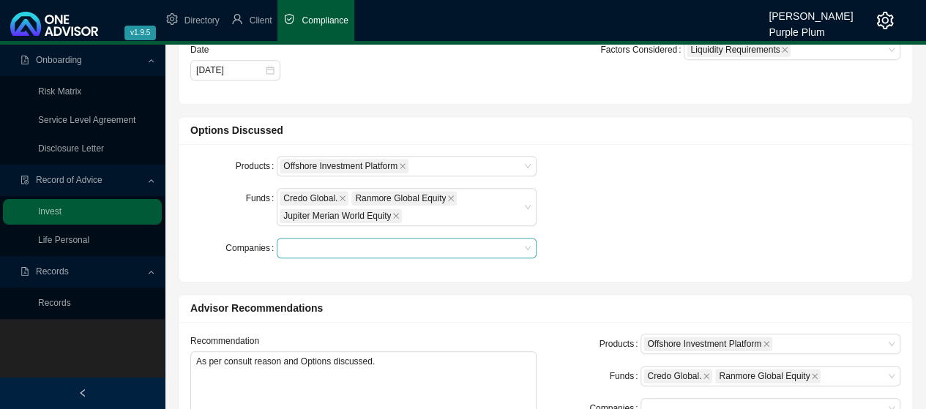
click at [513, 245] on div at bounding box center [400, 248] width 240 height 11
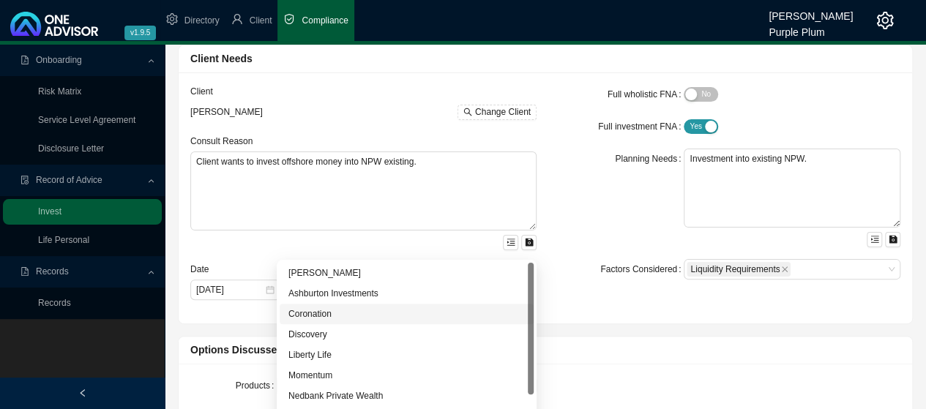
scroll to position [220, 0]
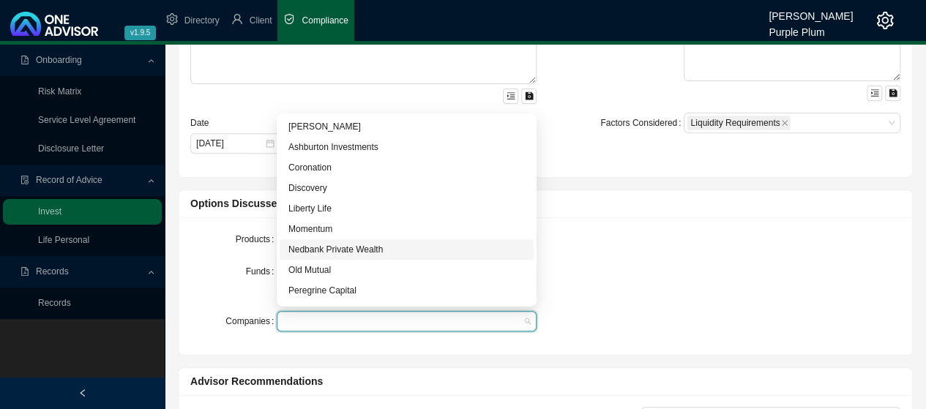
click at [345, 250] on div "Nedbank Private Wealth" at bounding box center [407, 249] width 237 height 15
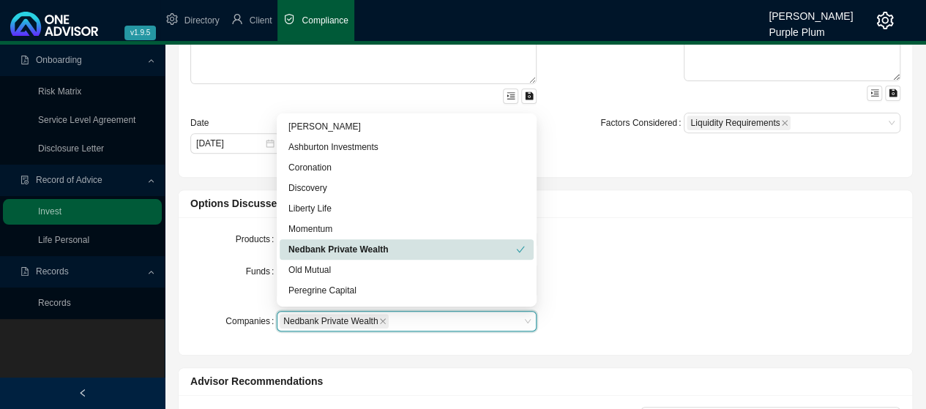
click at [626, 254] on div "Products Offshore Investment Platform Funds Credo Global. Ranmore Global Equity…" at bounding box center [546, 286] width 728 height 114
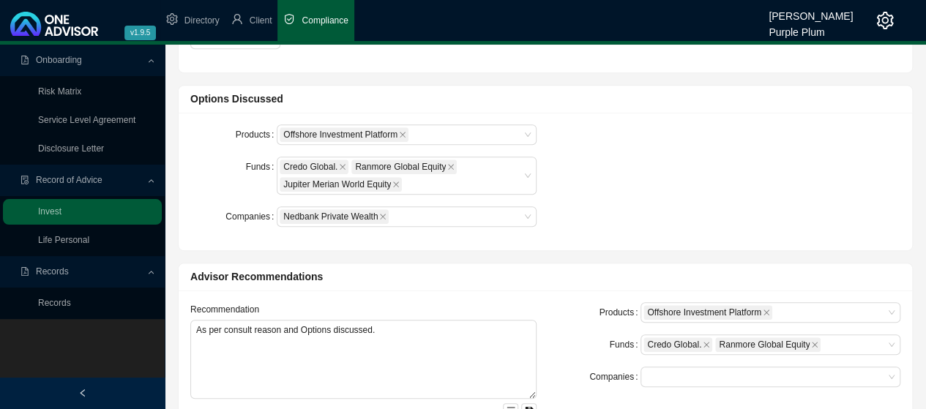
scroll to position [366, 0]
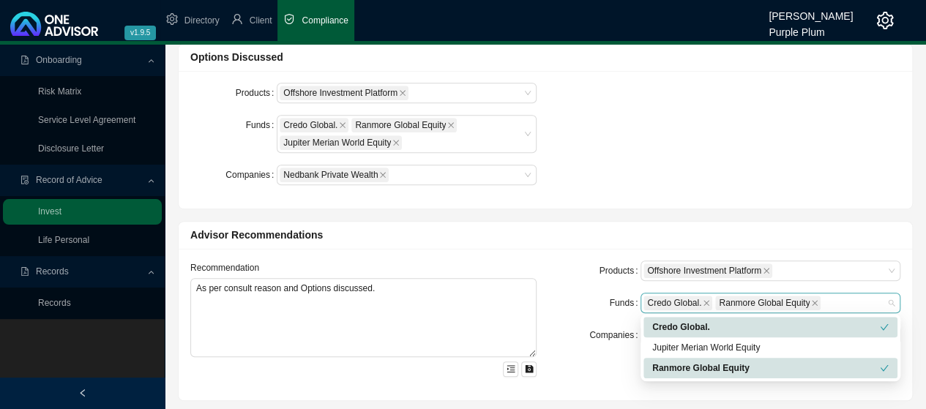
click at [889, 300] on div "Credo Global. Ranmore Global Equity" at bounding box center [771, 303] width 260 height 21
click at [743, 348] on div "Jupiter Merian World Equity" at bounding box center [770, 348] width 237 height 15
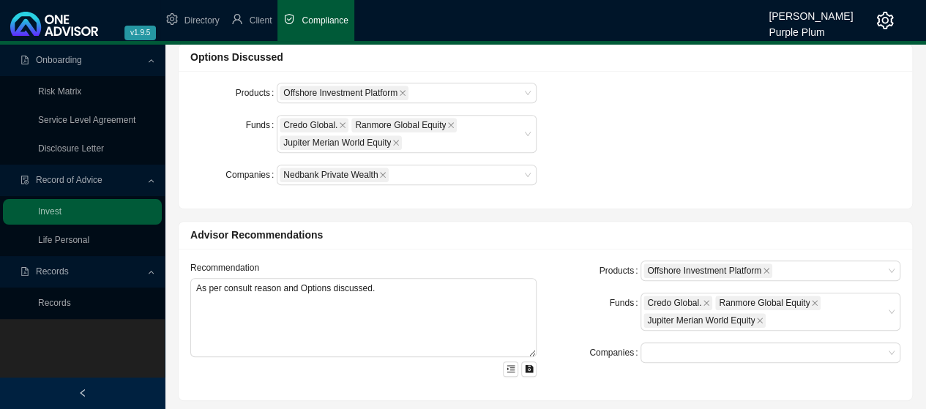
click at [589, 360] on div "Companies" at bounding box center [597, 353] width 86 height 21
click at [862, 348] on div at bounding box center [764, 353] width 240 height 11
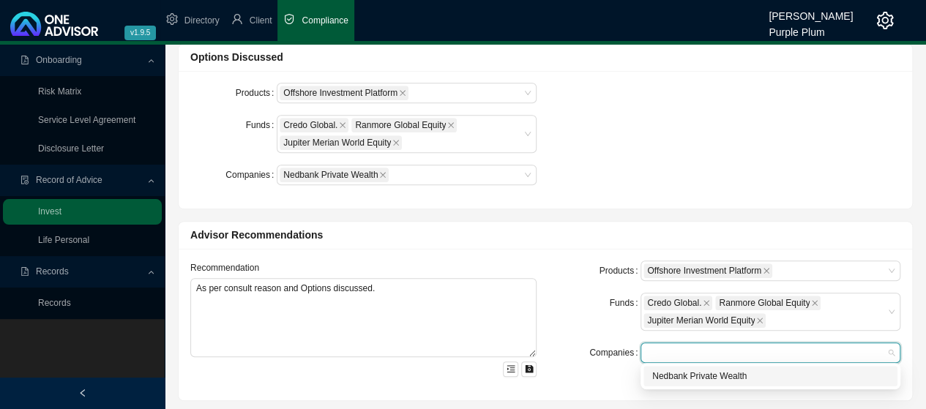
click at [699, 376] on div "Nedbank Private Wealth" at bounding box center [770, 376] width 237 height 15
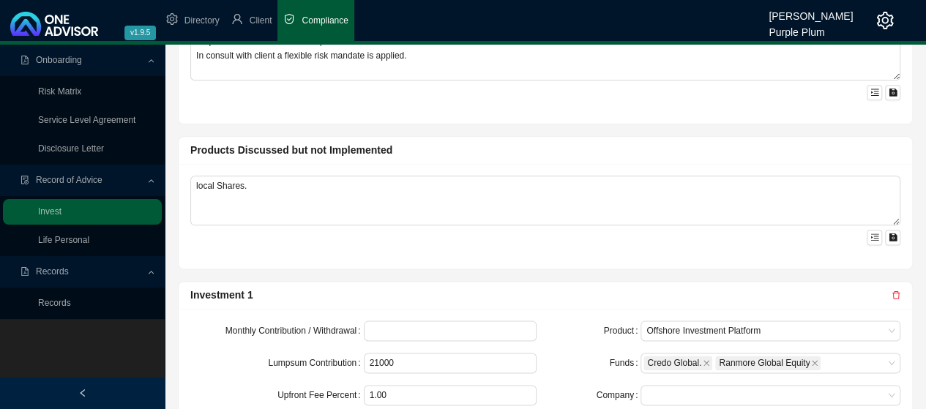
scroll to position [879, 0]
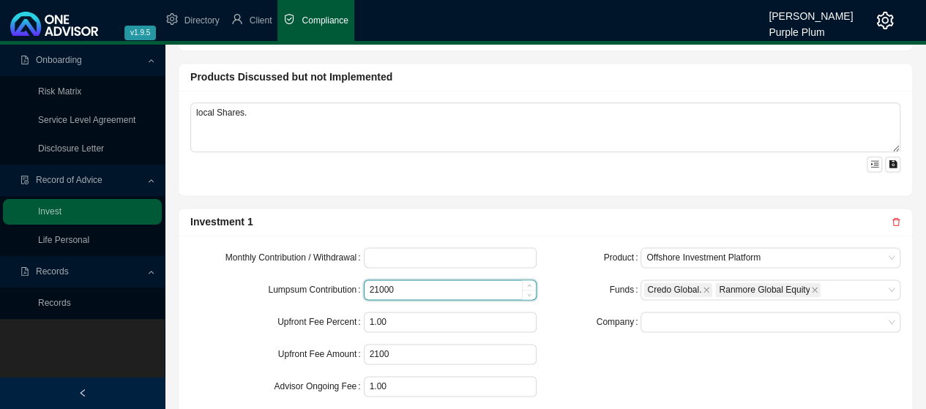
click at [410, 285] on input "21000" at bounding box center [451, 289] width 172 height 19
type input "2"
type input "1500000"
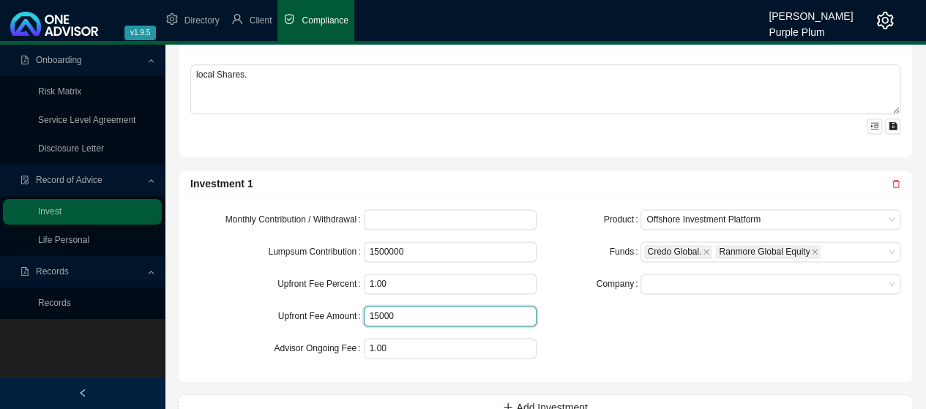
scroll to position [945, 0]
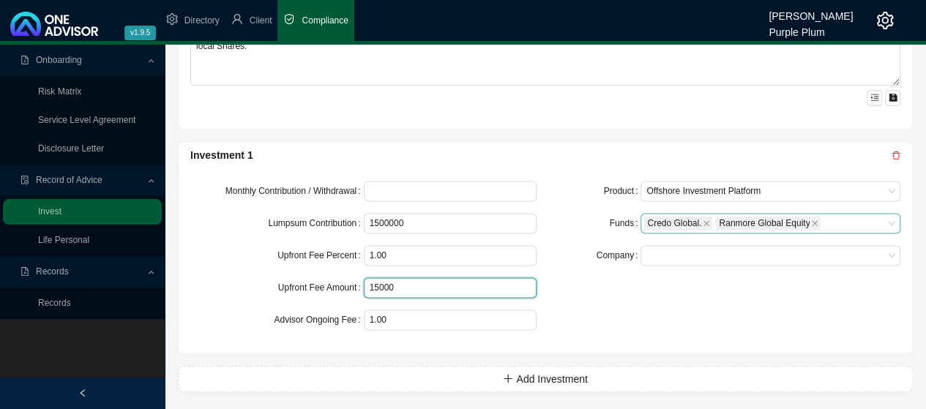
click at [878, 215] on div "Credo Global. Ranmore Global Equity" at bounding box center [764, 224] width 240 height 18
type input "15000"
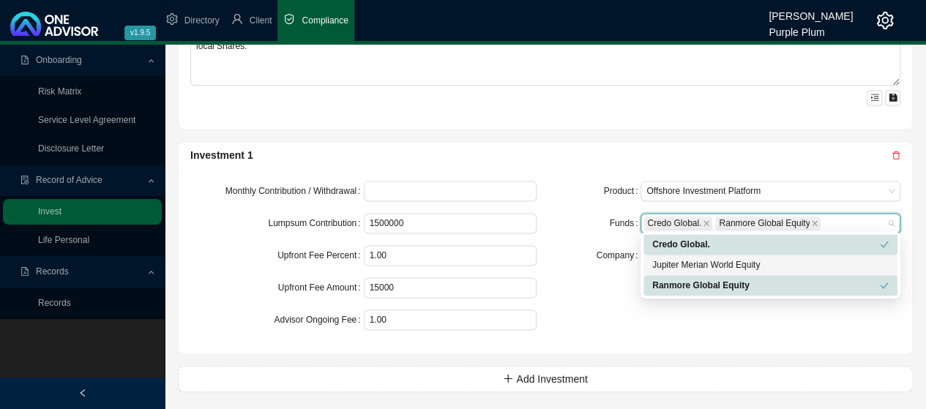
click at [721, 267] on div "Jupiter Merian World Equity" at bounding box center [770, 265] width 237 height 15
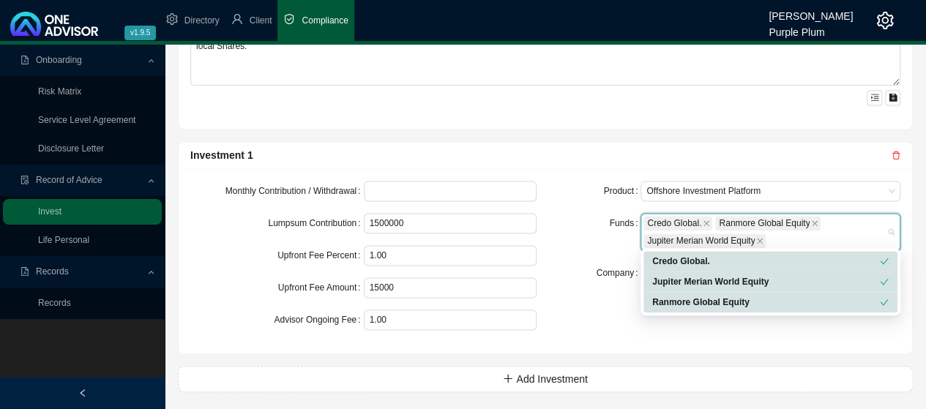
click at [596, 305] on div "Product Offshore Investment Platform Funds Credo Global. Ranmore Global Equity …" at bounding box center [728, 261] width 364 height 161
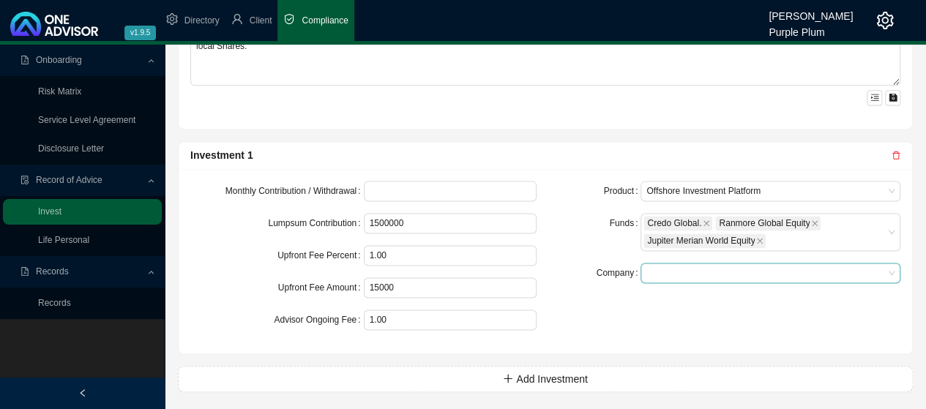
click at [876, 264] on span at bounding box center [771, 273] width 248 height 19
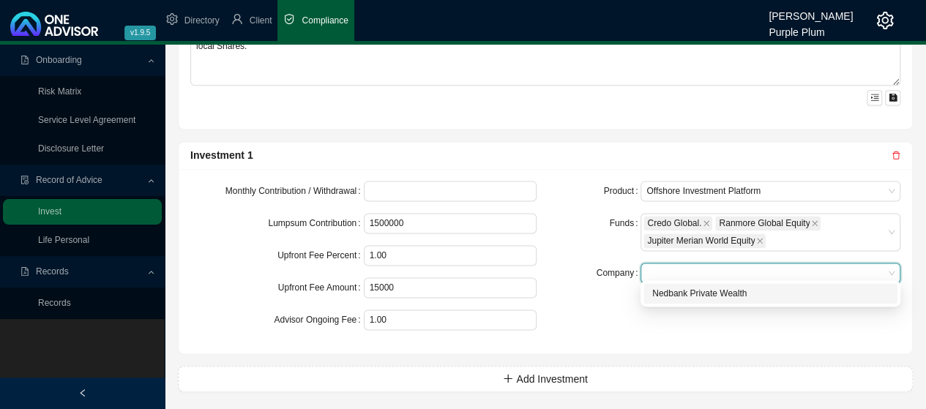
click at [684, 294] on div "Nedbank Private Wealth" at bounding box center [770, 293] width 237 height 15
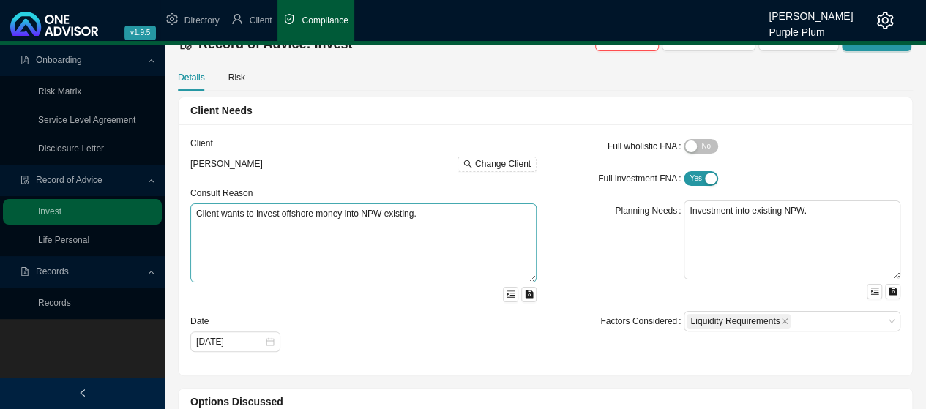
scroll to position [0, 0]
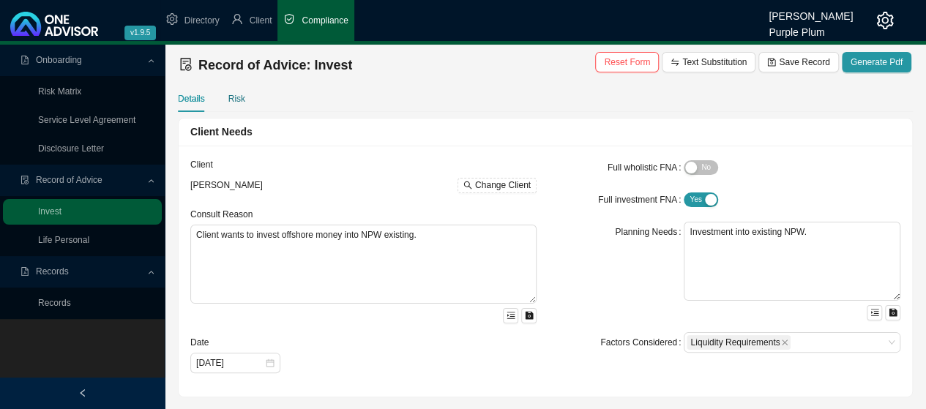
click at [241, 101] on div "Risk" at bounding box center [236, 99] width 17 height 15
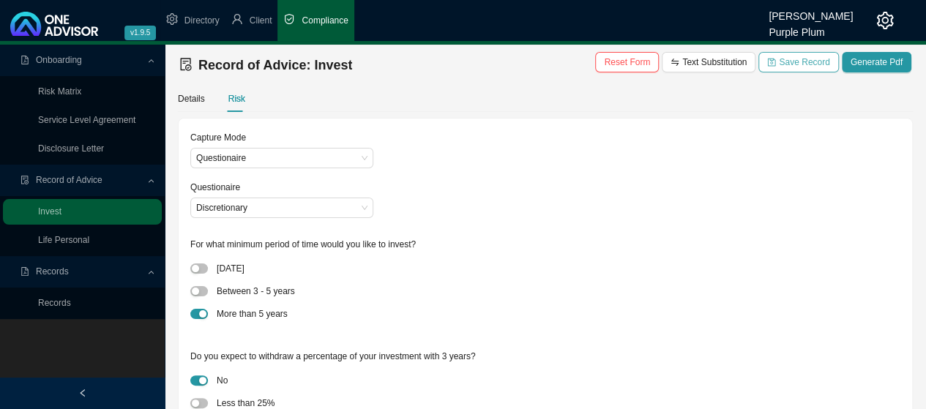
click at [801, 62] on span "Save Record" at bounding box center [804, 62] width 51 height 15
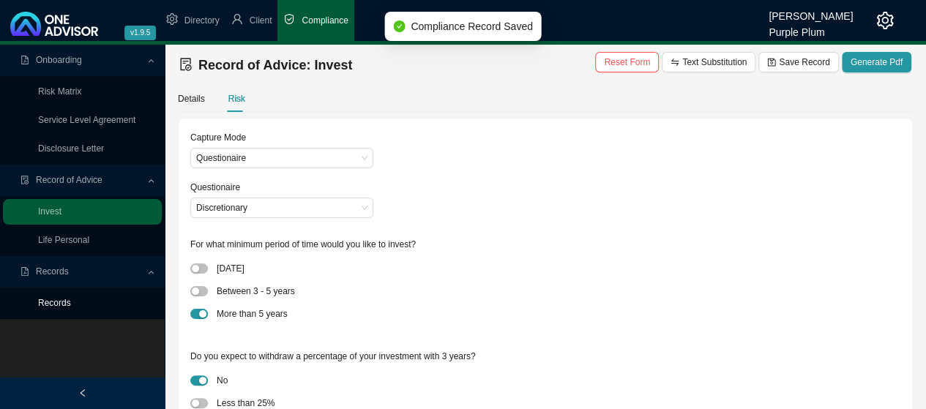
click at [61, 303] on link "Records" at bounding box center [54, 303] width 33 height 10
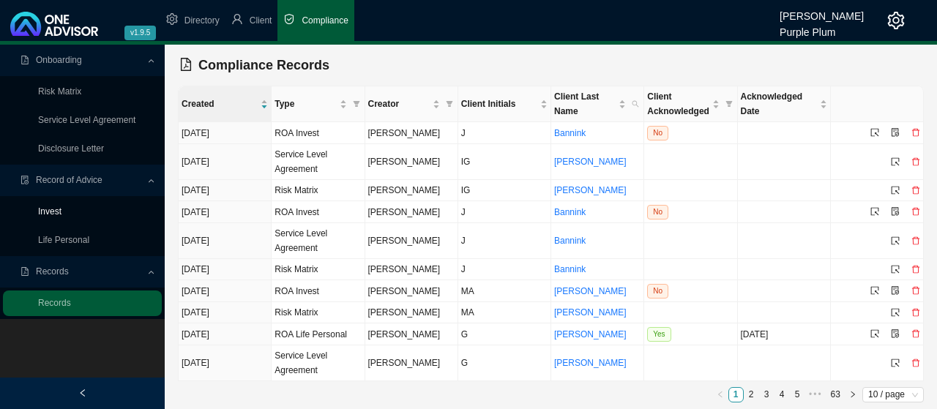
click at [56, 209] on link "Invest" at bounding box center [49, 212] width 23 height 10
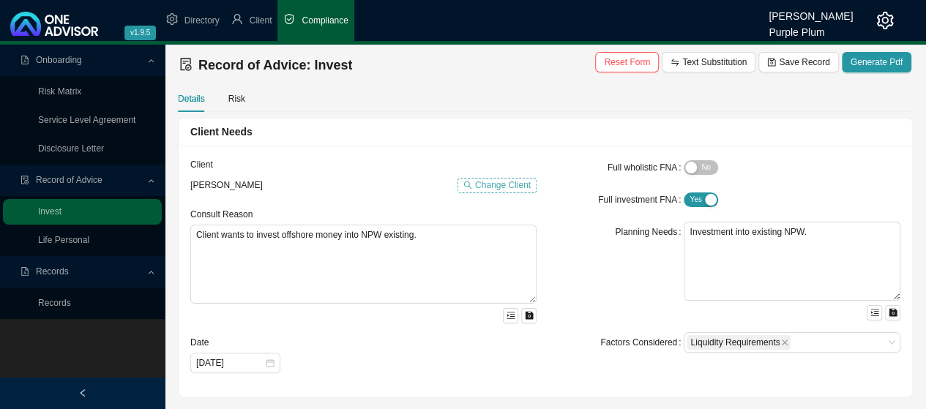
click at [516, 182] on span "Change Client" at bounding box center [503, 185] width 56 height 15
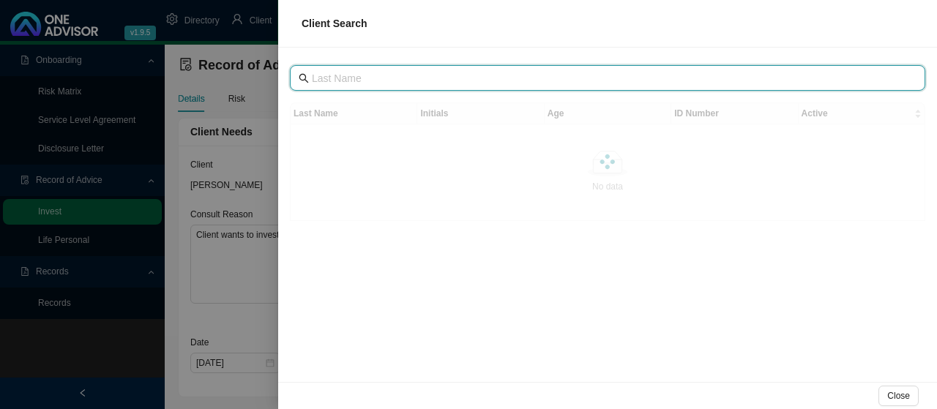
click at [366, 78] on input "text" at bounding box center [609, 78] width 595 height 16
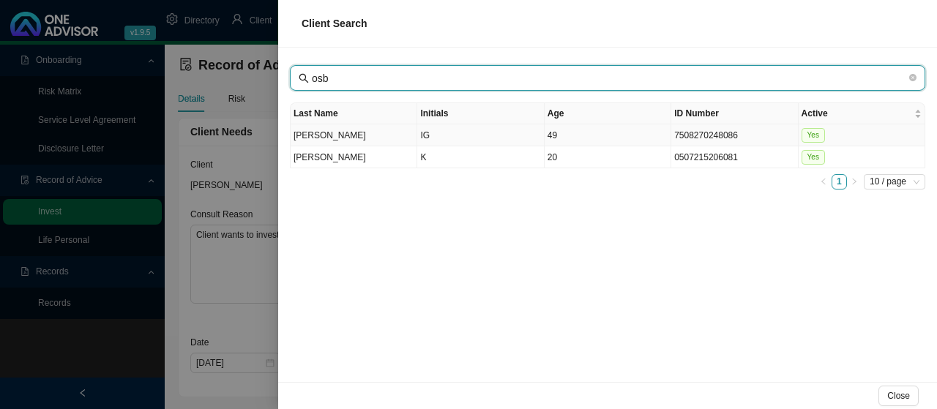
type input "osb"
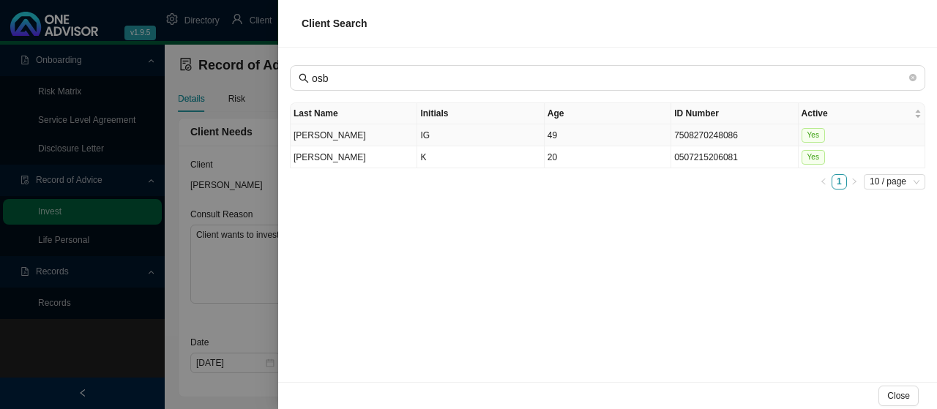
click at [313, 133] on td "[PERSON_NAME]" at bounding box center [354, 135] width 127 height 22
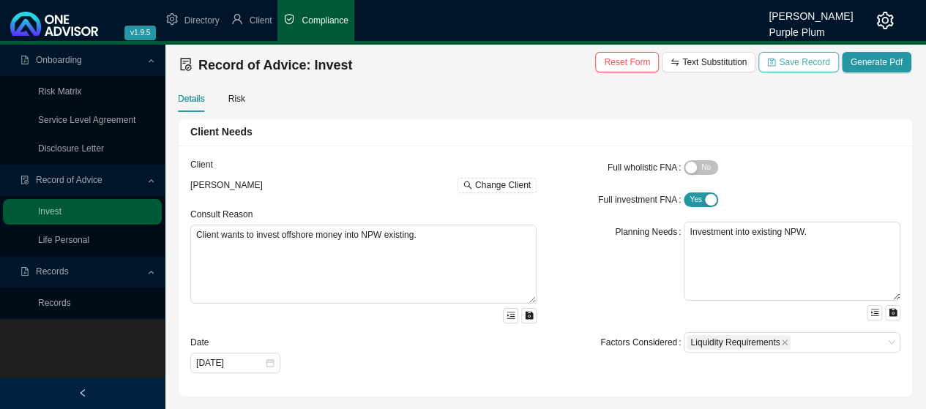
click at [810, 61] on span "Save Record" at bounding box center [804, 62] width 51 height 15
click at [60, 304] on link "Records" at bounding box center [54, 303] width 33 height 10
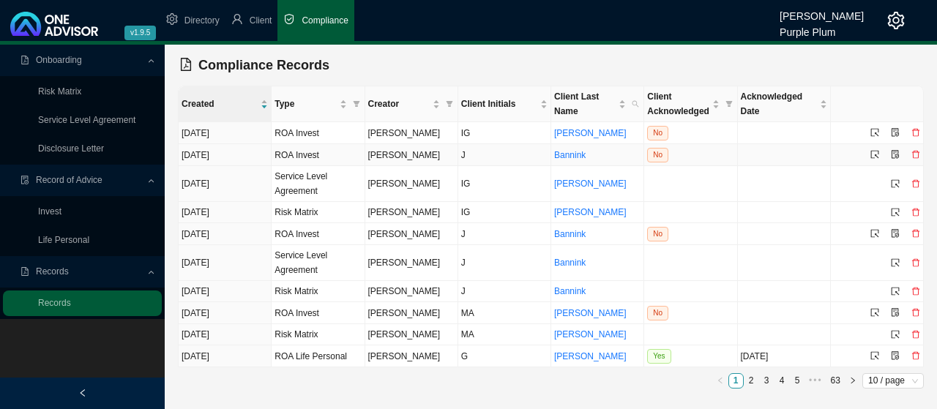
click at [916, 150] on icon "delete" at bounding box center [916, 154] width 9 height 9
click at [913, 135] on span "Yes" at bounding box center [910, 135] width 15 height 15
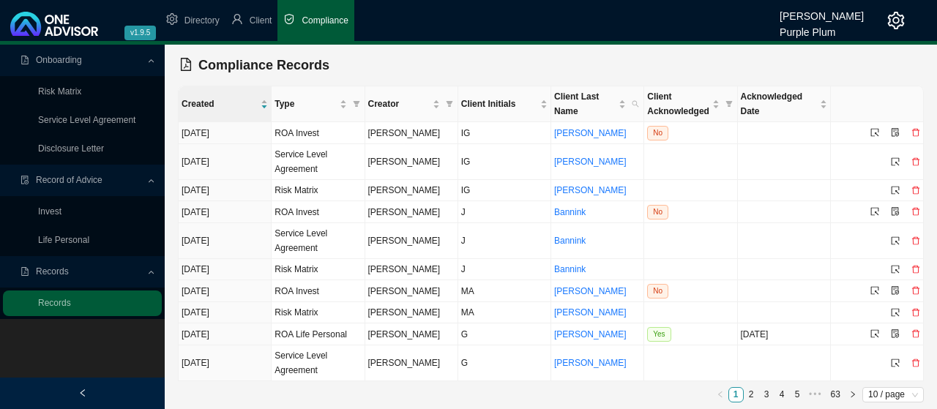
click at [308, 18] on span "Compliance" at bounding box center [325, 20] width 46 height 10
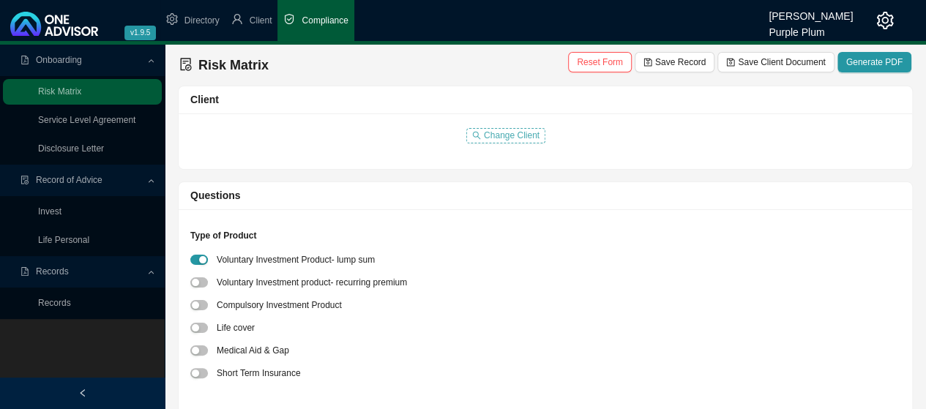
click at [508, 138] on span "Change Client" at bounding box center [512, 135] width 56 height 15
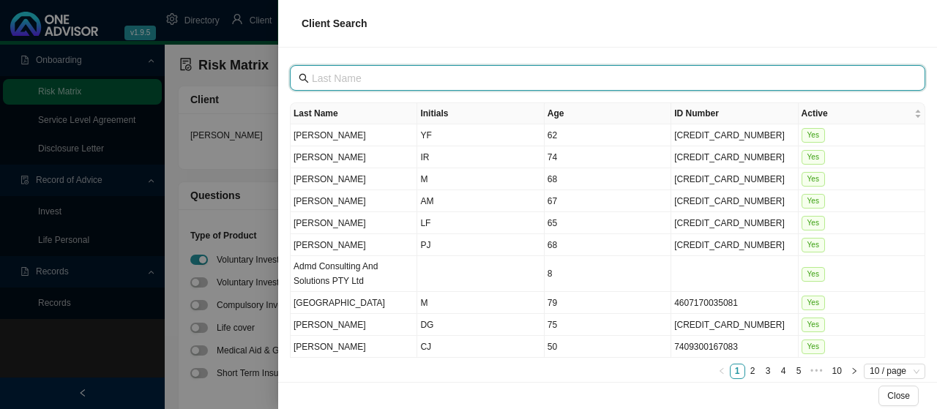
click at [363, 72] on input "text" at bounding box center [609, 78] width 595 height 16
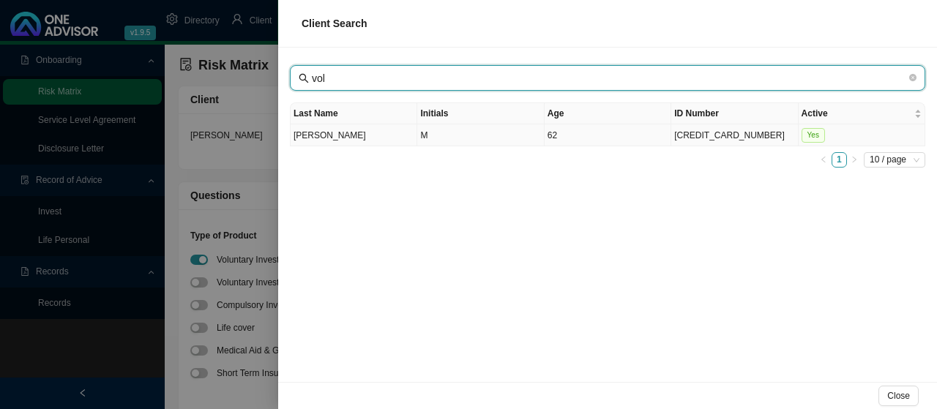
type input "vol"
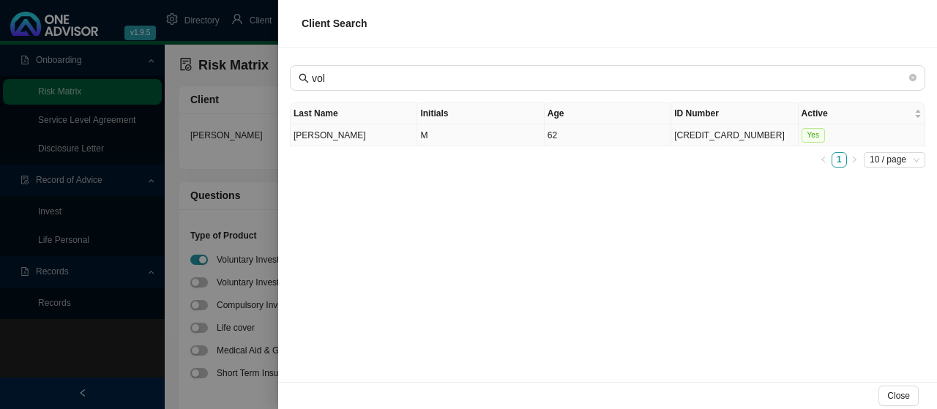
click at [314, 132] on td "[PERSON_NAME]" at bounding box center [354, 135] width 127 height 22
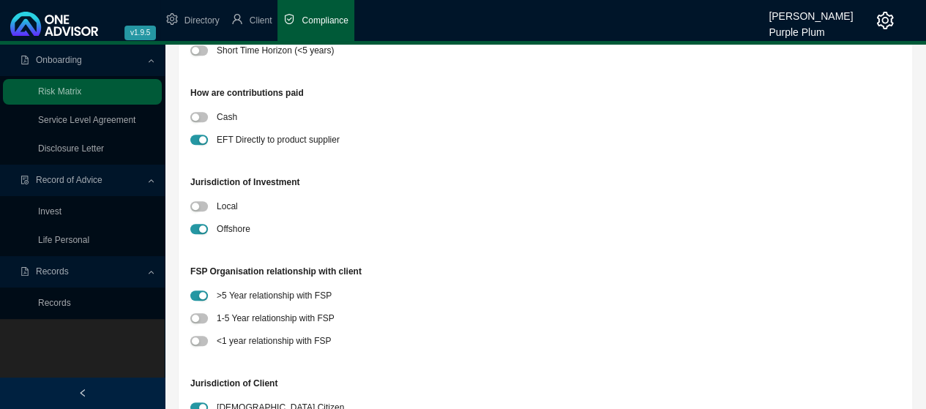
scroll to position [439, 0]
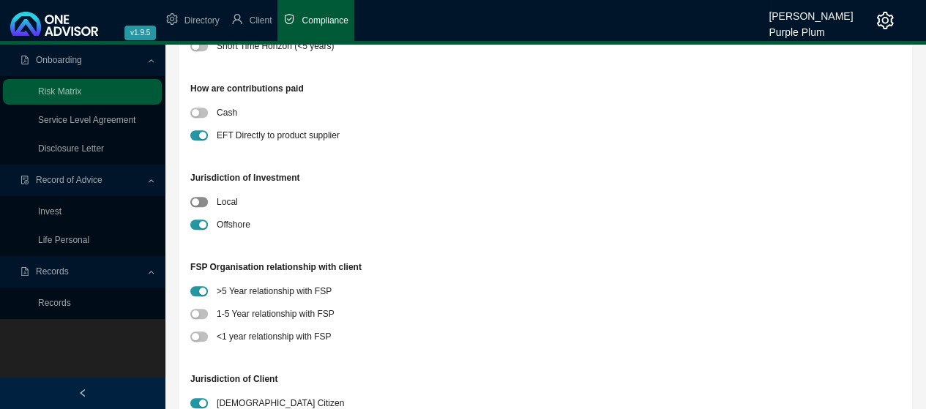
click at [206, 200] on span "button" at bounding box center [199, 202] width 18 height 10
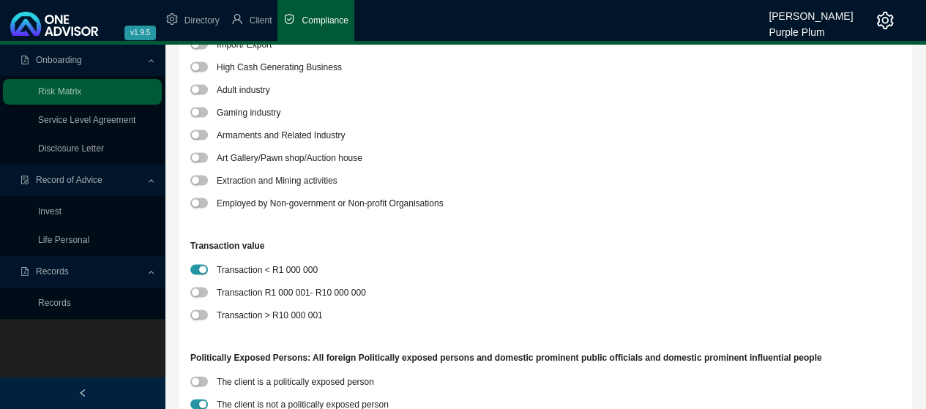
scroll to position [1391, 0]
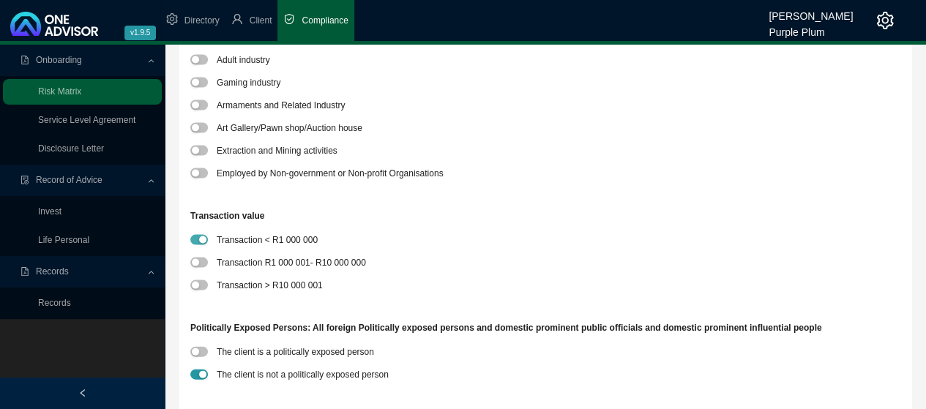
click at [205, 241] on div "button" at bounding box center [202, 240] width 7 height 7
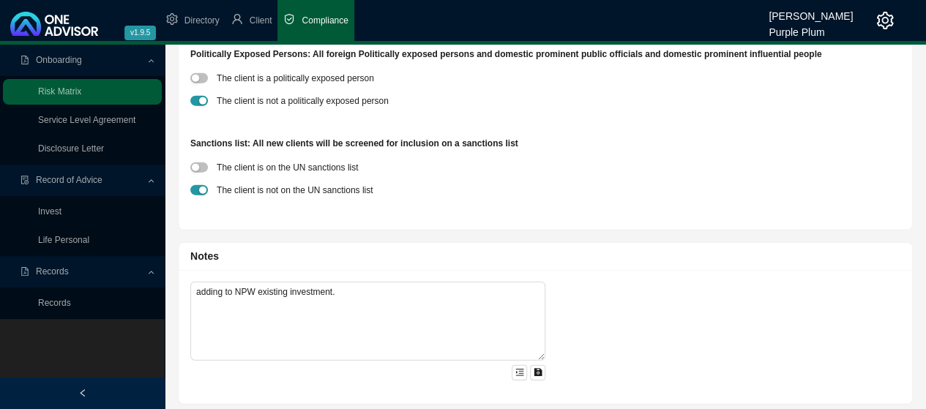
scroll to position [1670, 0]
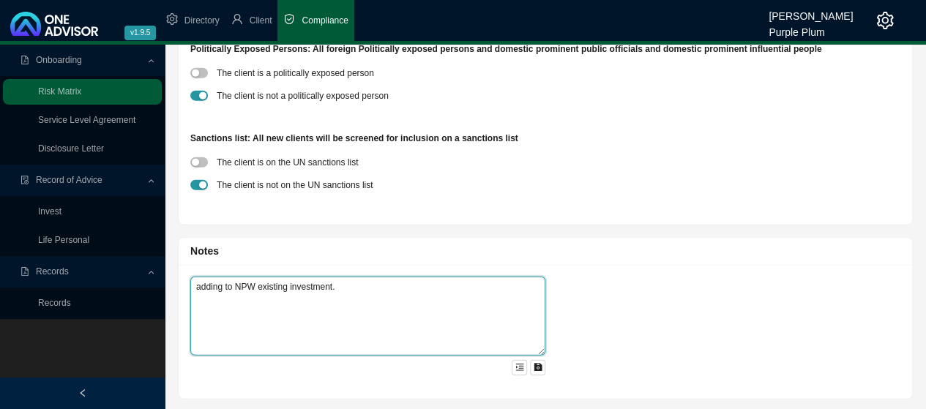
click at [340, 286] on textarea "adding to NPW existing investment." at bounding box center [367, 316] width 355 height 79
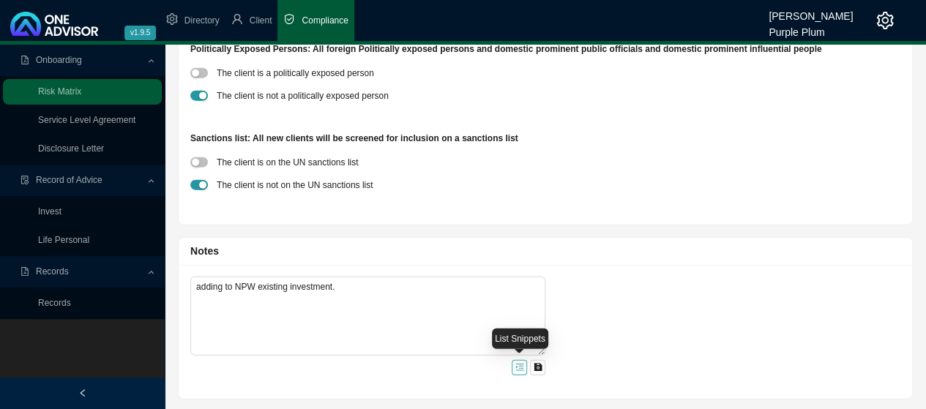
click at [522, 369] on icon "menu-unfold" at bounding box center [520, 368] width 8 height 7
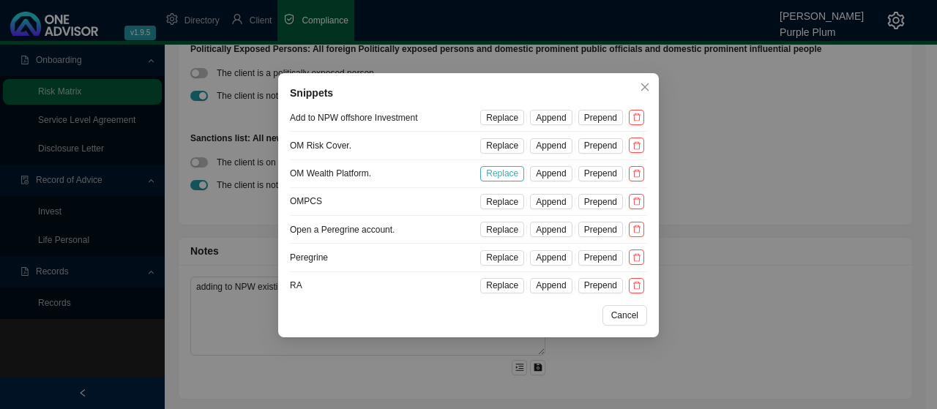
click at [508, 175] on span "Replace" at bounding box center [502, 173] width 32 height 15
type textarea "OM Wealth Platform."
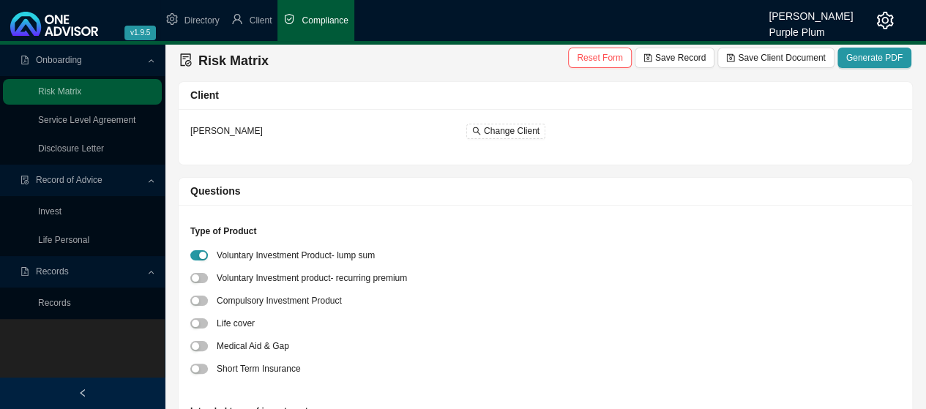
scroll to position [0, 0]
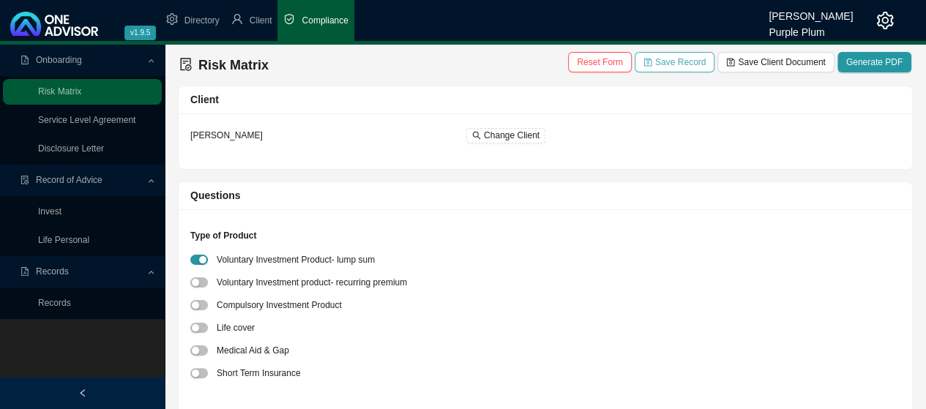
click at [693, 64] on span "Save Record" at bounding box center [680, 62] width 51 height 15
click at [775, 65] on span "Save Client Document" at bounding box center [781, 62] width 87 height 15
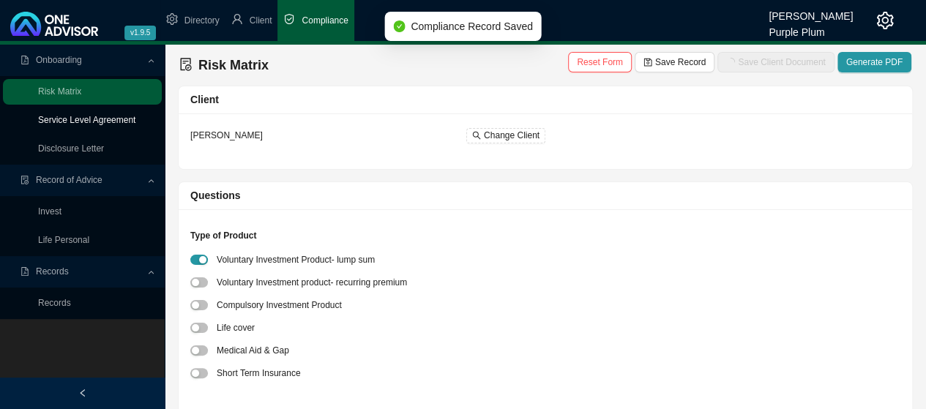
click at [73, 123] on link "Service Level Agreement" at bounding box center [86, 120] width 97 height 10
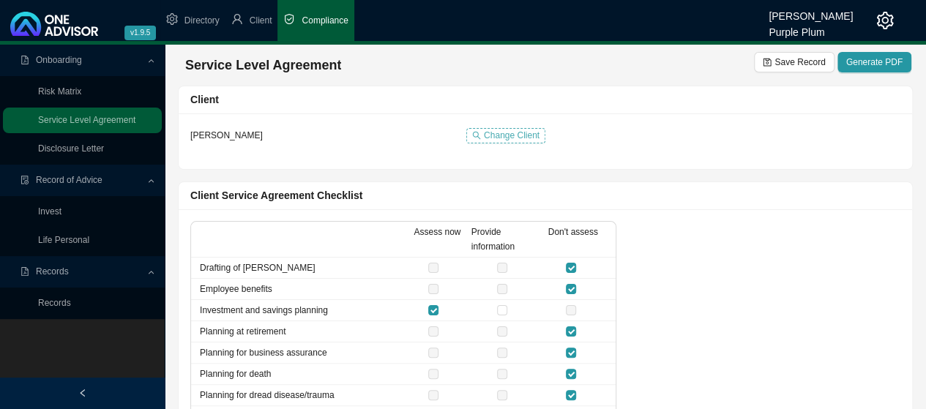
click at [507, 134] on span "Change Client" at bounding box center [512, 135] width 56 height 15
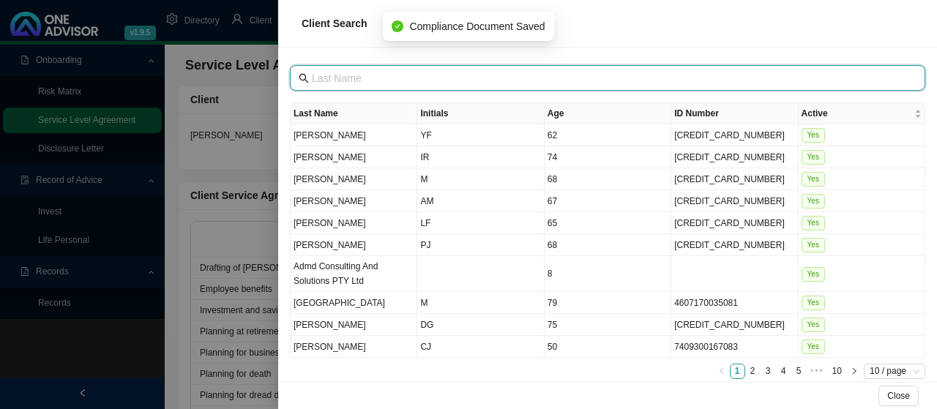
click at [338, 75] on input "text" at bounding box center [609, 78] width 595 height 16
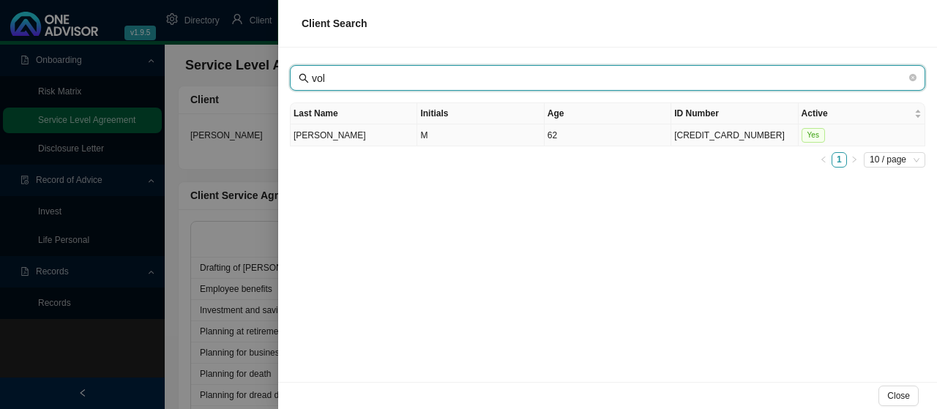
type input "vol"
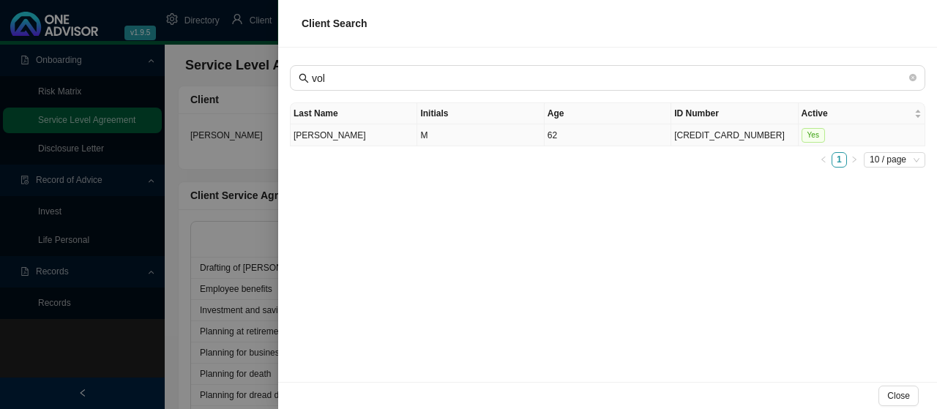
click at [310, 133] on td "[PERSON_NAME]" at bounding box center [354, 135] width 127 height 22
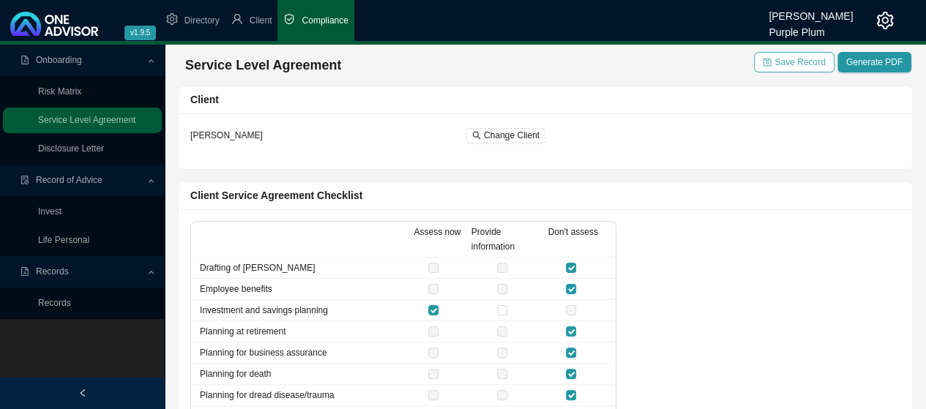
click at [801, 65] on span "Save Record" at bounding box center [800, 62] width 51 height 15
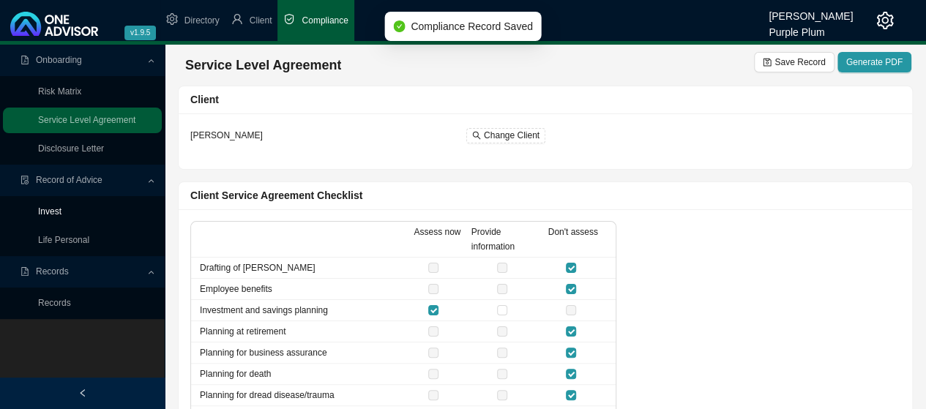
click at [56, 211] on link "Invest" at bounding box center [49, 212] width 23 height 10
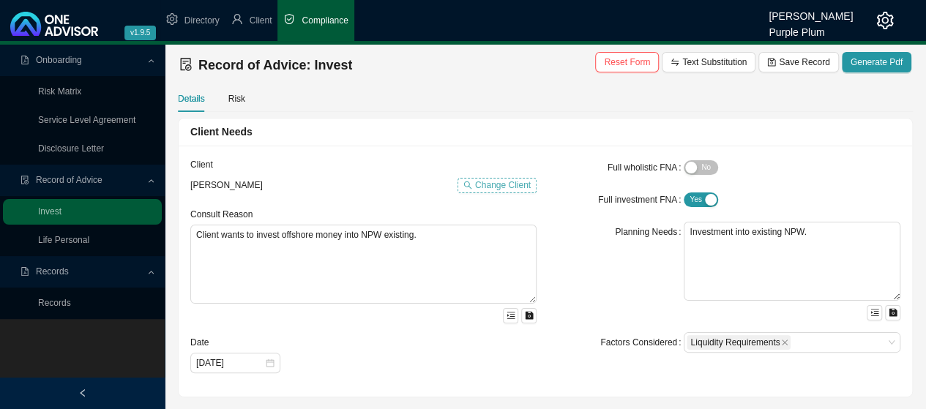
click at [499, 184] on span "Change Client" at bounding box center [503, 185] width 56 height 15
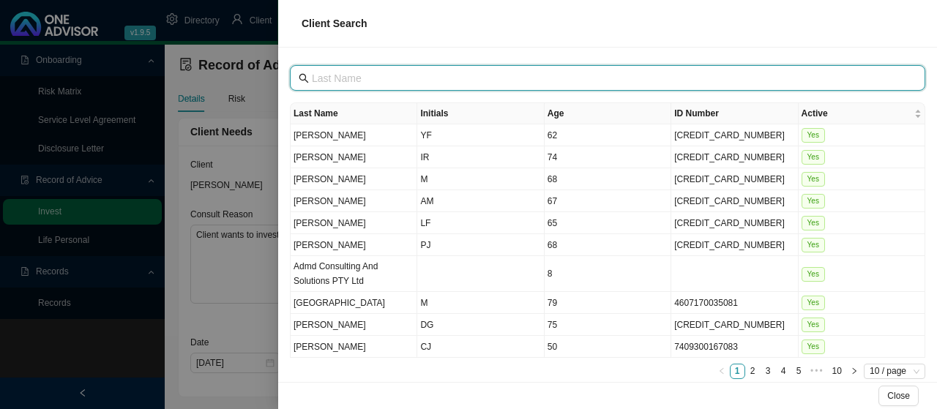
click at [339, 75] on input "text" at bounding box center [609, 78] width 595 height 16
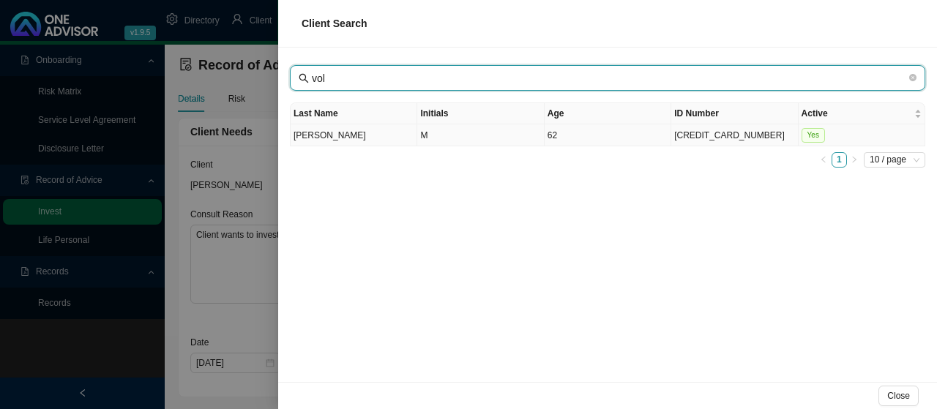
type input "vol"
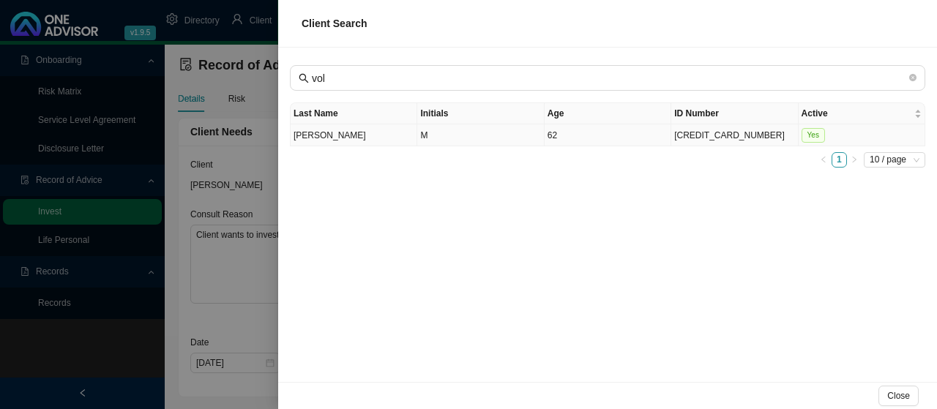
click at [306, 133] on td "[PERSON_NAME]" at bounding box center [354, 135] width 127 height 22
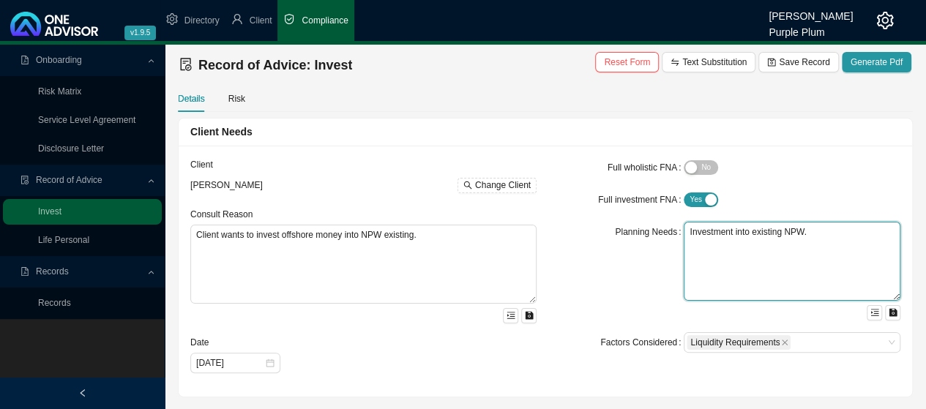
click at [812, 231] on textarea "Investment into existing NPW." at bounding box center [792, 261] width 217 height 79
type textarea "Investment into exis"
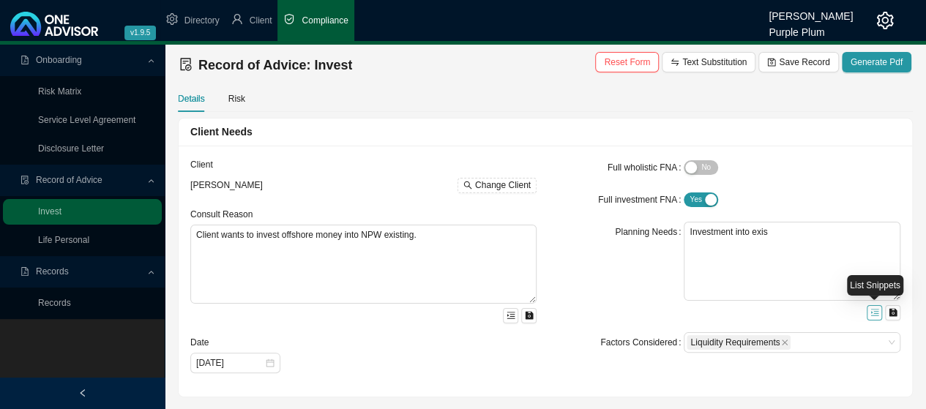
click at [874, 310] on icon "menu-unfold" at bounding box center [875, 312] width 9 height 9
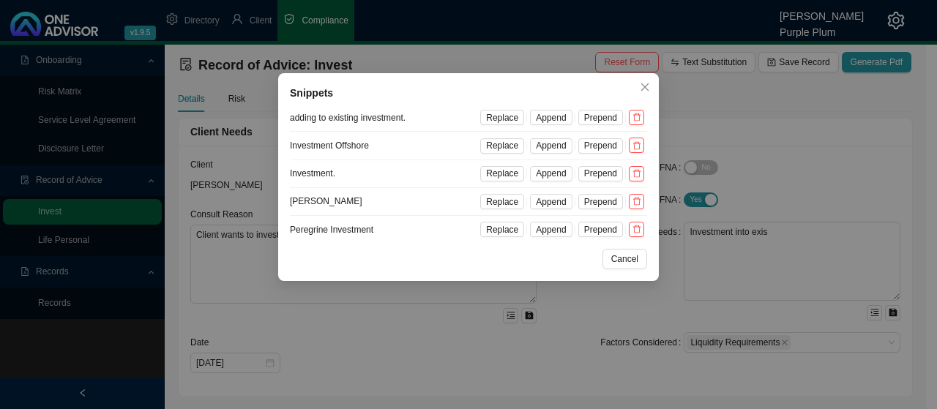
click at [810, 152] on div "Snippets adding to existing investment. Replace Append Prepend Investment Offsh…" at bounding box center [468, 204] width 937 height 409
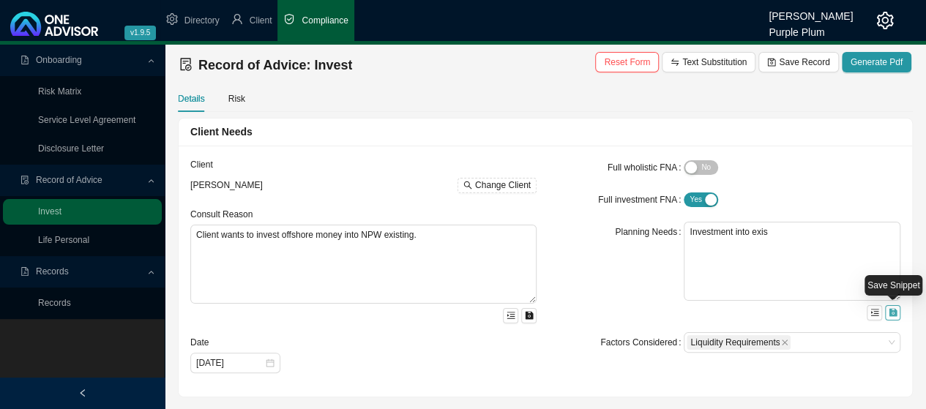
click at [892, 310] on icon "save" at bounding box center [893, 312] width 9 height 9
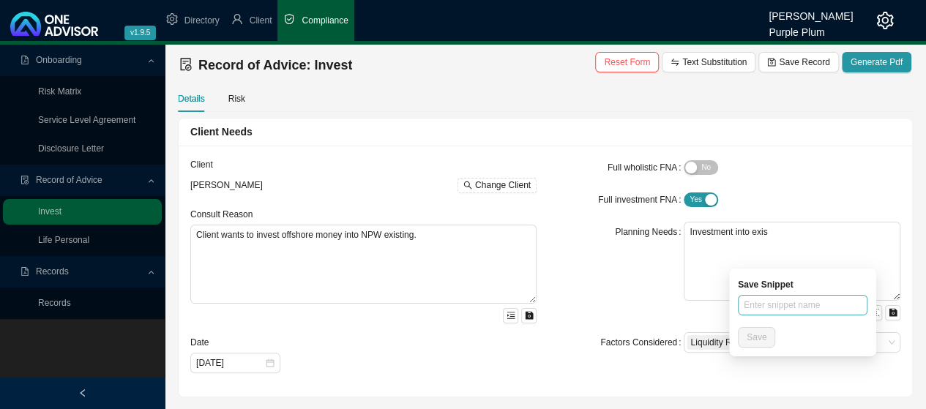
click at [885, 305] on button "button" at bounding box center [892, 312] width 15 height 15
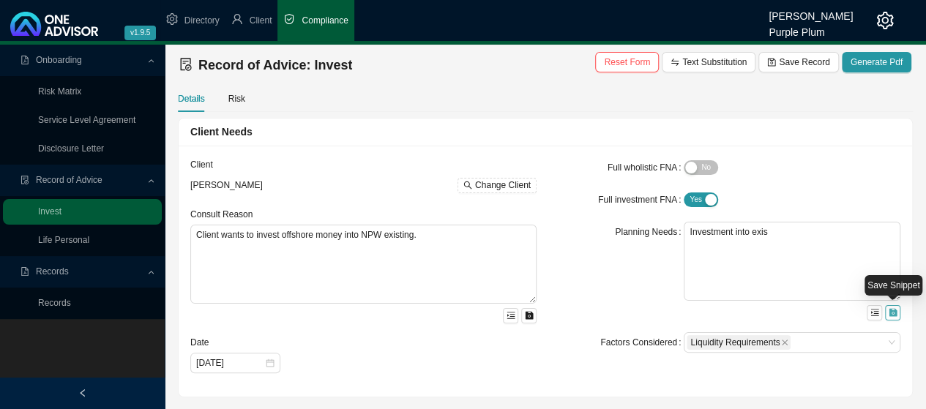
click at [896, 310] on icon "save" at bounding box center [893, 312] width 9 height 9
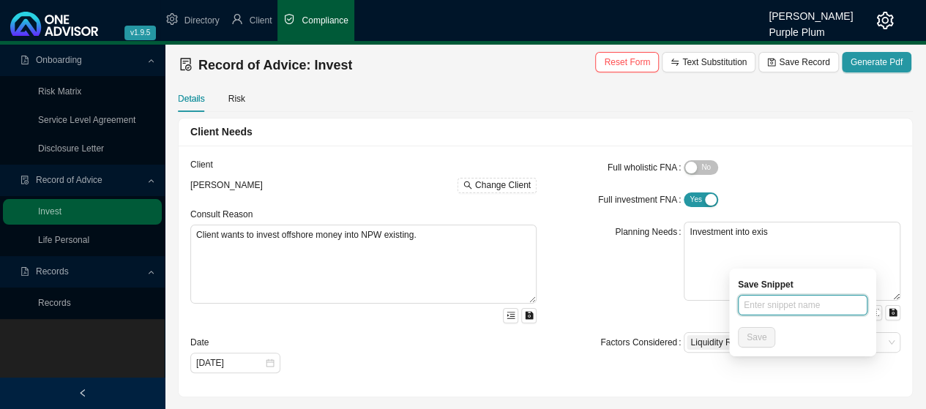
click at [783, 306] on input "text" at bounding box center [803, 305] width 130 height 21
type input "Old Mutual Wealth Investment"
click at [760, 335] on span "Save" at bounding box center [757, 337] width 20 height 15
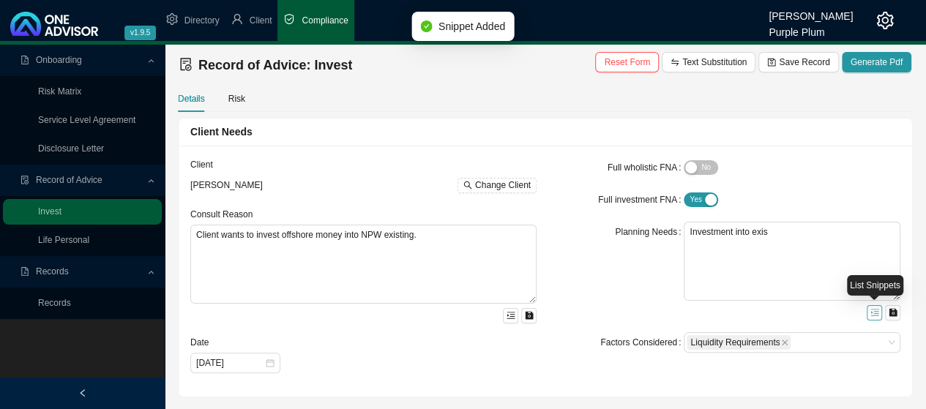
click at [874, 314] on icon "menu-unfold" at bounding box center [875, 312] width 9 height 9
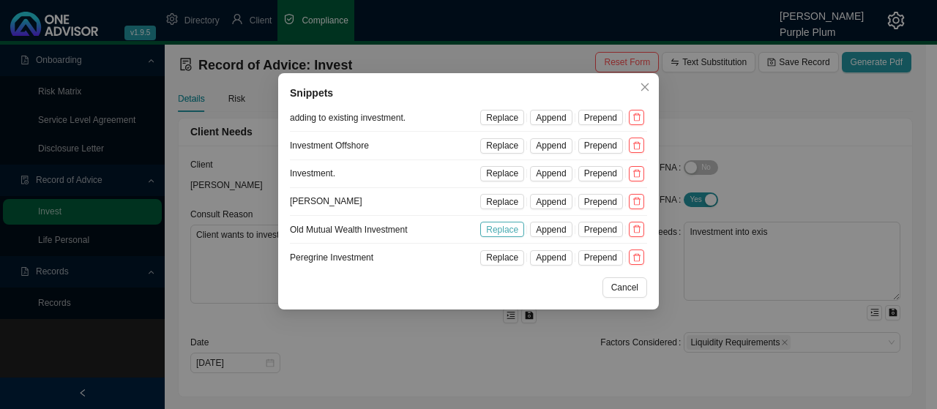
click at [507, 229] on span "Replace" at bounding box center [502, 230] width 32 height 15
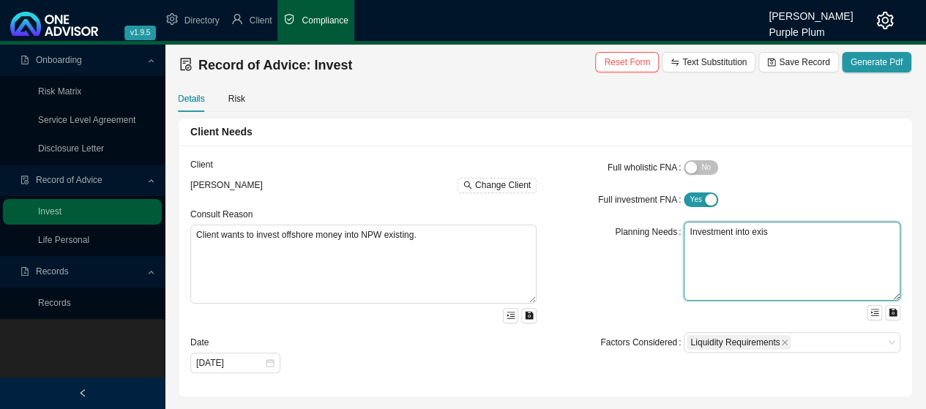
click at [776, 231] on textarea "Investment into exis" at bounding box center [792, 261] width 217 height 79
type textarea "I"
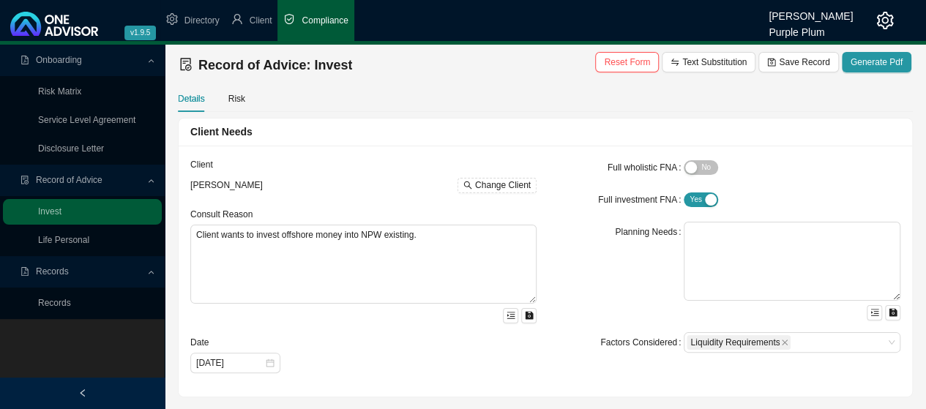
click at [50, 179] on span "Record of Advice" at bounding box center [69, 180] width 67 height 10
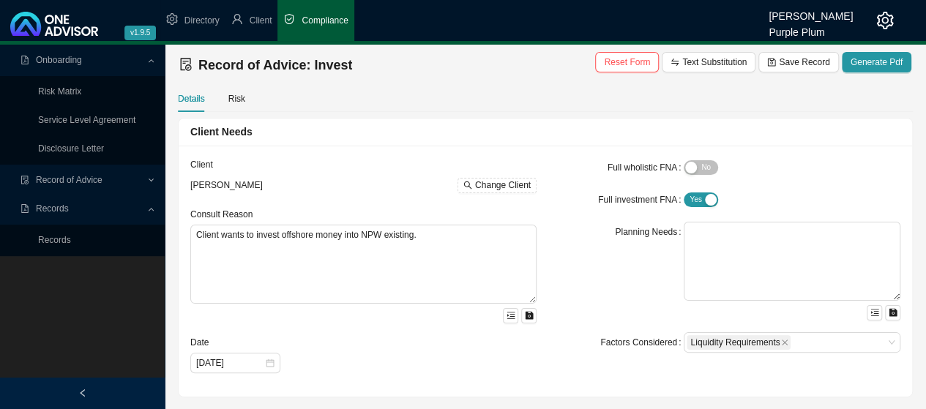
click at [59, 179] on span "Record of Advice" at bounding box center [69, 180] width 67 height 10
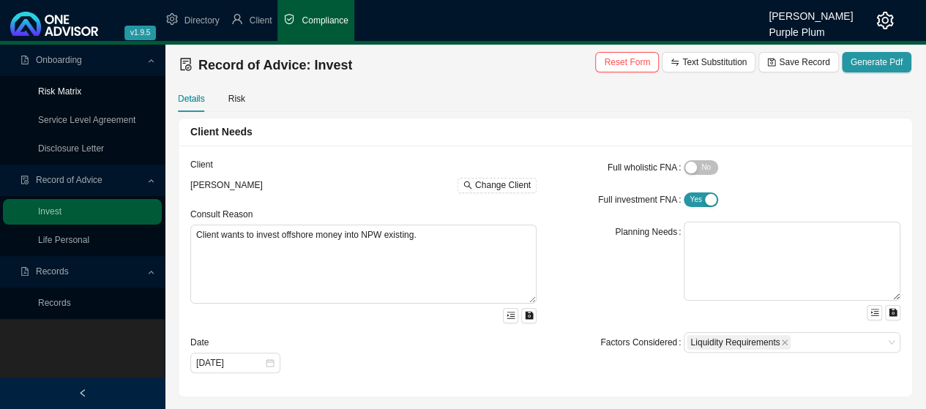
click at [64, 92] on link "Risk Matrix" at bounding box center [59, 91] width 43 height 10
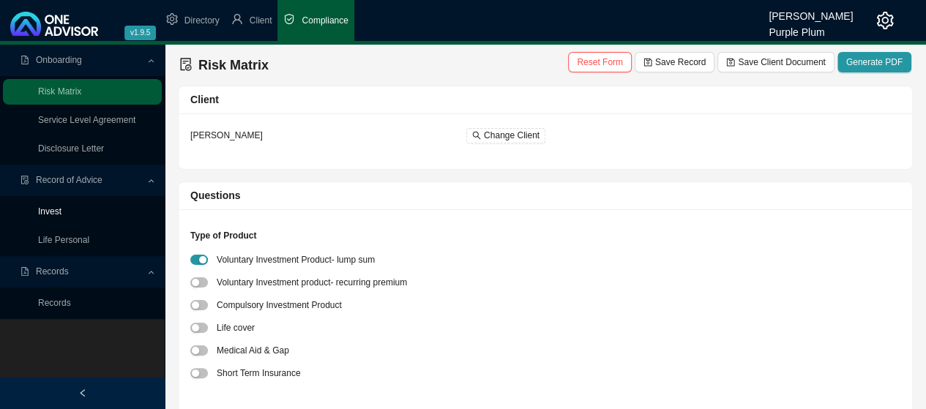
click at [54, 209] on link "Invest" at bounding box center [49, 212] width 23 height 10
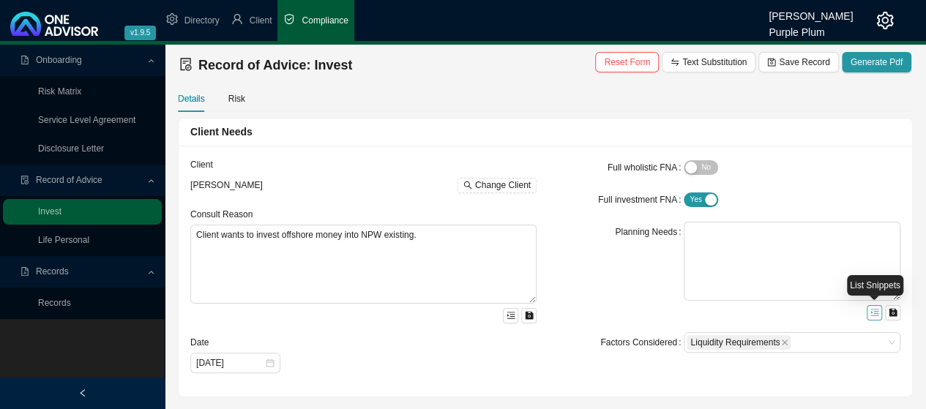
click at [875, 311] on icon "menu-unfold" at bounding box center [875, 312] width 9 height 9
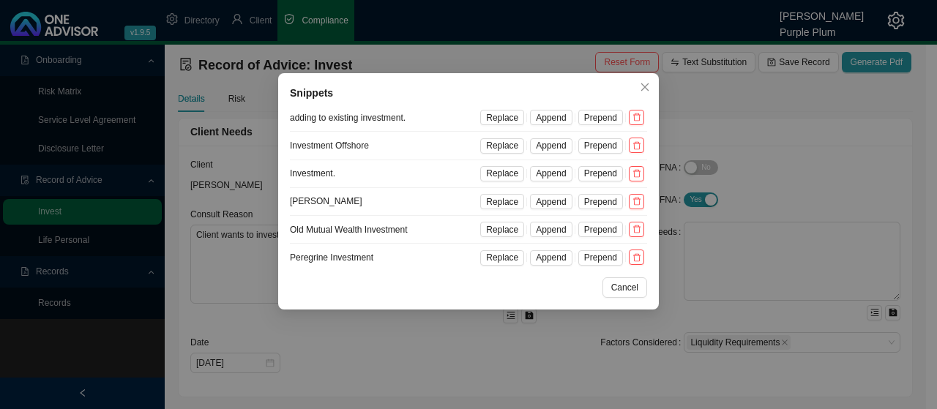
click at [379, 226] on li "Old Mutual Wealth Investment Replace Append Prepend" at bounding box center [468, 230] width 357 height 28
click at [507, 226] on span "Replace" at bounding box center [502, 230] width 32 height 15
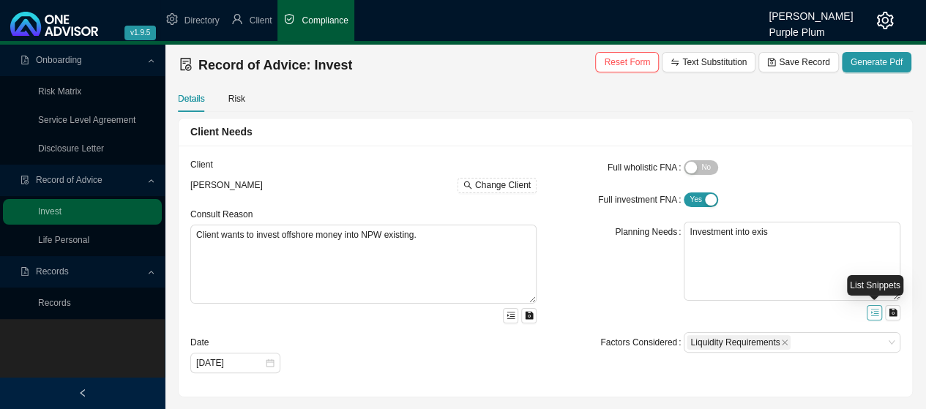
click at [876, 314] on icon "menu-unfold" at bounding box center [875, 312] width 9 height 9
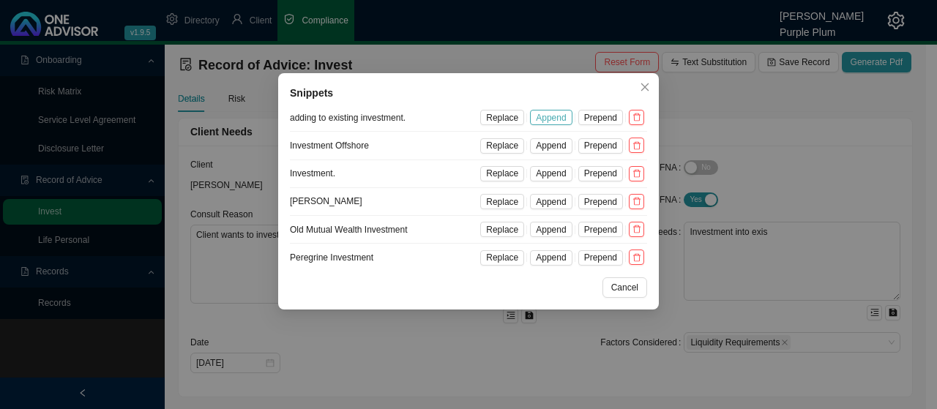
click at [554, 119] on span "Append" at bounding box center [551, 118] width 30 height 15
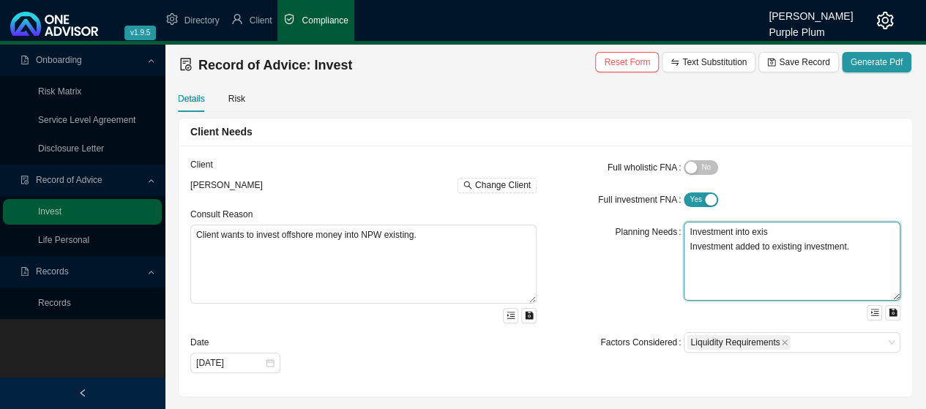
click at [863, 245] on textarea "Investment into exis Investment added to existing investment." at bounding box center [792, 261] width 217 height 79
type textarea "I"
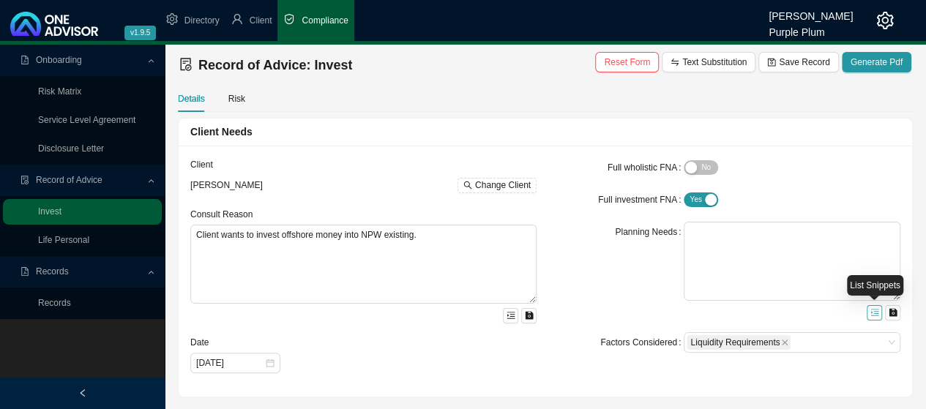
click at [877, 311] on icon "menu-unfold" at bounding box center [875, 312] width 9 height 9
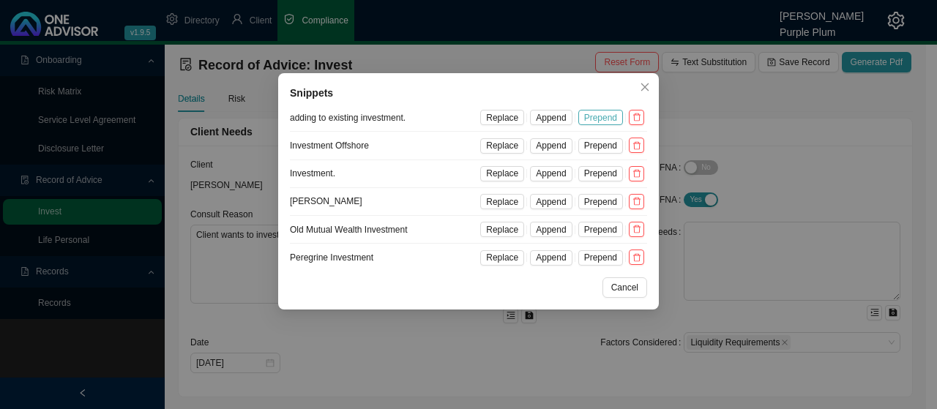
click at [602, 119] on span "Prepend" at bounding box center [600, 118] width 33 height 15
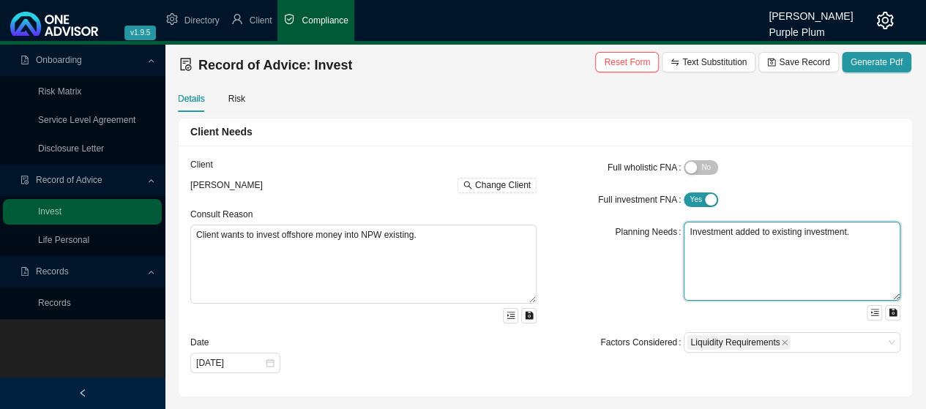
click at [868, 232] on textarea "Investment added to existing investment." at bounding box center [792, 261] width 217 height 79
type textarea "I"
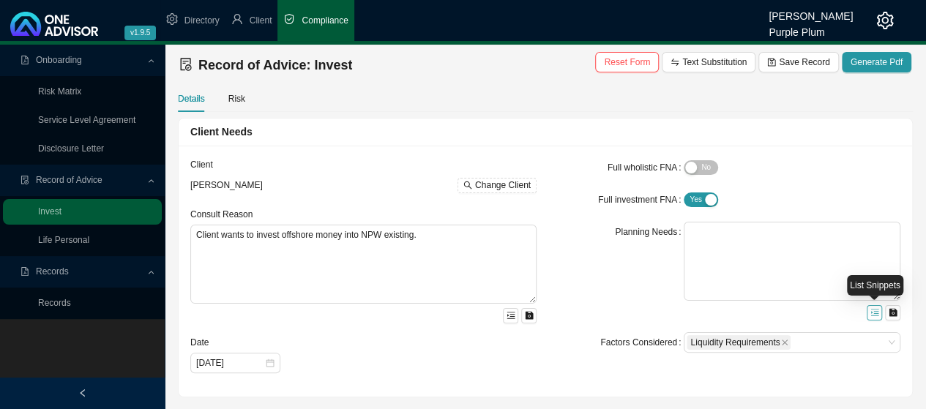
click at [874, 312] on icon "menu-unfold" at bounding box center [875, 312] width 9 height 9
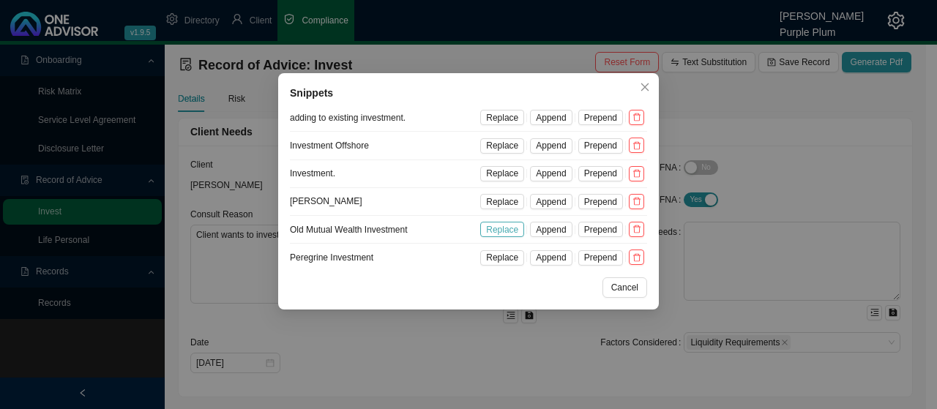
click at [507, 230] on span "Replace" at bounding box center [502, 230] width 32 height 15
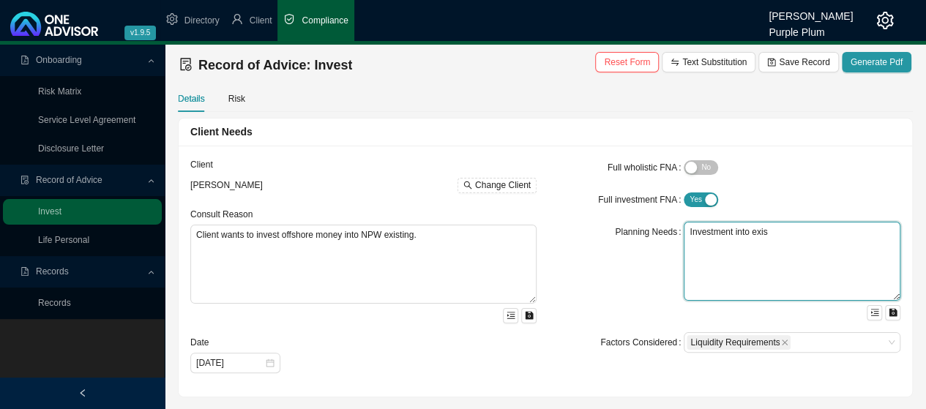
click at [781, 233] on textarea "Investment into exis" at bounding box center [792, 261] width 217 height 79
type textarea "I"
type textarea "Open Old Mutual Wealth Investment"
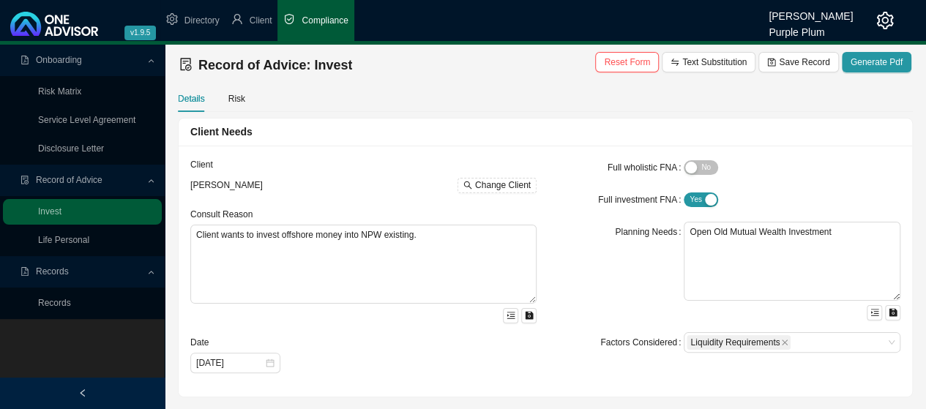
click at [582, 273] on div "Planning Needs" at bounding box center [619, 271] width 130 height 99
click at [245, 362] on input "[DATE]" at bounding box center [230, 363] width 68 height 15
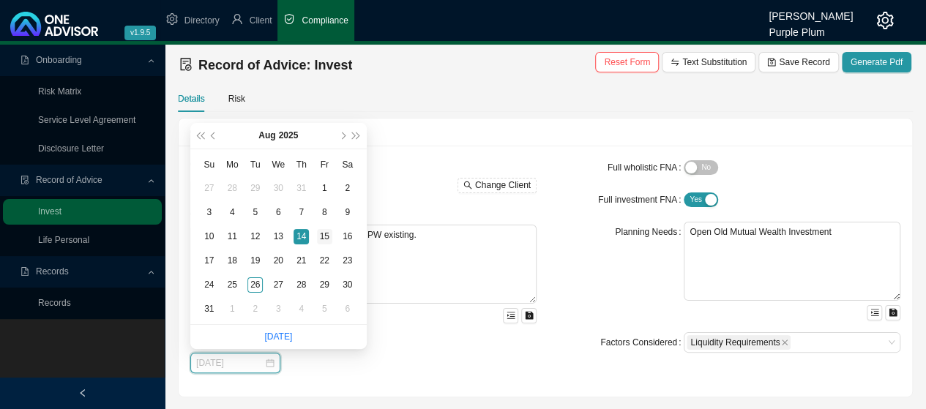
type input "[DATE]"
click at [322, 235] on div "15" at bounding box center [324, 236] width 15 height 15
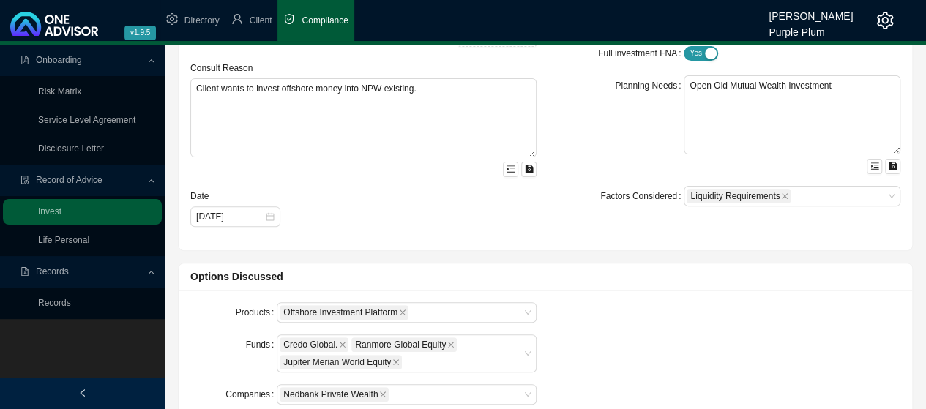
scroll to position [220, 0]
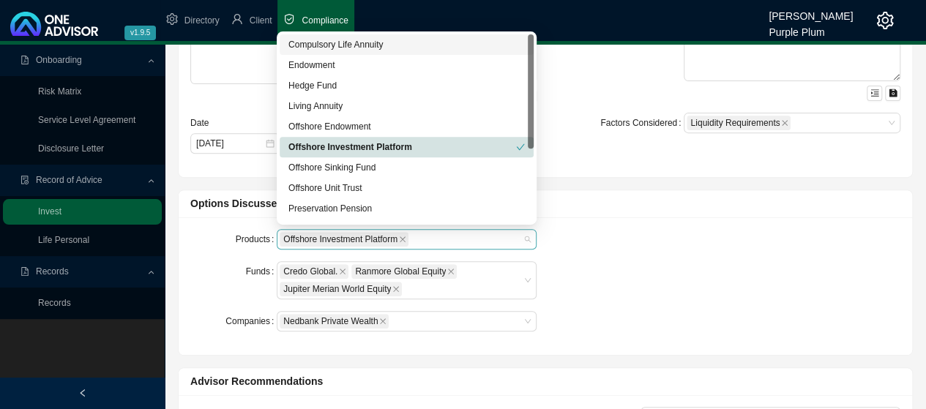
click at [527, 237] on div "Offshore Investment Platform" at bounding box center [407, 239] width 260 height 21
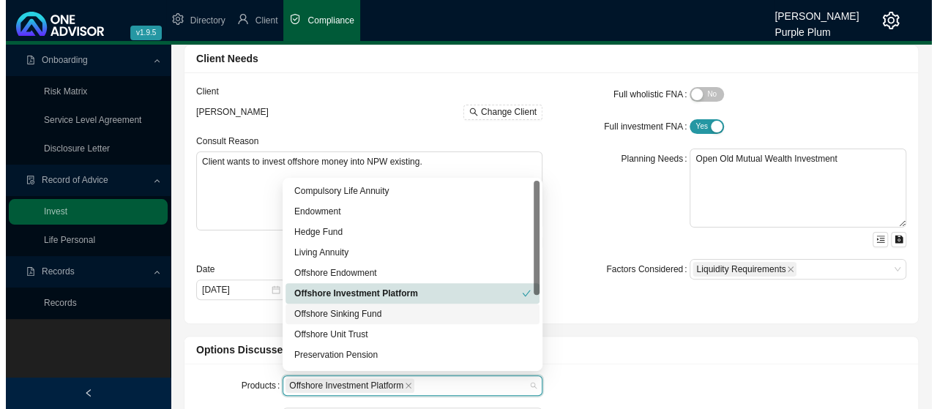
scroll to position [0, 0]
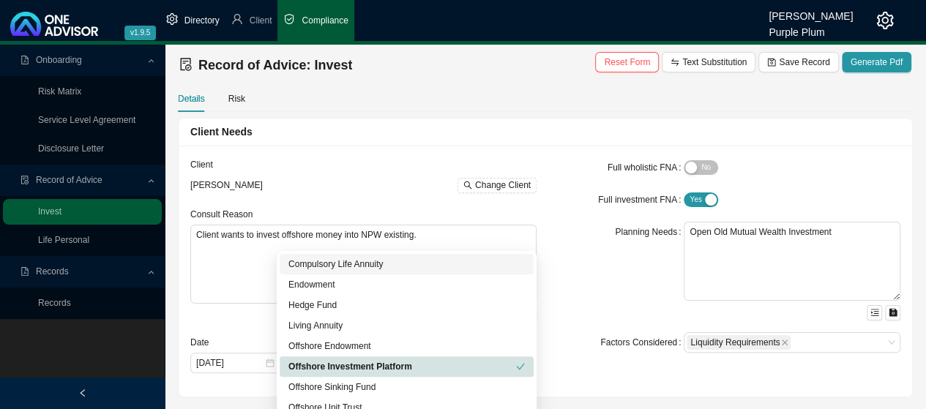
click at [199, 19] on span "Directory" at bounding box center [202, 20] width 35 height 10
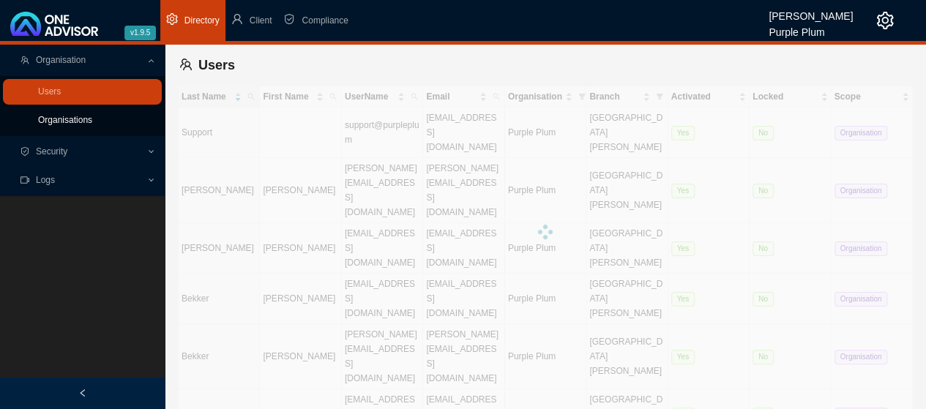
click at [55, 116] on link "Organisations" at bounding box center [65, 120] width 54 height 10
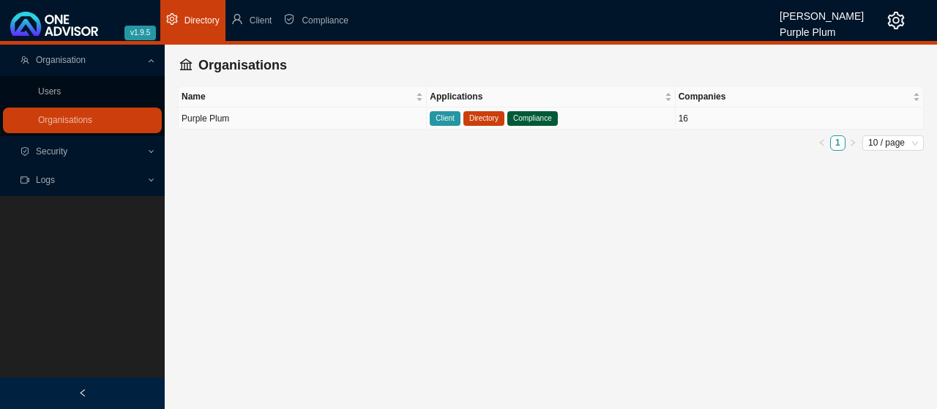
click at [442, 116] on span "Client" at bounding box center [445, 118] width 31 height 15
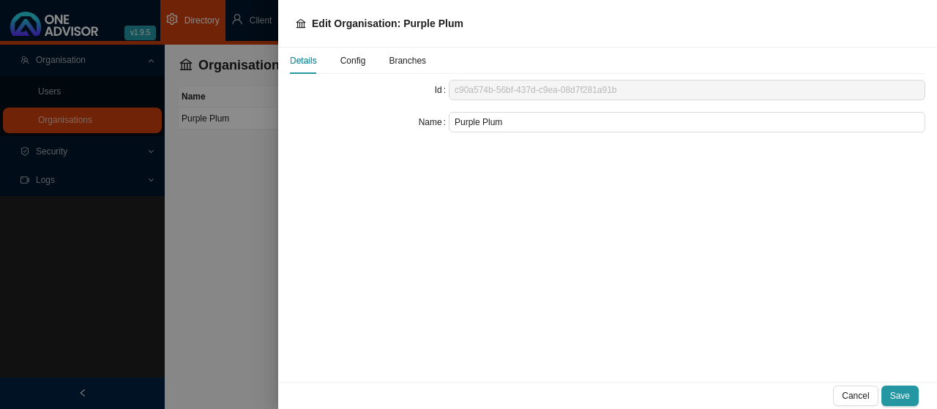
click at [356, 63] on span "Config" at bounding box center [354, 60] width 26 height 9
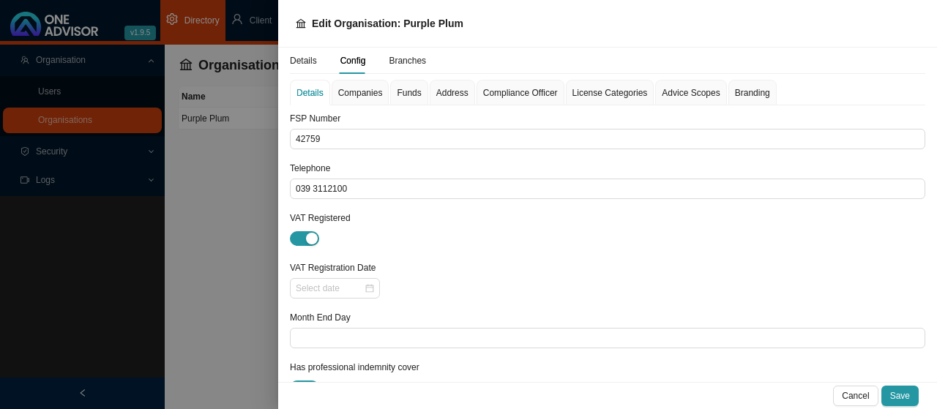
click at [356, 92] on span "Companies" at bounding box center [360, 93] width 45 height 9
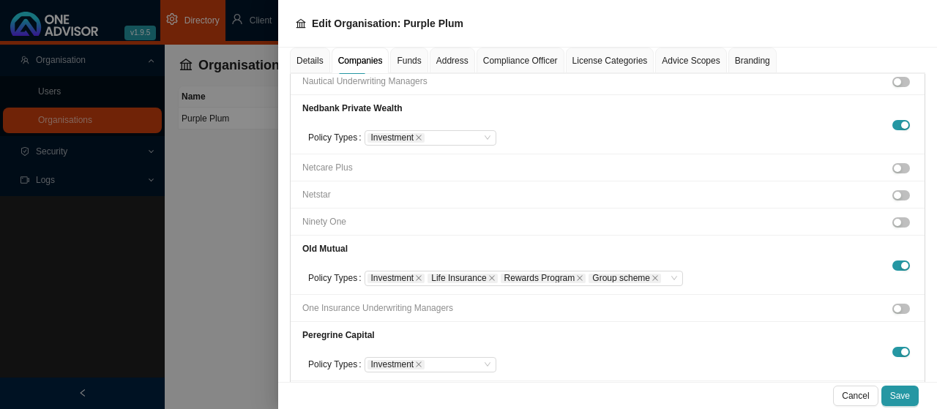
scroll to position [2417, 0]
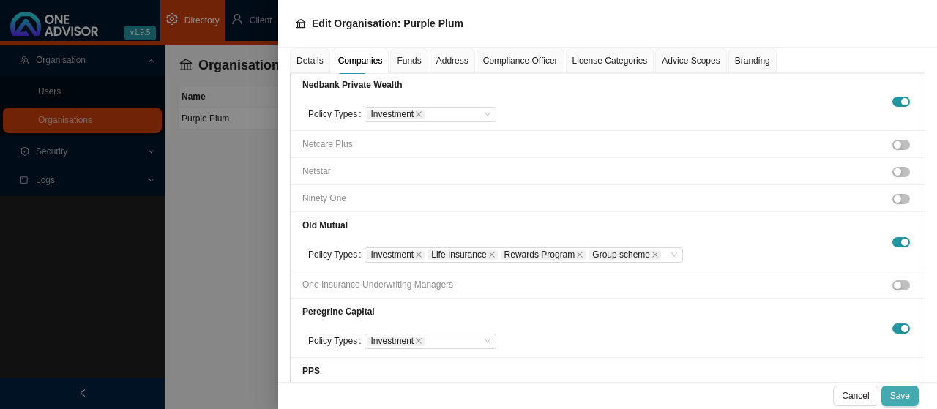
click at [904, 398] on span "Save" at bounding box center [900, 396] width 20 height 15
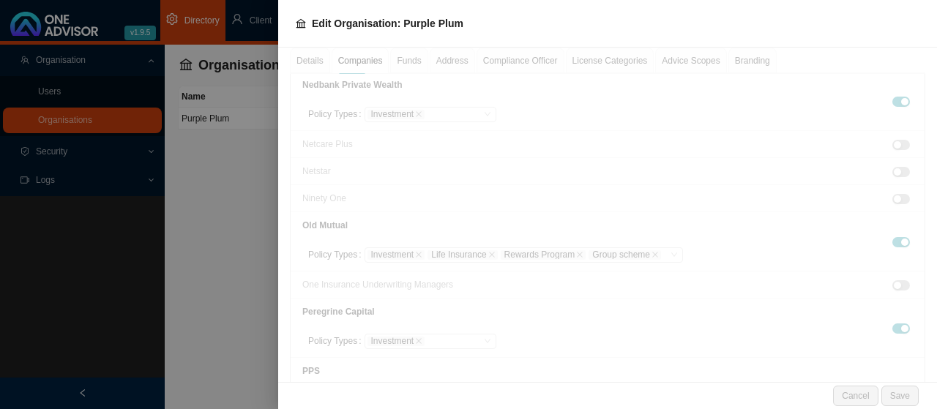
drag, startPoint x: 220, startPoint y: 119, endPoint x: 224, endPoint y: 61, distance: 58.7
click at [218, 122] on div at bounding box center [468, 204] width 937 height 409
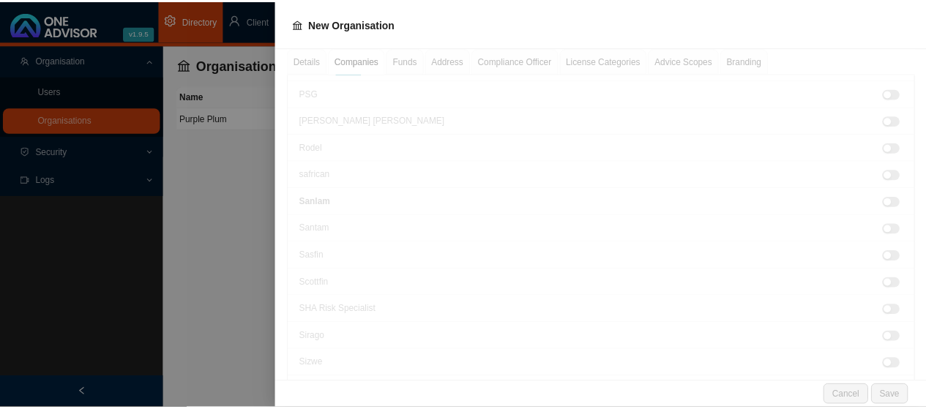
scroll to position [2127, 0]
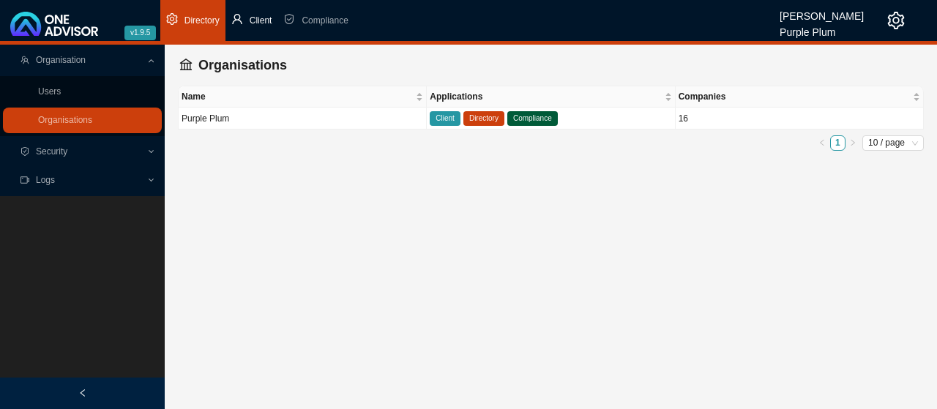
click at [256, 20] on span "Client" at bounding box center [261, 20] width 23 height 10
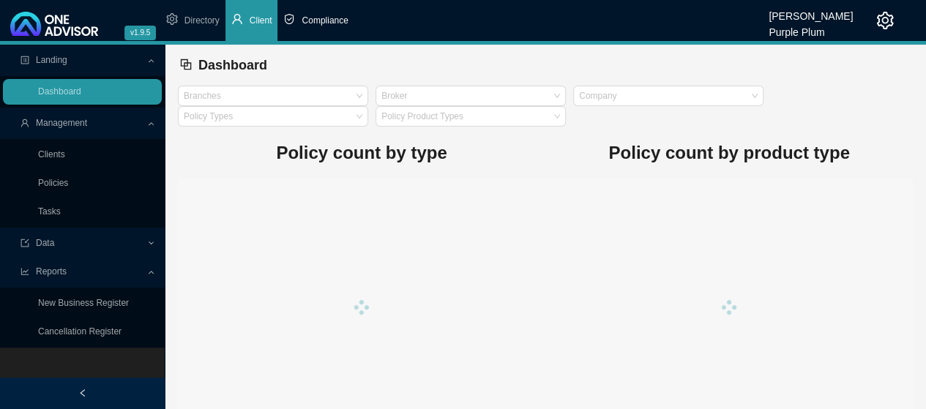
click at [319, 21] on span "Compliance" at bounding box center [325, 20] width 46 height 10
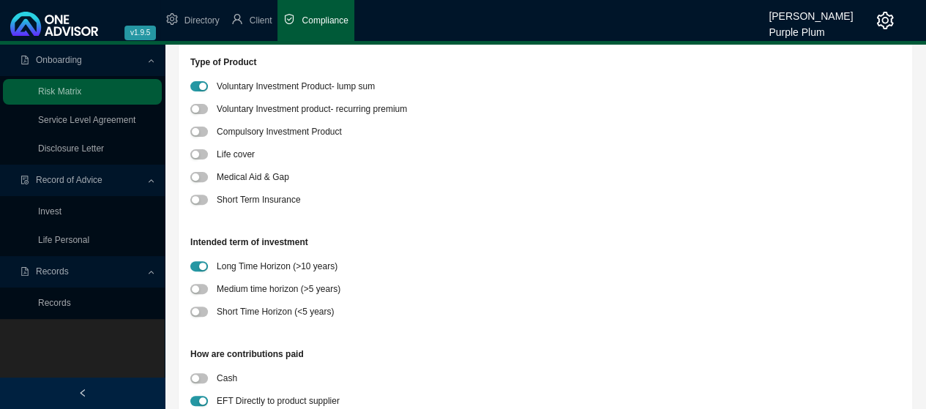
scroll to position [220, 0]
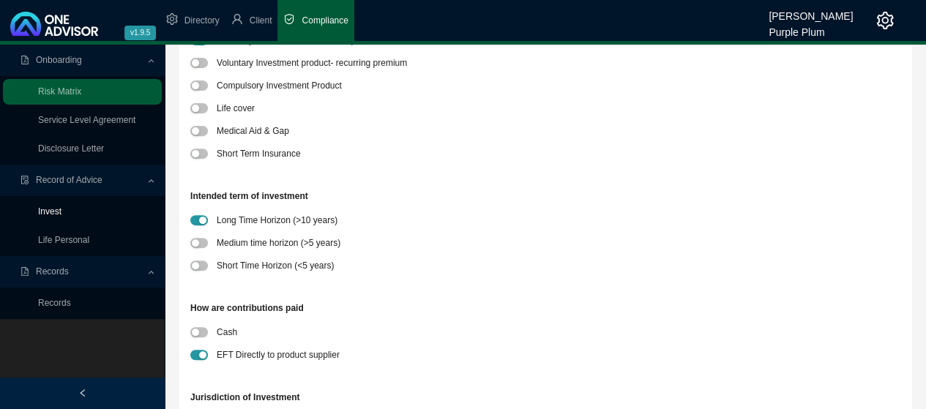
click at [51, 215] on link "Invest" at bounding box center [49, 212] width 23 height 10
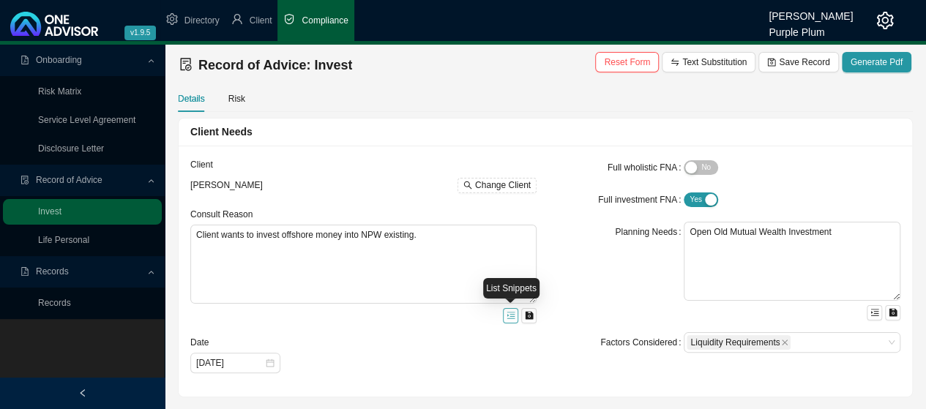
click at [507, 318] on icon "menu-unfold" at bounding box center [511, 315] width 9 height 9
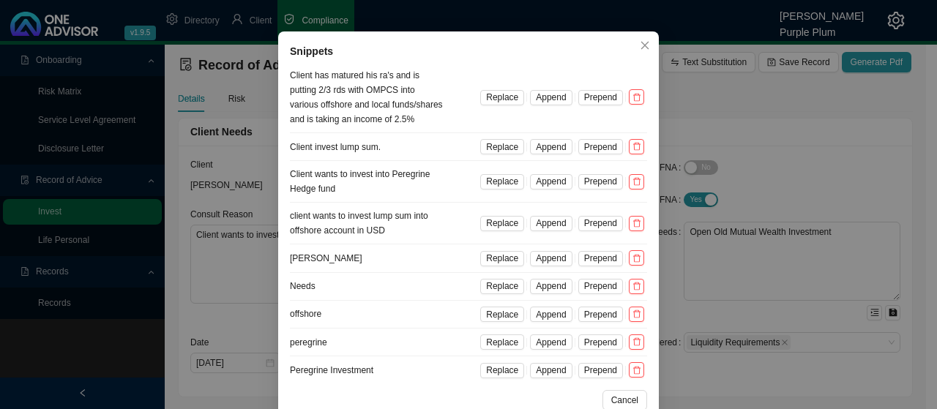
scroll to position [63, 0]
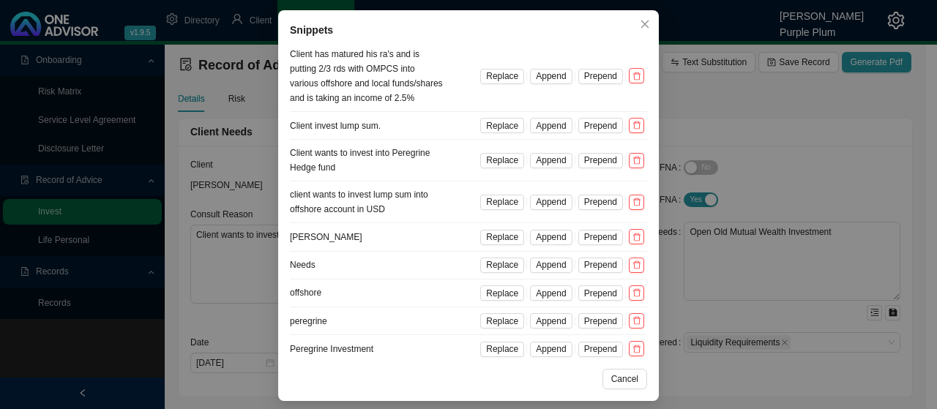
click at [770, 148] on div "Snippets Client has matured his ra's and is putting 2/3 rds with OMPCS into var…" at bounding box center [468, 204] width 937 height 409
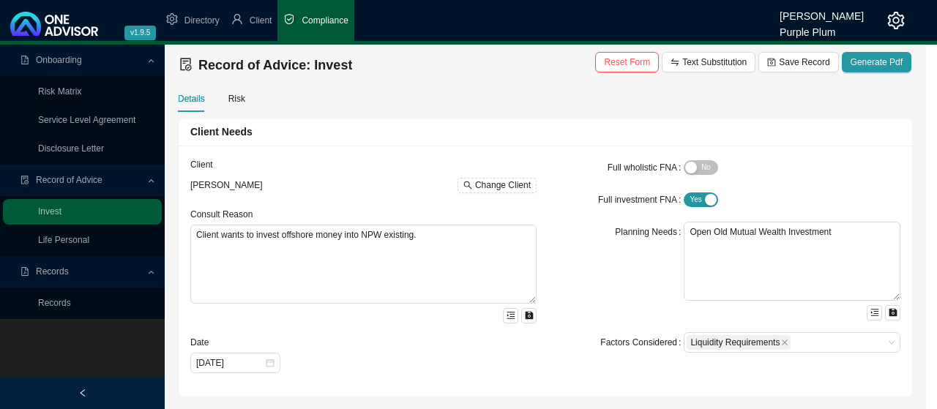
scroll to position [0, 0]
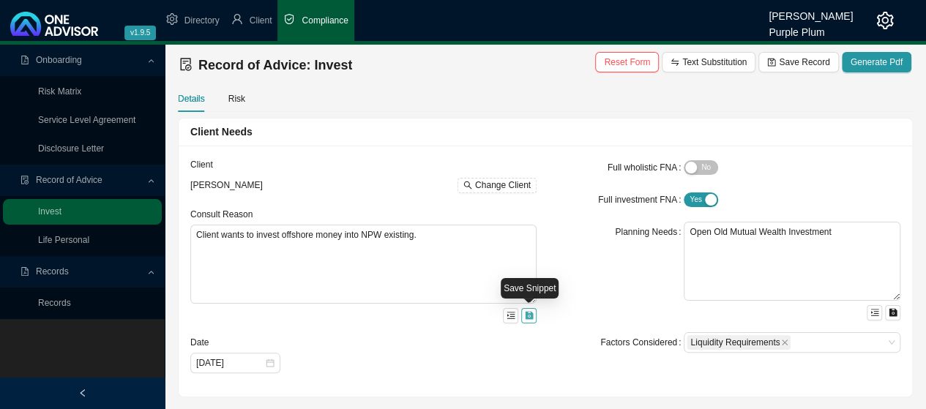
click at [530, 313] on icon "save" at bounding box center [529, 316] width 8 height 8
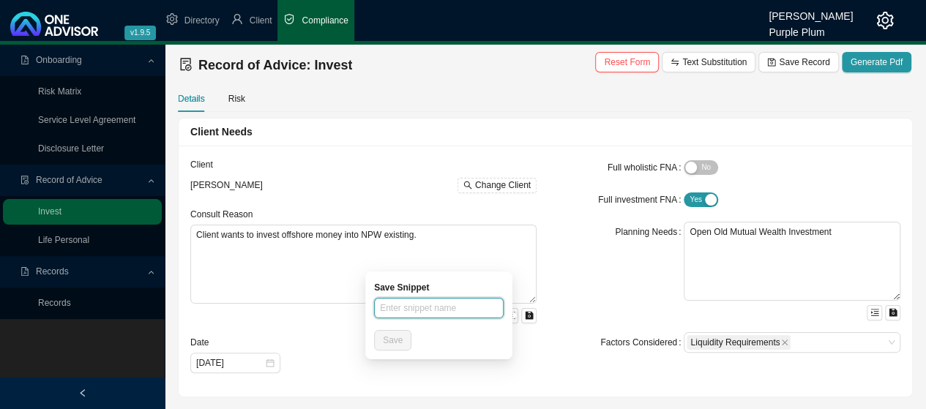
click at [376, 308] on input "text" at bounding box center [439, 308] width 130 height 21
type input "o"
type input "Old Mutual Wealth Investment"
click at [395, 340] on span "Save" at bounding box center [393, 340] width 20 height 15
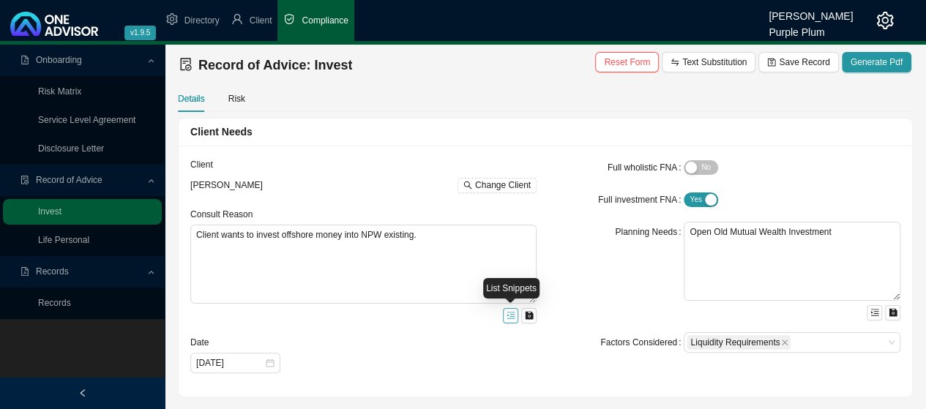
click at [512, 317] on icon "menu-unfold" at bounding box center [511, 315] width 9 height 9
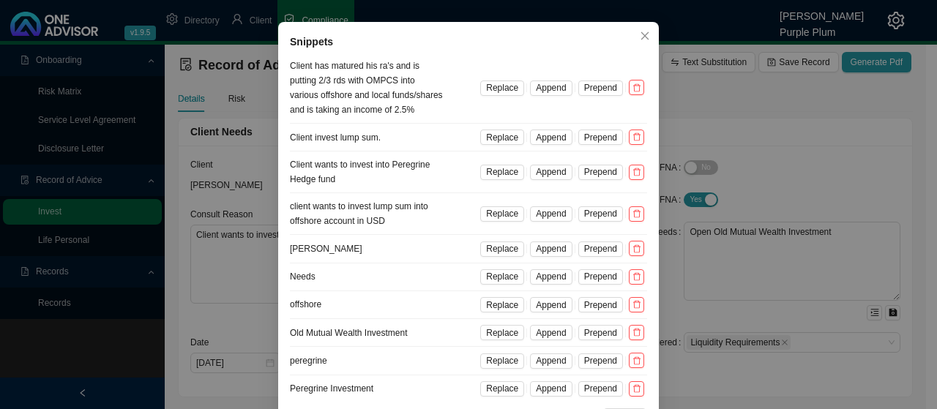
scroll to position [73, 0]
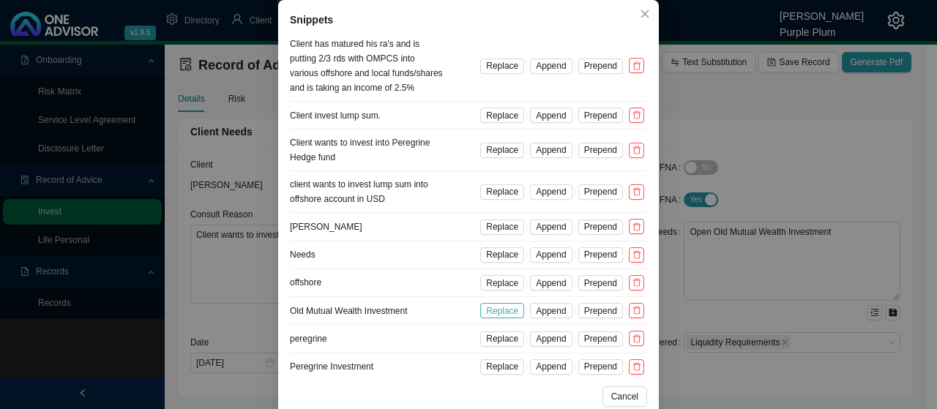
click at [501, 309] on span "Replace" at bounding box center [502, 311] width 32 height 15
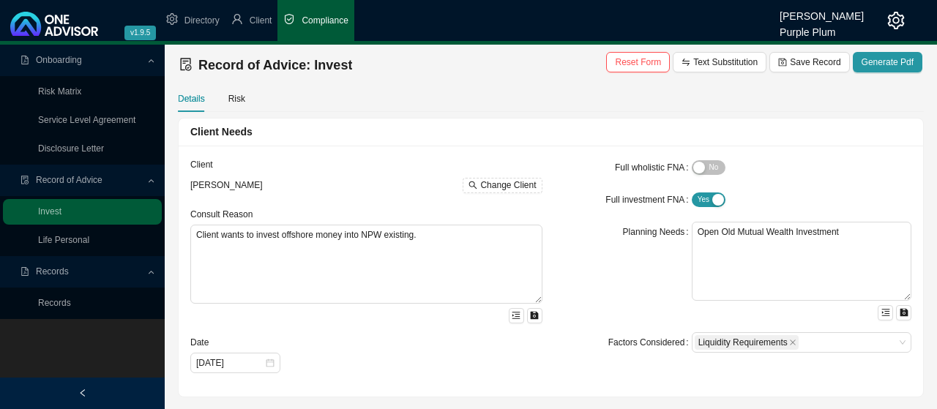
scroll to position [0, 0]
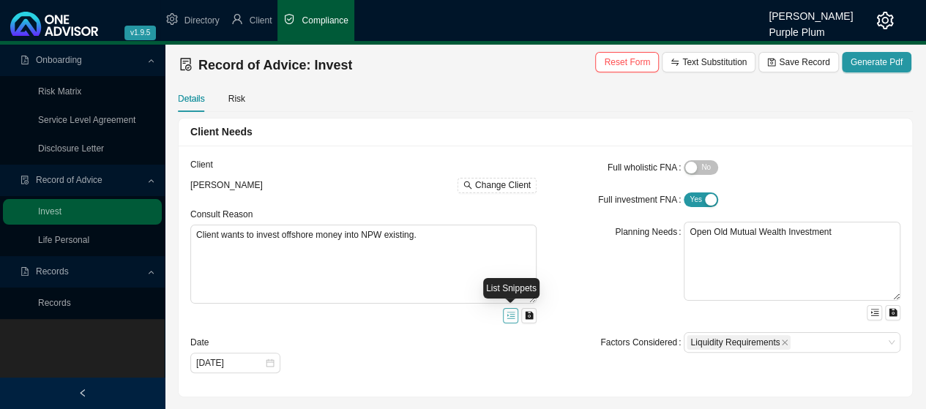
click at [507, 313] on icon "menu-unfold" at bounding box center [511, 315] width 9 height 9
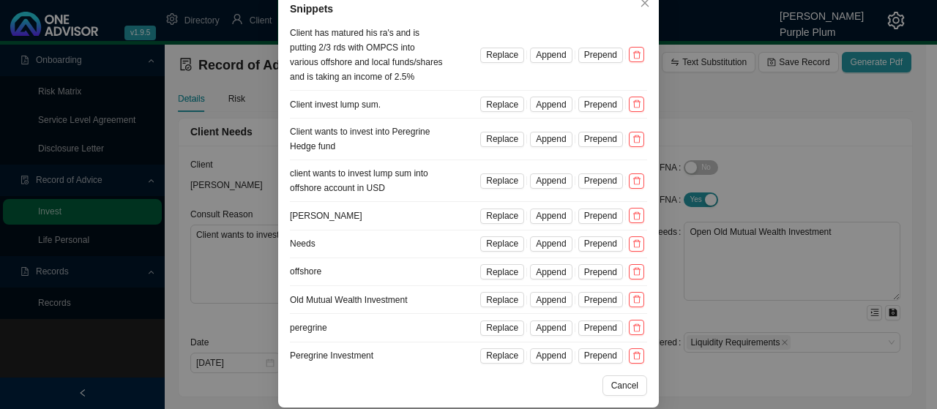
scroll to position [91, 0]
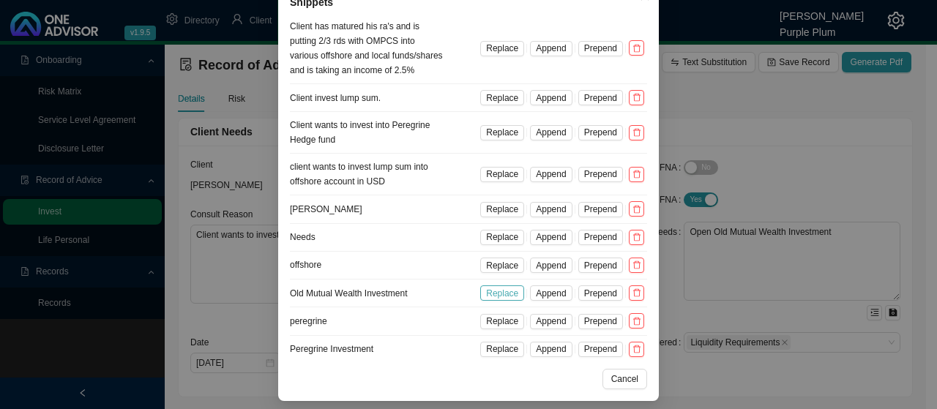
click at [496, 291] on span "Replace" at bounding box center [502, 293] width 32 height 15
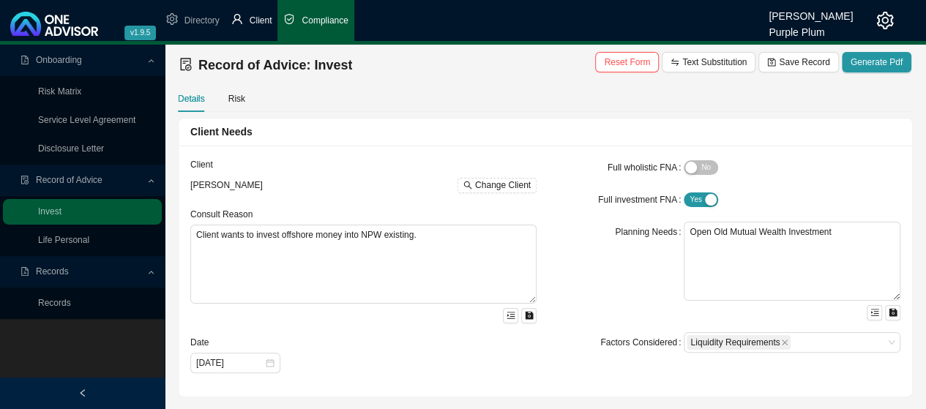
click at [252, 18] on span "Client" at bounding box center [261, 20] width 23 height 10
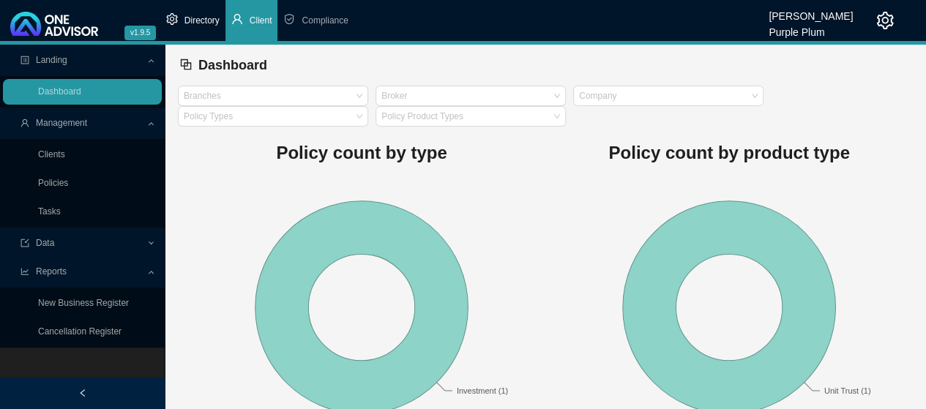
click at [199, 21] on span "Directory" at bounding box center [202, 20] width 35 height 10
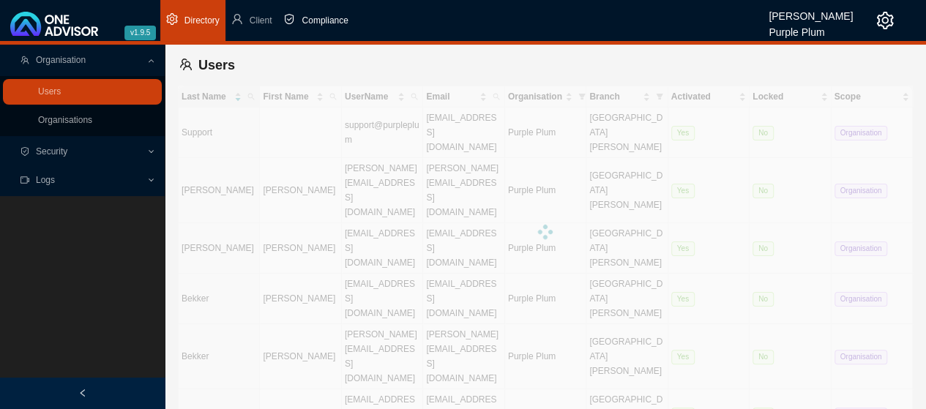
click at [322, 20] on span "Compliance" at bounding box center [325, 20] width 46 height 10
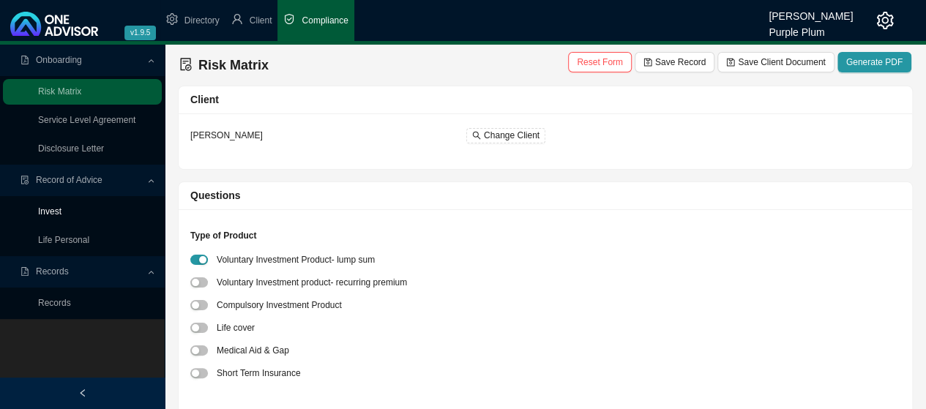
click at [59, 209] on link "Invest" at bounding box center [49, 212] width 23 height 10
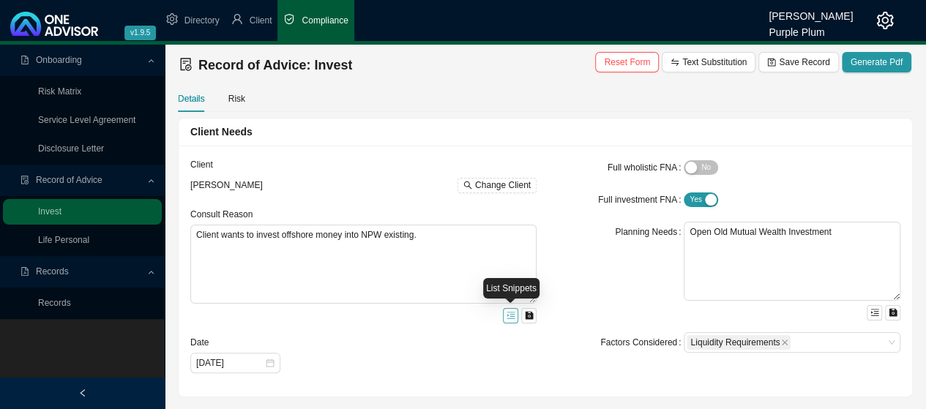
click at [508, 316] on icon "menu-unfold" at bounding box center [511, 315] width 9 height 9
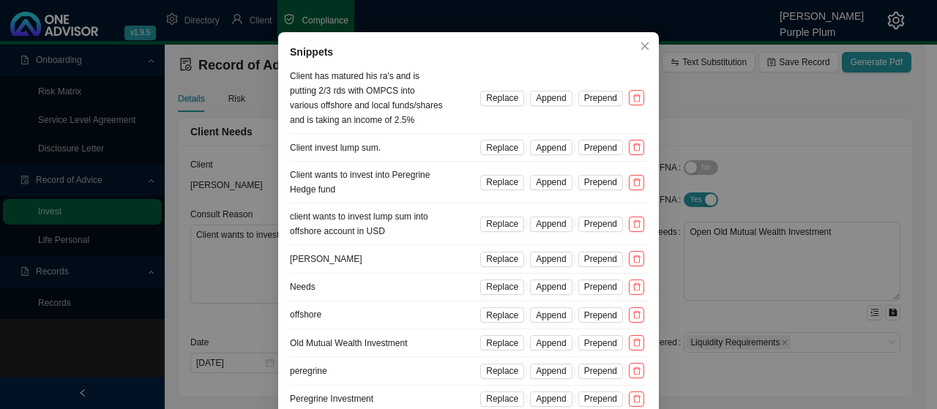
scroll to position [73, 0]
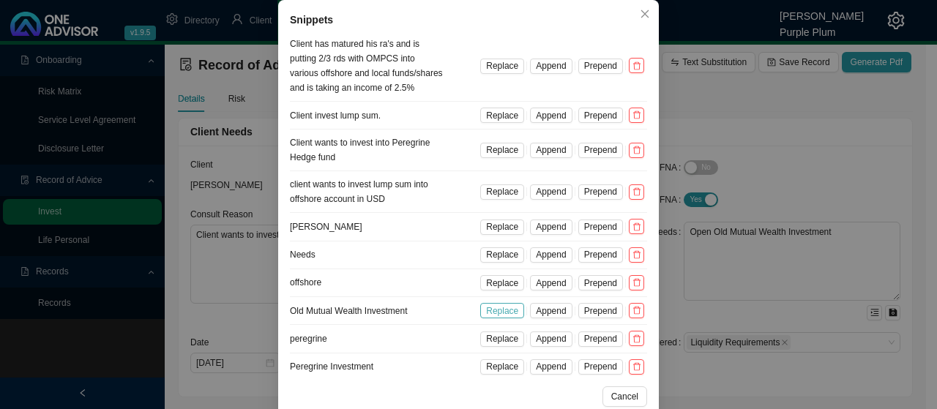
click at [504, 307] on span "Replace" at bounding box center [502, 311] width 32 height 15
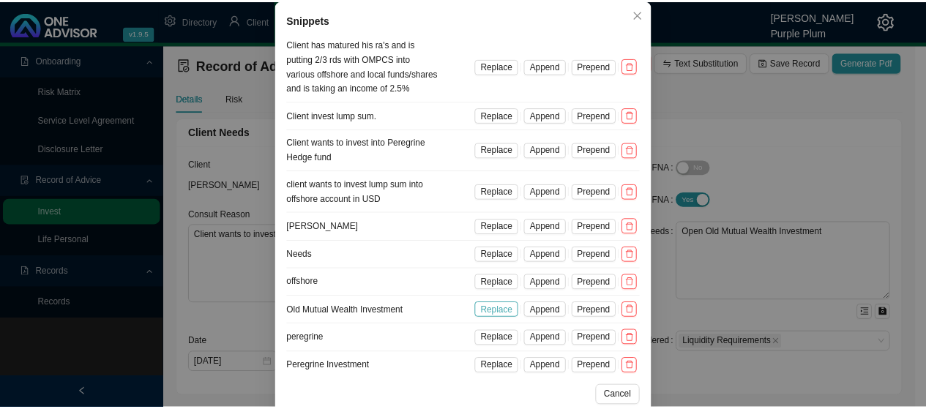
scroll to position [18, 0]
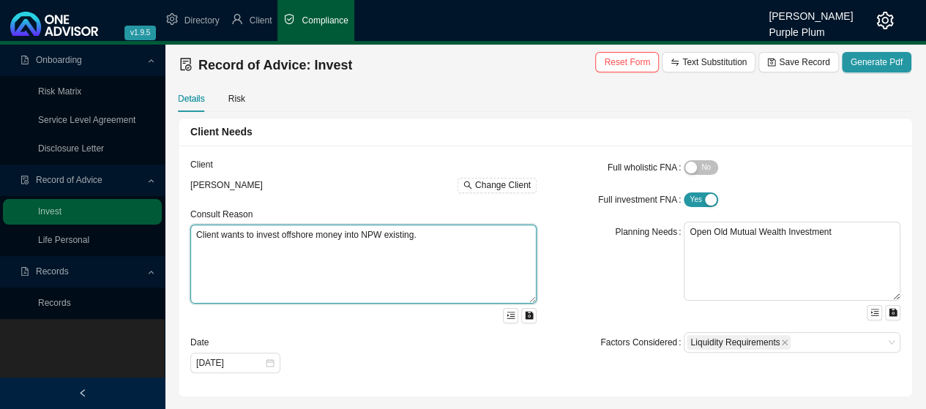
click at [419, 251] on textarea "Client wants to invest offshore money into NPW existing." at bounding box center [363, 264] width 346 height 79
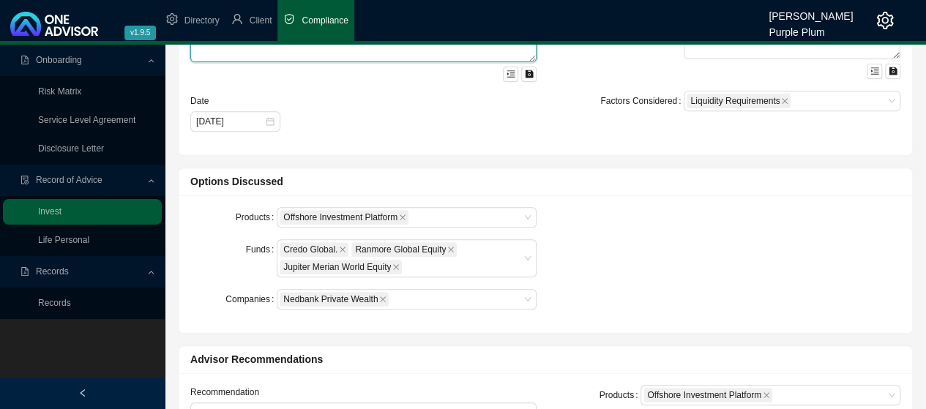
scroll to position [293, 0]
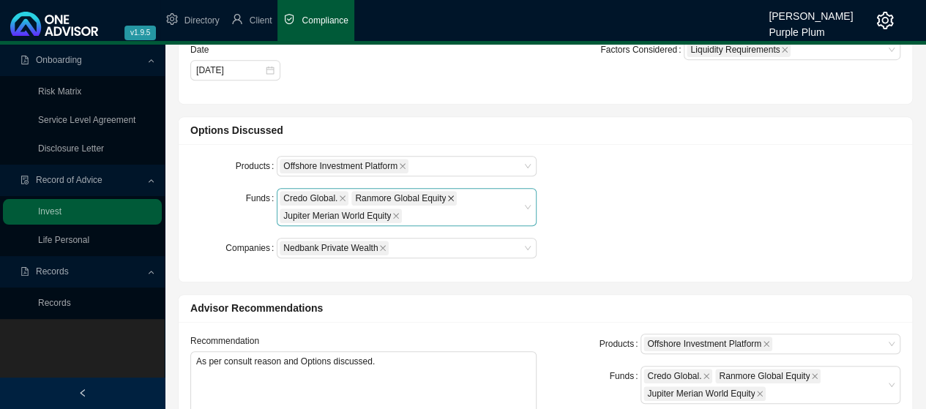
click at [447, 196] on icon "close" at bounding box center [450, 198] width 7 height 7
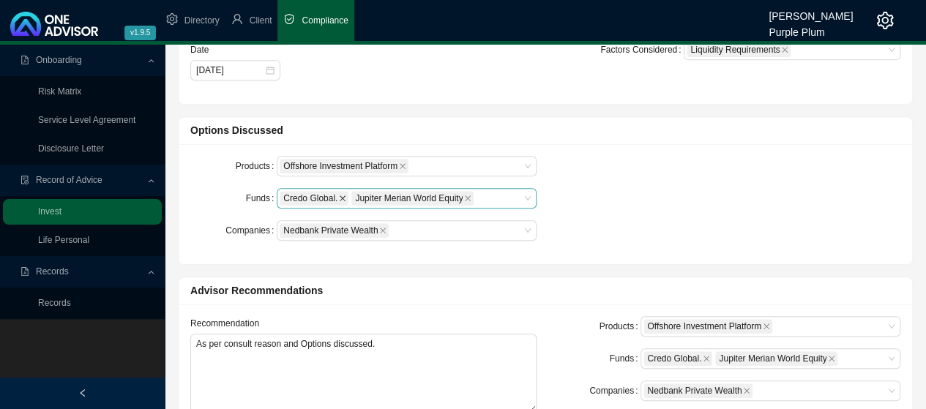
click at [341, 197] on icon "close" at bounding box center [343, 199] width 6 height 6
click at [395, 199] on icon "close" at bounding box center [395, 198] width 7 height 7
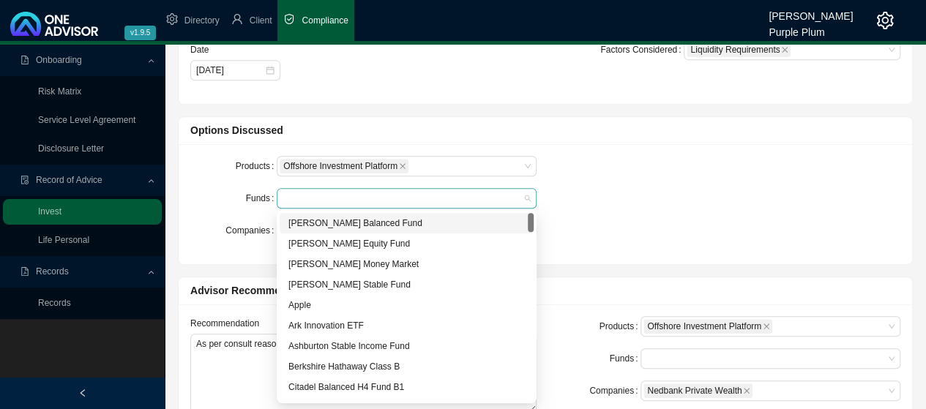
click at [522, 197] on div at bounding box center [407, 198] width 260 height 21
type textarea "Client wants to invest Into Old Mutual Wealth"
click at [365, 225] on div "[PERSON_NAME] Balanced Fund" at bounding box center [407, 223] width 237 height 15
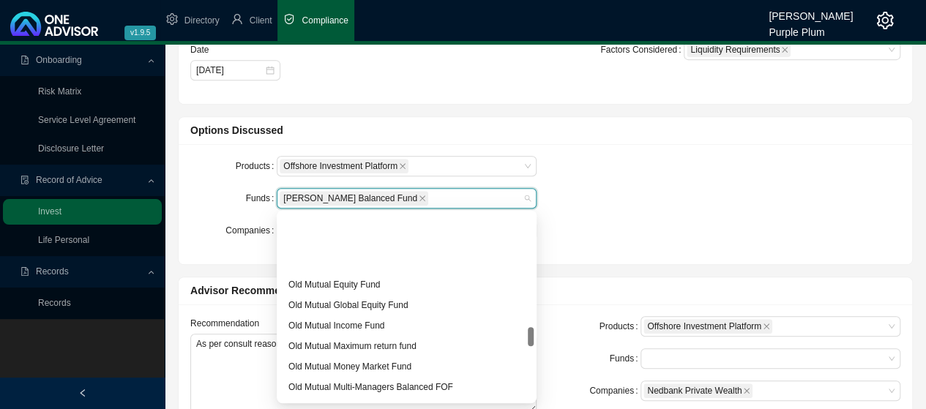
scroll to position [1245, 0]
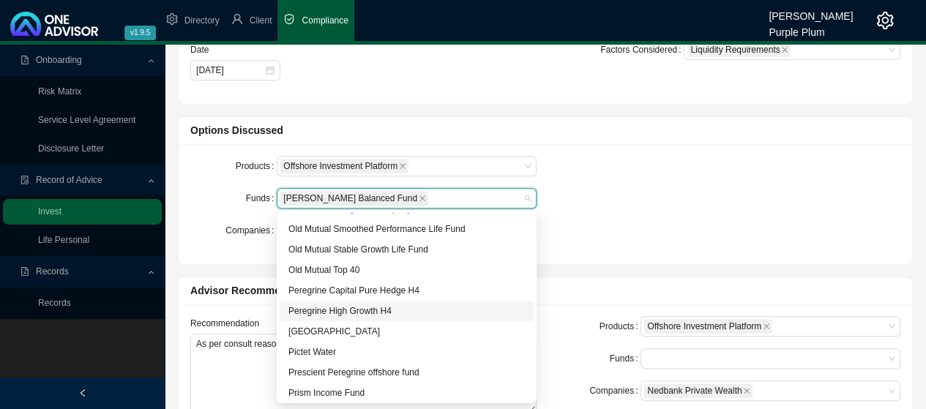
click at [334, 309] on div "Peregrine High Growth H4" at bounding box center [407, 311] width 237 height 15
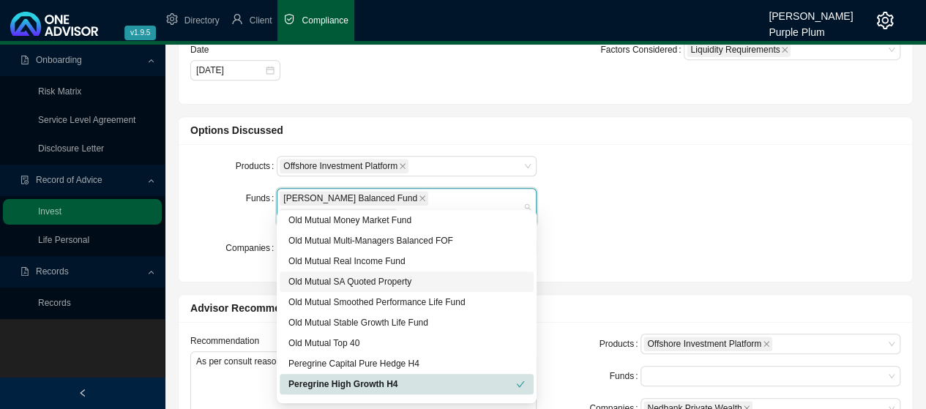
scroll to position [1098, 0]
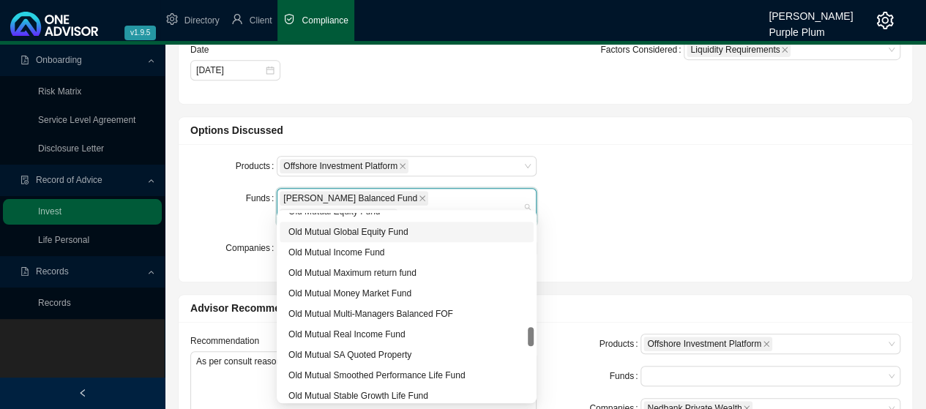
click at [368, 233] on div "Old Mutual Global Equity Fund" at bounding box center [407, 232] width 237 height 15
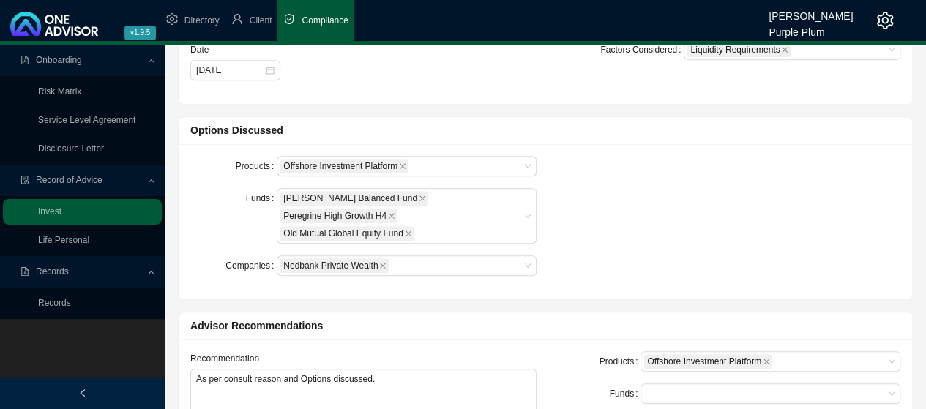
click at [627, 168] on div "Products Offshore Investment Platform Funds [PERSON_NAME] Balanced Fund Peregri…" at bounding box center [546, 222] width 728 height 132
click at [522, 256] on div "Nedbank Private Wealth" at bounding box center [407, 266] width 260 height 21
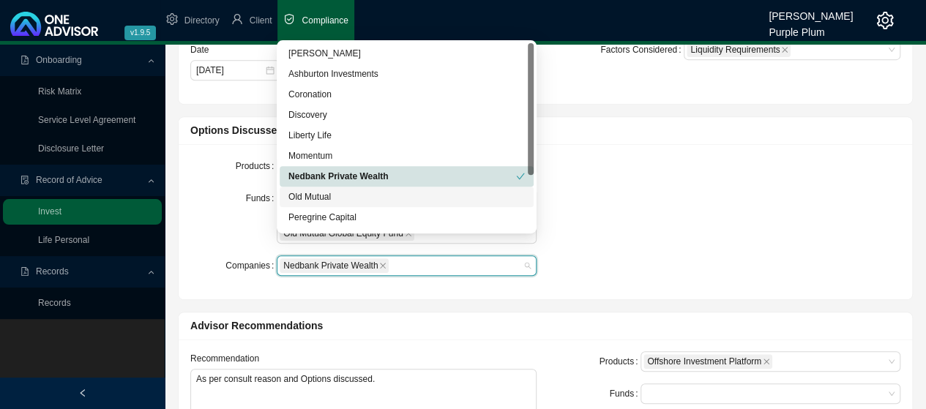
click at [324, 193] on div "Old Mutual" at bounding box center [407, 197] width 237 height 15
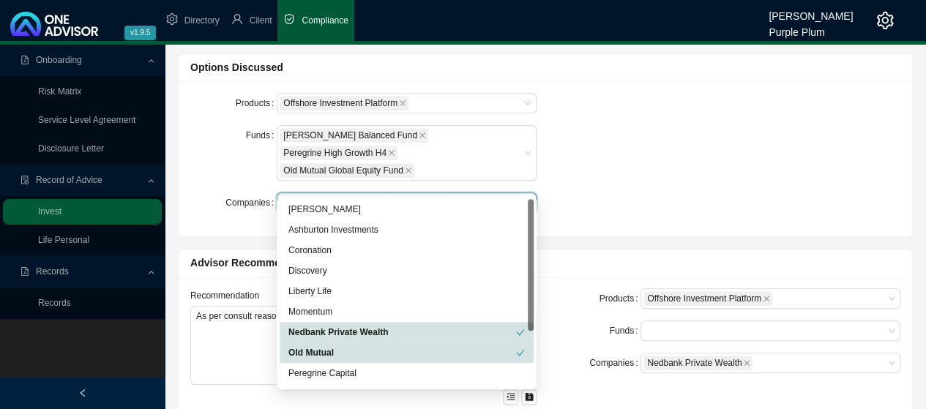
scroll to position [366, 0]
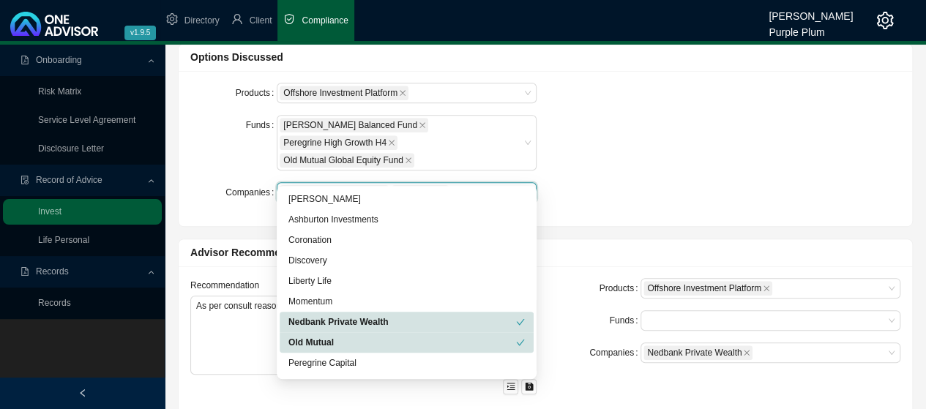
click at [379, 189] on icon "close" at bounding box center [382, 192] width 7 height 7
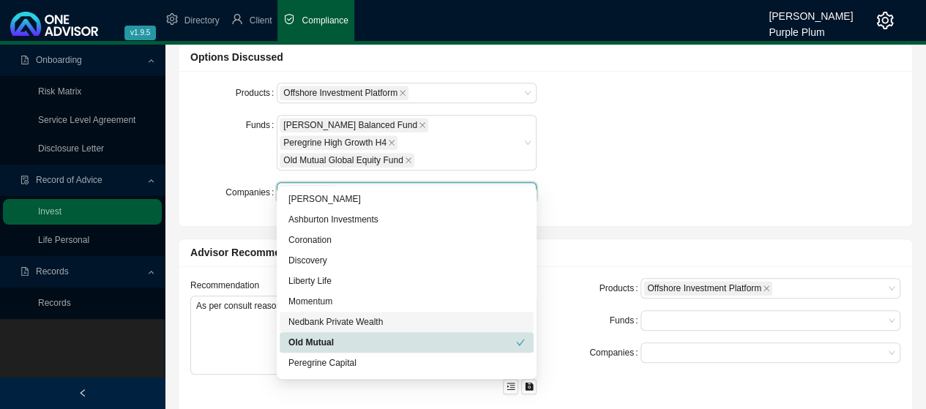
click at [550, 127] on div "Products Offshore Investment Platform Funds [PERSON_NAME] Balanced Fund Peregri…" at bounding box center [546, 149] width 728 height 132
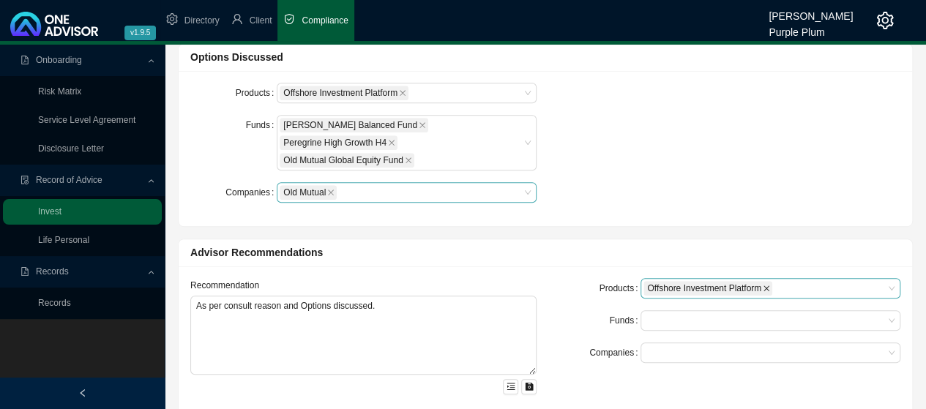
click at [769, 285] on icon "close" at bounding box center [766, 288] width 7 height 7
click at [867, 283] on div at bounding box center [764, 288] width 240 height 11
click at [880, 283] on div at bounding box center [764, 288] width 240 height 11
click at [890, 278] on div at bounding box center [771, 288] width 260 height 21
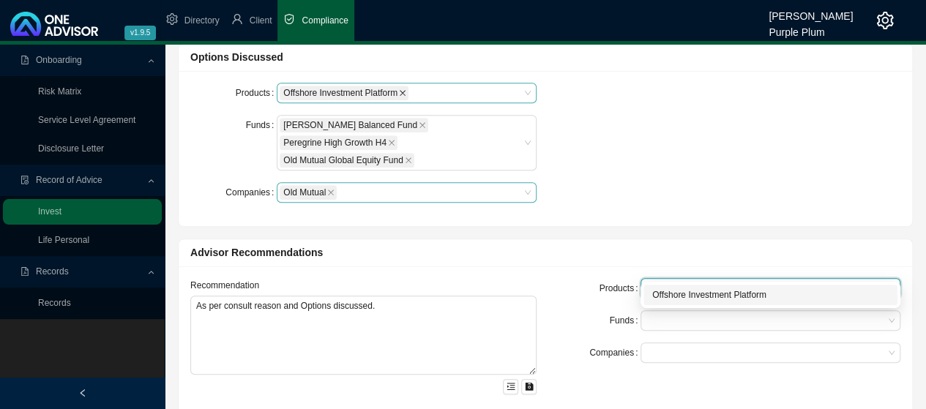
click at [402, 92] on icon "close" at bounding box center [403, 93] width 6 height 6
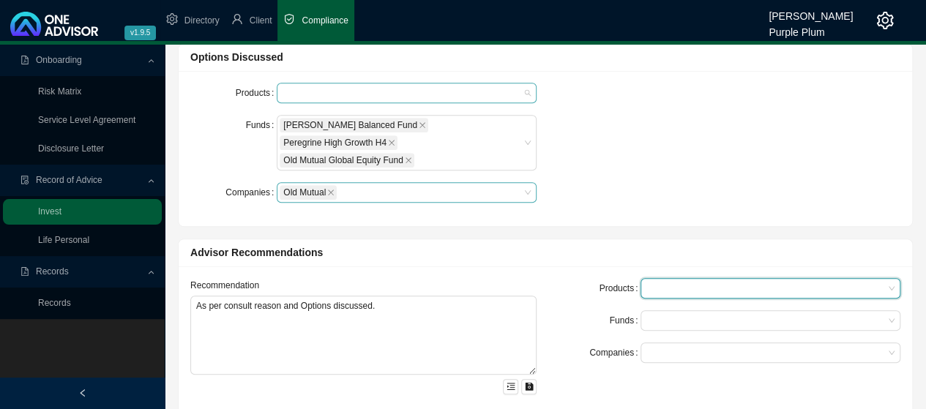
click at [524, 89] on div at bounding box center [407, 93] width 260 height 21
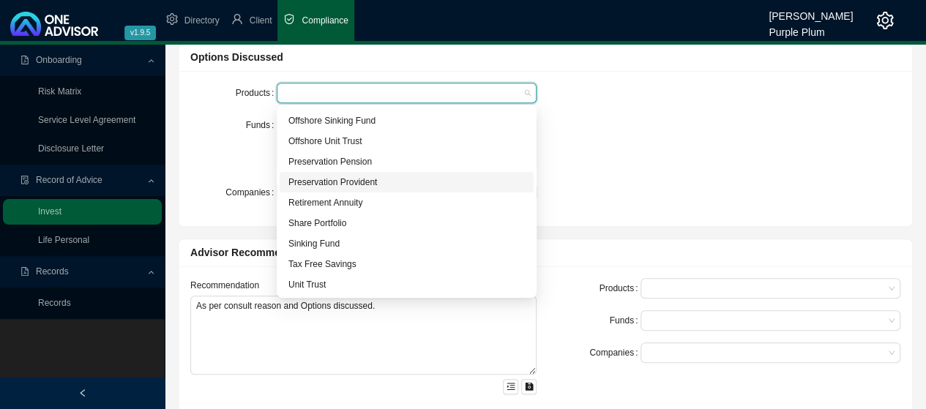
scroll to position [47, 0]
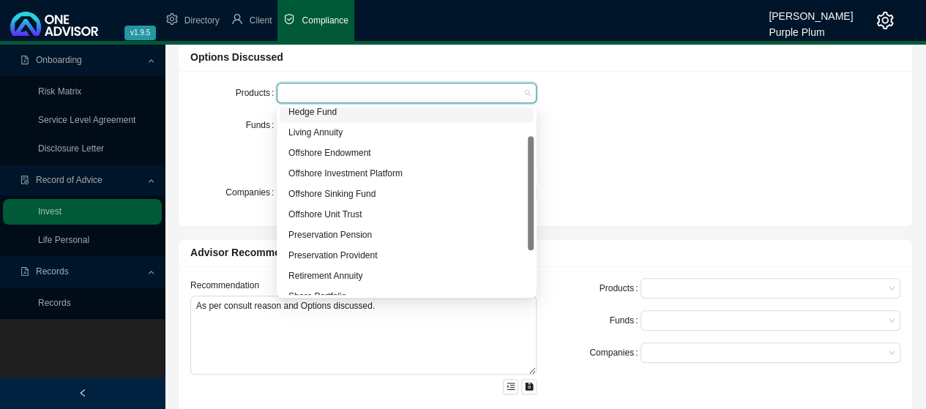
click at [321, 112] on div "Hedge Fund" at bounding box center [407, 112] width 237 height 15
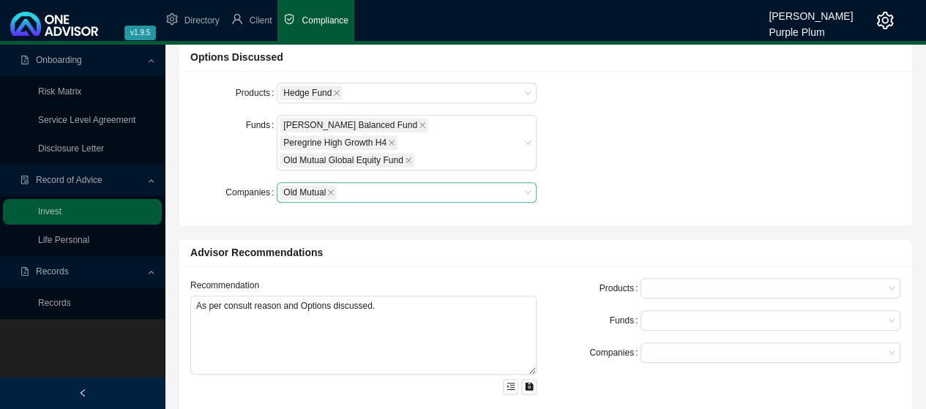
click at [636, 108] on div "Products Hedge Fund Funds [PERSON_NAME] Balanced Fund Peregrine High Growth H4 …" at bounding box center [546, 149] width 728 height 132
click at [521, 90] on div "Hedge Fund" at bounding box center [407, 93] width 260 height 21
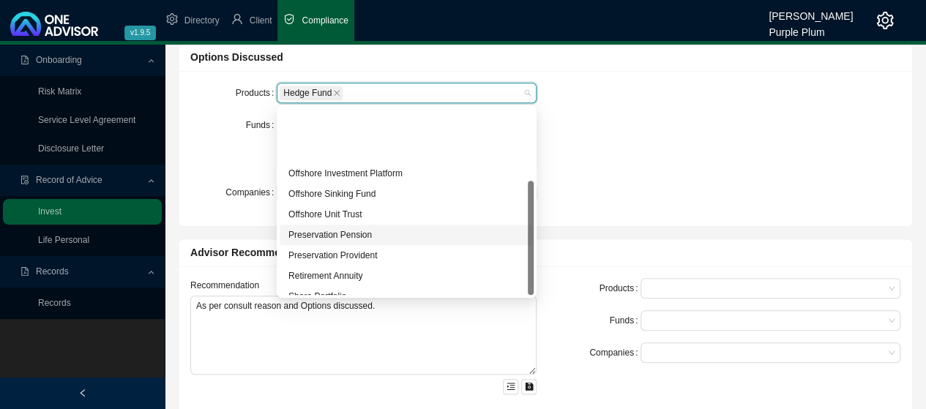
scroll to position [120, 0]
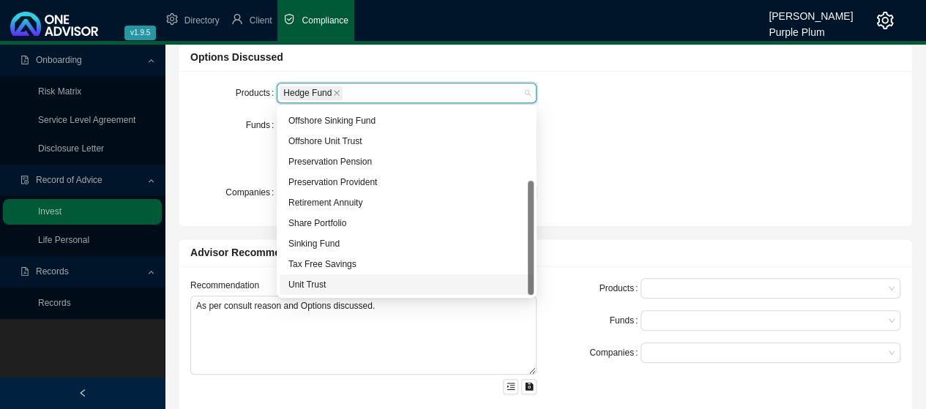
click at [309, 285] on div "Unit Trust" at bounding box center [407, 285] width 237 height 15
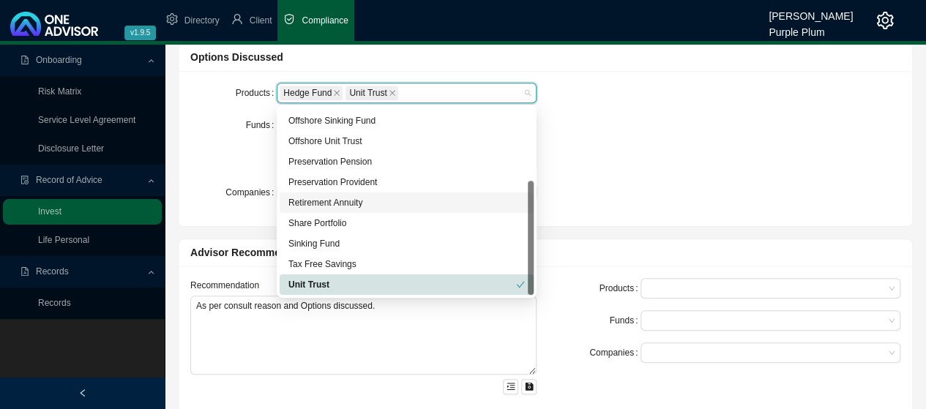
click at [716, 97] on div "Products Hedge Fund Unit Trust Funds [PERSON_NAME] Balanced Fund Peregrine High…" at bounding box center [546, 149] width 728 height 132
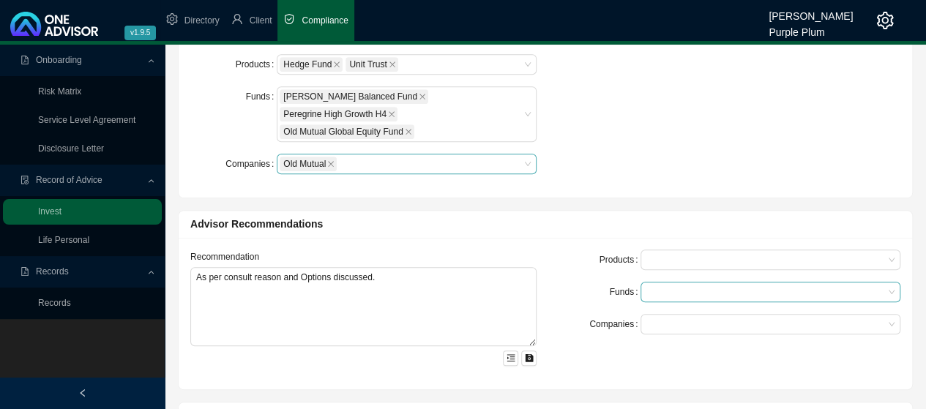
scroll to position [439, 0]
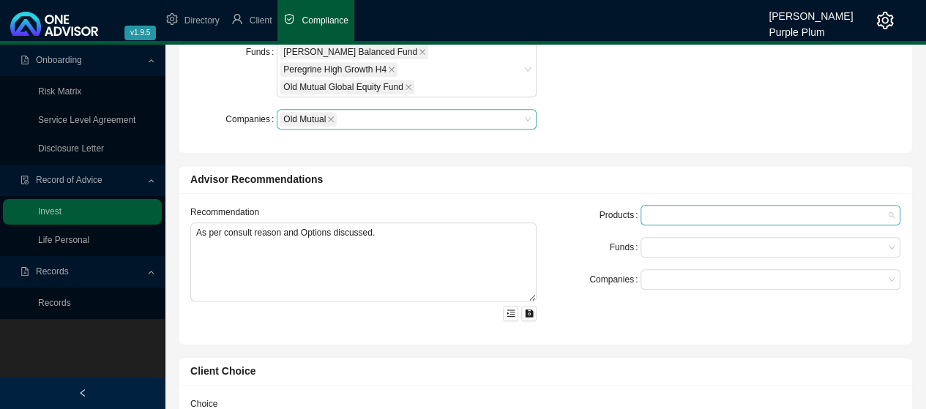
click at [735, 210] on div at bounding box center [764, 215] width 240 height 11
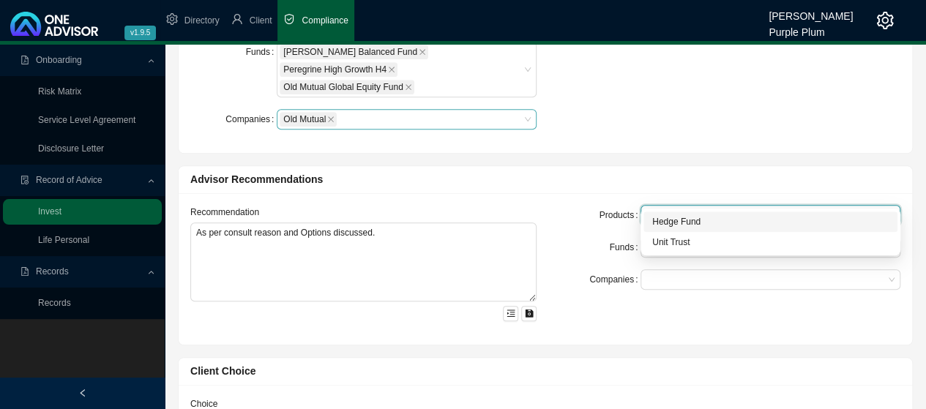
click at [693, 223] on div "Hedge Fund" at bounding box center [770, 222] width 237 height 15
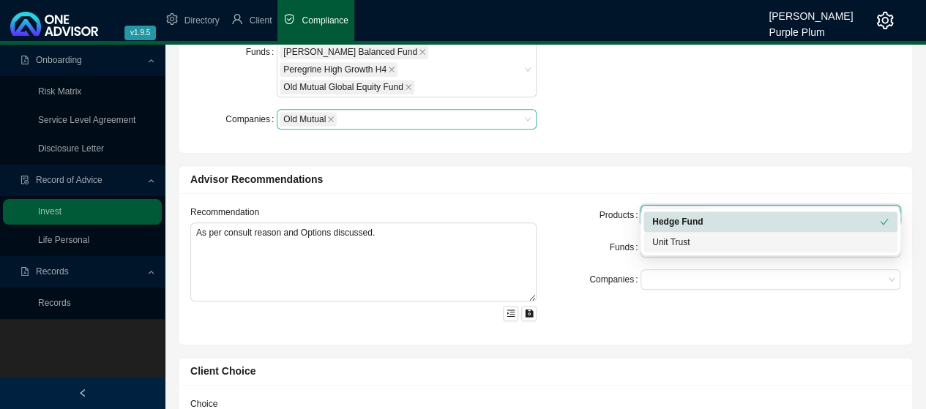
click at [680, 243] on div "Unit Trust" at bounding box center [770, 242] width 237 height 15
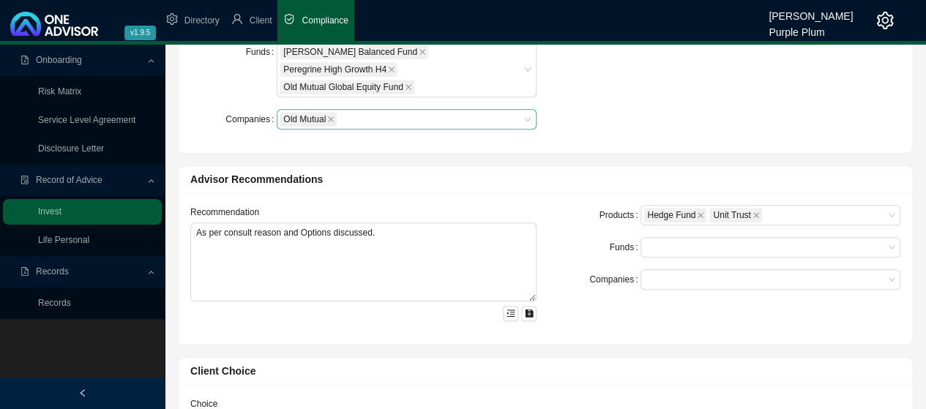
drag, startPoint x: 573, startPoint y: 226, endPoint x: 580, endPoint y: 225, distance: 7.5
click at [573, 237] on div "Funds" at bounding box center [597, 247] width 86 height 21
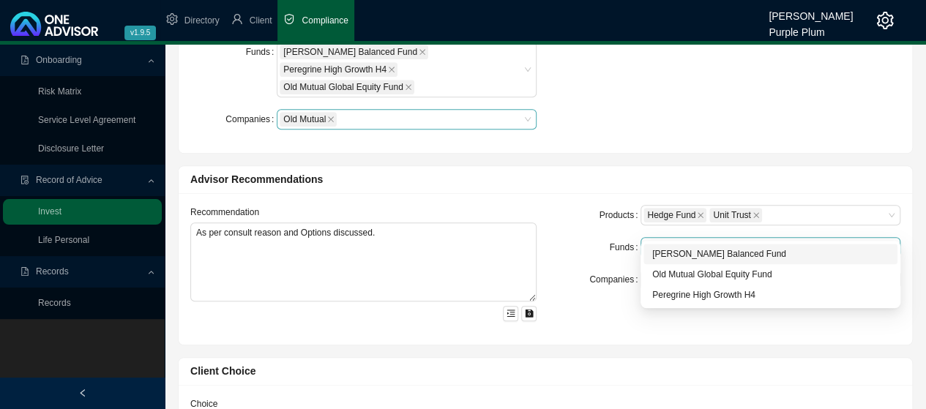
click at [704, 242] on div at bounding box center [764, 247] width 240 height 11
click at [687, 254] on div "[PERSON_NAME] Balanced Fund" at bounding box center [770, 254] width 237 height 15
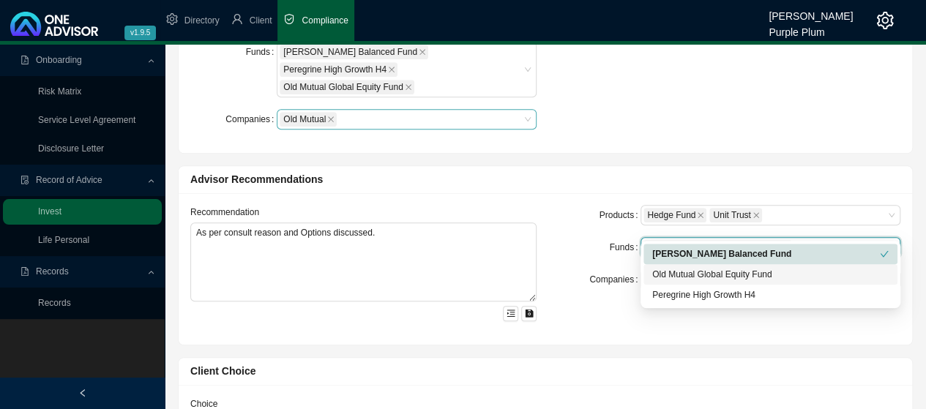
click at [677, 272] on div "Old Mutual Global Equity Fund" at bounding box center [770, 274] width 237 height 15
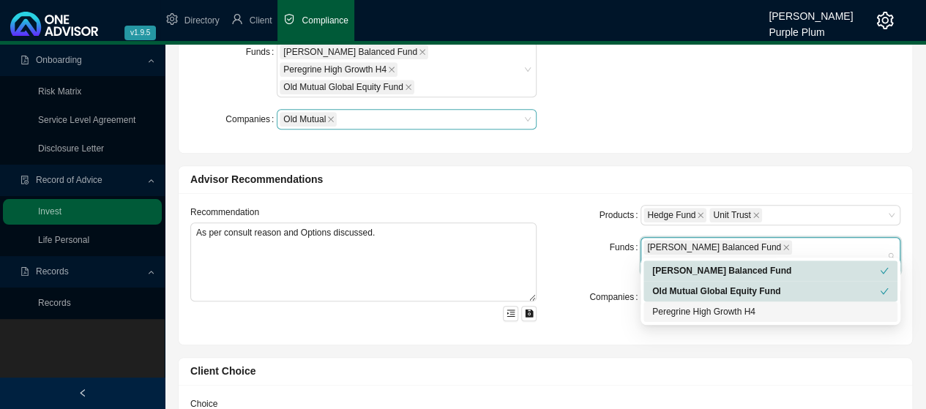
click at [663, 313] on div "Peregrine High Growth H4" at bounding box center [770, 312] width 237 height 15
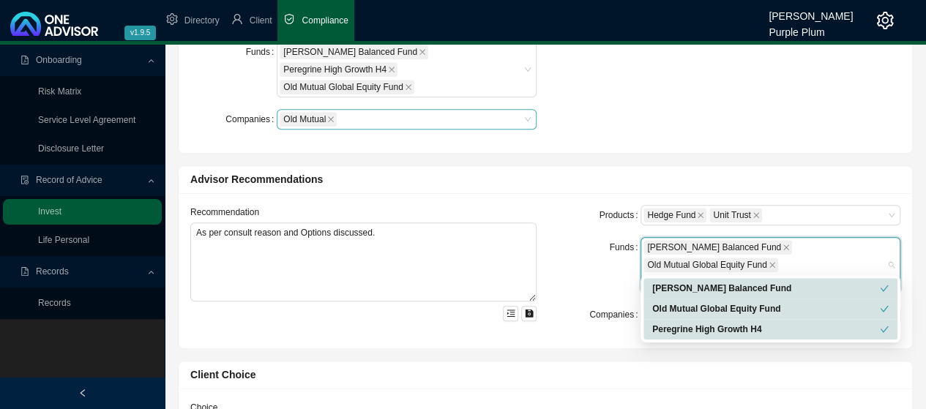
click at [590, 258] on div "Funds" at bounding box center [597, 265] width 86 height 56
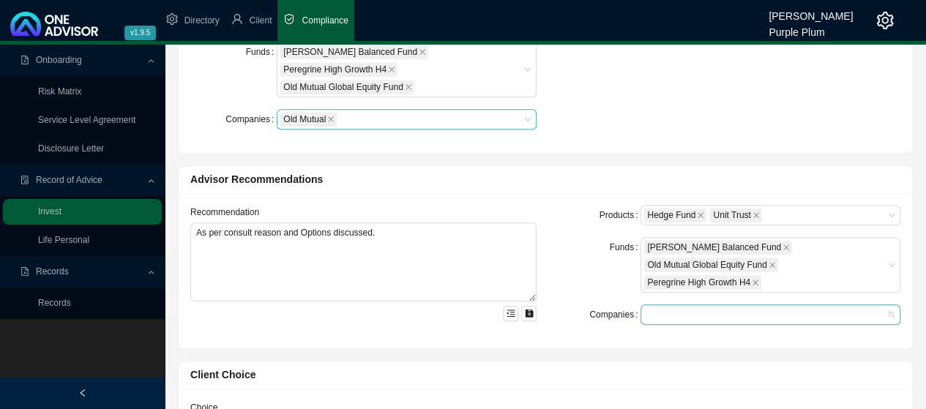
click at [685, 310] on div at bounding box center [764, 315] width 240 height 11
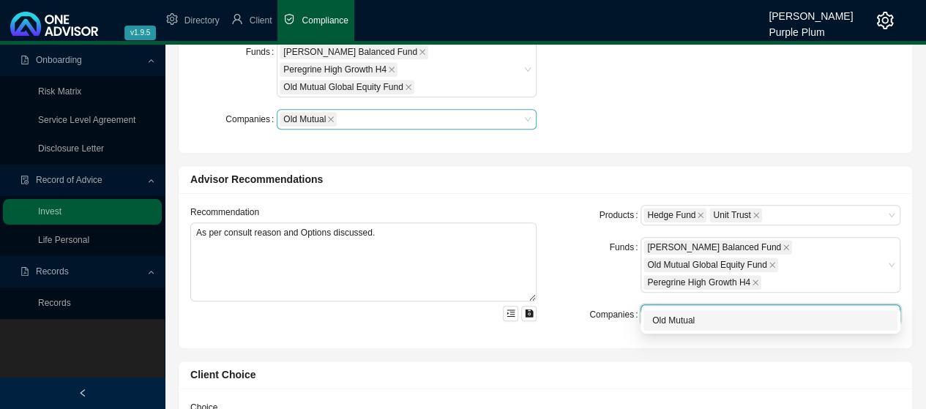
click at [669, 320] on div "Old Mutual" at bounding box center [770, 320] width 237 height 15
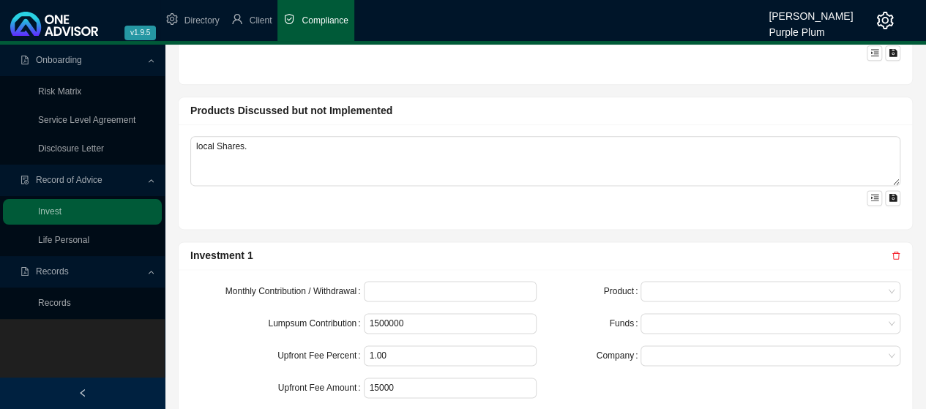
scroll to position [879, 0]
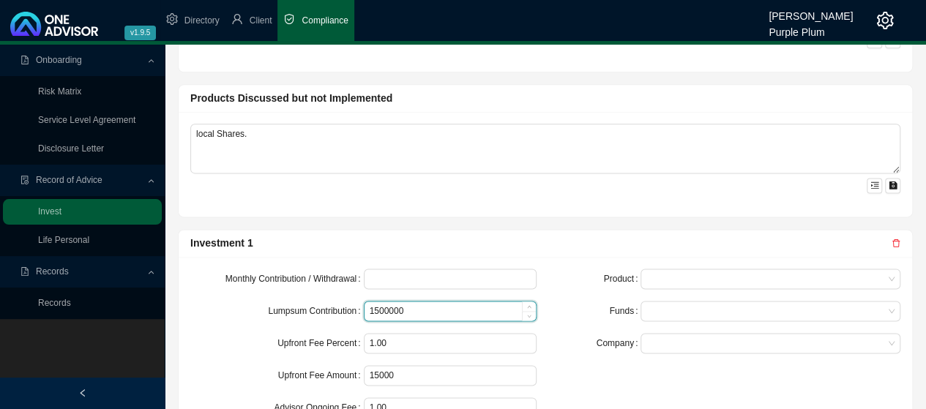
click at [426, 302] on input "1500000" at bounding box center [451, 311] width 172 height 19
type input "1000000"
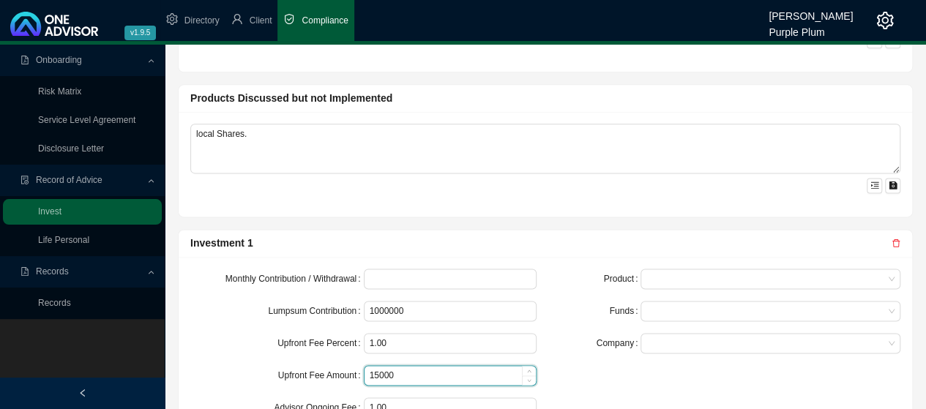
click at [400, 366] on input "15000" at bounding box center [451, 375] width 172 height 19
click at [760, 269] on span at bounding box center [771, 278] width 248 height 19
type input "10000"
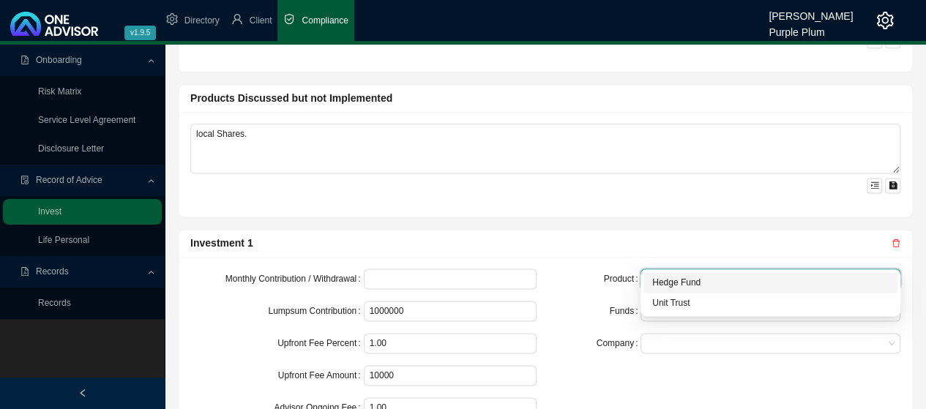
click at [704, 285] on div "Hedge Fund" at bounding box center [770, 282] width 237 height 15
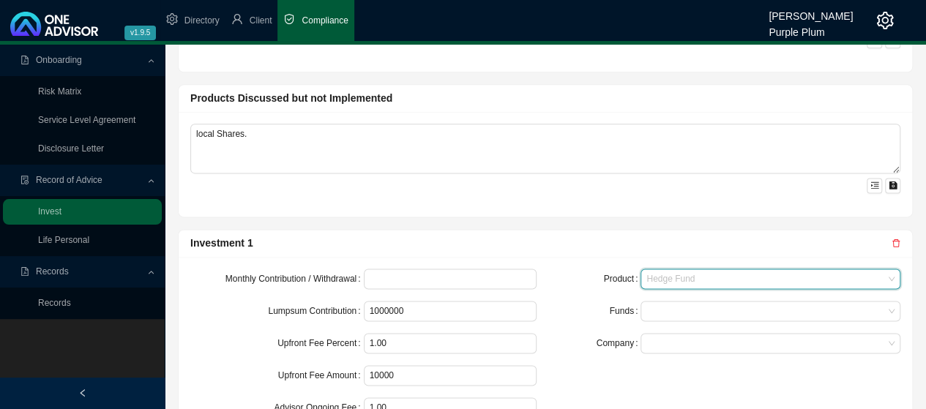
click at [729, 269] on span "Hedge Fund" at bounding box center [771, 278] width 248 height 19
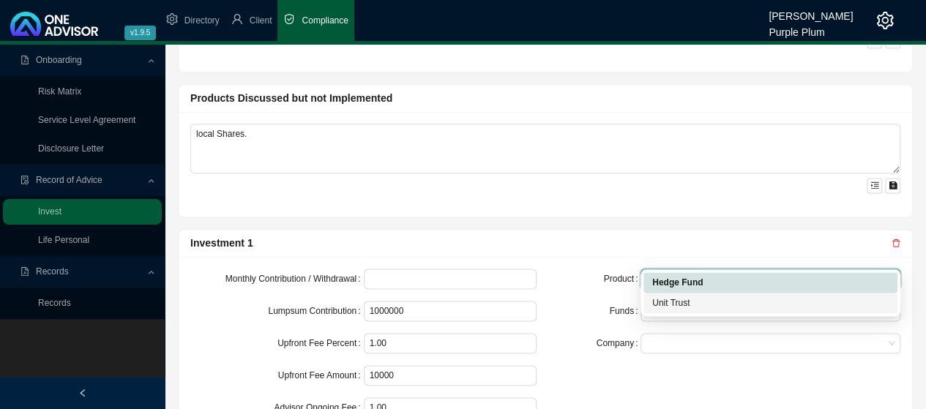
click at [680, 305] on div "Unit Trust" at bounding box center [770, 303] width 237 height 15
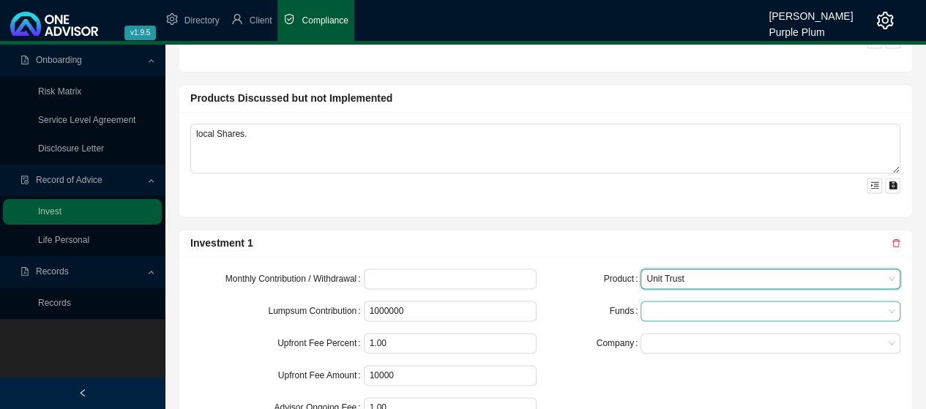
click at [697, 306] on div at bounding box center [764, 311] width 240 height 11
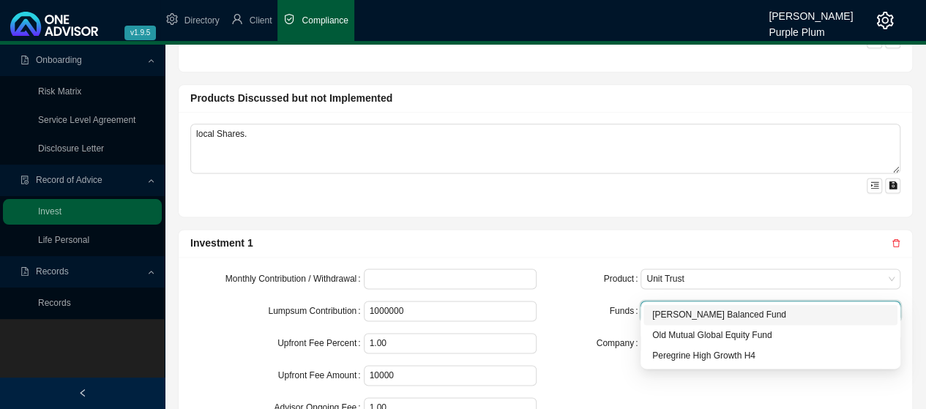
click at [689, 314] on div "[PERSON_NAME] Balanced Fund" at bounding box center [770, 315] width 237 height 15
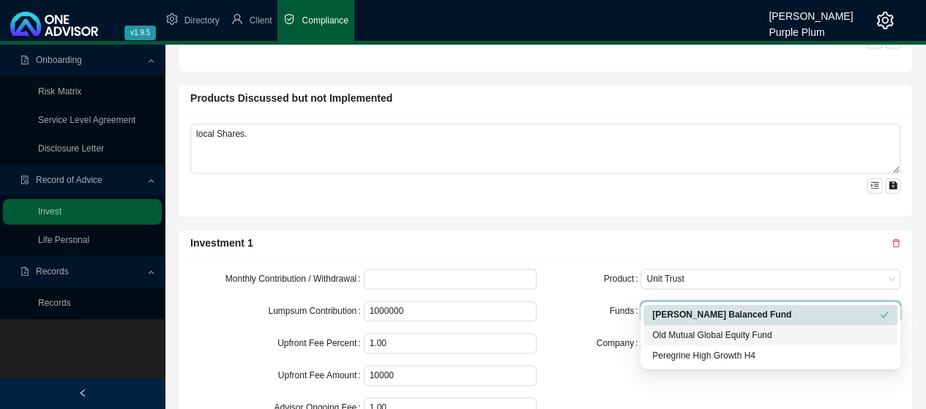
click at [677, 334] on div "Old Mutual Global Equity Fund" at bounding box center [770, 335] width 237 height 15
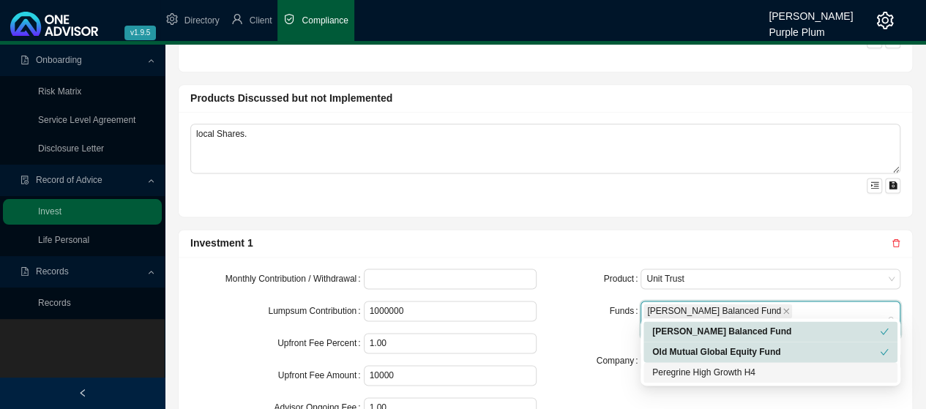
click at [661, 371] on div "Peregrine High Growth H4" at bounding box center [770, 372] width 237 height 15
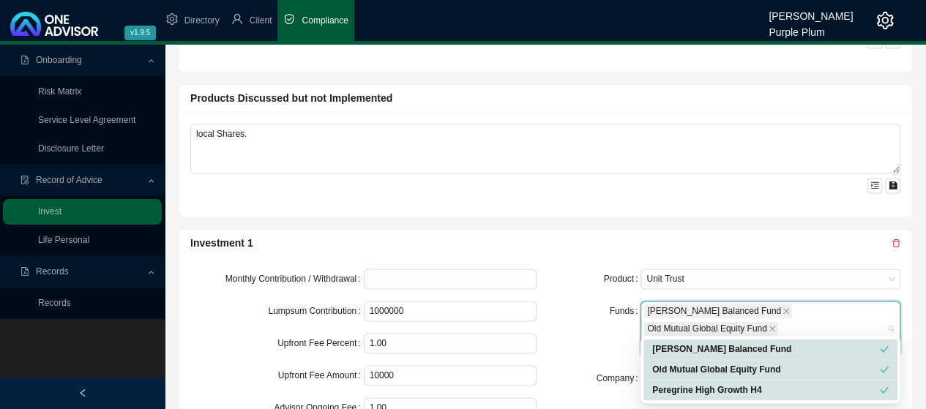
click at [603, 308] on div "Funds" at bounding box center [597, 329] width 86 height 56
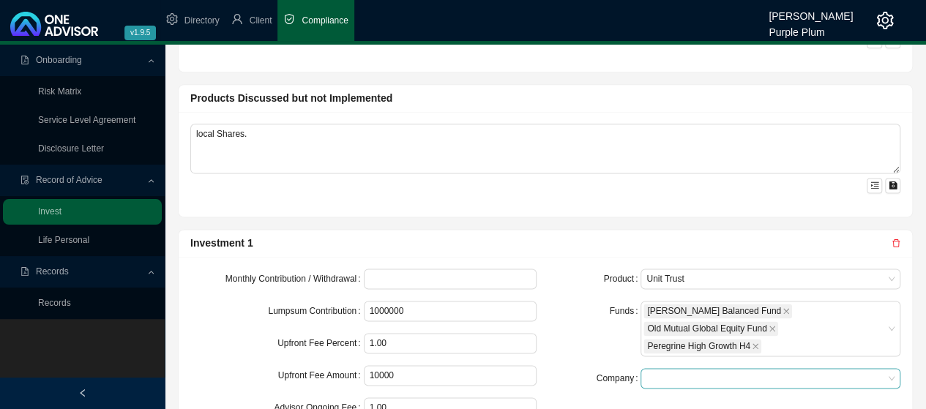
click at [725, 369] on span at bounding box center [771, 378] width 248 height 19
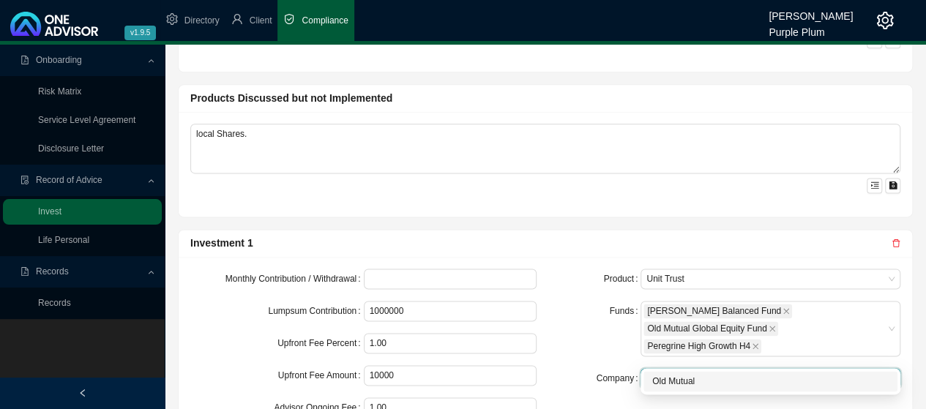
click at [656, 382] on div "Old Mutual" at bounding box center [770, 381] width 237 height 15
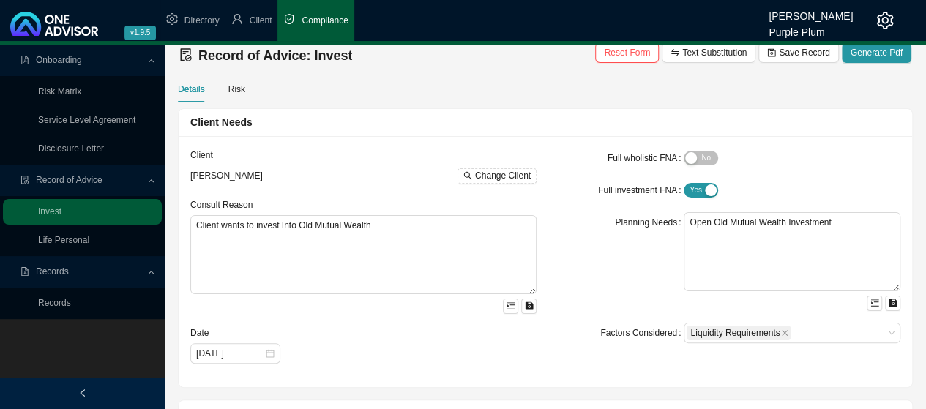
scroll to position [0, 0]
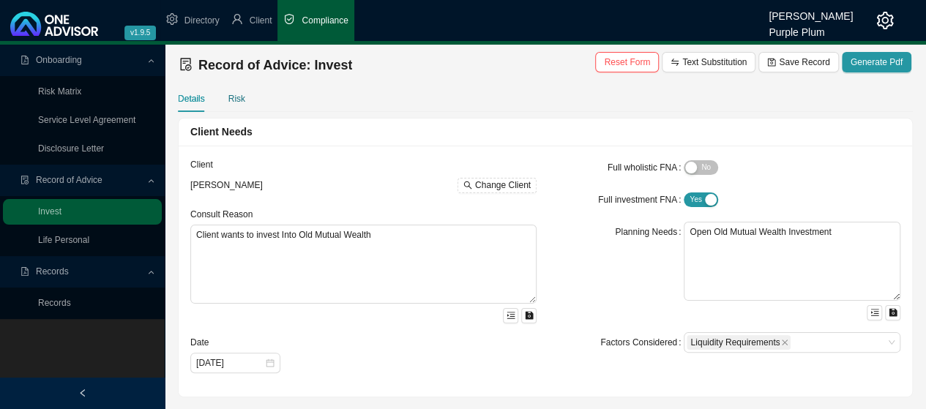
click at [237, 100] on div "Risk" at bounding box center [236, 99] width 17 height 15
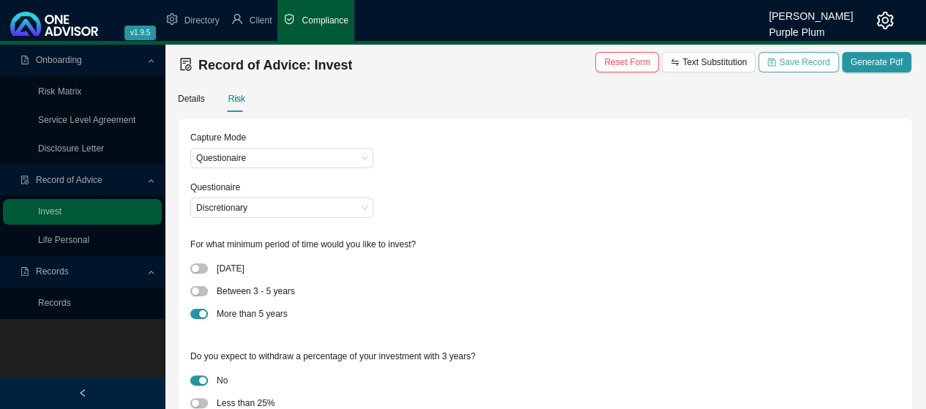
click at [804, 63] on span "Save Record" at bounding box center [804, 62] width 51 height 15
click at [66, 302] on link "Records" at bounding box center [54, 303] width 33 height 10
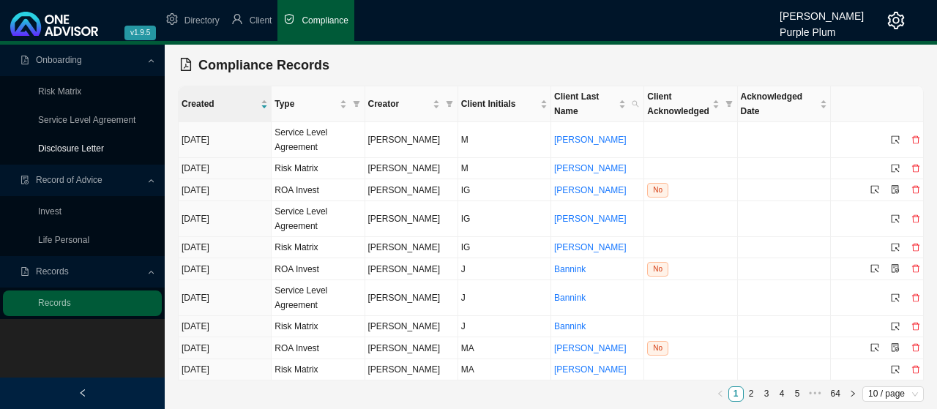
click at [62, 149] on link "Disclosure Letter" at bounding box center [71, 149] width 66 height 10
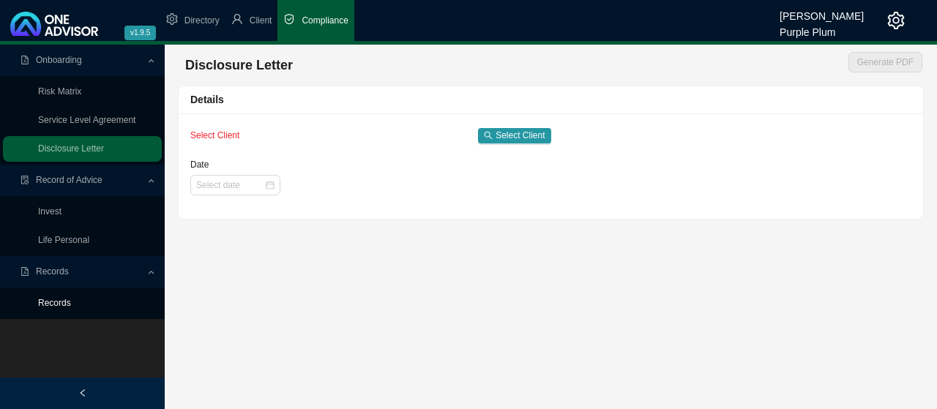
click at [57, 300] on link "Records" at bounding box center [54, 303] width 33 height 10
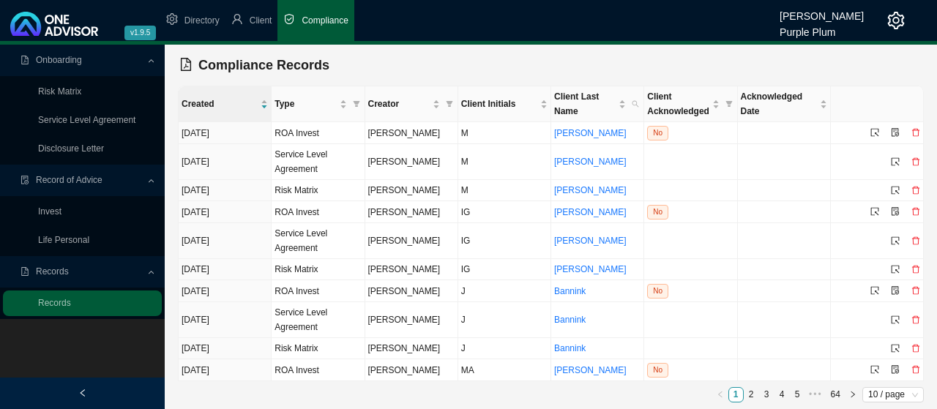
click at [332, 20] on span "Compliance" at bounding box center [325, 20] width 46 height 10
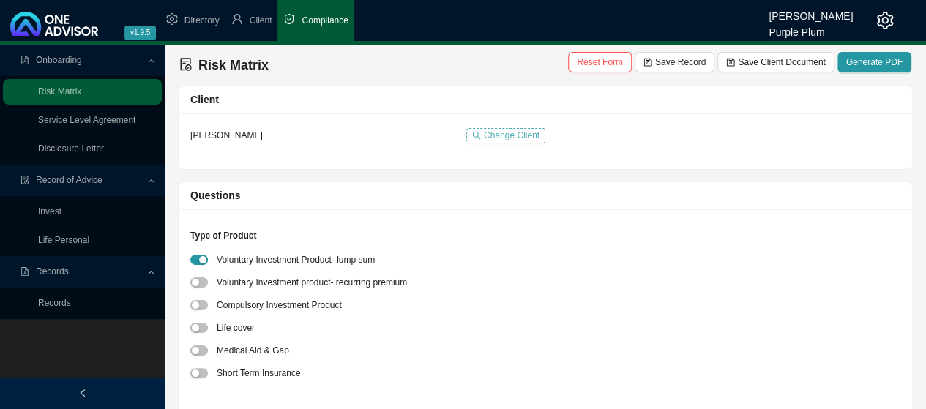
click at [516, 135] on span "Change Client" at bounding box center [512, 135] width 56 height 15
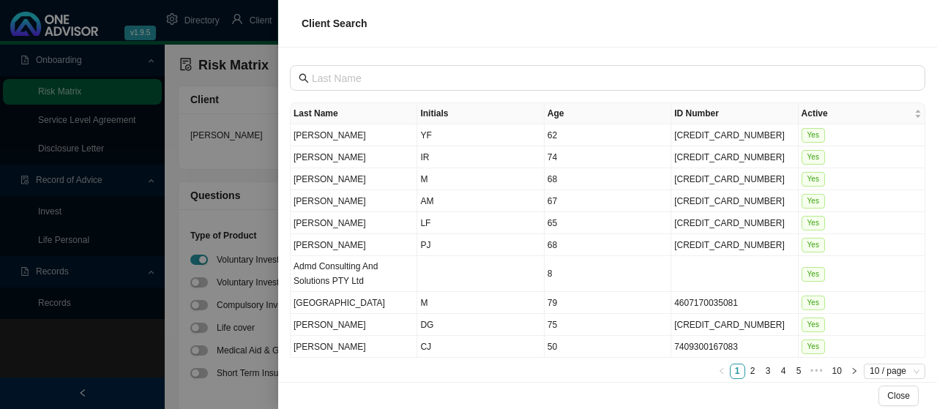
click at [53, 303] on div at bounding box center [468, 204] width 937 height 409
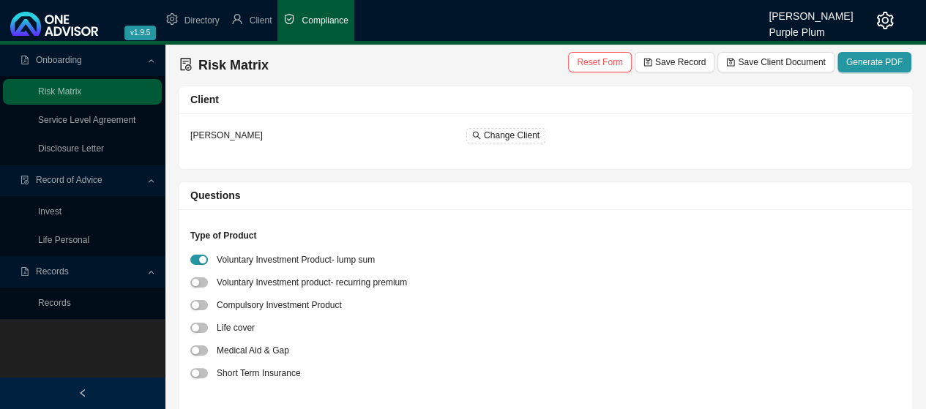
click at [53, 303] on link "Records" at bounding box center [54, 303] width 33 height 10
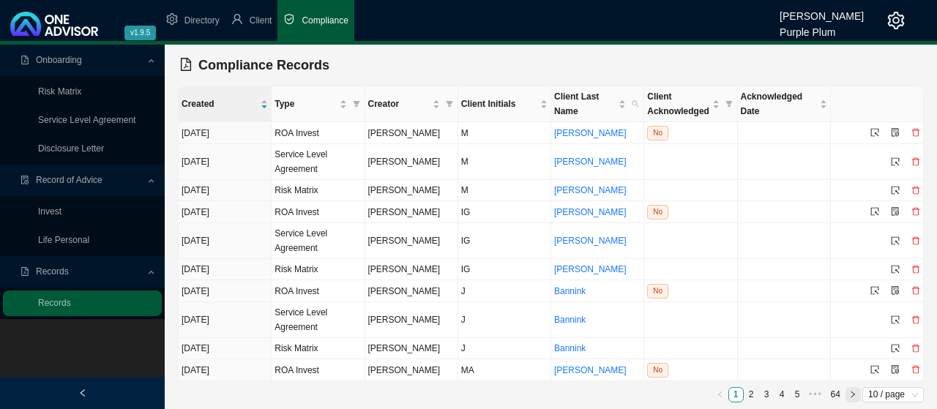
click at [853, 392] on icon "right" at bounding box center [852, 394] width 7 height 7
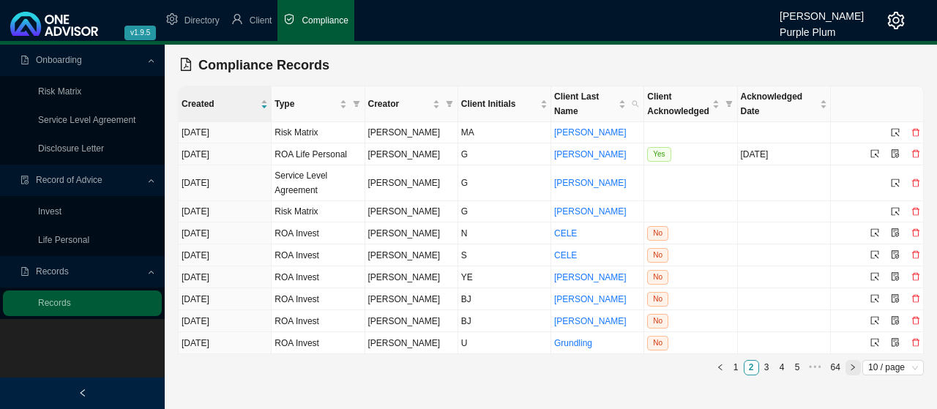
click at [853, 392] on main "Onboarding Risk Matrix Service Level Agreement Disclosure Letter Record of Advi…" at bounding box center [468, 227] width 937 height 365
click at [853, 367] on icon "right" at bounding box center [852, 367] width 7 height 7
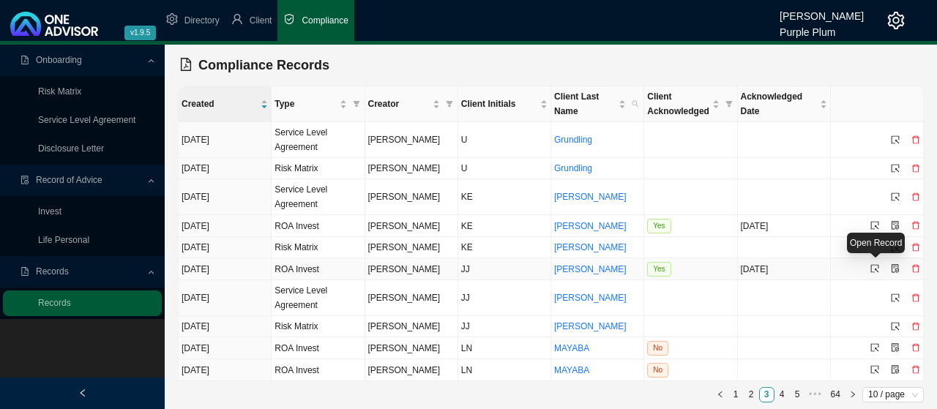
click at [878, 267] on icon "select" at bounding box center [875, 268] width 9 height 9
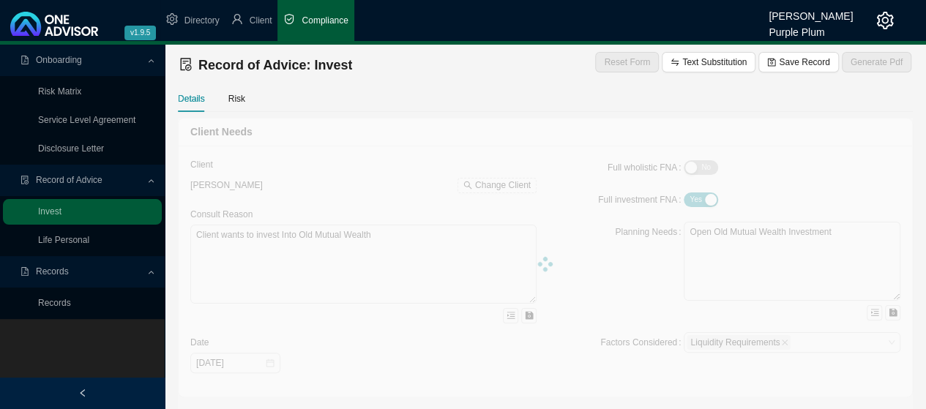
type textarea "Retirement Client wants to invest lump sum into offshore account in USD"
type textarea "Investment"
type textarea "As per Recommendation and options and consult. In consult with client a flexibl…"
type input "60000"
type input "600"
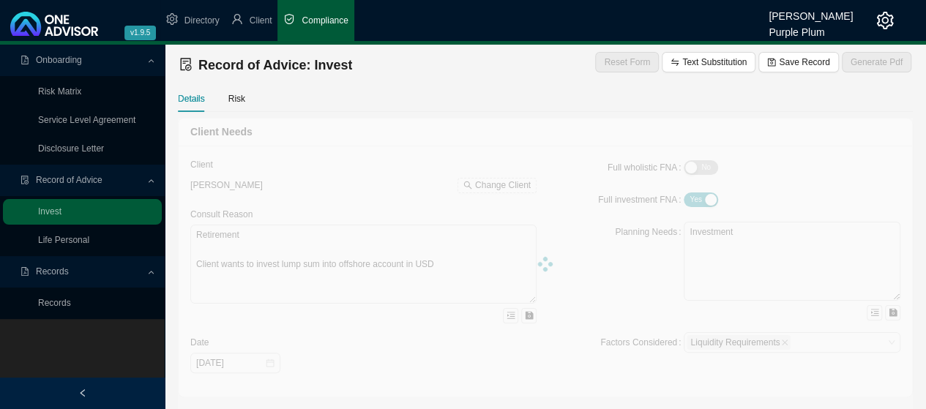
type input "[DATE]"
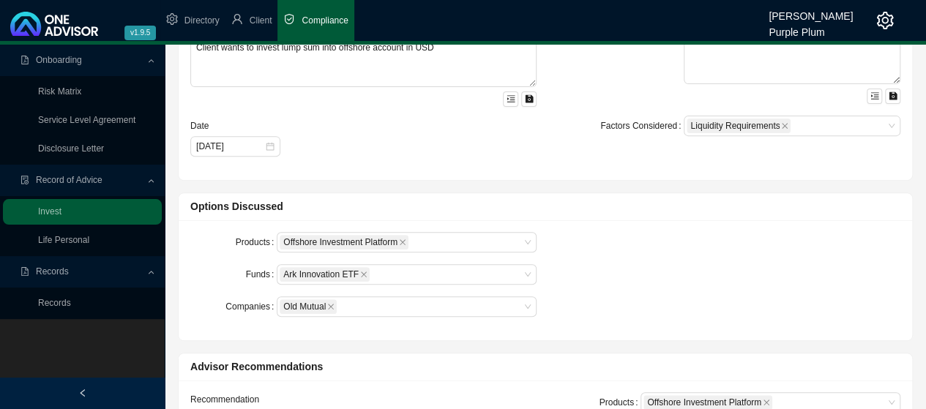
scroll to position [220, 0]
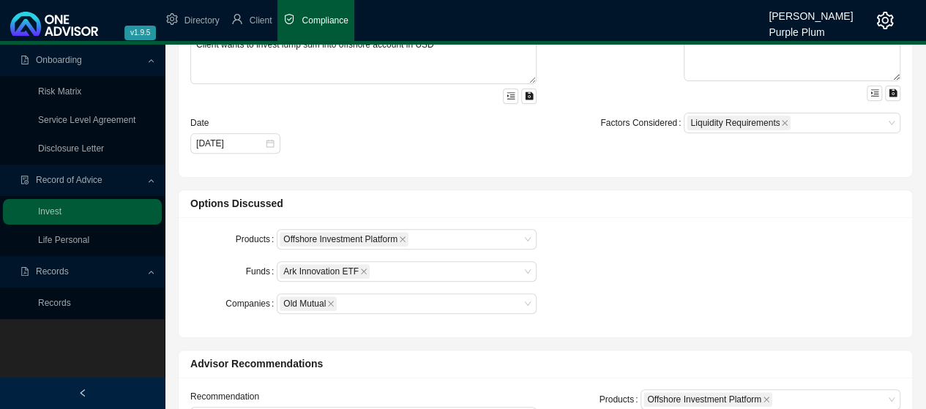
click at [316, 18] on span "Compliance" at bounding box center [325, 20] width 46 height 10
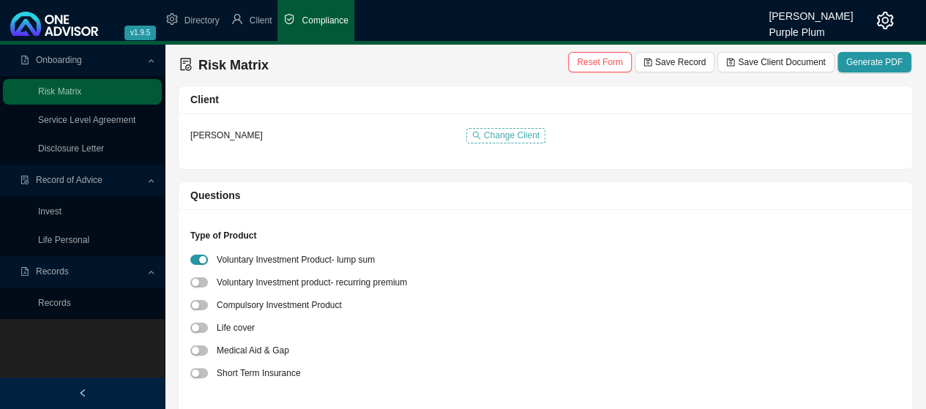
click at [503, 131] on span "Change Client" at bounding box center [512, 135] width 56 height 15
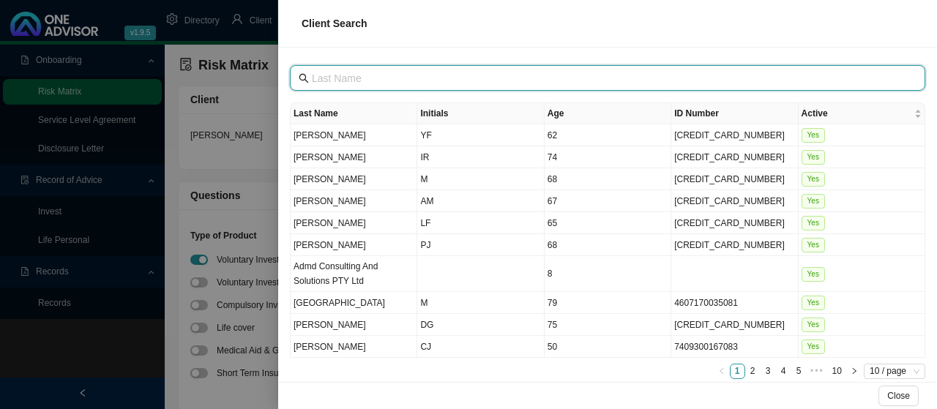
click at [371, 77] on input "text" at bounding box center [609, 78] width 595 height 16
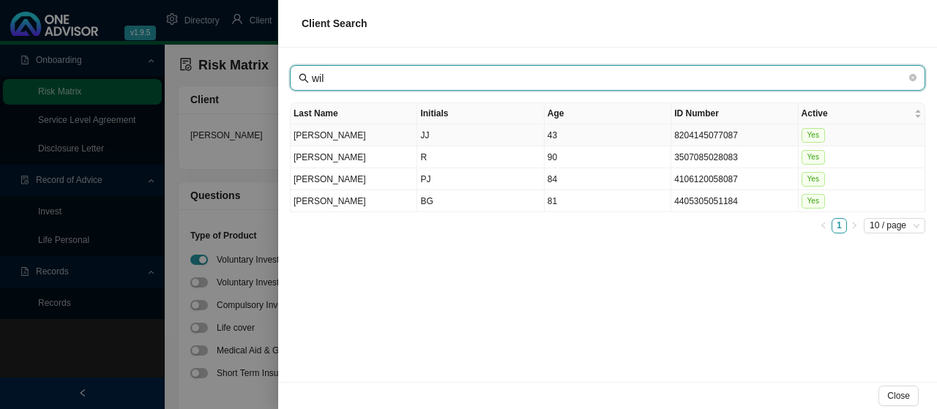
type input "wil"
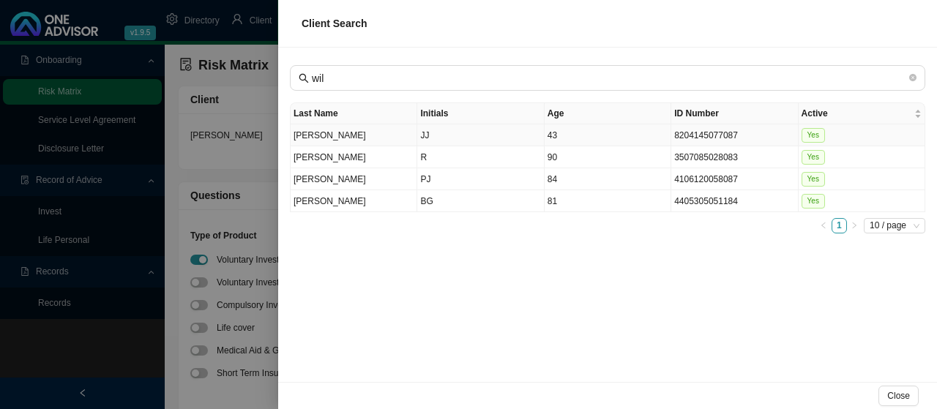
click at [311, 133] on td "[PERSON_NAME]" at bounding box center [354, 135] width 127 height 22
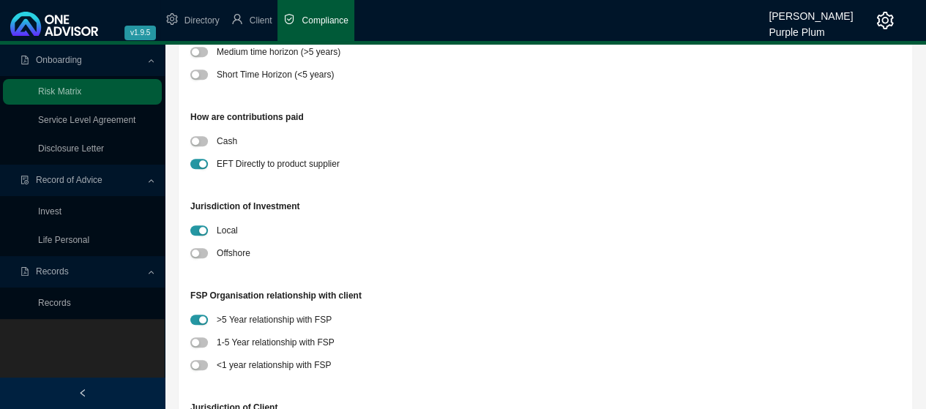
scroll to position [439, 0]
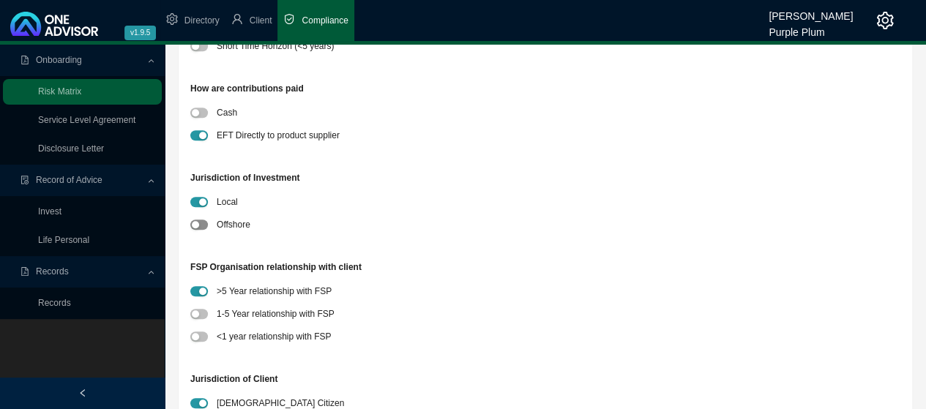
click at [201, 225] on span "button" at bounding box center [199, 225] width 18 height 10
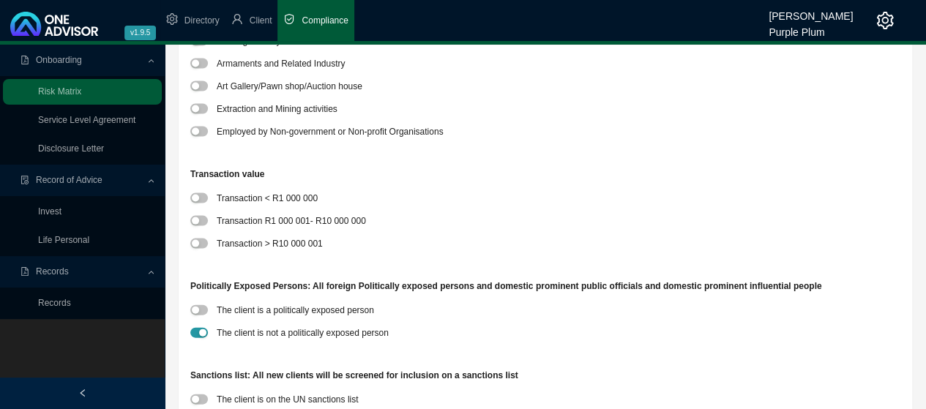
scroll to position [1465, 0]
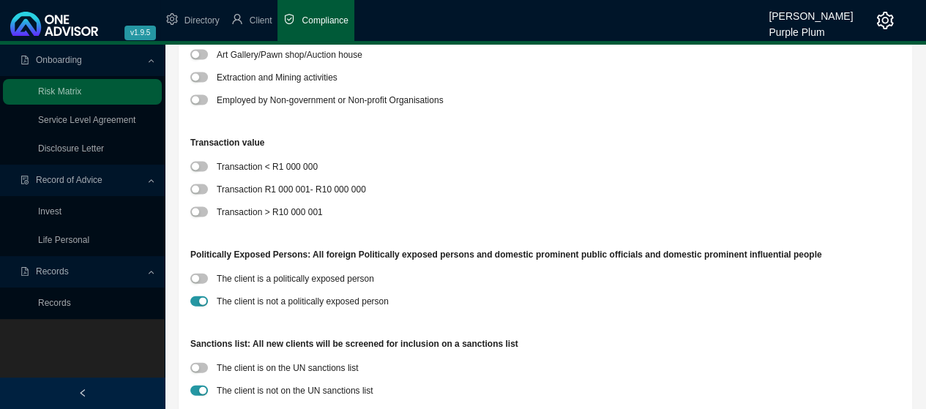
click at [207, 170] on div at bounding box center [203, 166] width 26 height 15
click at [202, 166] on span "button" at bounding box center [199, 167] width 18 height 10
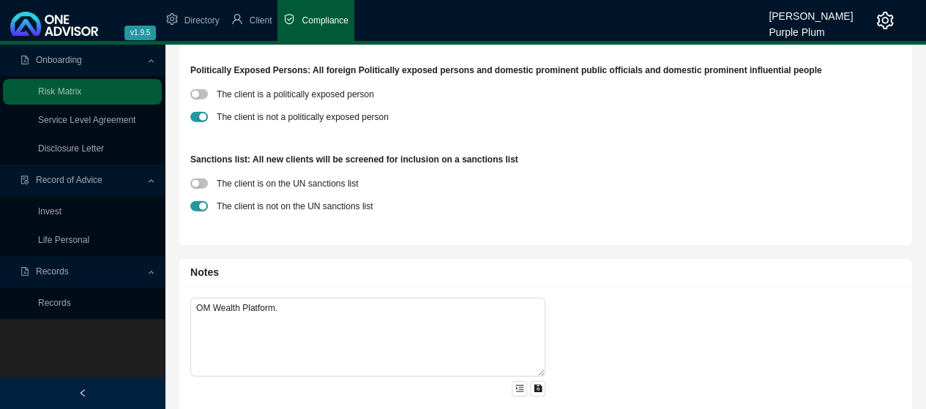
scroll to position [1670, 0]
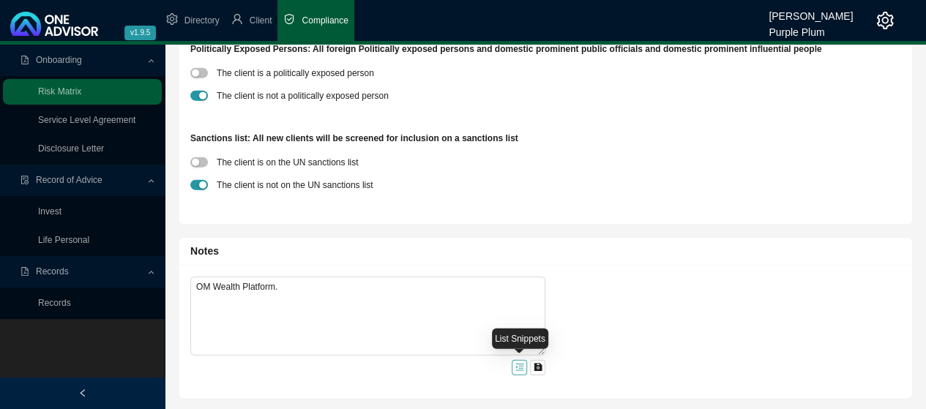
click at [518, 368] on icon "menu-unfold" at bounding box center [520, 367] width 9 height 9
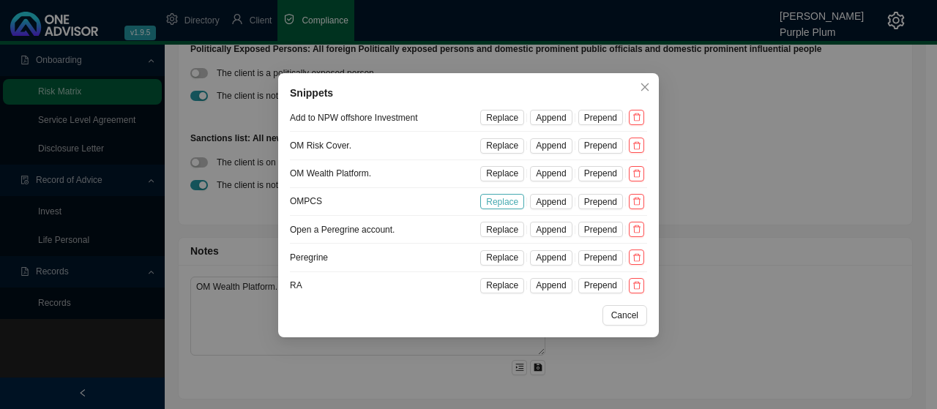
click at [505, 203] on span "Replace" at bounding box center [502, 202] width 32 height 15
type textarea "OMPCS Offshore platform."
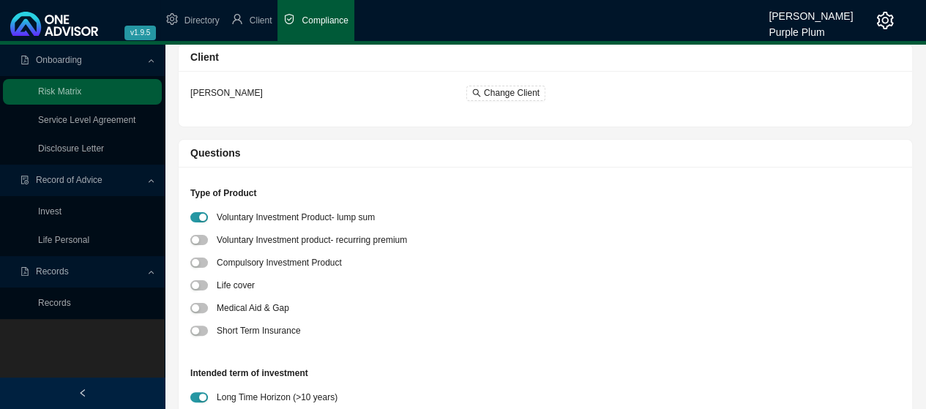
scroll to position [0, 0]
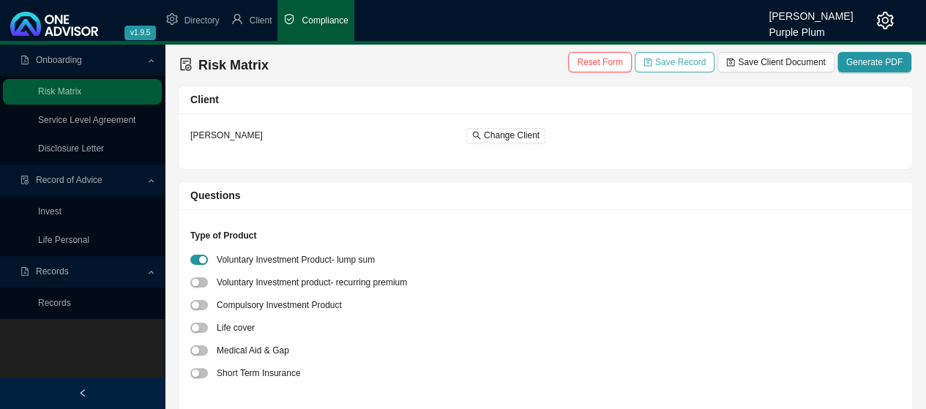
click at [679, 63] on span "Save Record" at bounding box center [680, 62] width 51 height 15
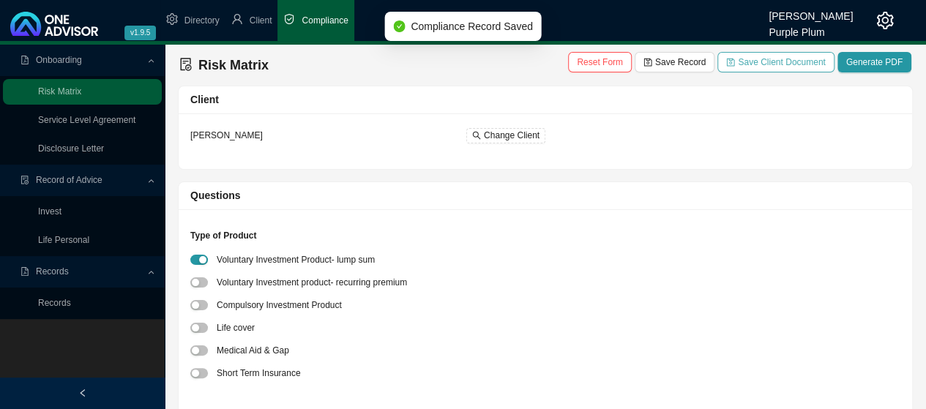
click at [782, 64] on span "Save Client Document" at bounding box center [781, 62] width 87 height 15
click at [60, 119] on link "Service Level Agreement" at bounding box center [86, 120] width 97 height 10
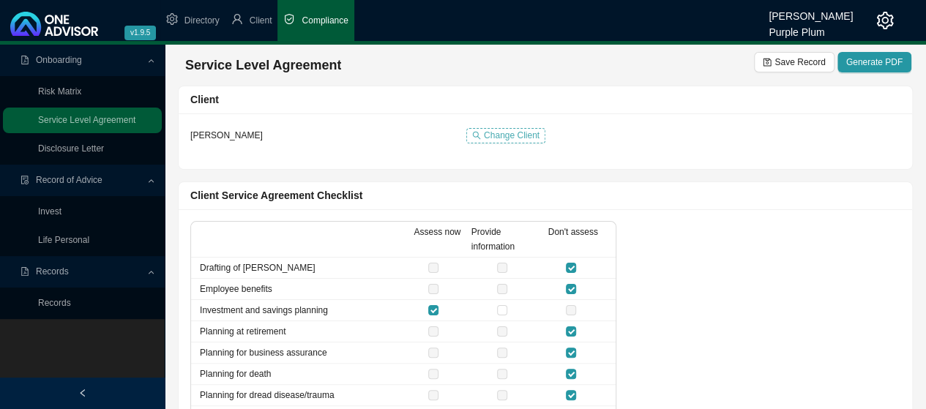
click at [497, 128] on span "Change Client" at bounding box center [512, 135] width 56 height 15
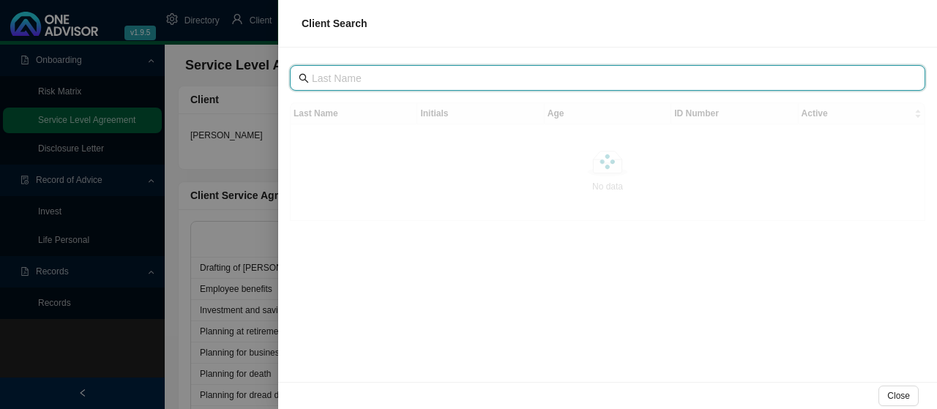
click at [339, 78] on input "text" at bounding box center [609, 78] width 595 height 16
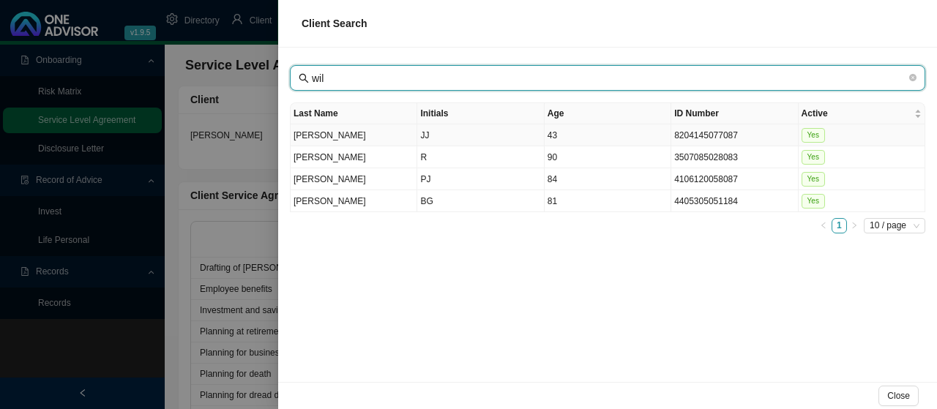
type input "wil"
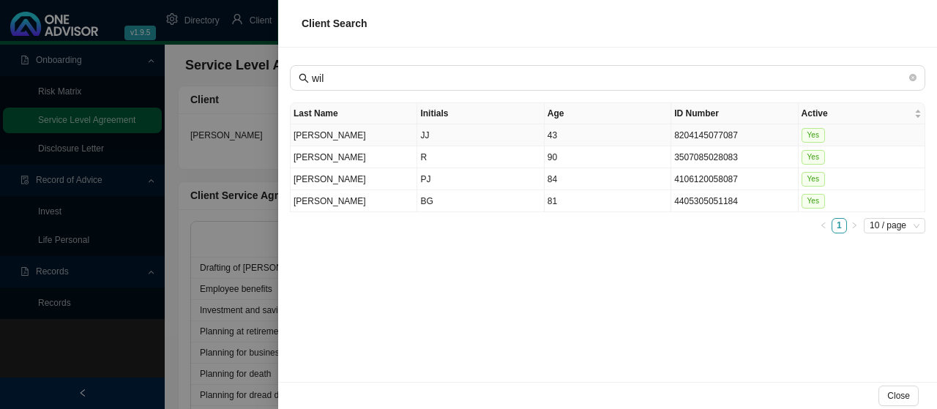
click at [306, 132] on td "[PERSON_NAME]" at bounding box center [354, 135] width 127 height 22
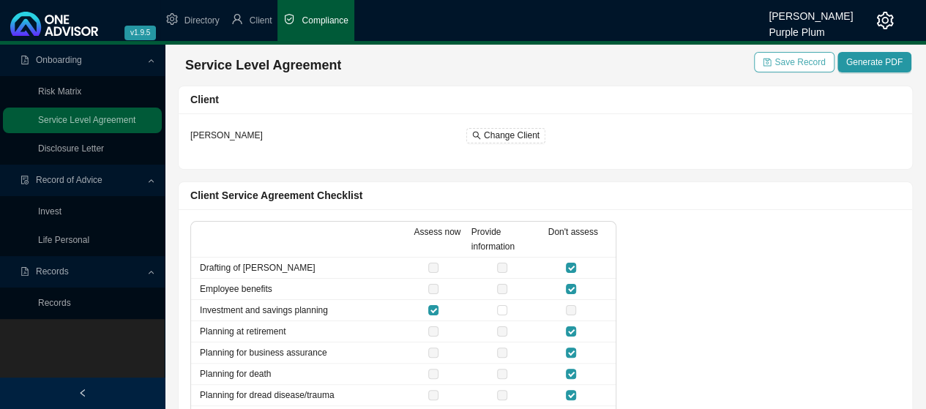
click at [805, 63] on span "Save Record" at bounding box center [800, 62] width 51 height 15
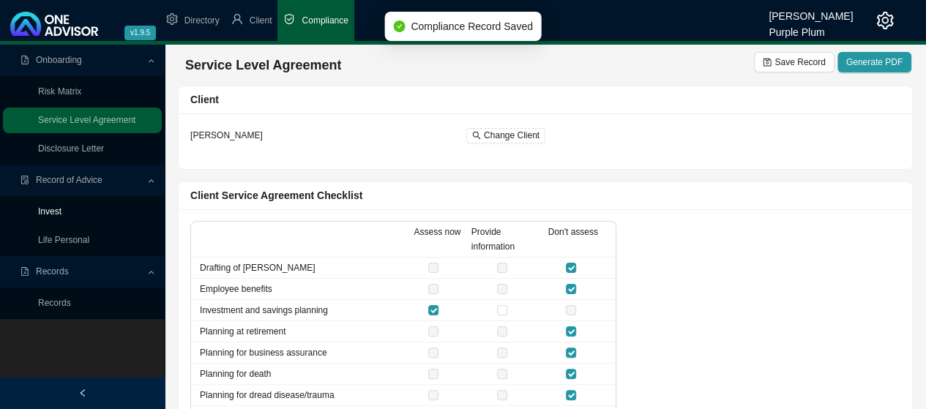
click at [55, 212] on link "Invest" at bounding box center [49, 212] width 23 height 10
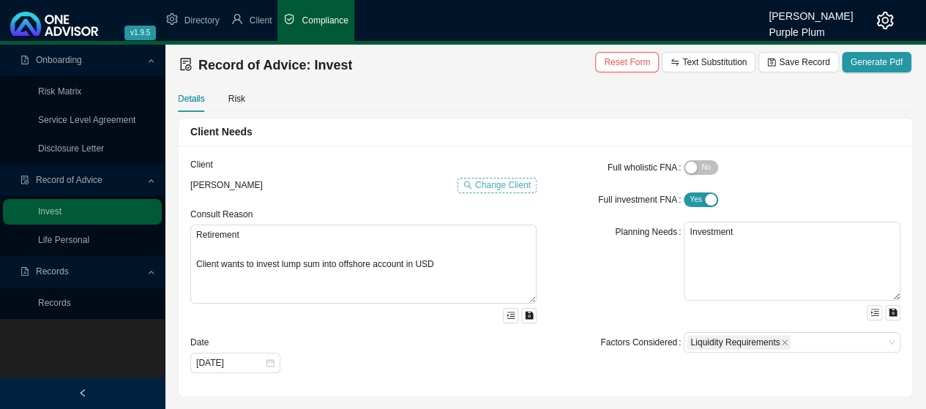
click at [491, 182] on span "Change Client" at bounding box center [503, 185] width 56 height 15
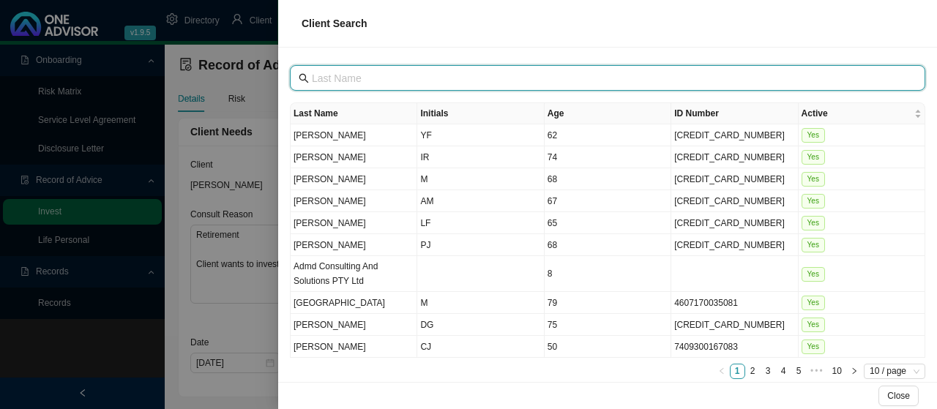
click at [353, 75] on input "text" at bounding box center [609, 78] width 595 height 16
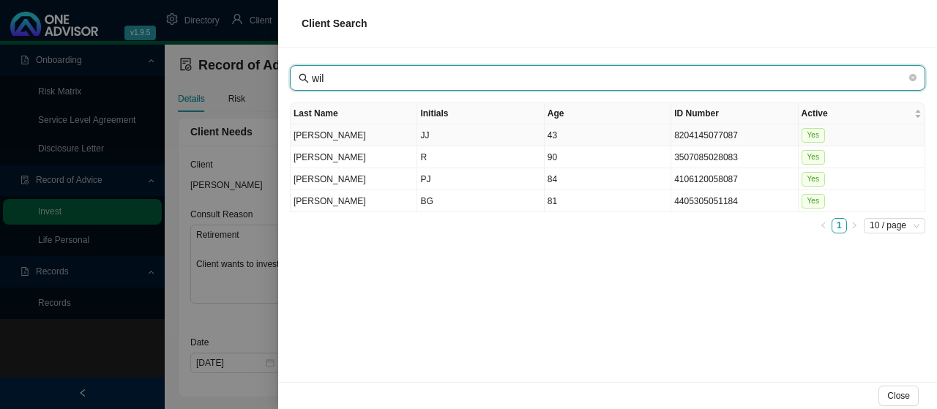
type input "wil"
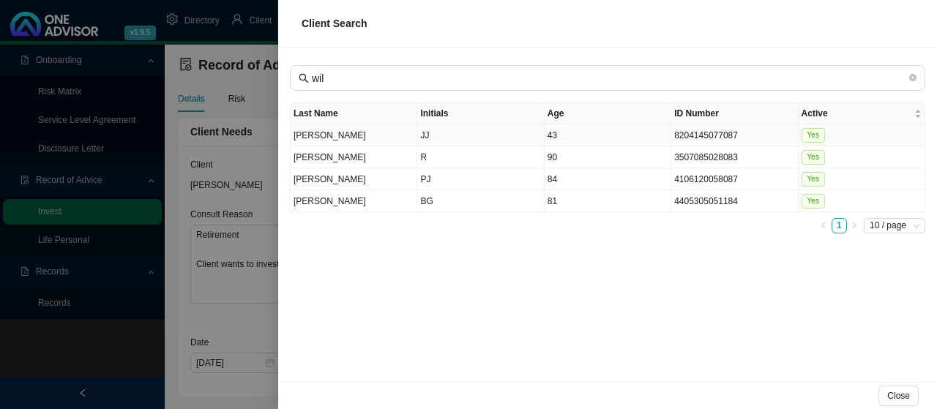
click at [305, 134] on td "[PERSON_NAME]" at bounding box center [354, 135] width 127 height 22
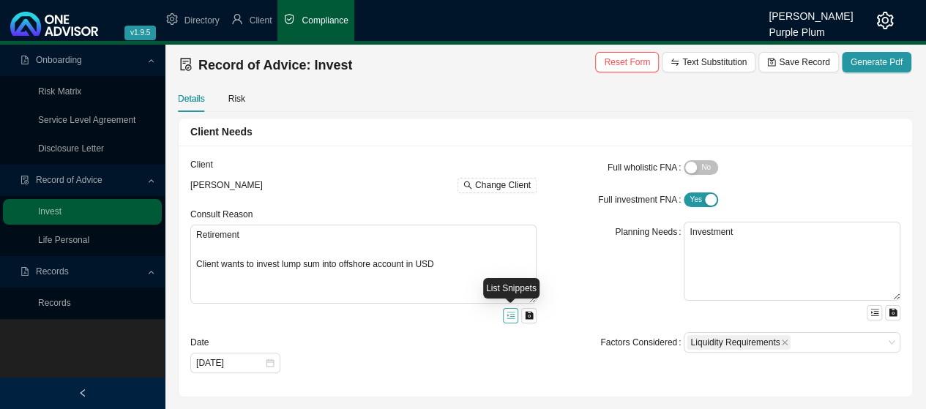
click at [507, 315] on icon "menu-unfold" at bounding box center [511, 315] width 9 height 9
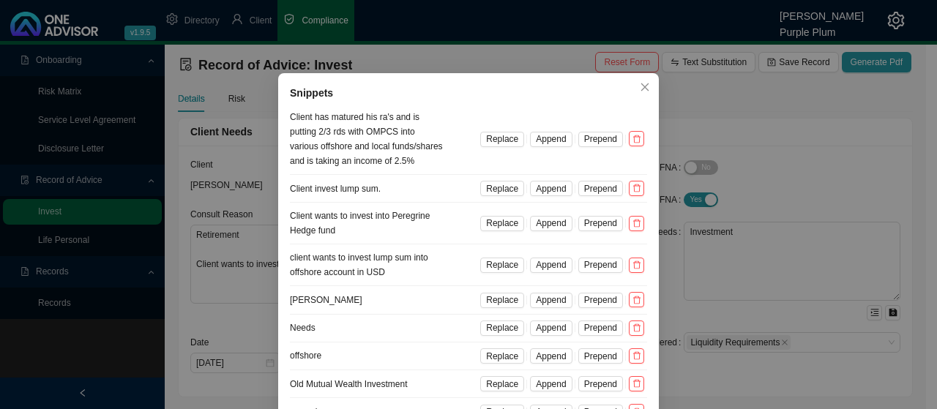
click at [256, 281] on div "Snippets Client has matured his ra's and is putting 2/3 rds with OMPCS into var…" at bounding box center [468, 204] width 937 height 409
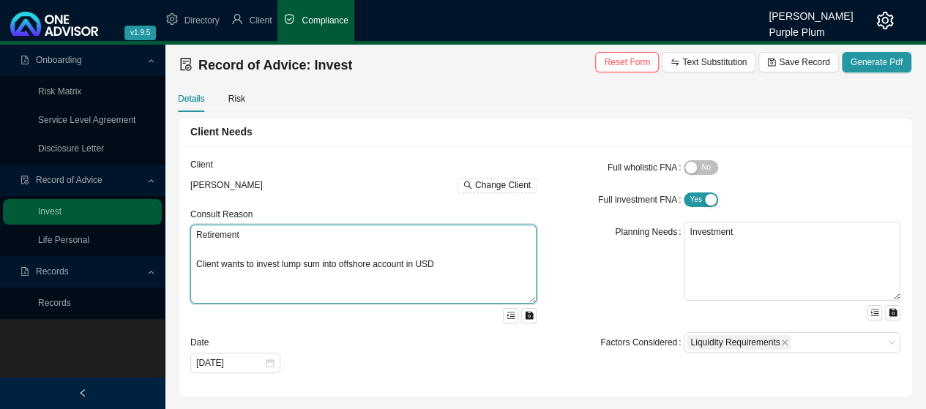
click at [444, 261] on textarea "Retirement Client wants to invest lump sum into offshore account in USD" at bounding box center [363, 264] width 346 height 79
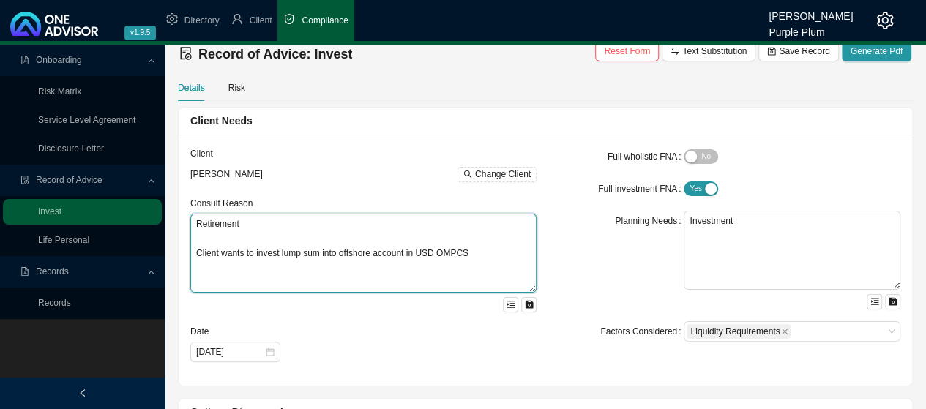
scroll to position [73, 0]
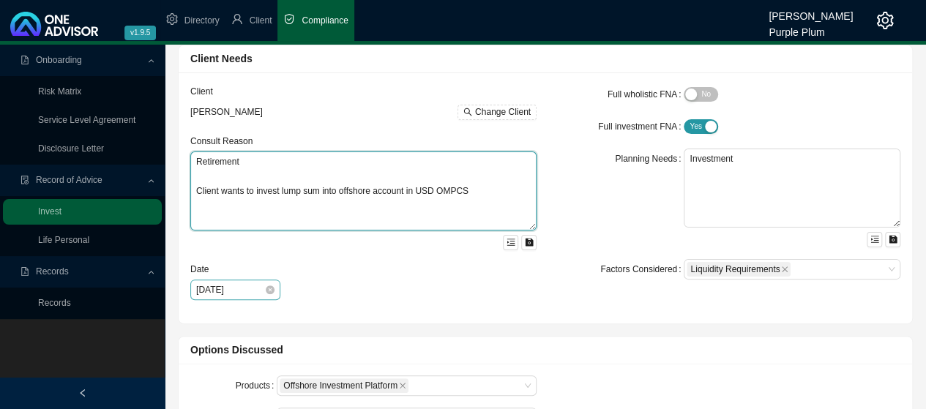
type textarea "Retirement Client wants to invest lump sum into offshore account in USD OMPCS"
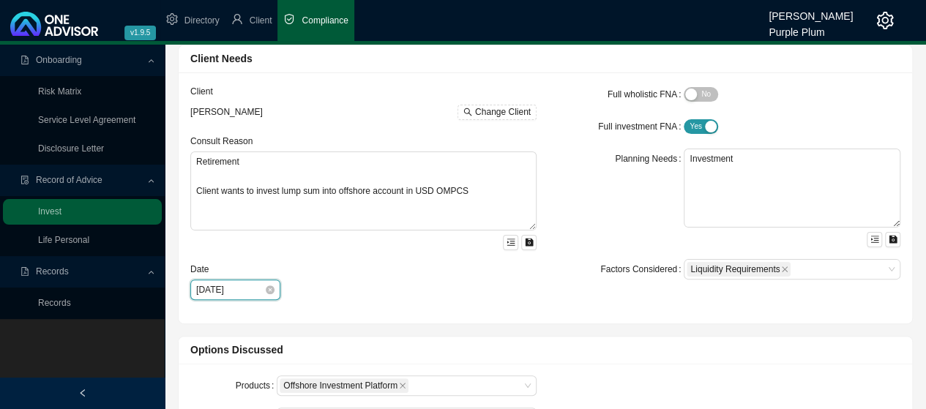
click at [226, 290] on input "[DATE]" at bounding box center [230, 290] width 68 height 15
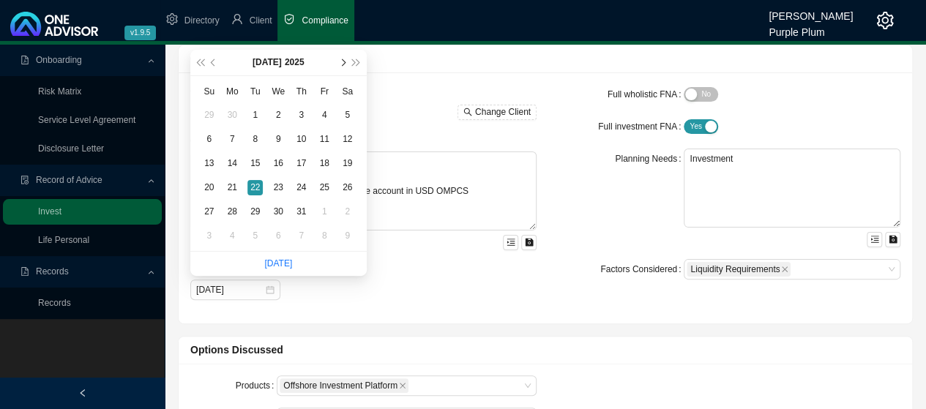
click at [341, 64] on span "next-year" at bounding box center [342, 62] width 7 height 7
type input "[DATE]"
click at [240, 212] on td "25" at bounding box center [232, 212] width 23 height 24
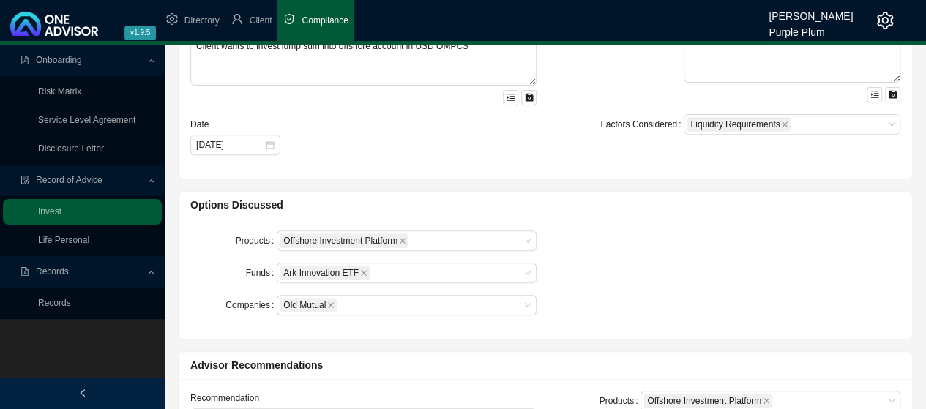
scroll to position [220, 0]
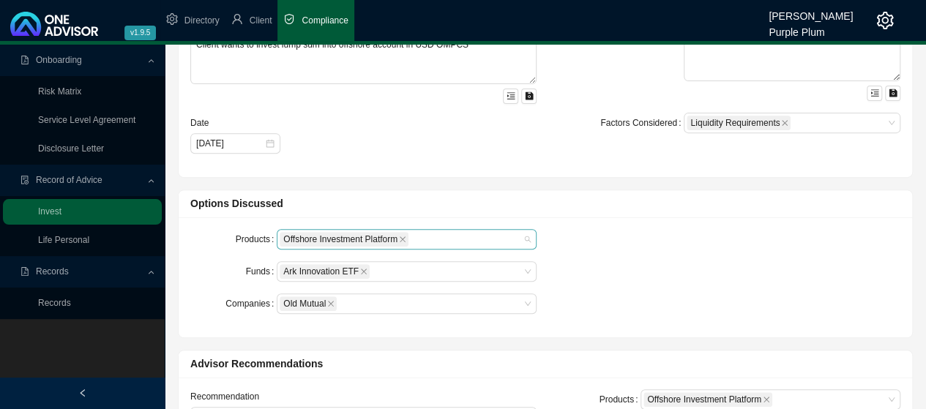
click at [495, 235] on div "Offshore Investment Platform" at bounding box center [400, 240] width 240 height 18
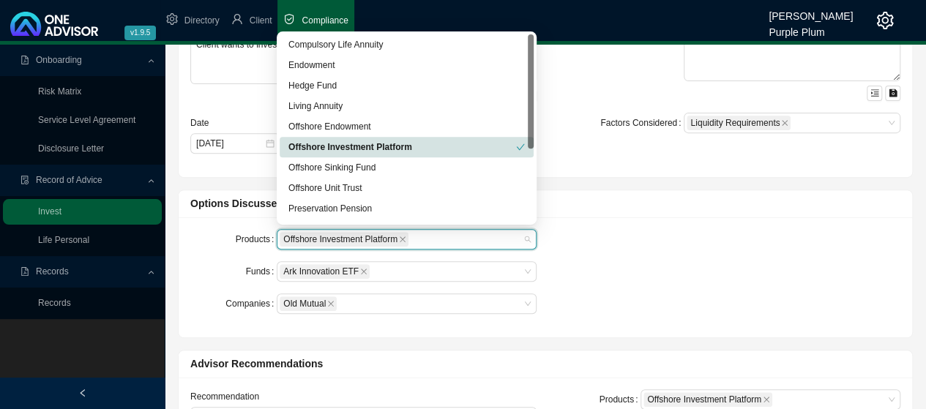
click at [387, 146] on div "Offshore Investment Platform" at bounding box center [403, 147] width 228 height 15
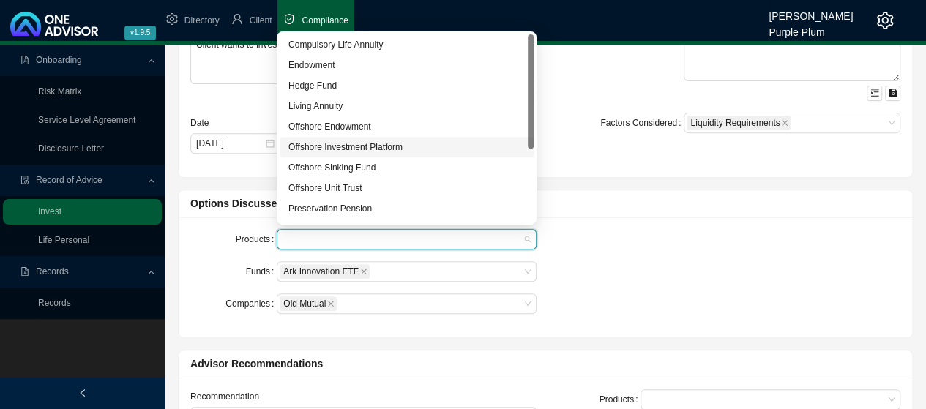
click at [354, 150] on div "Offshore Investment Platform" at bounding box center [407, 147] width 237 height 15
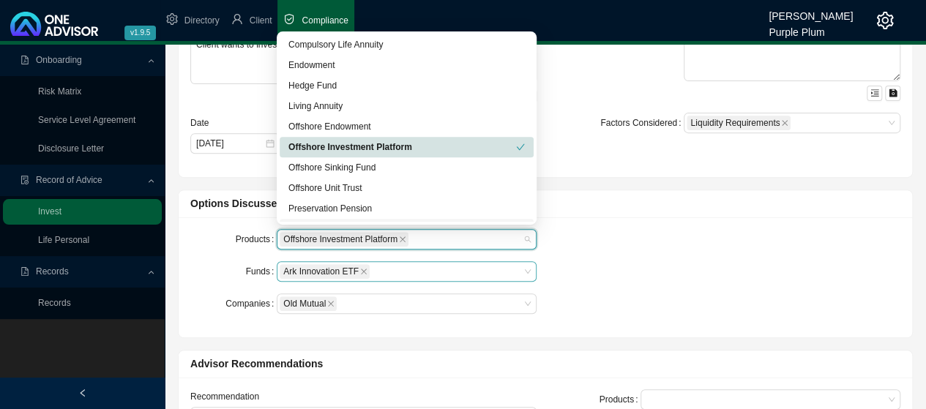
click at [365, 271] on span "Ark Innovation ETF" at bounding box center [325, 271] width 90 height 15
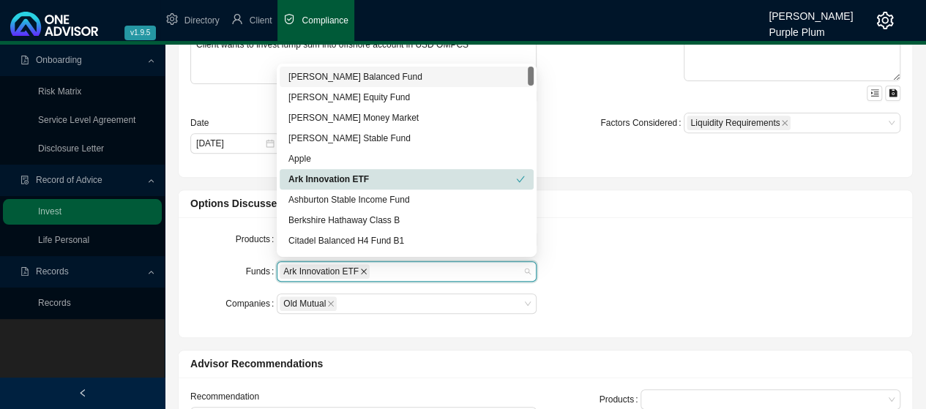
click at [362, 269] on icon "close" at bounding box center [364, 272] width 6 height 6
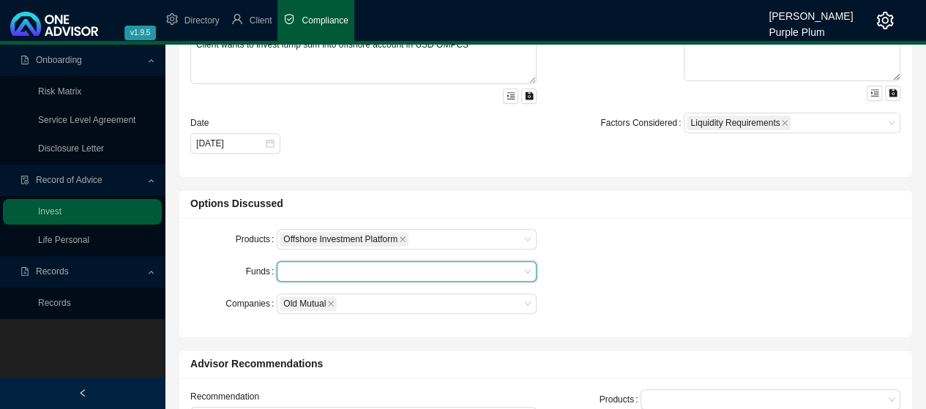
click at [516, 267] on div at bounding box center [400, 272] width 240 height 11
click at [518, 269] on div at bounding box center [400, 272] width 240 height 11
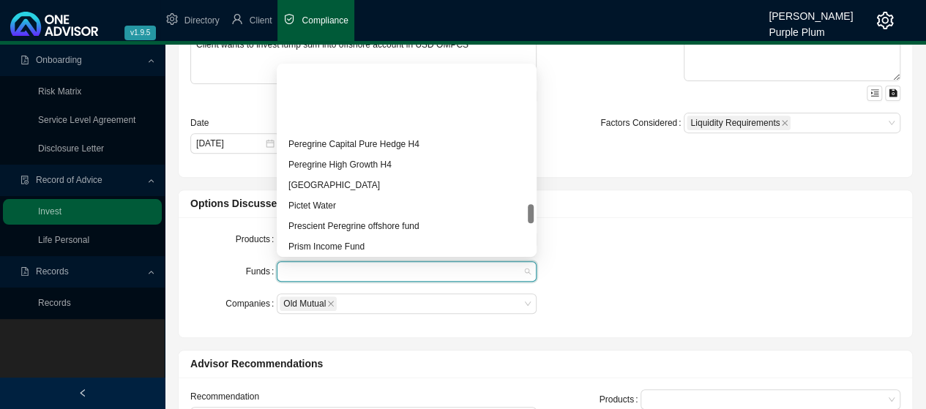
scroll to position [1318, 0]
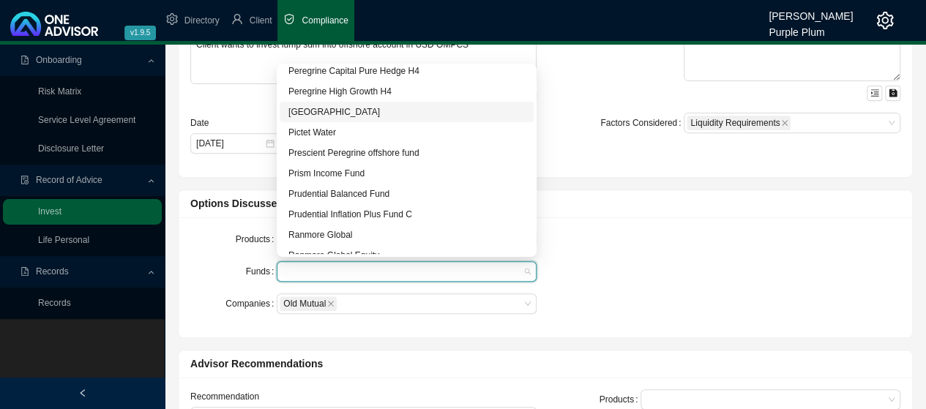
click at [336, 114] on div "[GEOGRAPHIC_DATA]" at bounding box center [407, 112] width 237 height 15
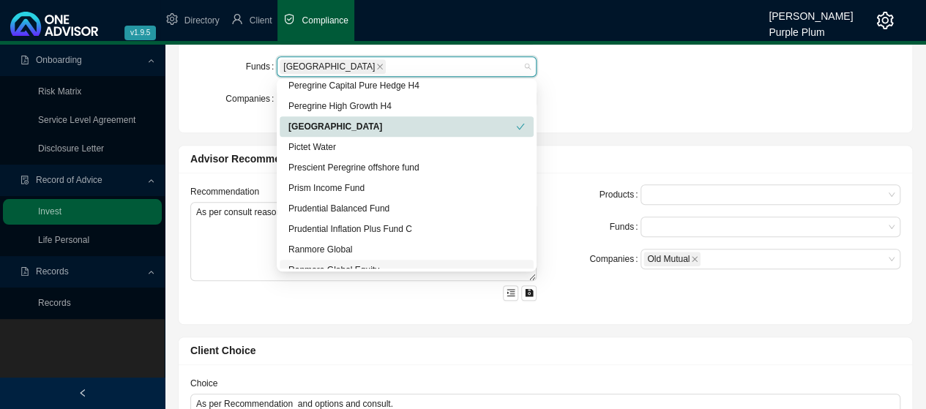
scroll to position [439, 0]
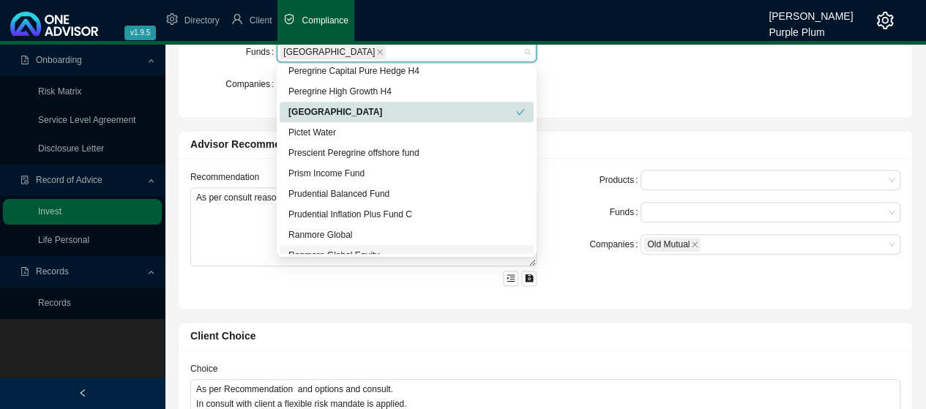
click at [561, 332] on div "Client Choice" at bounding box center [545, 336] width 710 height 17
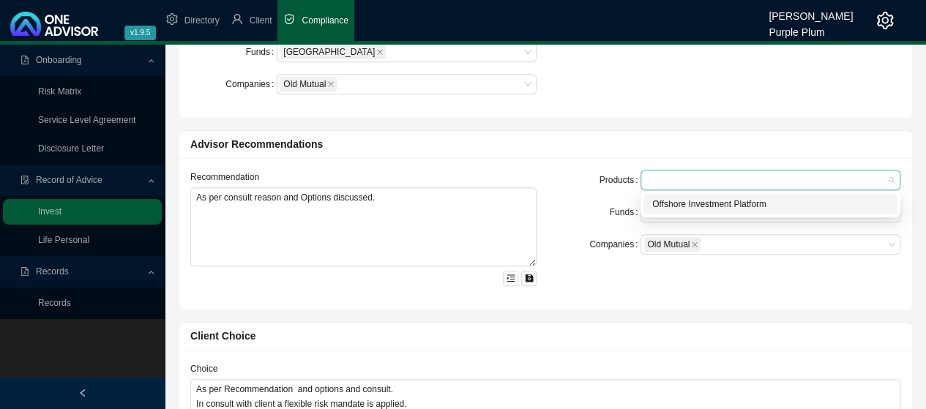
click at [663, 179] on div at bounding box center [764, 180] width 240 height 11
click at [678, 203] on div "Offshore Investment Platform" at bounding box center [770, 204] width 237 height 15
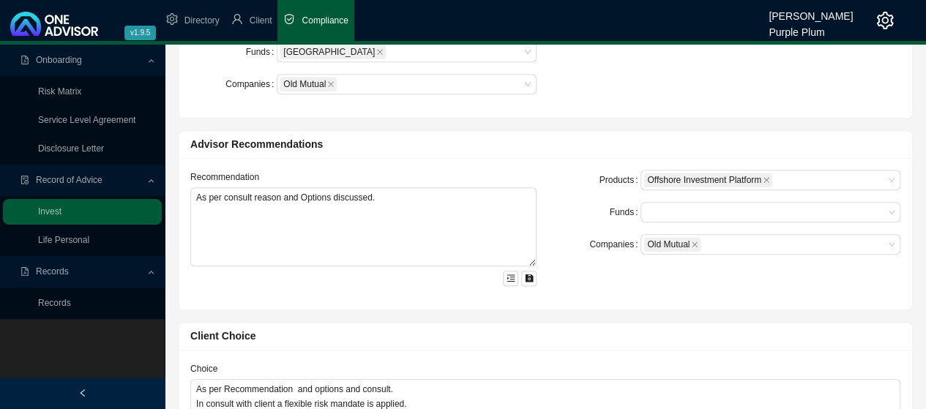
drag, startPoint x: 581, startPoint y: 215, endPoint x: 595, endPoint y: 209, distance: 14.4
click at [583, 215] on div "Funds" at bounding box center [597, 212] width 86 height 21
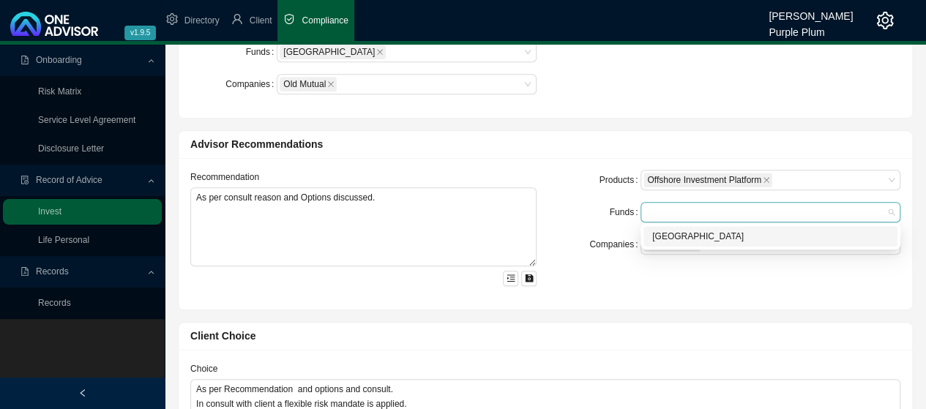
click at [668, 209] on div at bounding box center [764, 212] width 240 height 11
click at [665, 237] on div "[GEOGRAPHIC_DATA]" at bounding box center [770, 236] width 237 height 15
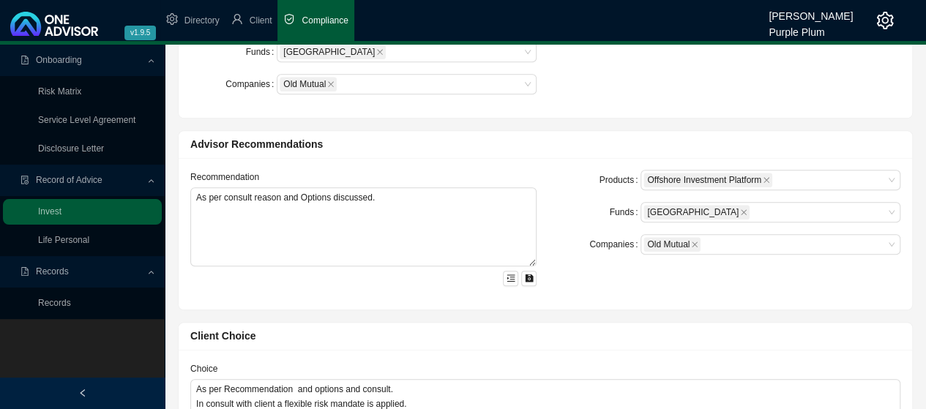
click at [589, 217] on div "Funds" at bounding box center [597, 212] width 86 height 21
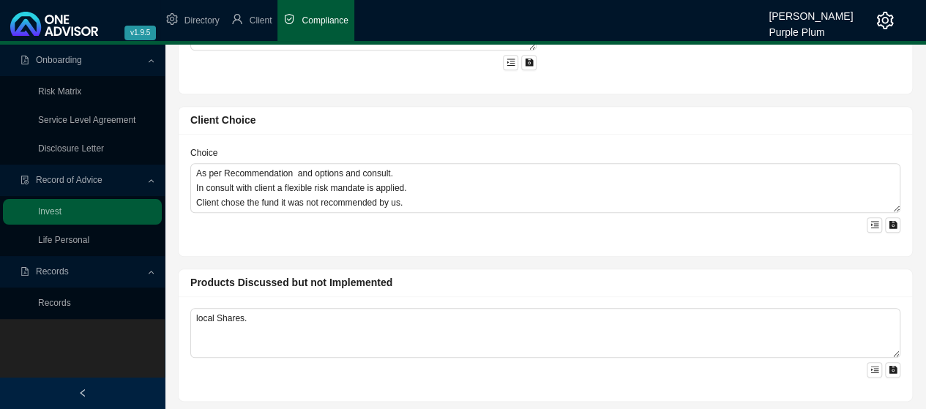
scroll to position [659, 0]
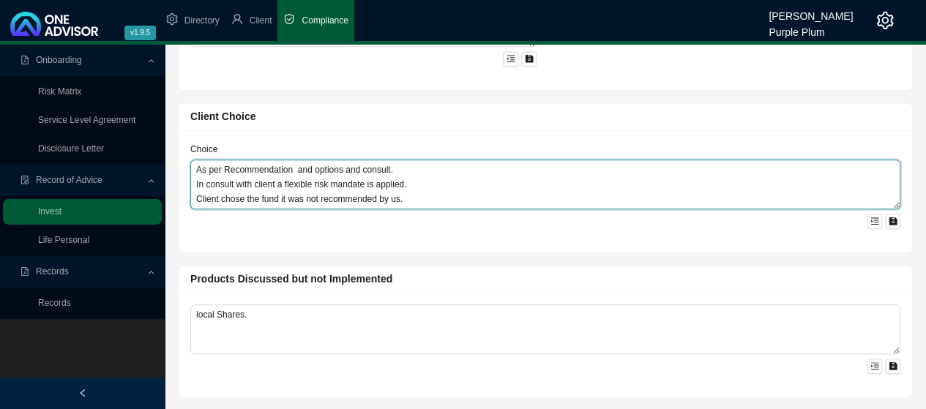
click at [409, 200] on textarea "As per Recommendation and options and consult. In consult with client a flexibl…" at bounding box center [545, 185] width 710 height 50
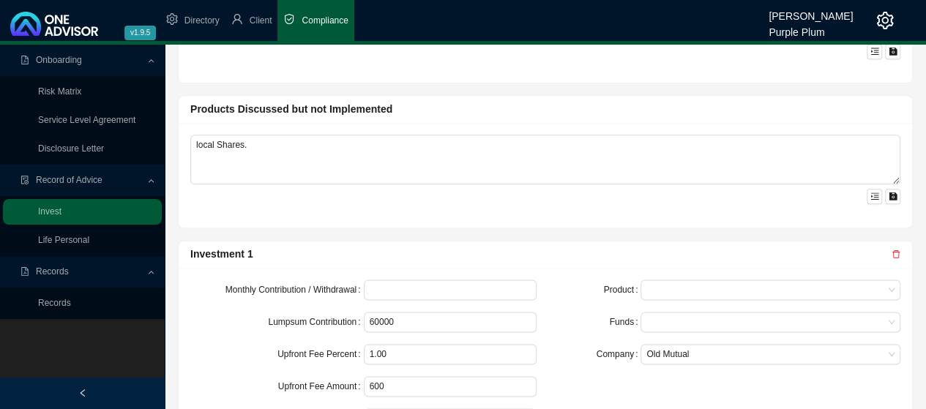
scroll to position [879, 0]
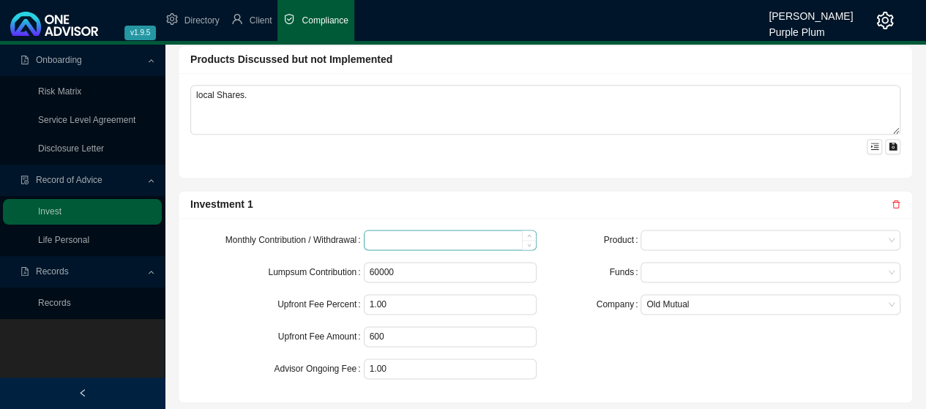
type textarea "As per Recommendation and options and consult. In consult with client a flexibl…"
click at [384, 234] on input at bounding box center [451, 240] width 172 height 19
type input "60000"
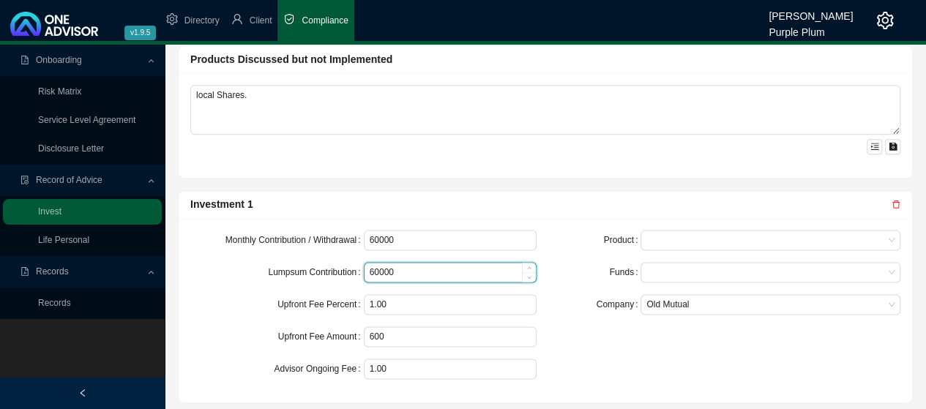
click at [414, 267] on input "60000" at bounding box center [451, 272] width 172 height 19
type input "6000"
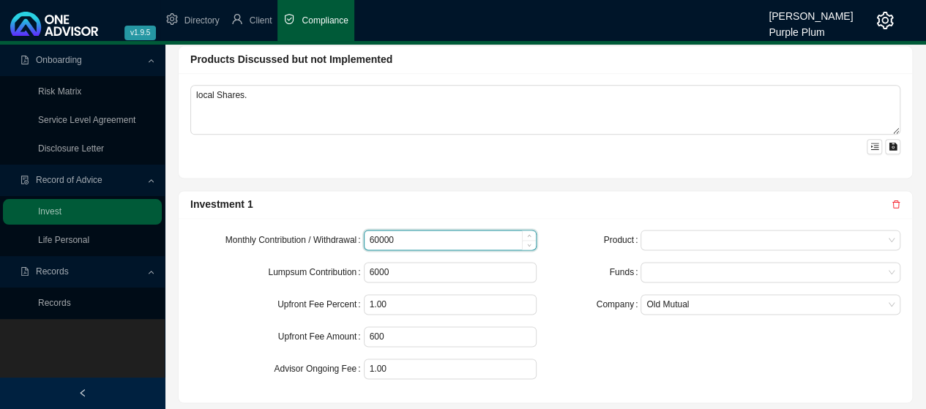
click at [410, 233] on input "60000" at bounding box center [451, 240] width 172 height 19
type input "6"
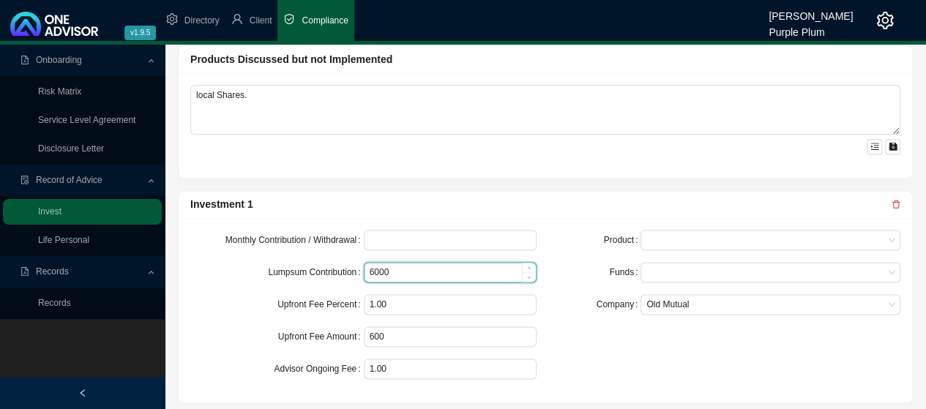
click at [397, 272] on input "6000" at bounding box center [451, 272] width 172 height 19
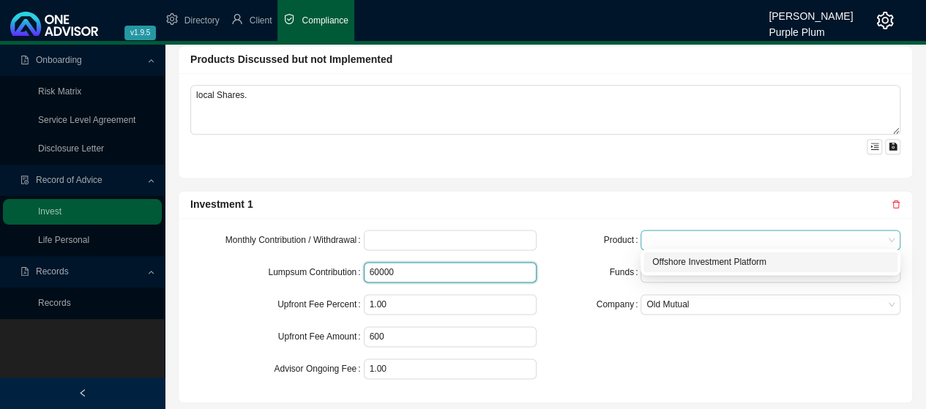
click at [675, 235] on span at bounding box center [771, 240] width 248 height 19
type input "60000"
click at [687, 263] on div "Offshore Investment Platform" at bounding box center [770, 262] width 237 height 15
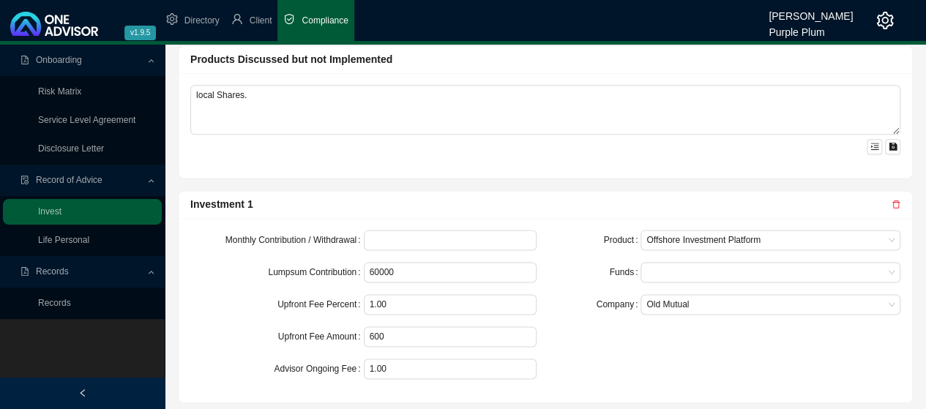
drag, startPoint x: 600, startPoint y: 286, endPoint x: 631, endPoint y: 276, distance: 32.9
click at [600, 285] on form "Product Offshore Investment Platform Funds Company Old Mutual" at bounding box center [727, 272] width 346 height 85
click at [672, 267] on div at bounding box center [764, 272] width 240 height 11
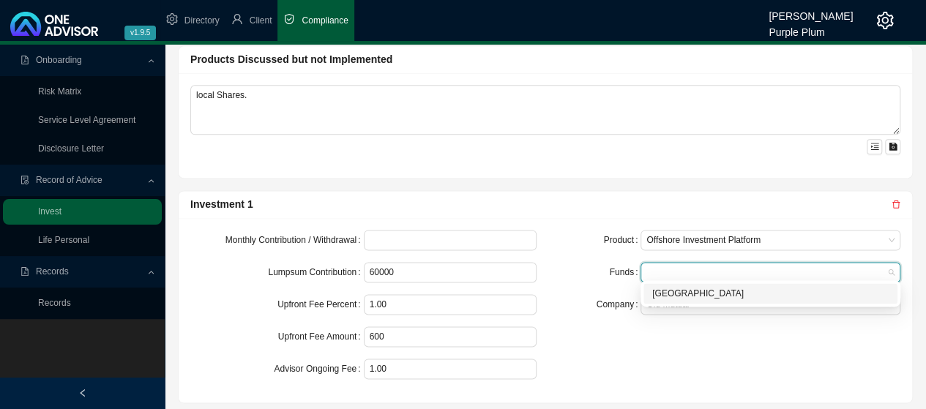
click at [667, 289] on div "[GEOGRAPHIC_DATA]" at bounding box center [770, 293] width 237 height 15
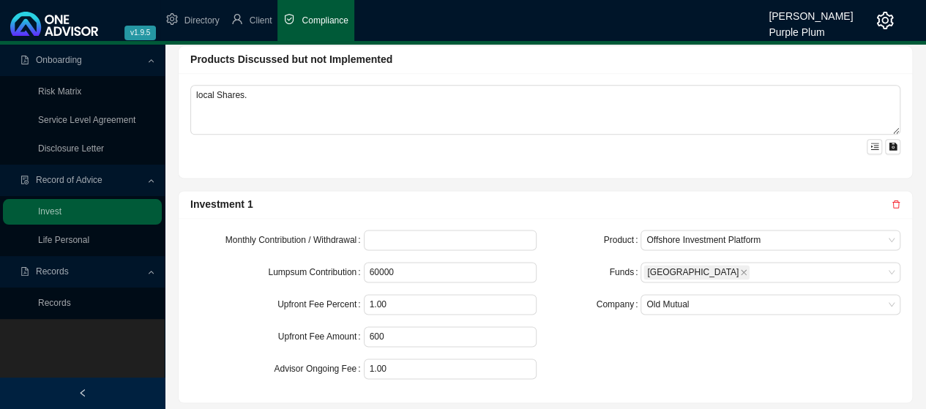
click at [602, 284] on form "Product Offshore Investment Platform Funds Pershing Square Company Old Mutual" at bounding box center [727, 272] width 346 height 85
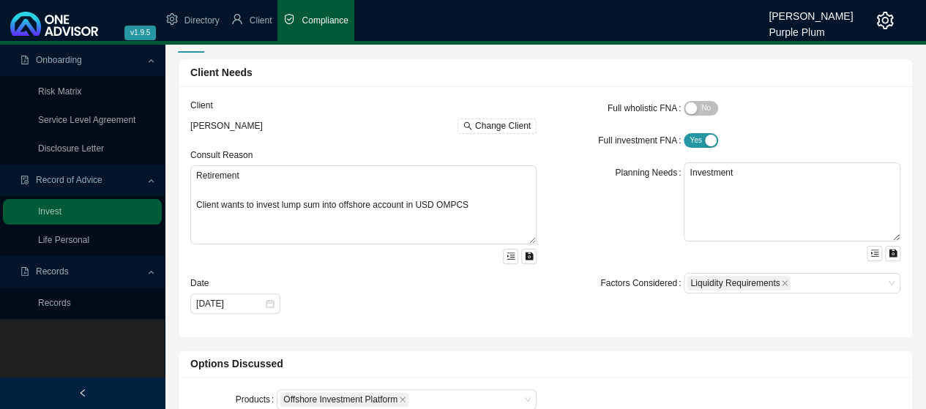
scroll to position [0, 0]
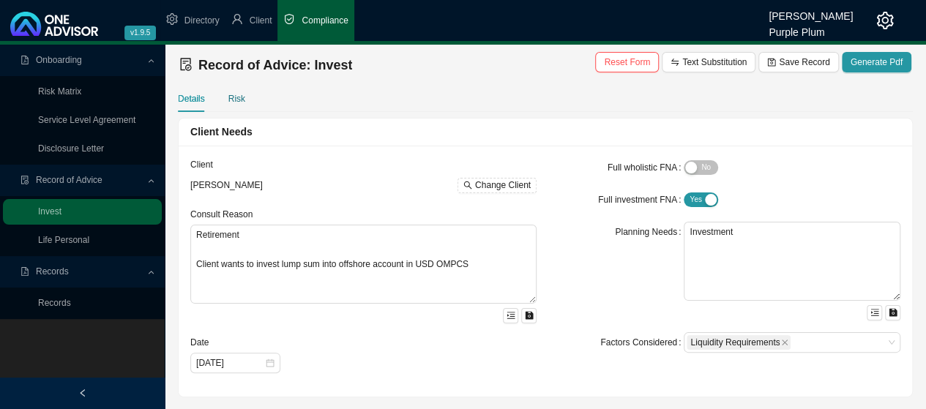
click at [234, 100] on div "Risk" at bounding box center [236, 99] width 17 height 15
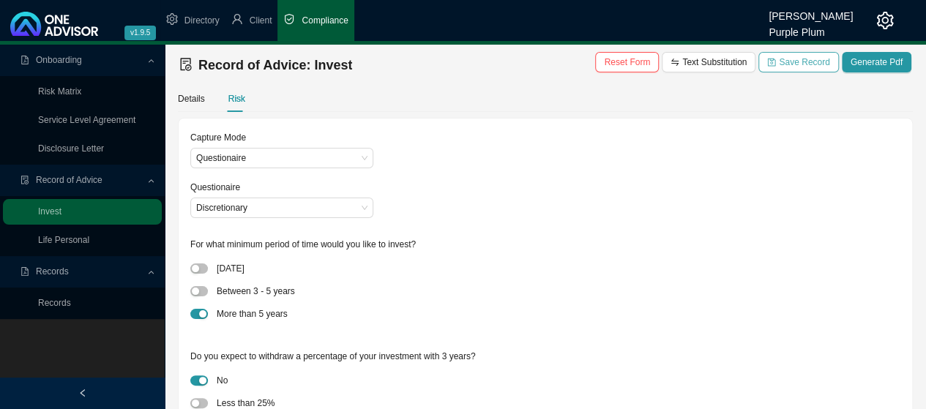
click at [792, 64] on span "Save Record" at bounding box center [804, 62] width 51 height 15
click at [57, 303] on link "Records" at bounding box center [54, 303] width 33 height 10
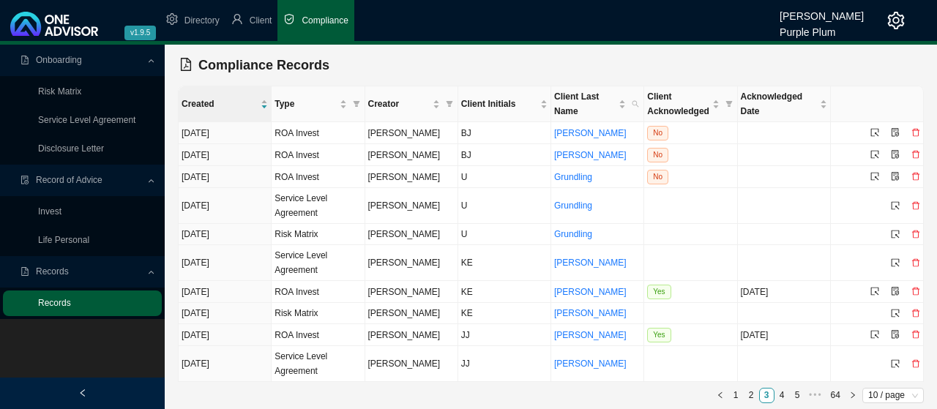
click at [69, 300] on link "Records" at bounding box center [54, 303] width 33 height 10
click at [722, 392] on icon "left" at bounding box center [720, 395] width 7 height 7
click at [722, 392] on div "Created Type Creator Client Initials Client Last Name Client Acknowledged Ackno…" at bounding box center [551, 245] width 746 height 318
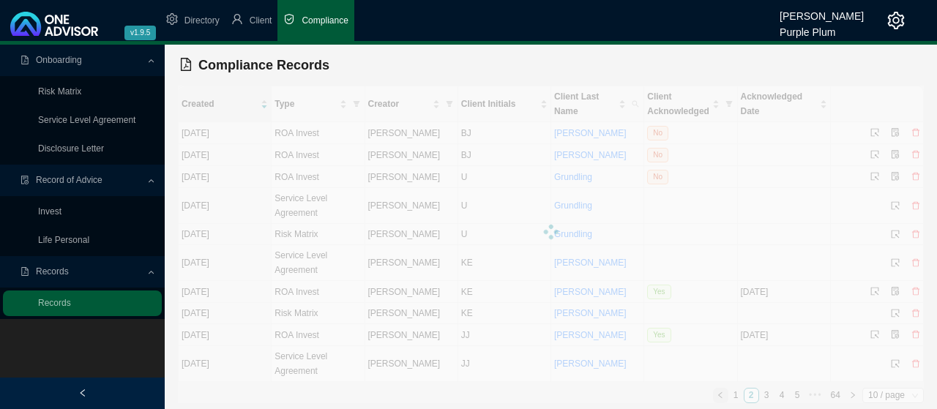
click at [722, 392] on div "Created Type Creator Client Initials Client Last Name Client Acknowledged Ackno…" at bounding box center [551, 245] width 746 height 318
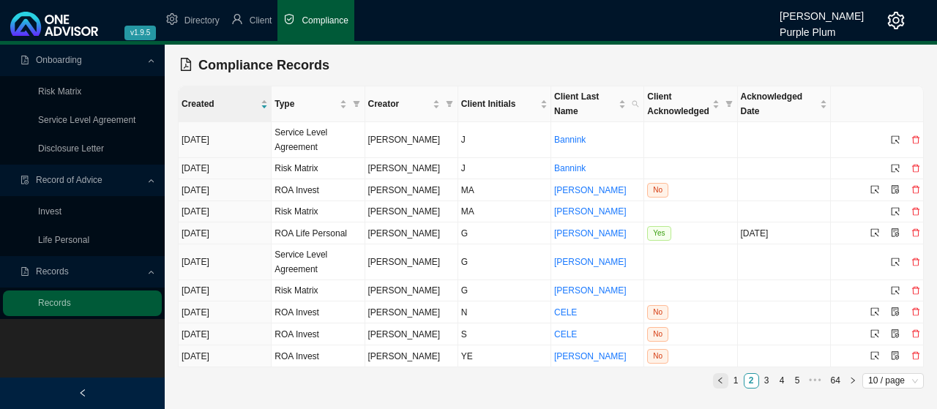
click at [722, 392] on main "Onboarding Risk Matrix Service Level Agreement Disclosure Letter Record of Advi…" at bounding box center [468, 227] width 937 height 365
click at [723, 377] on icon "left" at bounding box center [720, 380] width 7 height 7
